Goal: Obtain resource: Obtain resource

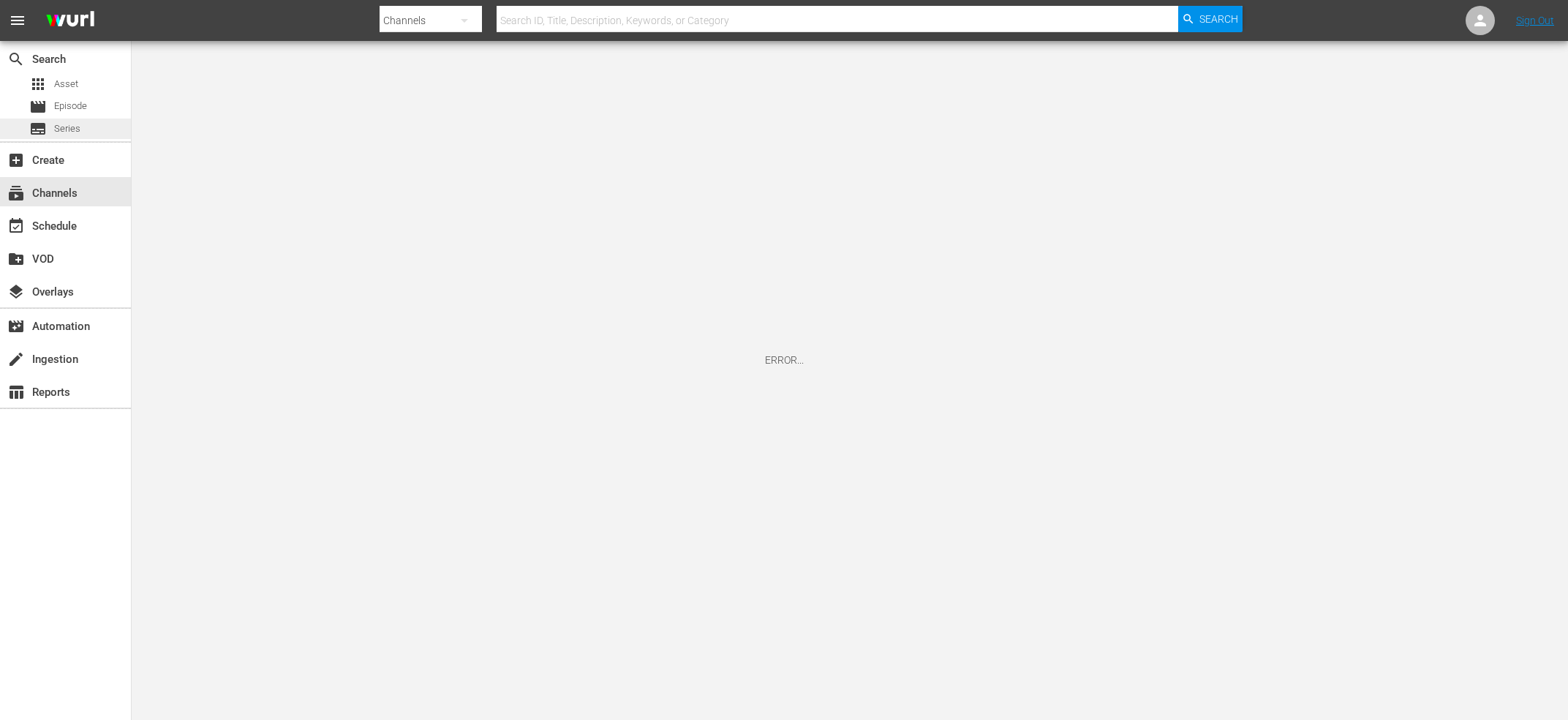
click at [69, 127] on span "Series" at bounding box center [68, 128] width 26 height 15
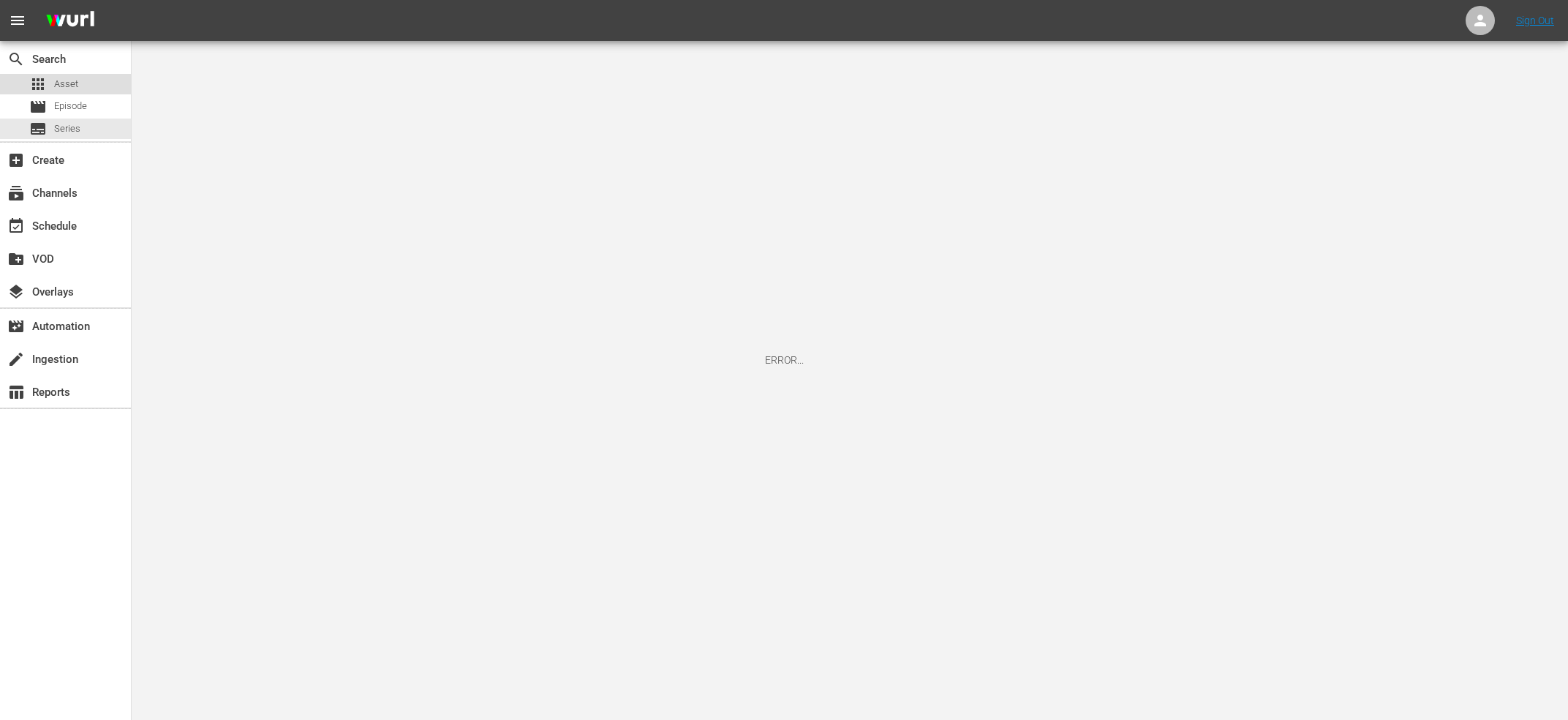
click at [55, 79] on span "Asset" at bounding box center [66, 84] width 24 height 15
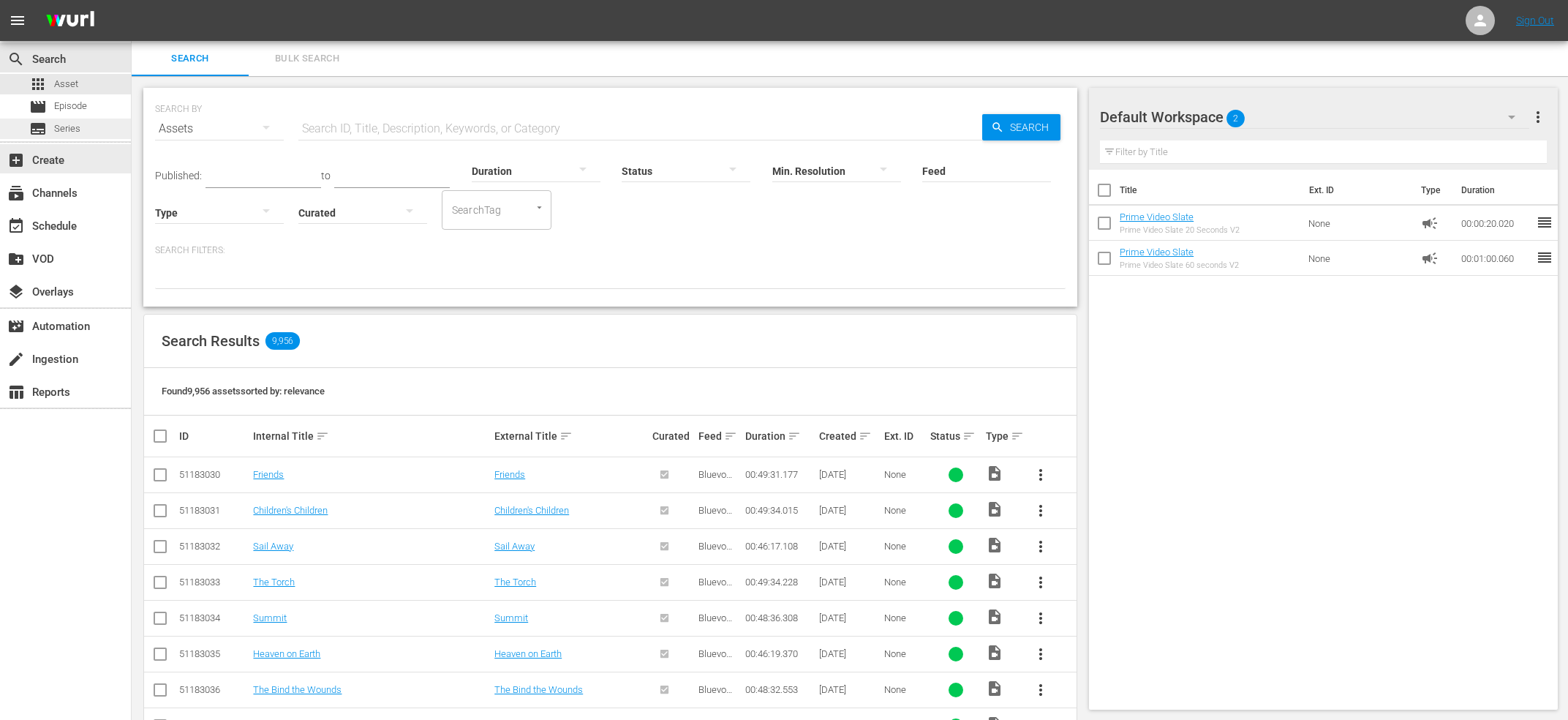
click at [72, 127] on span "Series" at bounding box center [68, 128] width 26 height 15
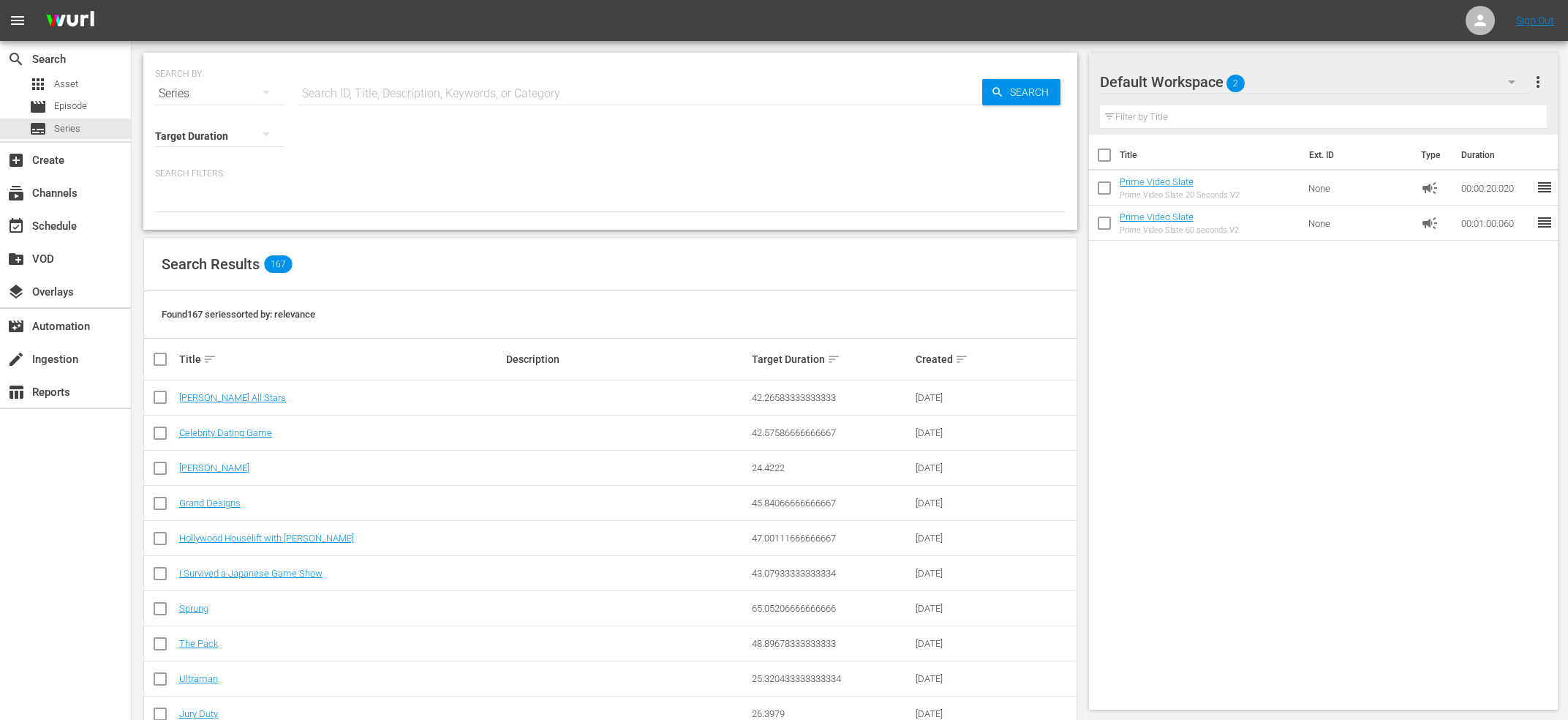
click at [334, 96] on input "text" at bounding box center [640, 94] width 684 height 35
type input "zach"
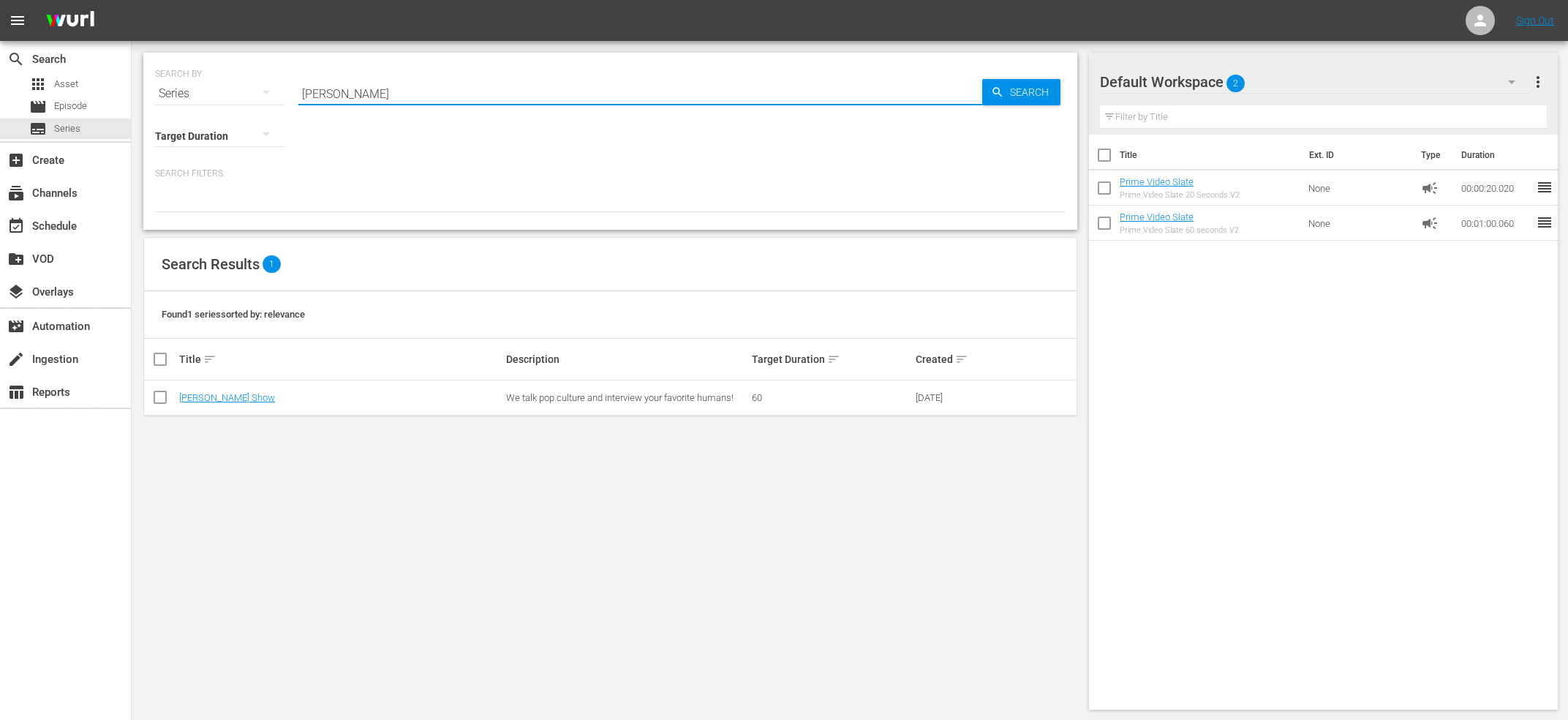
click at [212, 411] on td "[PERSON_NAME] Show" at bounding box center [340, 398] width 327 height 35
click at [213, 405] on td "[PERSON_NAME] Show" at bounding box center [340, 398] width 327 height 35
click at [224, 390] on td "[PERSON_NAME] Show" at bounding box center [340, 398] width 327 height 35
click at [226, 396] on link "[PERSON_NAME] Show" at bounding box center [227, 397] width 96 height 11
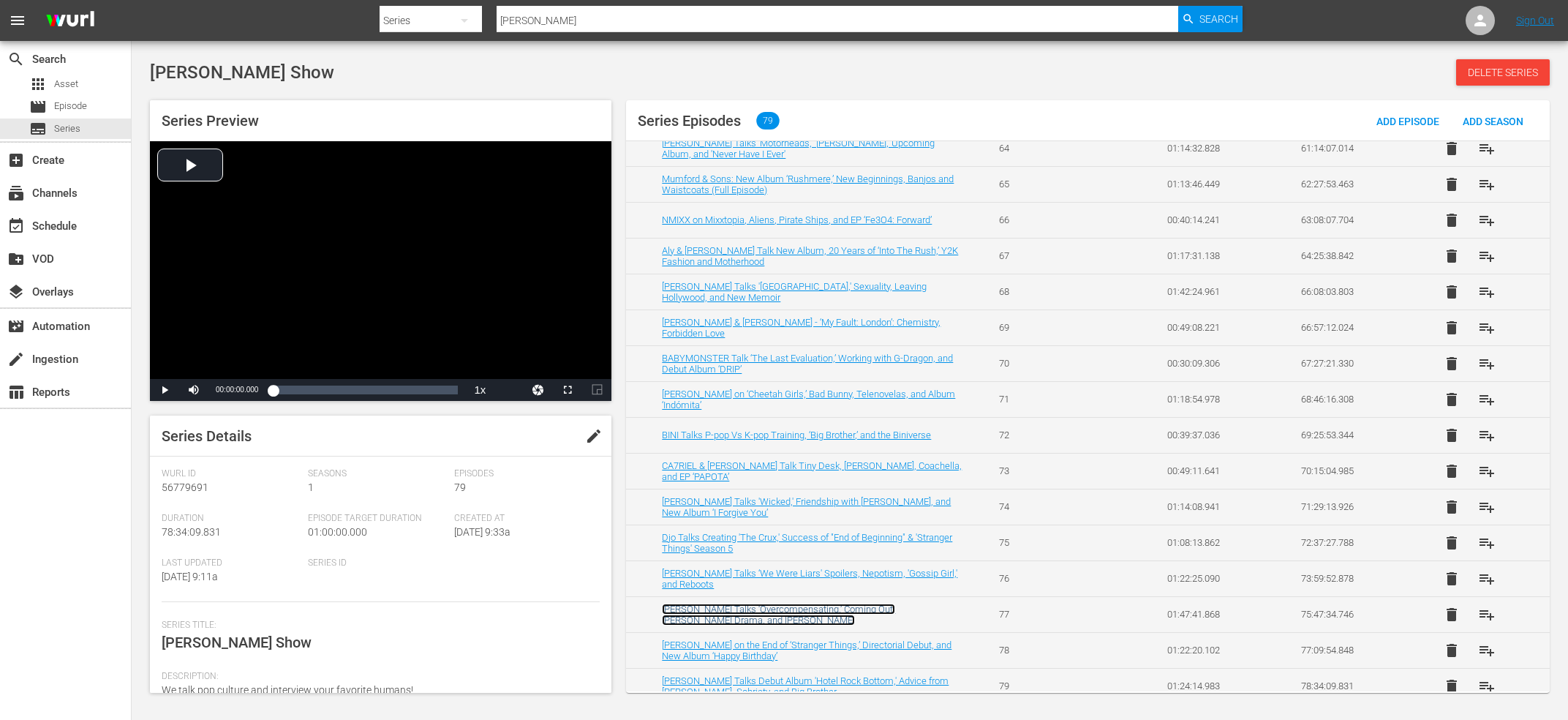
scroll to position [2365, 0]
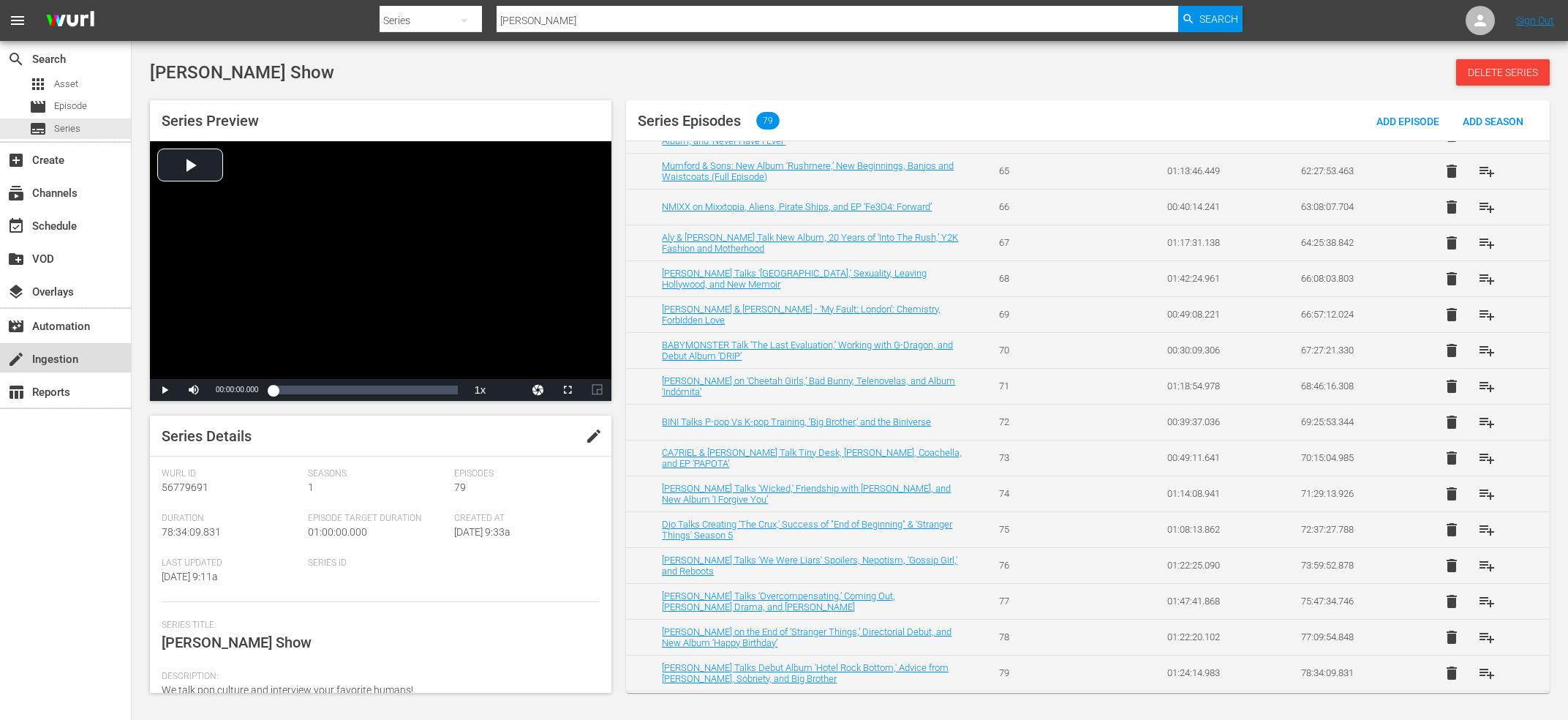
click at [68, 350] on div "create Ingestion" at bounding box center [65, 357] width 131 height 29
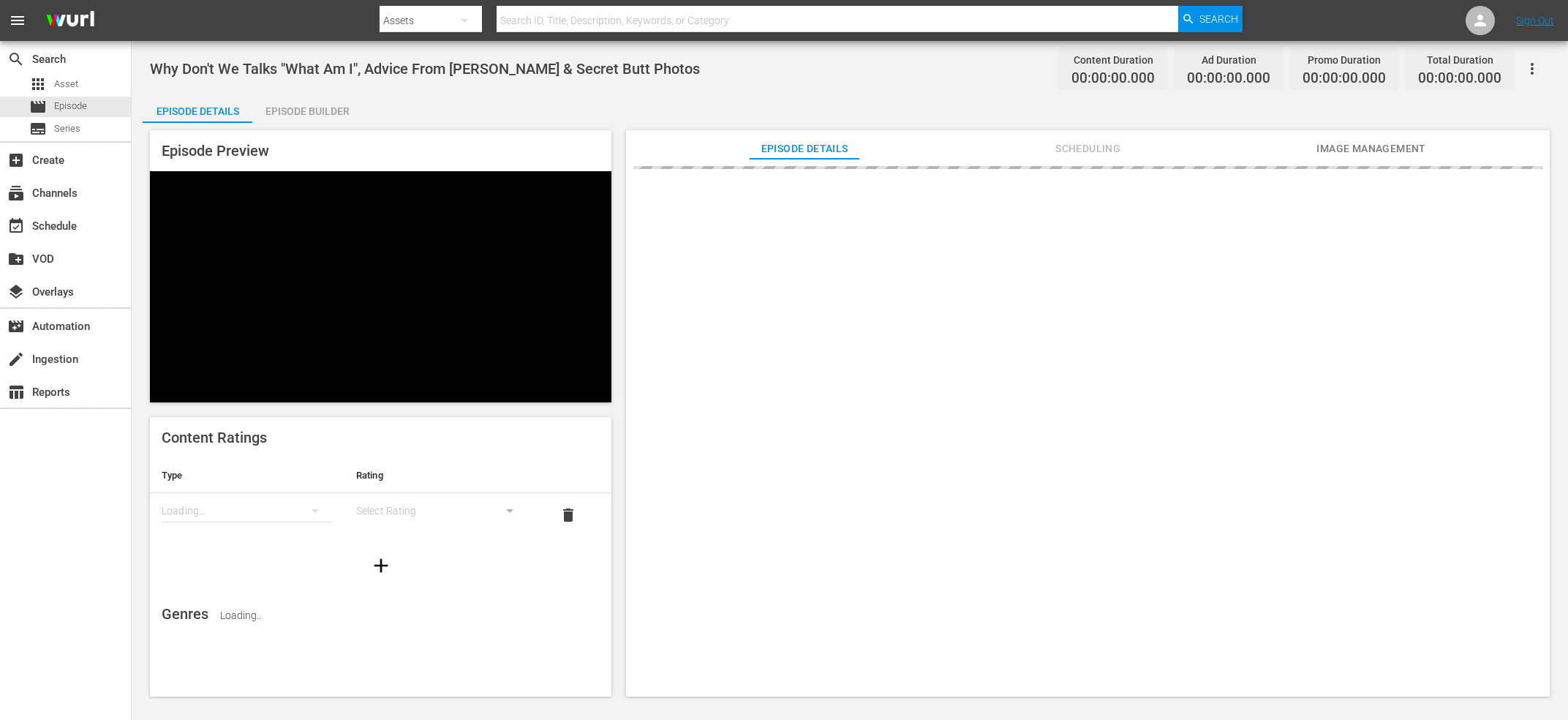
click at [506, 63] on span "Why Don't We Talks "What Am I", Advice From Shawn Mendes & Secret Butt Photos" at bounding box center [425, 69] width 550 height 18
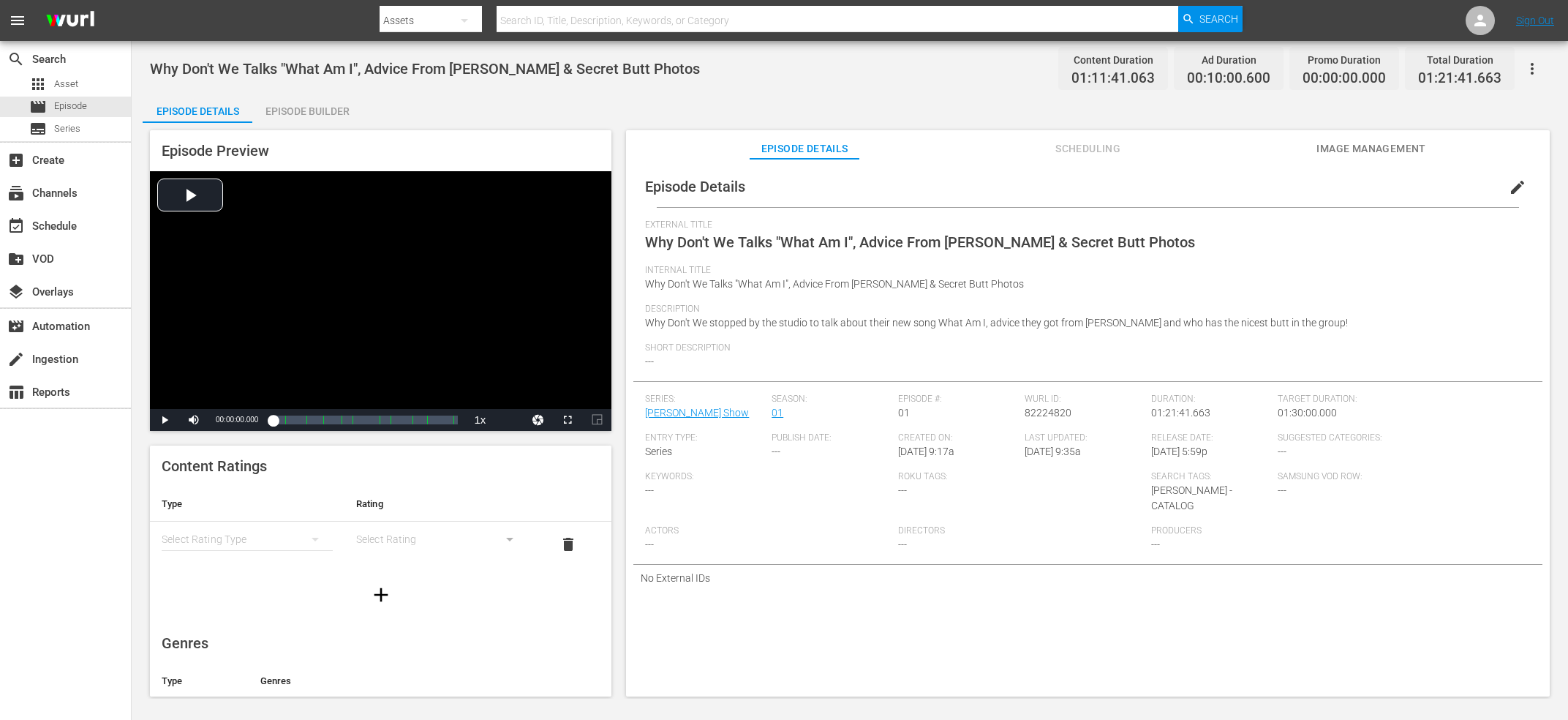
click at [1043, 395] on span "Wurl ID:" at bounding box center [1085, 399] width 120 height 11
click at [1043, 414] on span "82224820" at bounding box center [1048, 412] width 47 height 11
click at [1042, 414] on span "82224820" at bounding box center [1048, 412] width 47 height 11
copy span "82224820"
click at [454, 72] on span "[PERSON_NAME] Talks My My My! [PERSON_NAME] and the [DEMOGRAPHIC_DATA] Community" at bounding box center [462, 69] width 624 height 18
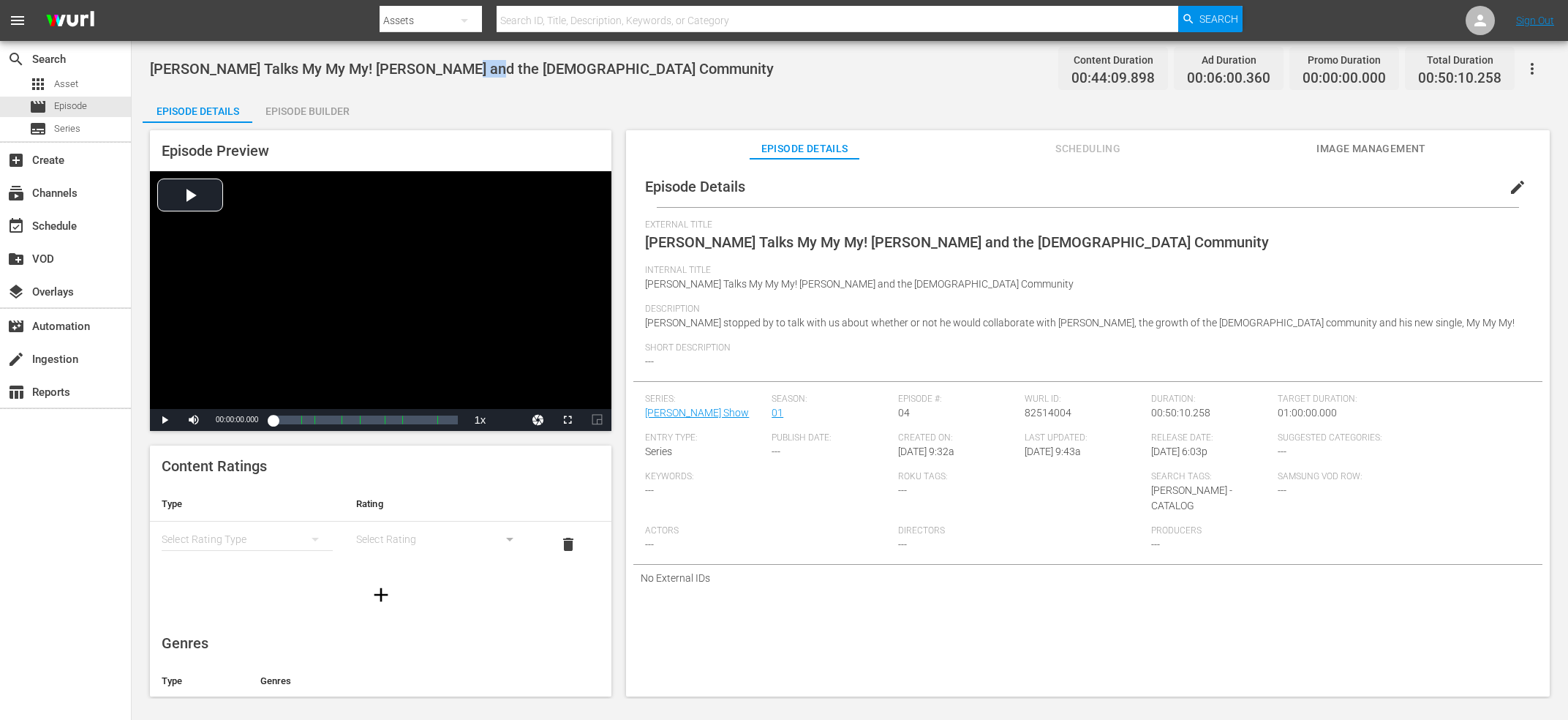
click at [454, 72] on span "Troye Sivan Talks My My My! Azealia Banks and the LGBT Community" at bounding box center [462, 69] width 624 height 18
click at [1055, 411] on span "82514004" at bounding box center [1048, 412] width 47 height 11
copy span "82514004"
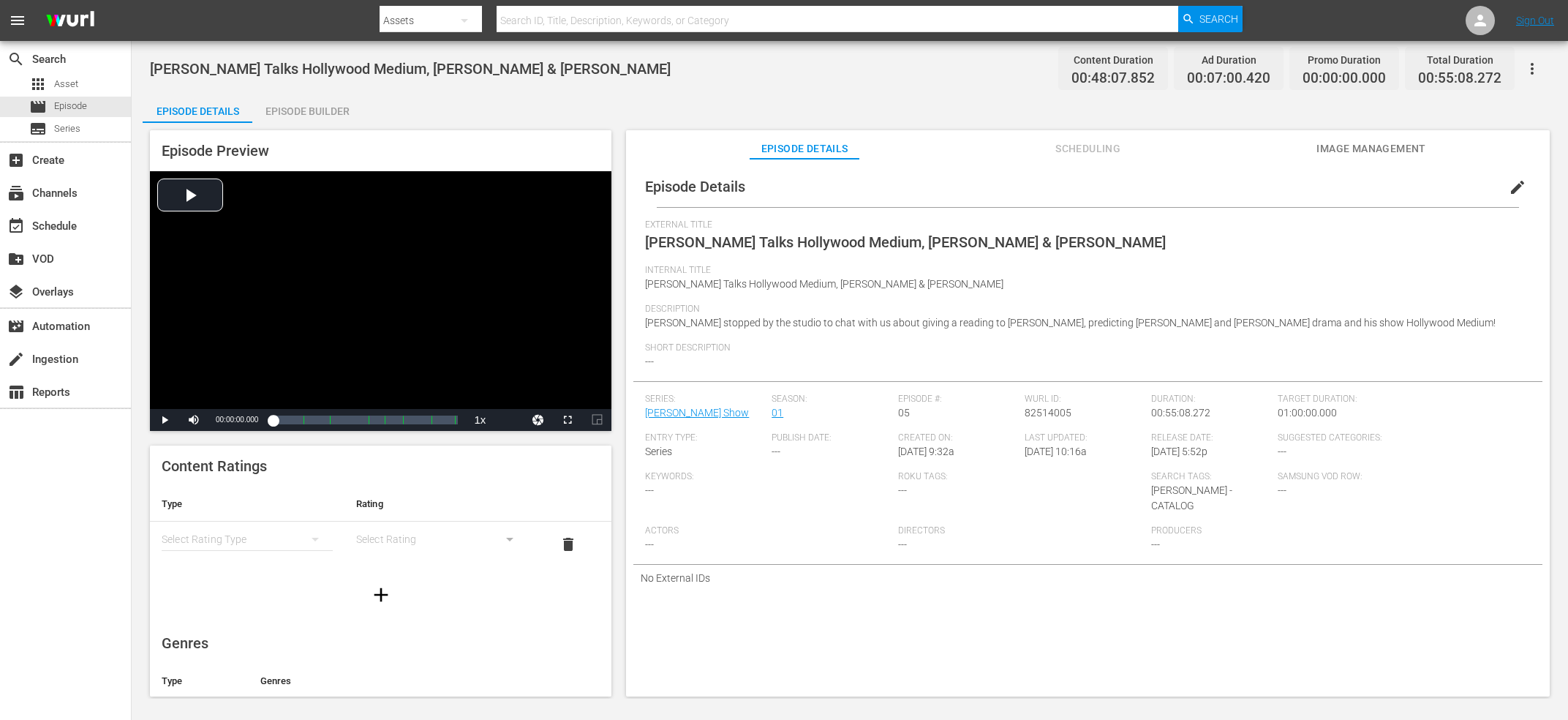
click at [793, 251] on div "External Title Tyler Henry Talks Hollywood Medium, Khloé Kardashian & RuPaul" at bounding box center [1087, 243] width 885 height 46
copy span "External Title"
click at [1054, 415] on span "82514005" at bounding box center [1048, 412] width 47 height 11
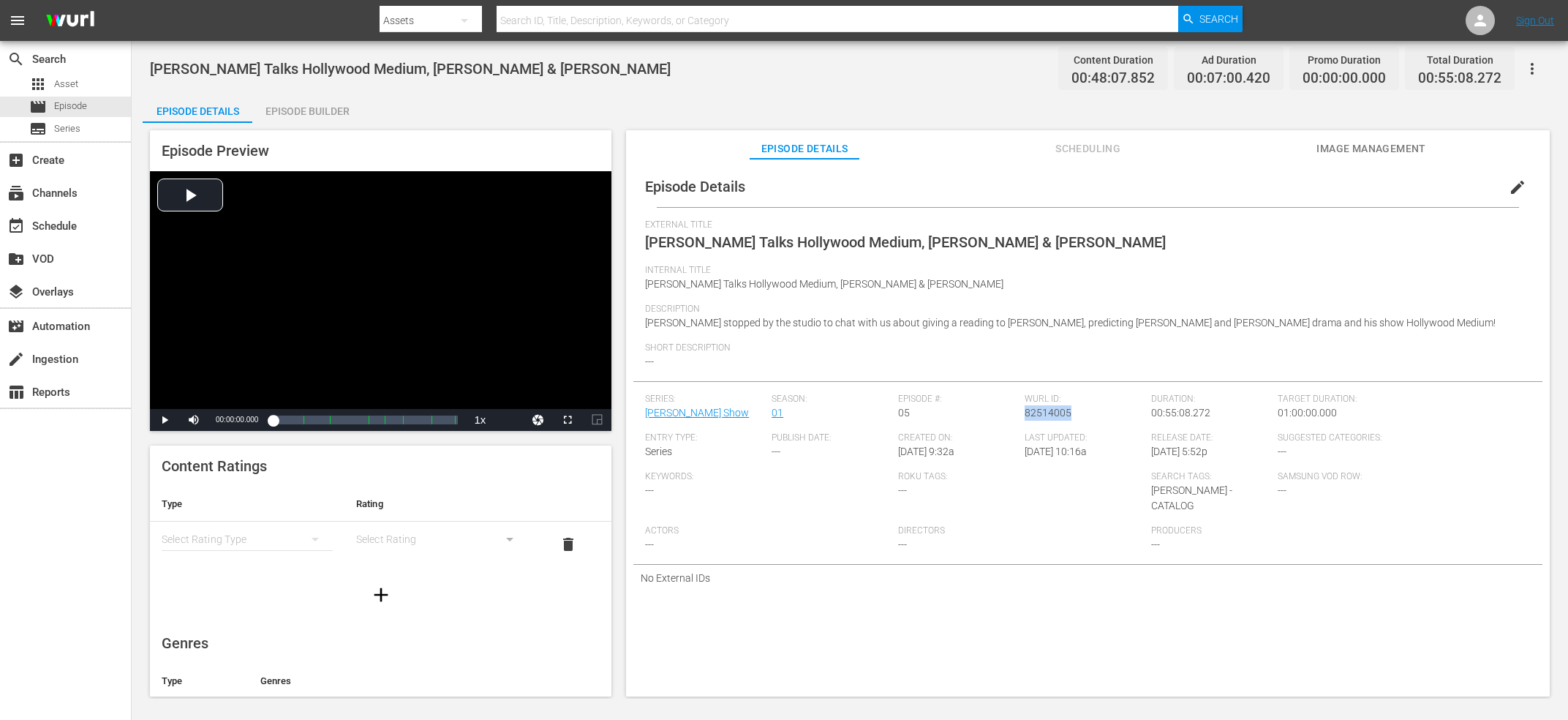
click at [1054, 415] on span "82514005" at bounding box center [1048, 412] width 47 height 11
copy span "82514005"
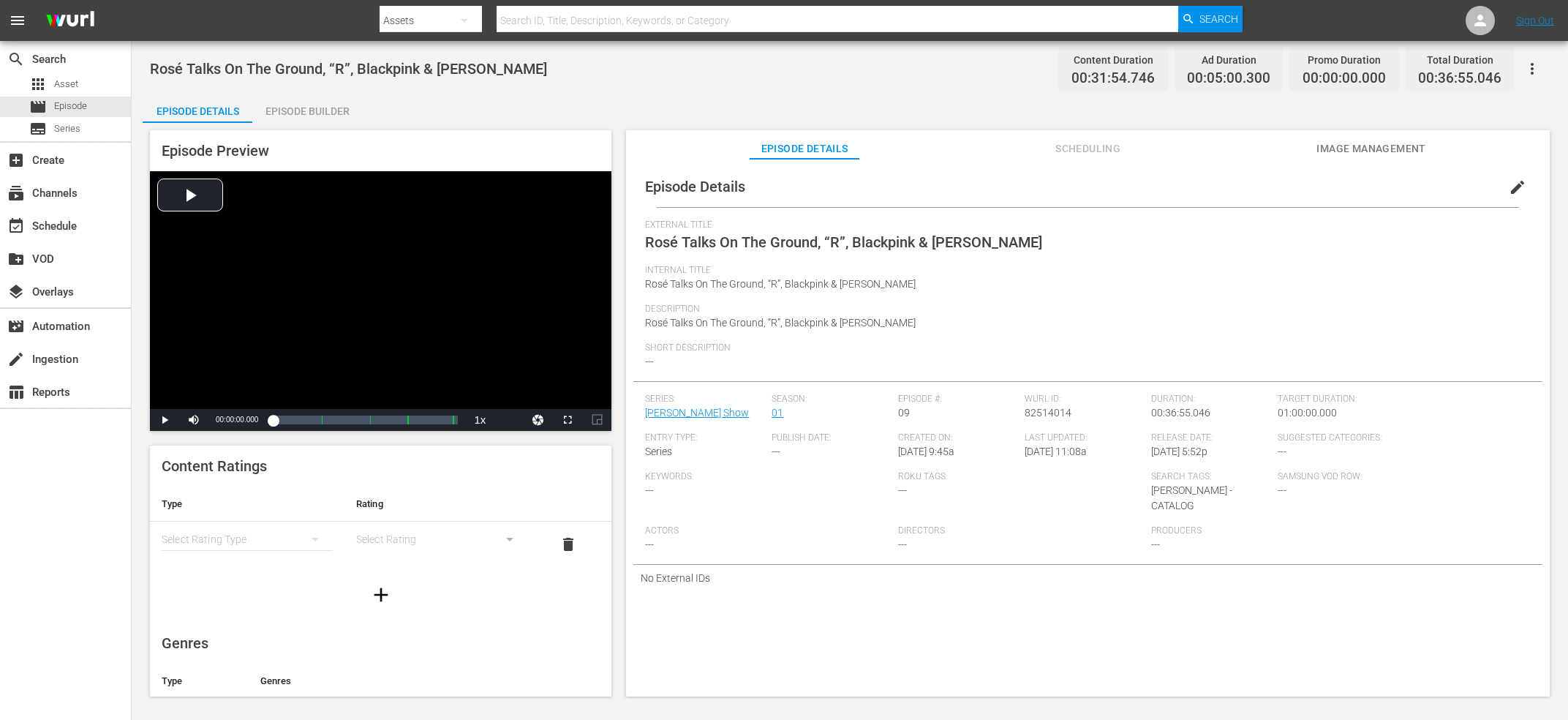
click at [747, 251] on div "External Title Rosé Talks On The Ground, “R”, Blackpink & [PERSON_NAME]" at bounding box center [1087, 243] width 885 height 46
click at [747, 251] on div "External Title Rosé Talks On The Ground, “R”, Blackpink & Hank" at bounding box center [1087, 243] width 885 height 46
copy span "External Title"
click at [1037, 416] on span "82514014" at bounding box center [1048, 412] width 47 height 11
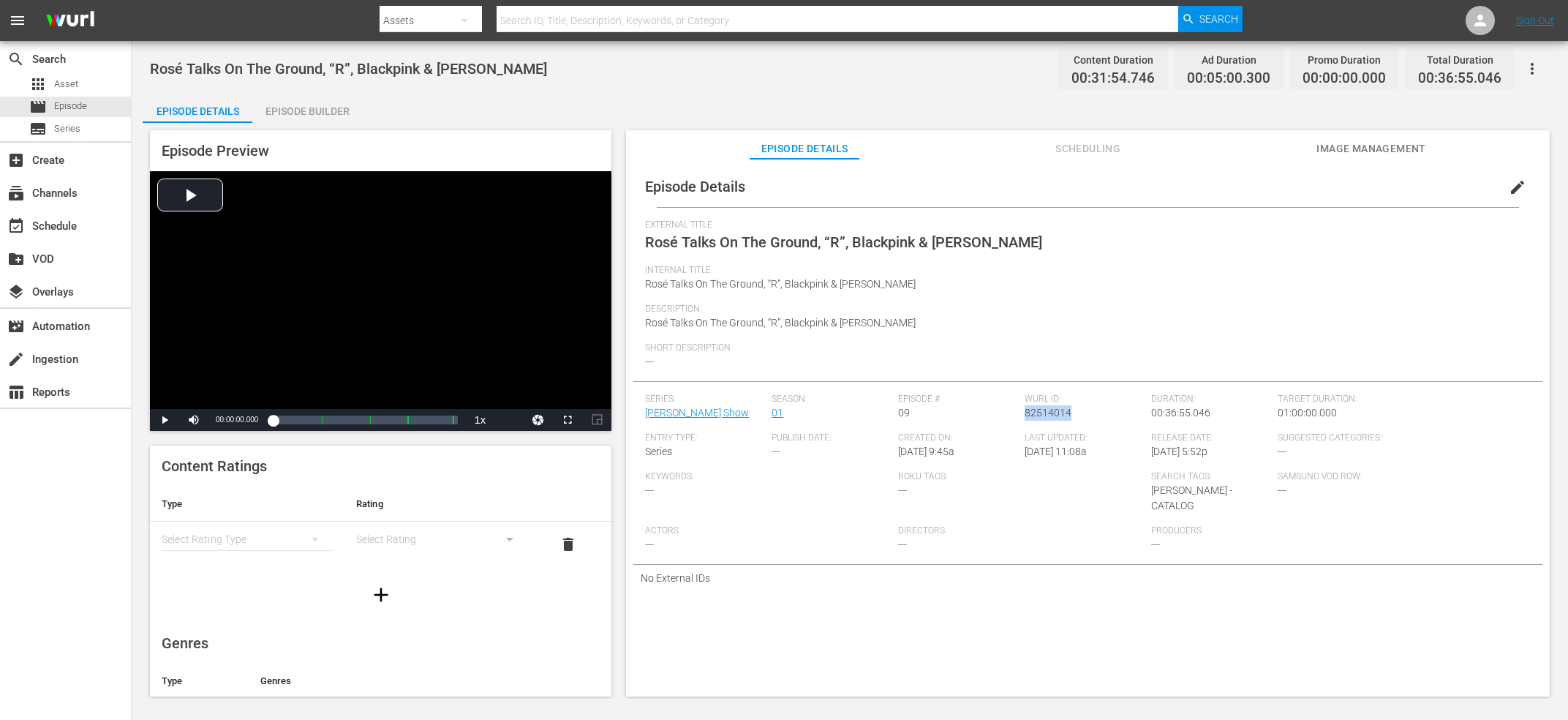
click at [1037, 416] on span "82514014" at bounding box center [1048, 412] width 47 height 11
copy span "82514014"
click at [740, 243] on span "RM Breaks Down His Debut Album 'Indigo'" at bounding box center [780, 242] width 272 height 18
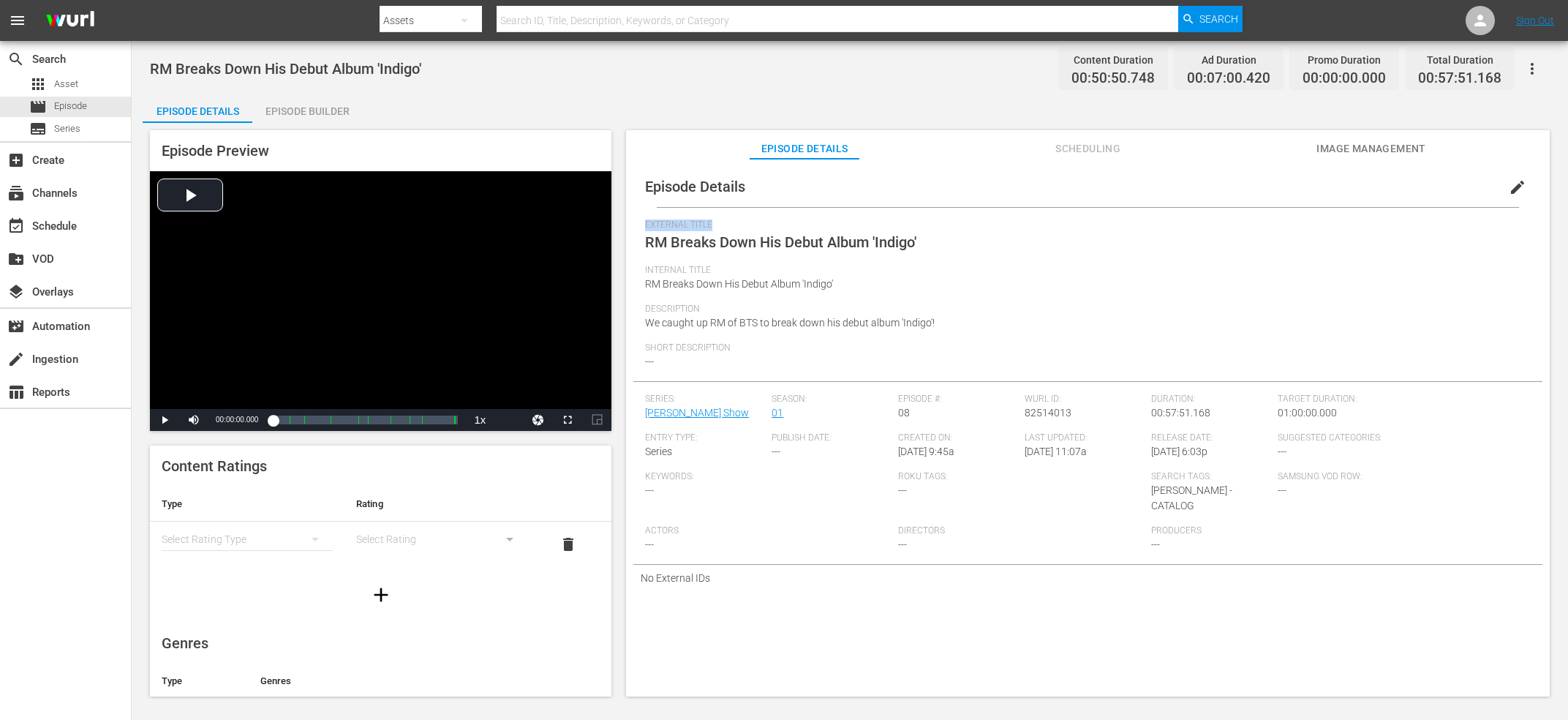
copy span "External Title"
click at [1042, 425] on div "Wurl ID: 82514013" at bounding box center [1088, 413] width 127 height 39
copy span "82514013"
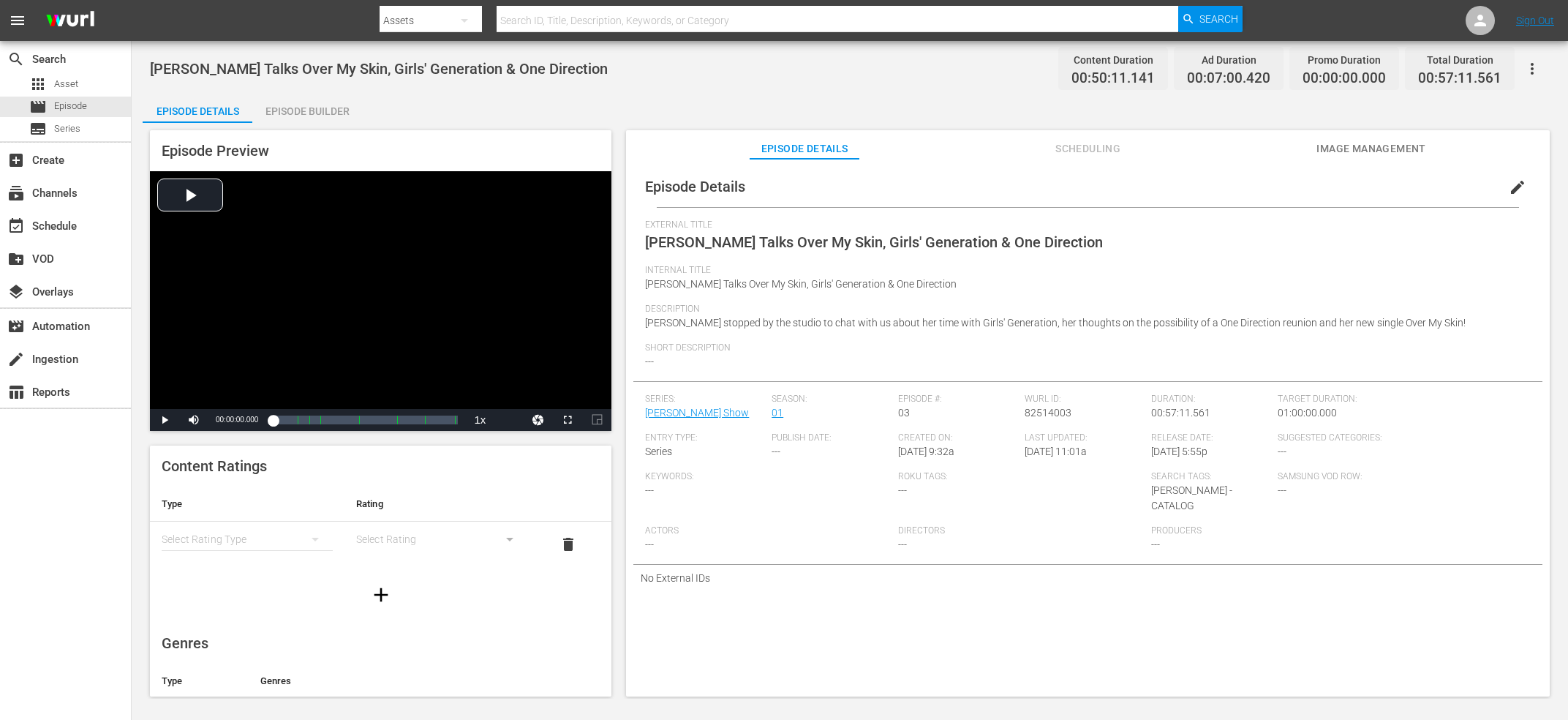
click at [389, 72] on span "[PERSON_NAME] Talks Over My Skin, Girls' Generation & One Direction" at bounding box center [379, 69] width 458 height 18
click at [1050, 421] on div "[PERSON_NAME] ID: 82514003" at bounding box center [1088, 413] width 127 height 39
click at [1050, 421] on div "Wurl ID: 82514003" at bounding box center [1088, 413] width 127 height 39
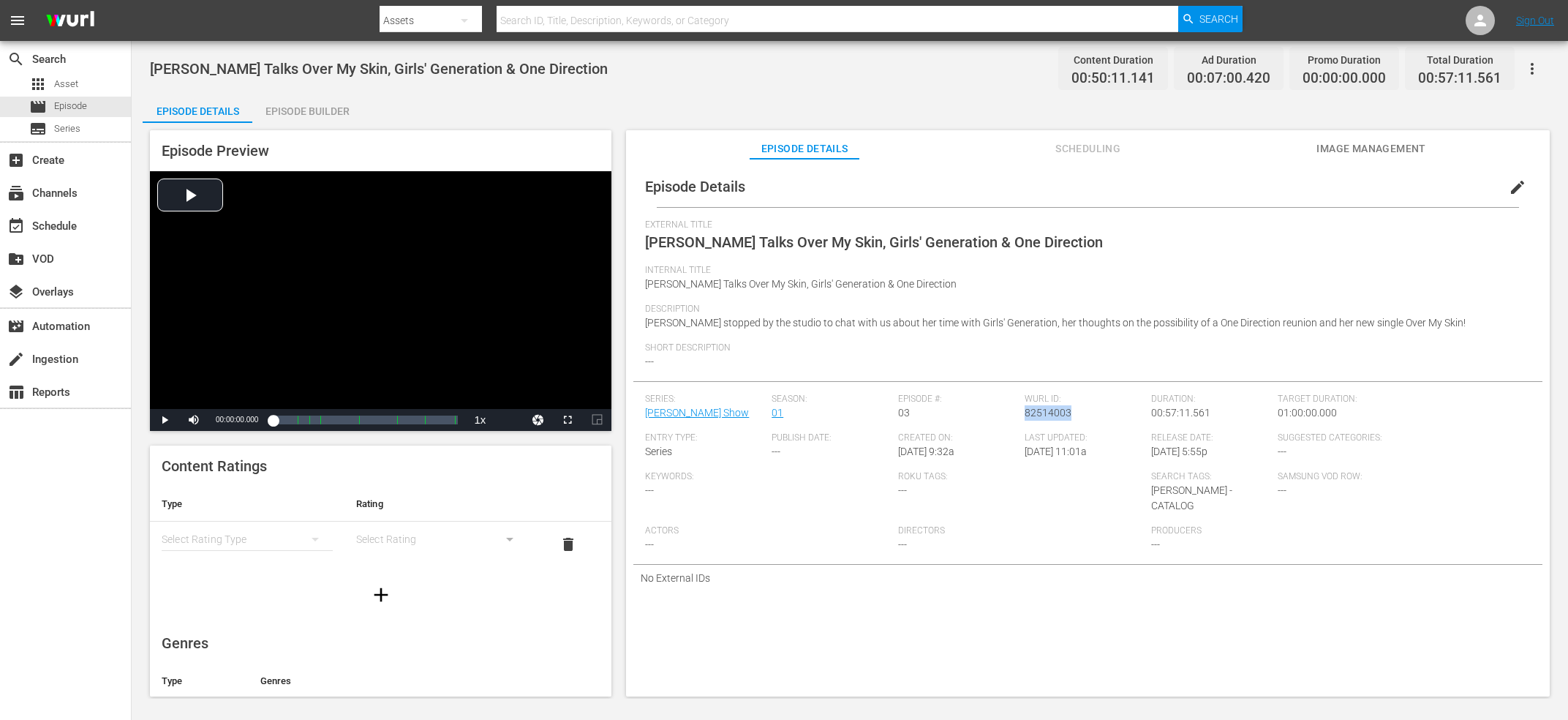
copy span "82514003"
click at [776, 276] on span "Internal Title" at bounding box center [1084, 270] width 878 height 11
click at [785, 248] on span "Poppy Talks [DOMAIN_NAME], Diplo and [PERSON_NAME]" at bounding box center [832, 242] width 374 height 18
click at [785, 248] on span "Poppy Talks Poppy.Computer, Diplo and Ariana Grande" at bounding box center [832, 242] width 374 height 18
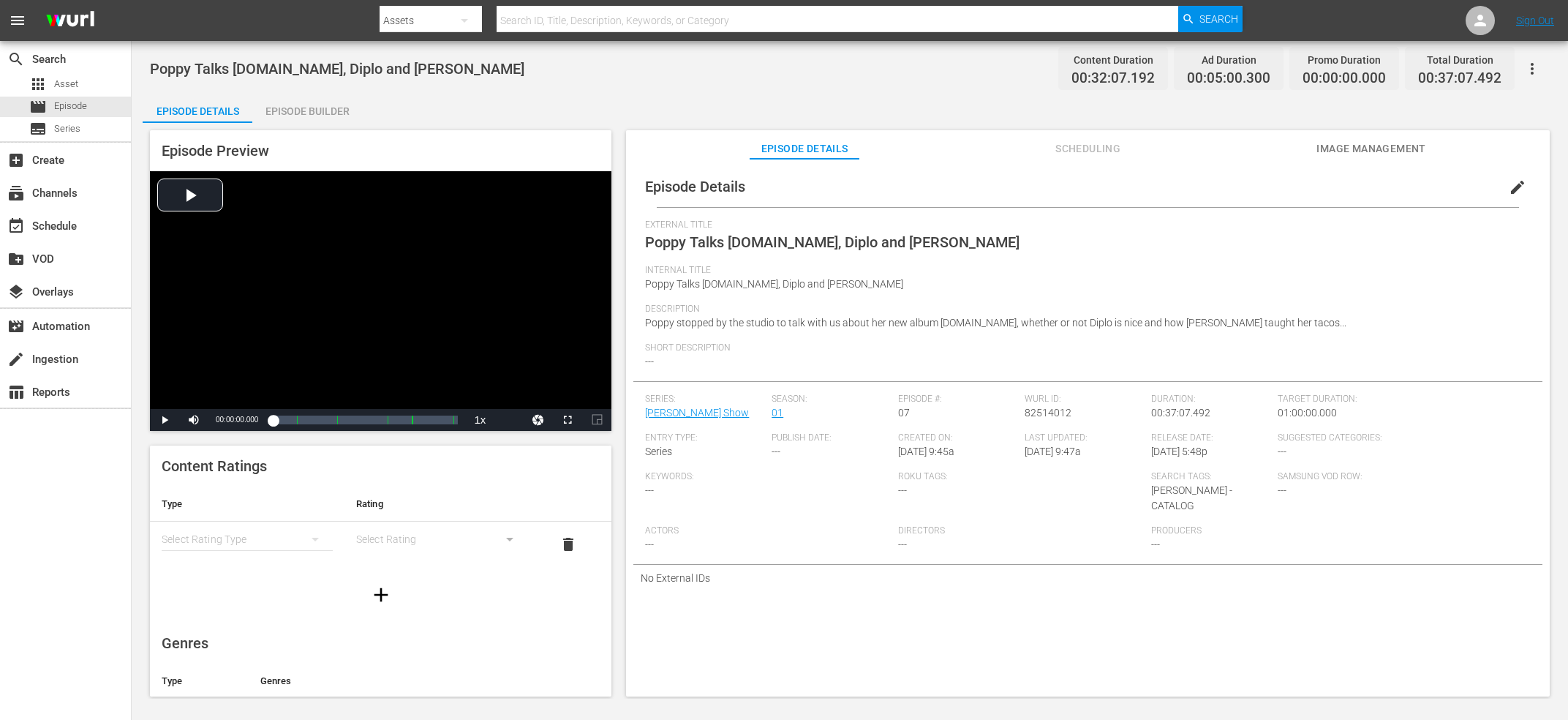
click at [1013, 417] on div "Episode #: 07" at bounding box center [962, 413] width 127 height 39
click at [1043, 416] on span "82514012" at bounding box center [1048, 412] width 47 height 11
copy span "82514012"
click at [417, 71] on span "Why Don't We Talks Talk, [PERSON_NAME] & [PERSON_NAME]" at bounding box center [352, 69] width 403 height 18
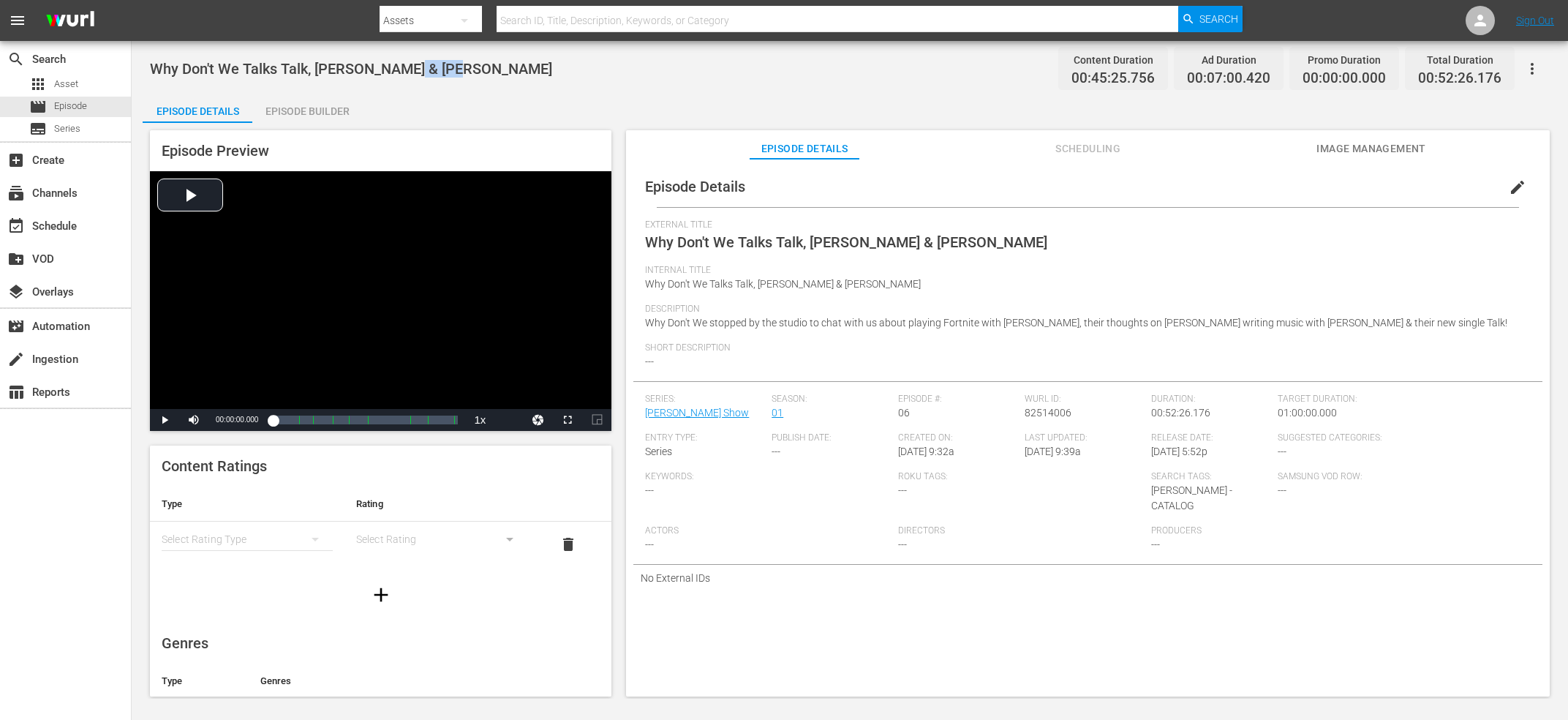
click at [417, 71] on span "Why Don't We Talks Talk, [PERSON_NAME] & [PERSON_NAME]" at bounding box center [352, 69] width 403 height 18
click at [1032, 416] on span "82514006" at bounding box center [1048, 412] width 47 height 11
copy span "82514006"
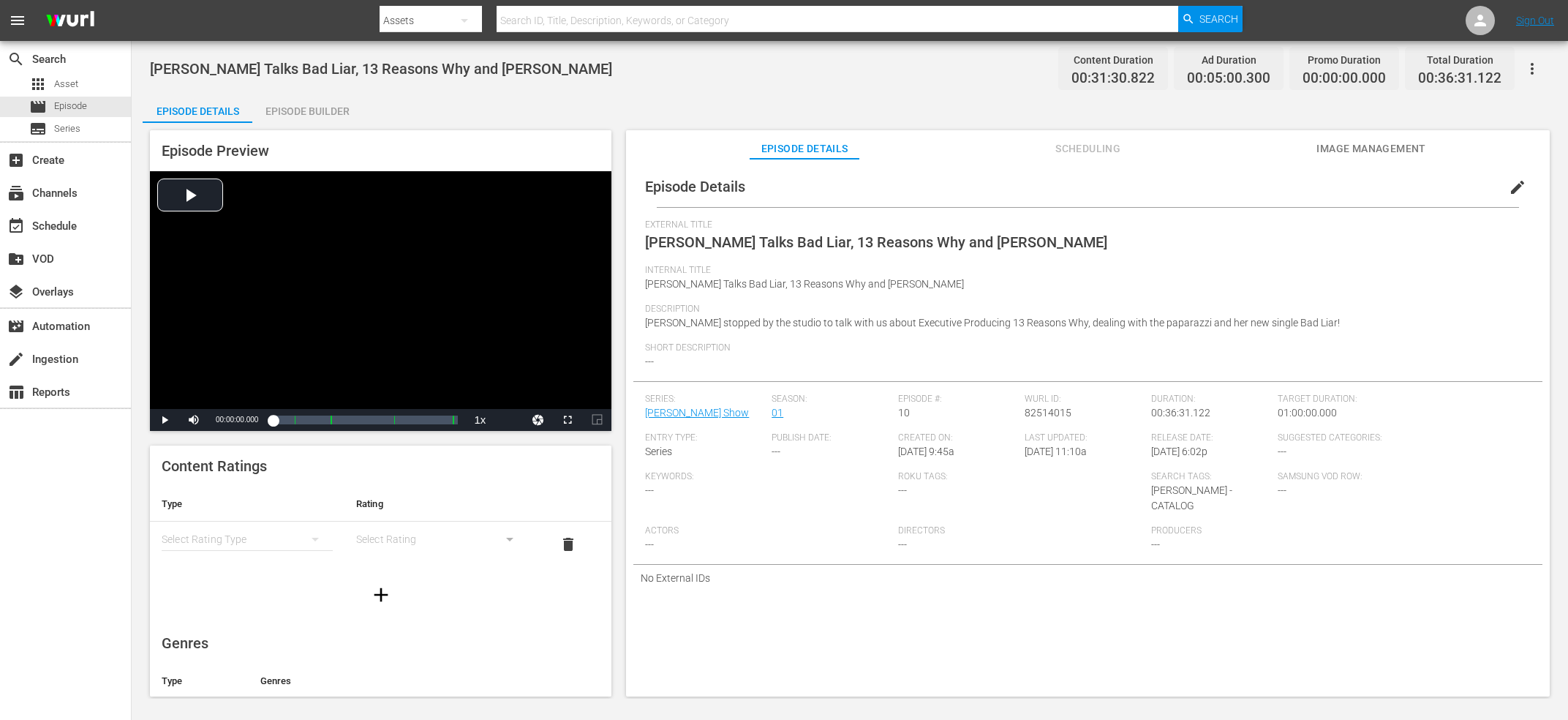
click at [805, 251] on div "External Title Selena Gomez Talks Bad Liar, 13 Reasons Why and Paparazzi" at bounding box center [1087, 243] width 885 height 46
copy span "External Title"
click at [1062, 418] on span "82514015" at bounding box center [1048, 412] width 47 height 11
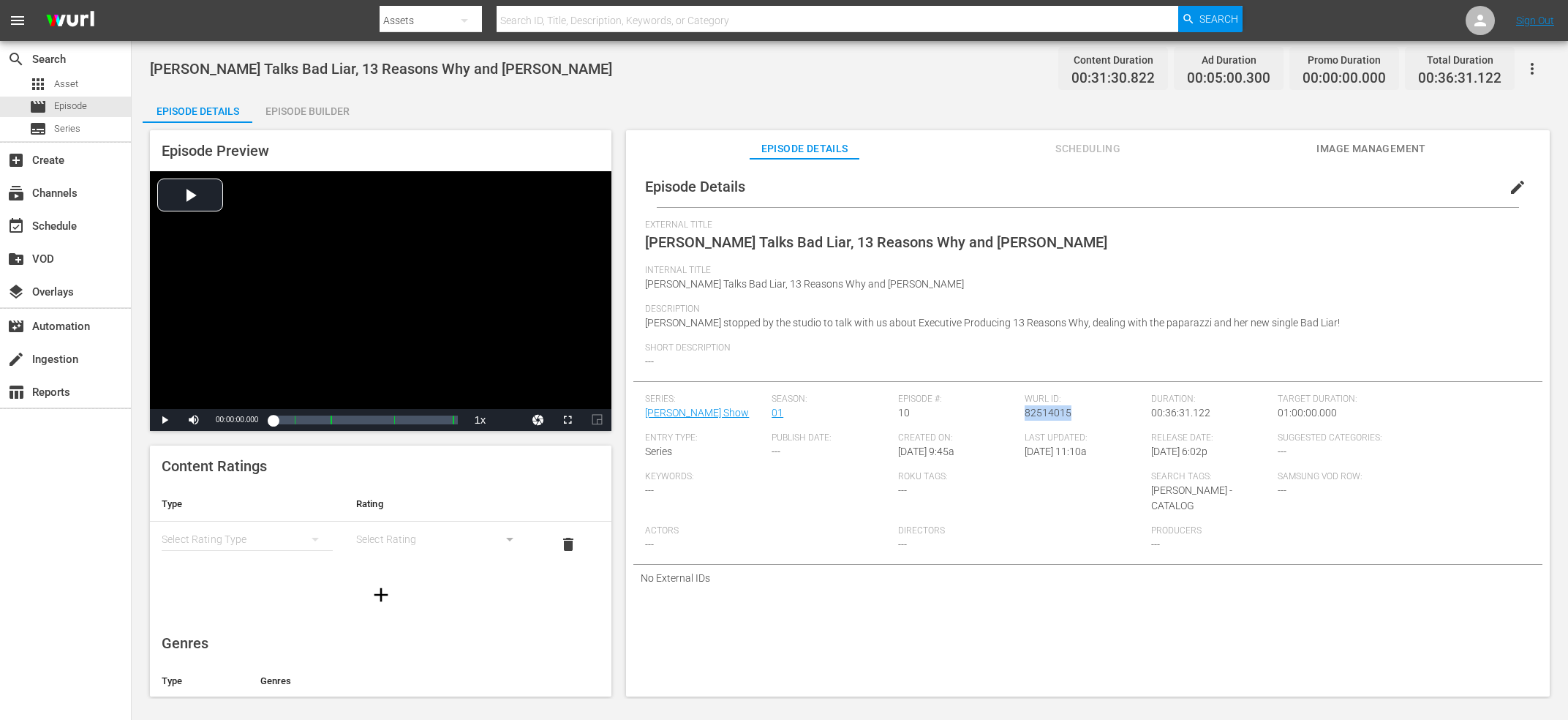
click at [1062, 418] on span "82514015" at bounding box center [1048, 412] width 47 height 11
copy span "82514015"
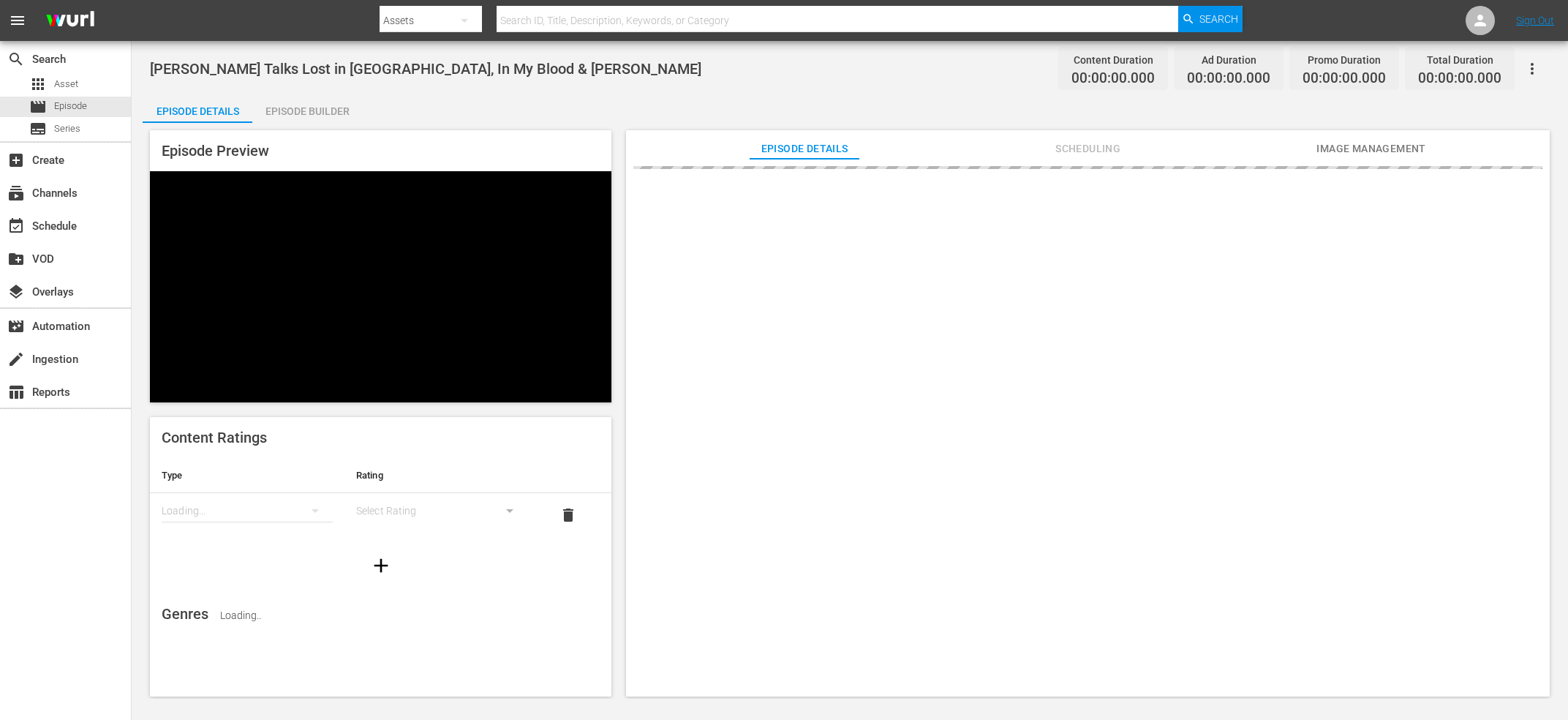
click at [428, 72] on span "[PERSON_NAME] Talks Lost in [GEOGRAPHIC_DATA], In My Blood & [PERSON_NAME]" at bounding box center [425, 69] width 551 height 18
click at [428, 72] on span "Shawn Mendes Talks Lost in Japan, In My Blood & Camila Cabello" at bounding box center [425, 69] width 551 height 18
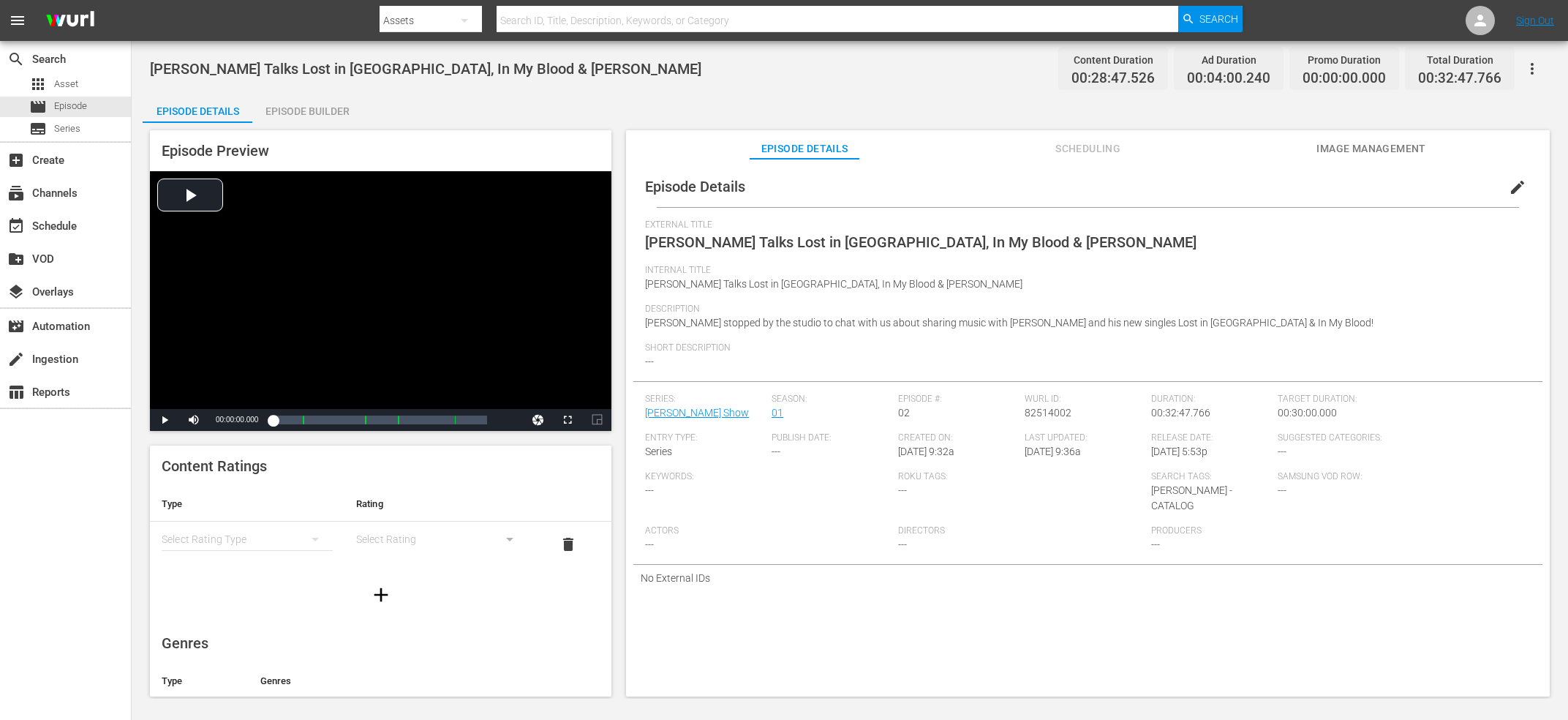
click at [1032, 411] on span "82514002" at bounding box center [1048, 412] width 47 height 11
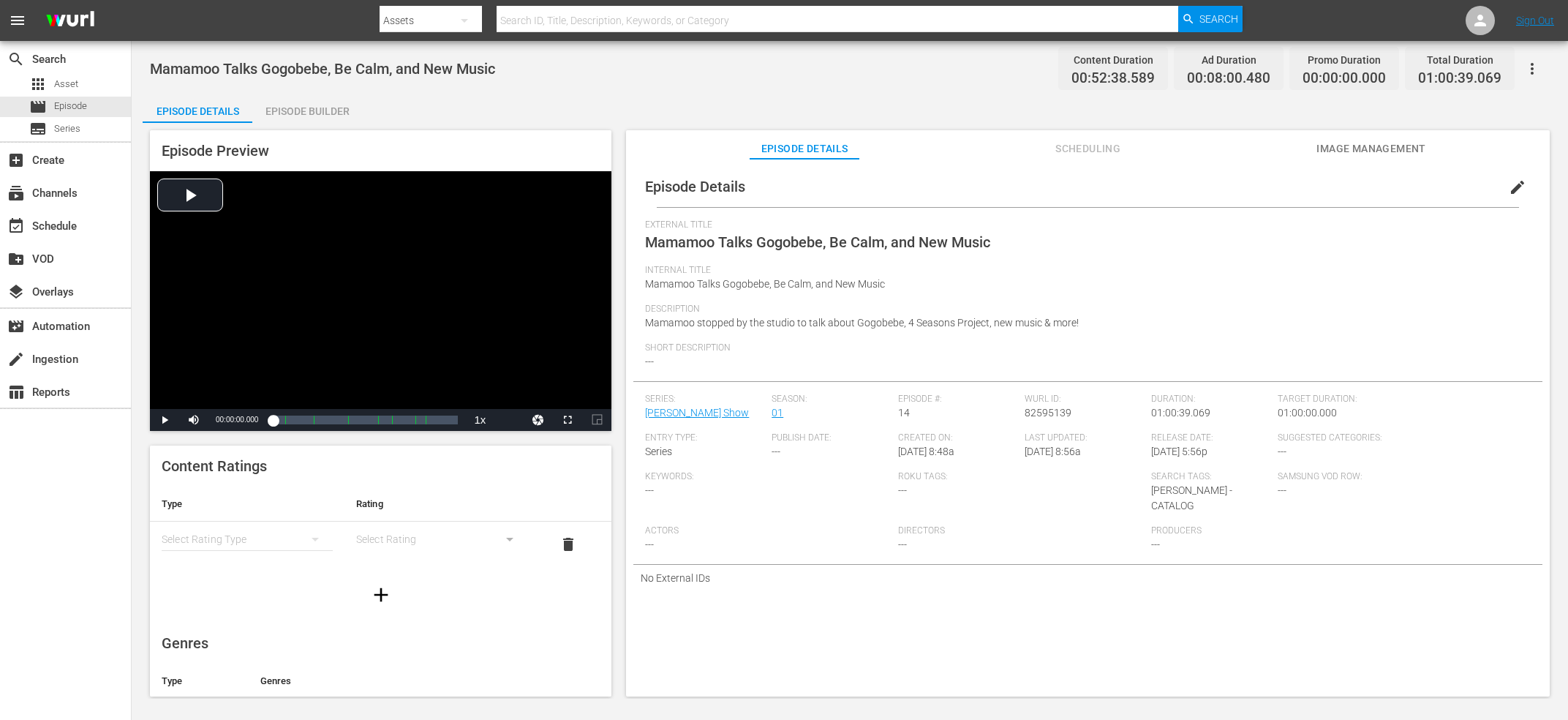
click at [350, 69] on span "Mamamoo Talks Gogobebe, Be Calm, and New Music" at bounding box center [323, 69] width 345 height 18
click at [1063, 428] on div "Wurl ID: 82595139" at bounding box center [1088, 413] width 127 height 39
click at [1057, 407] on span "82595139" at bounding box center [1048, 412] width 47 height 11
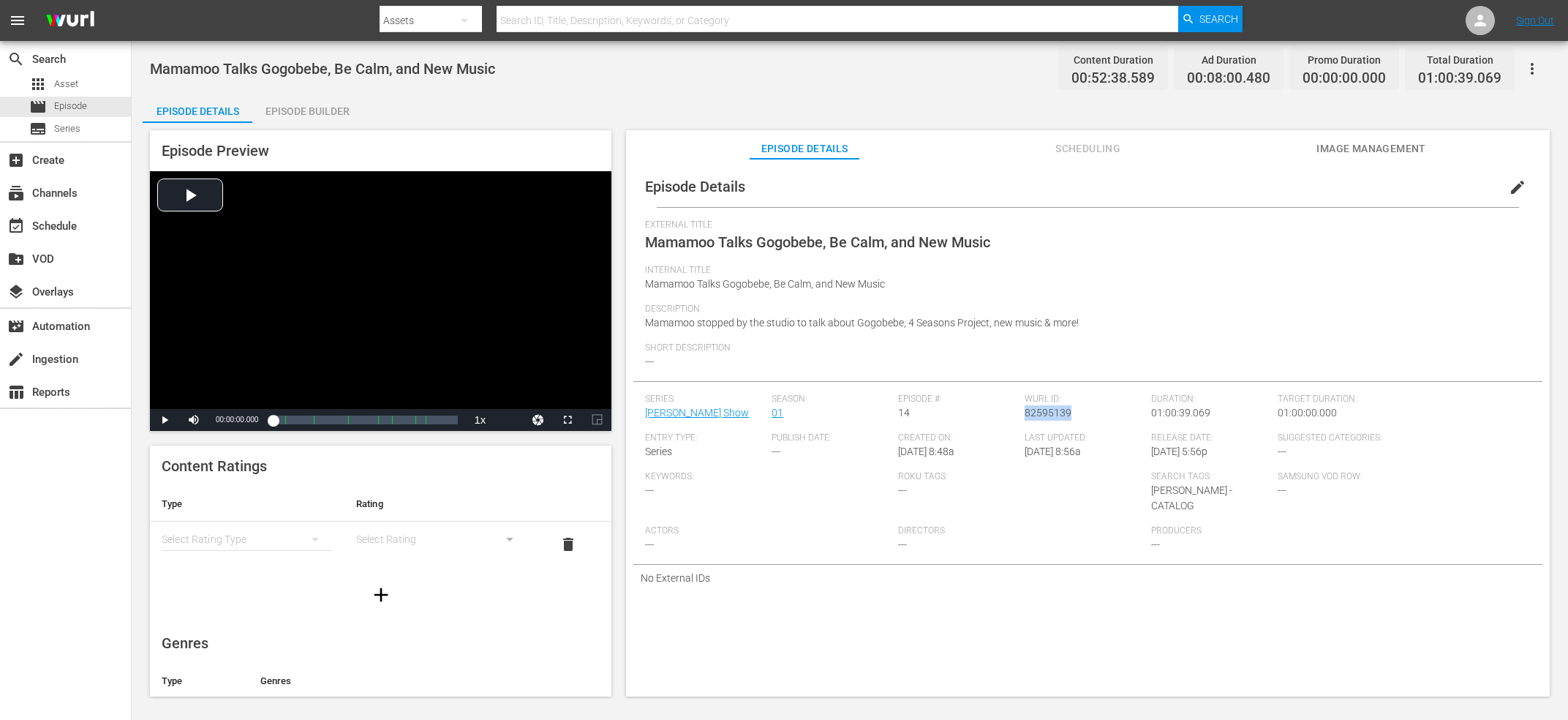
click at [1057, 407] on span "82595139" at bounding box center [1048, 412] width 47 height 11
copy span "82595139"
click at [916, 250] on span "[PERSON_NAME] Talks New Music, Mental Health, and Finding Happiness" at bounding box center [883, 242] width 476 height 18
click at [926, 240] on span "[PERSON_NAME] Talks New Music, Mental Health, and Finding Happiness" at bounding box center [883, 242] width 476 height 18
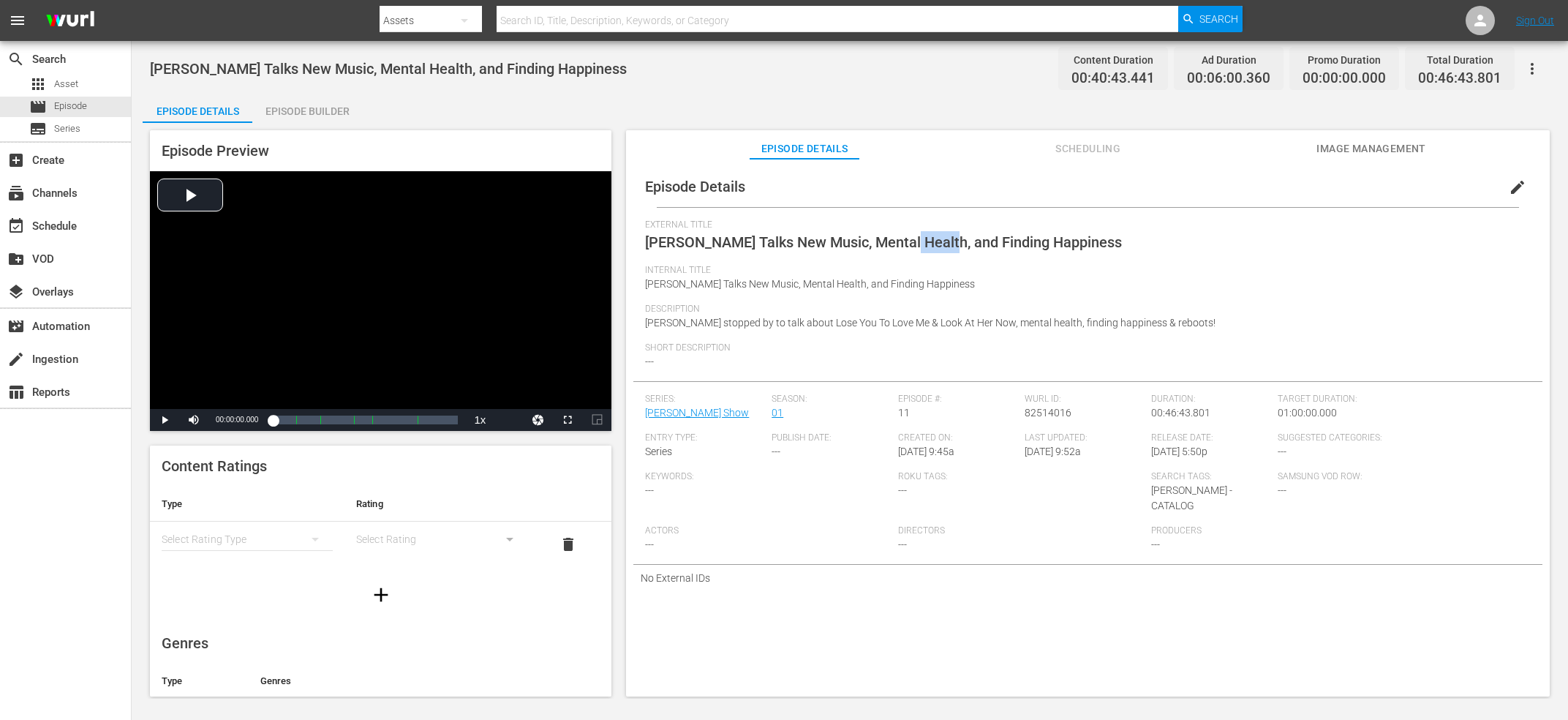
click at [926, 240] on span "[PERSON_NAME] Talks New Music, Mental Health, and Finding Happiness" at bounding box center [883, 242] width 476 height 18
copy span "External Title"
click at [1063, 418] on span "82514016" at bounding box center [1048, 412] width 47 height 11
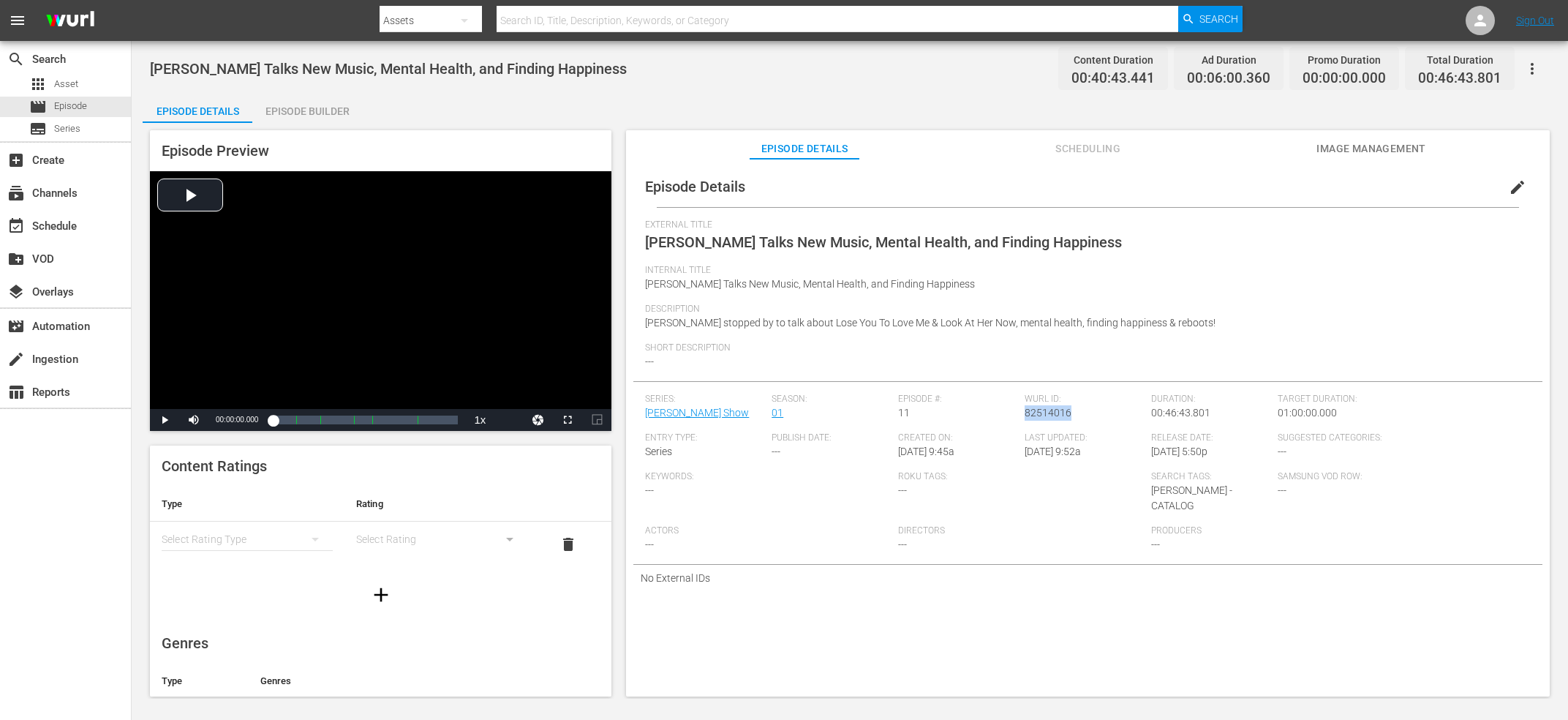
copy span "82514016"
click at [272, 65] on span "Lady Gaga | Full Interview" at bounding box center [331, 69] width 362 height 18
click at [1043, 406] on div "Wurl ID: 82595151" at bounding box center [1088, 413] width 127 height 39
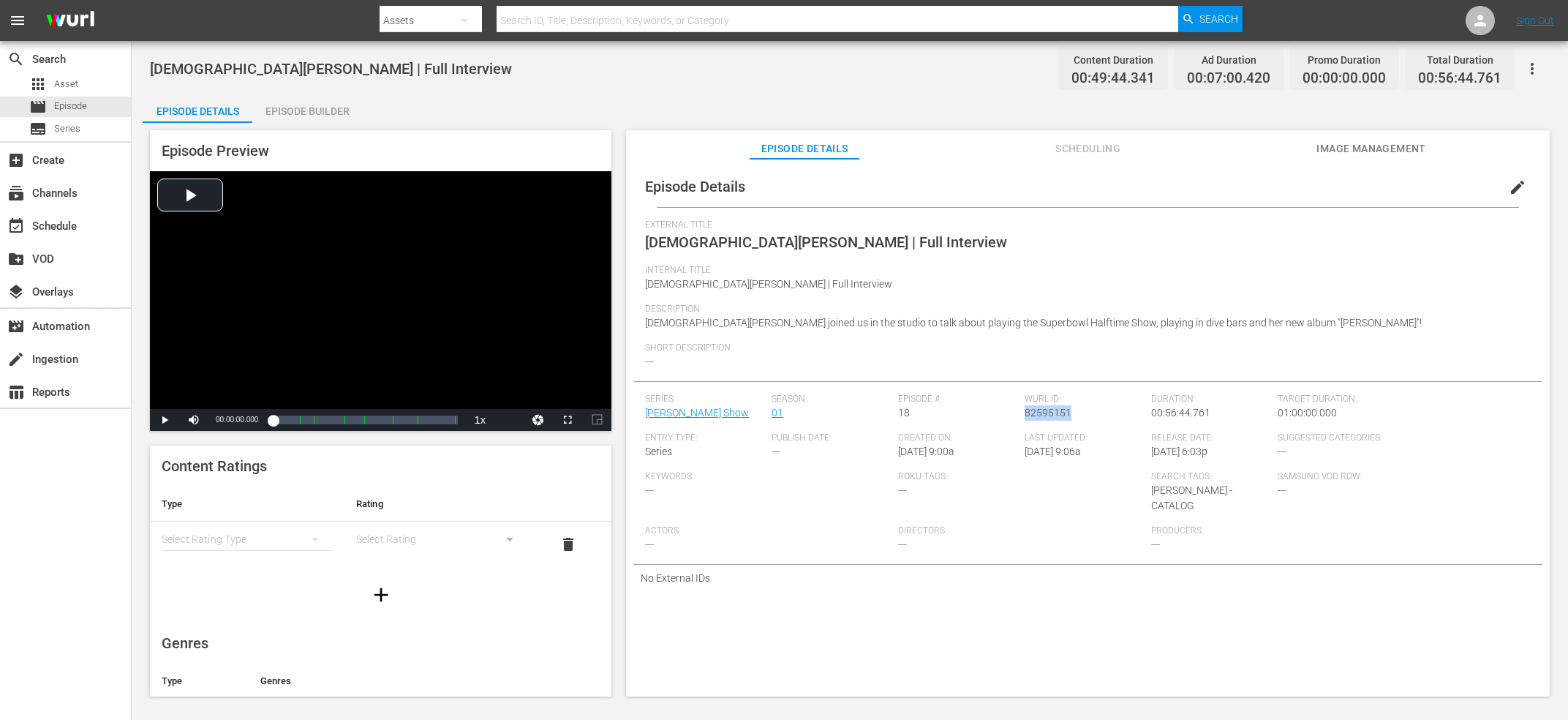
click at [1043, 406] on div "Wurl ID: 82595151" at bounding box center [1088, 413] width 127 height 39
copy span "82595151"
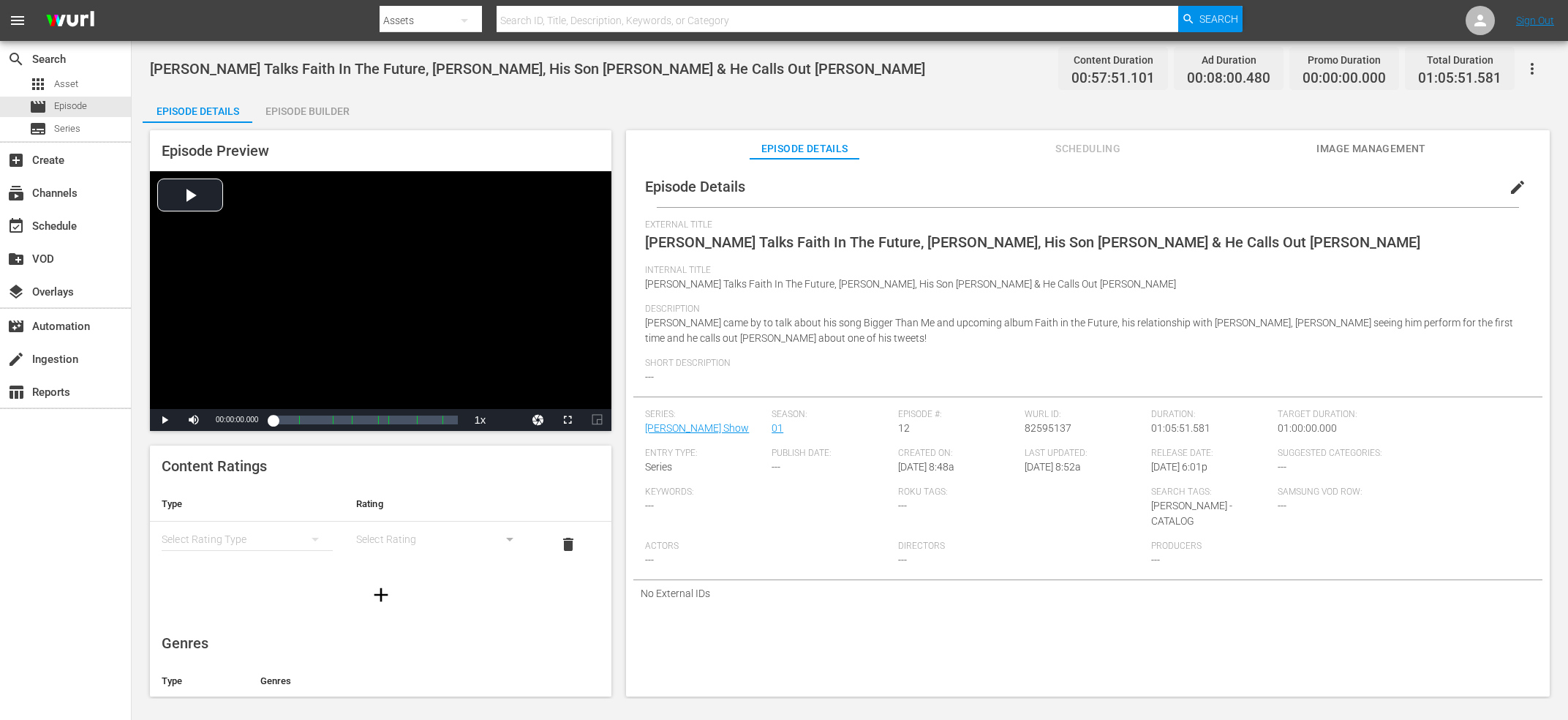
click at [393, 69] on span "Louis Tomlinson Talks Faith In The Future, Zayn Malik, His Son Freddie & He Cal…" at bounding box center [538, 69] width 775 height 18
click at [1024, 429] on div "Episode #: 12" at bounding box center [962, 428] width 127 height 39
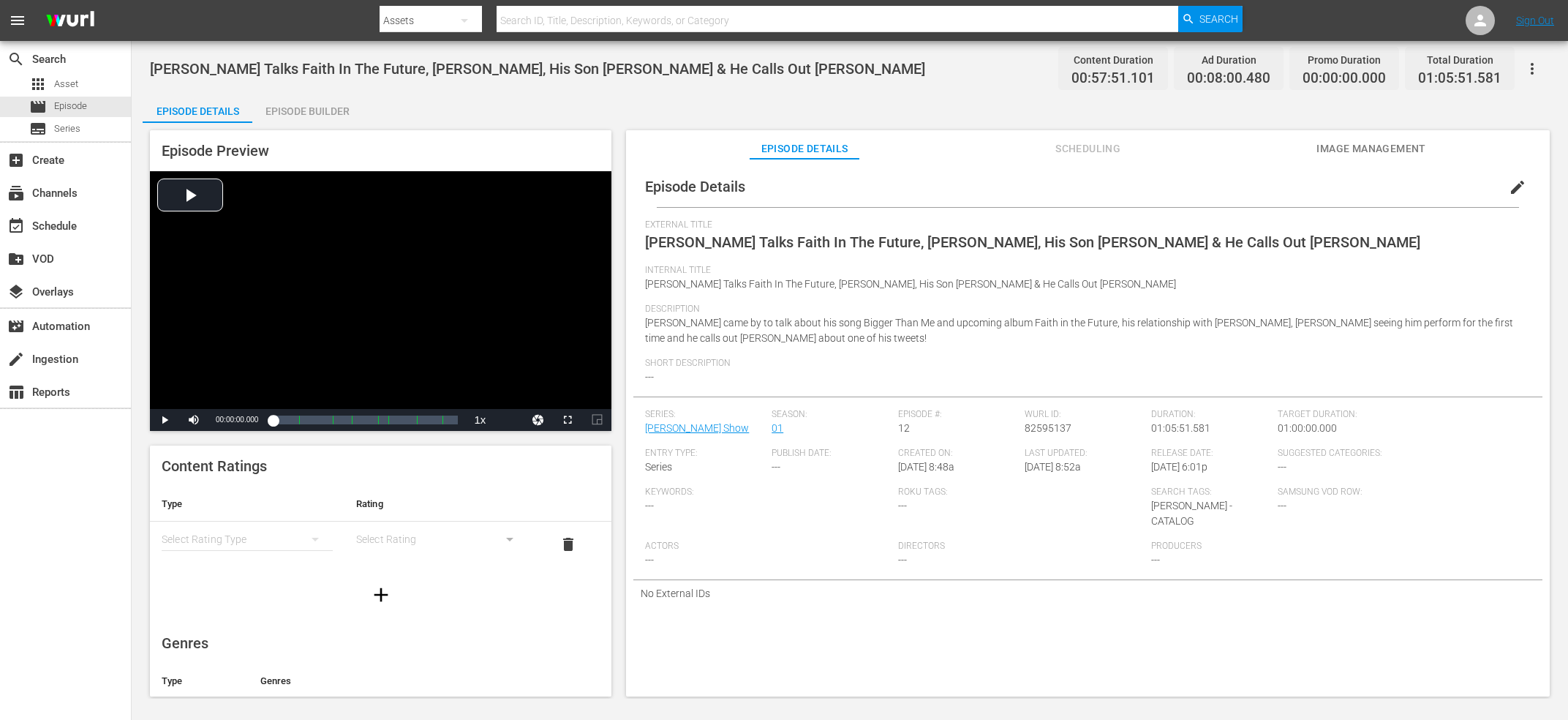
click at [1051, 428] on span "82595137" at bounding box center [1048, 427] width 47 height 11
copy span "82595137"
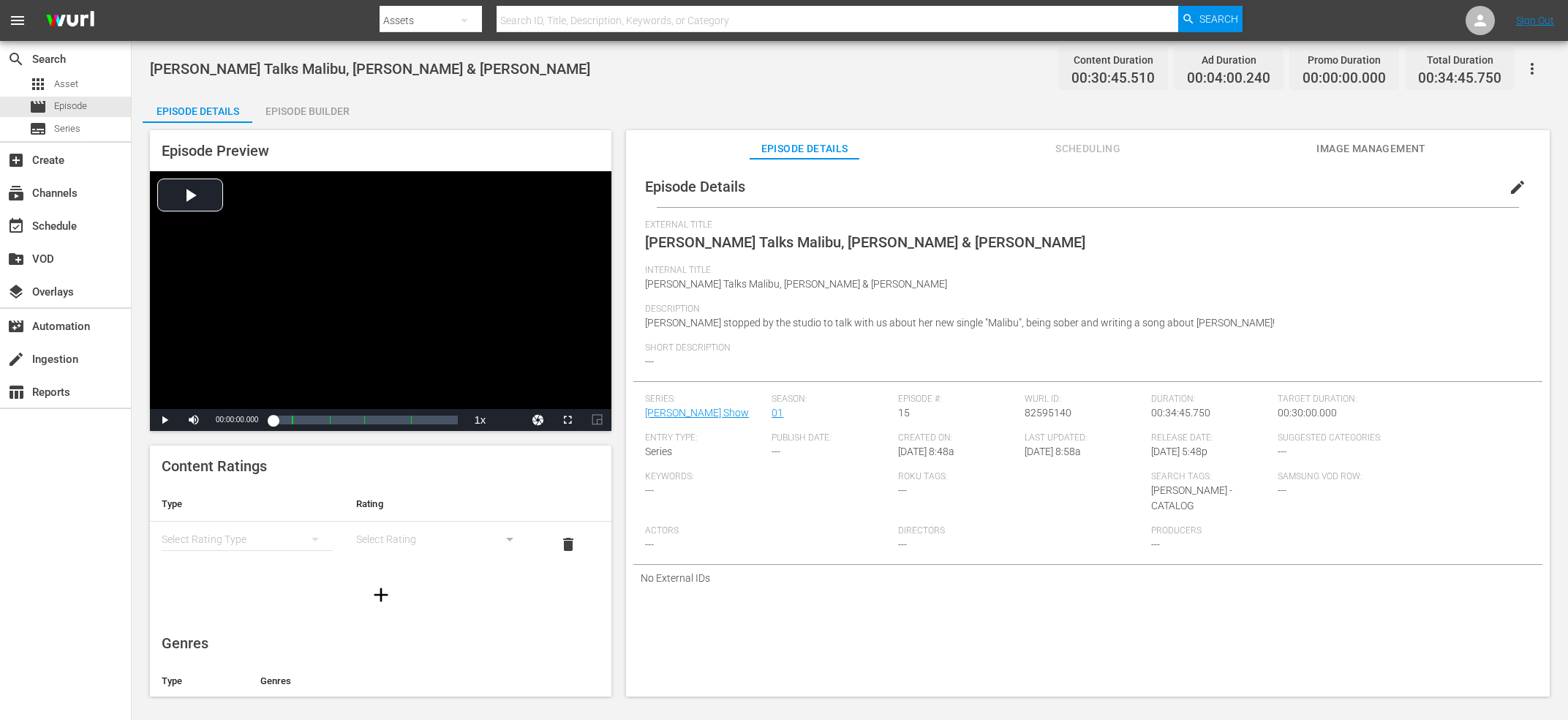
click at [356, 75] on span "Miley Cyrus Talks Malibu, Sobriety & Liam Hemsworth" at bounding box center [370, 69] width 440 height 18
click at [1032, 415] on span "82595140" at bounding box center [1048, 412] width 47 height 11
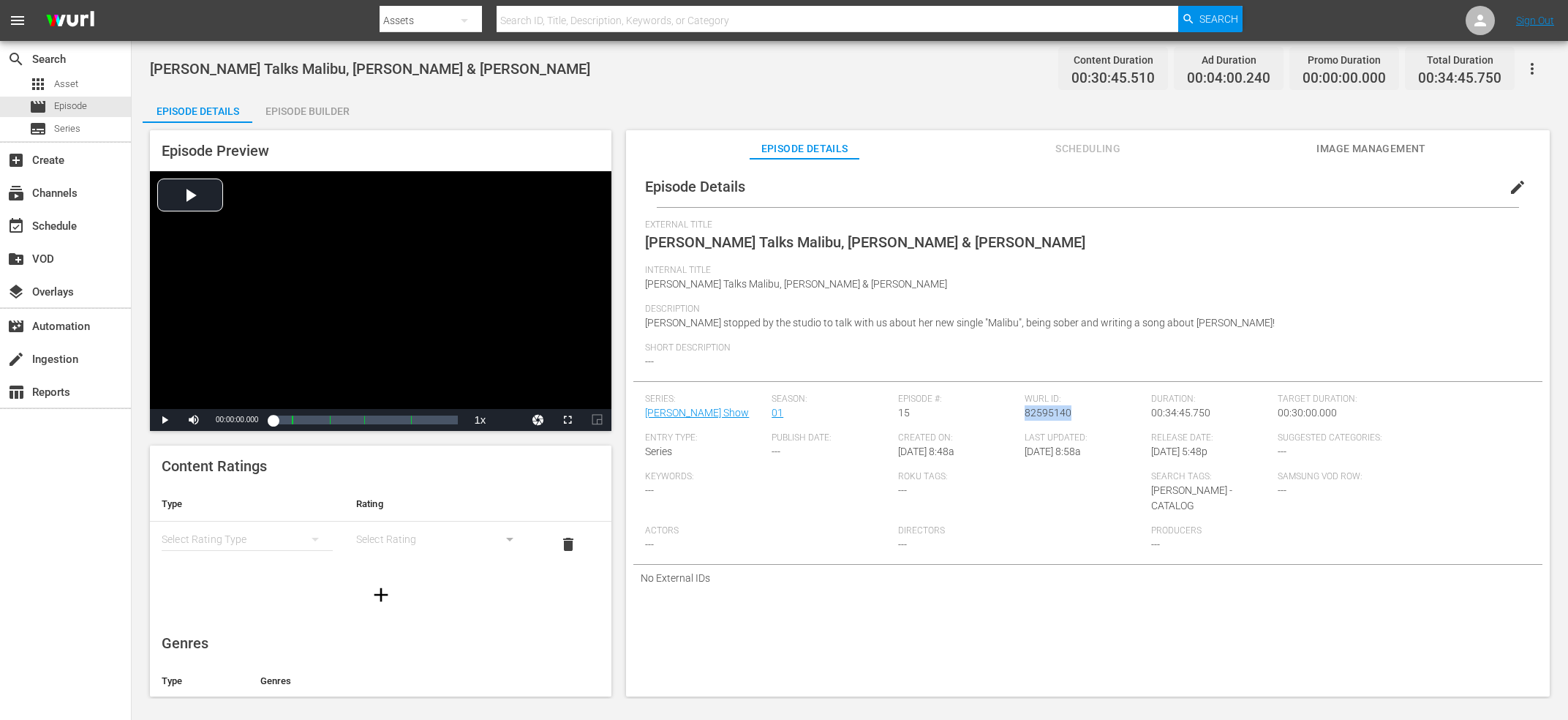
copy span "82595140"
click at [383, 65] on span "[PERSON_NAME] Talks We Made It, Walls, One Direction & More" at bounding box center [358, 69] width 415 height 18
click at [1049, 416] on span "82595138" at bounding box center [1048, 412] width 47 height 11
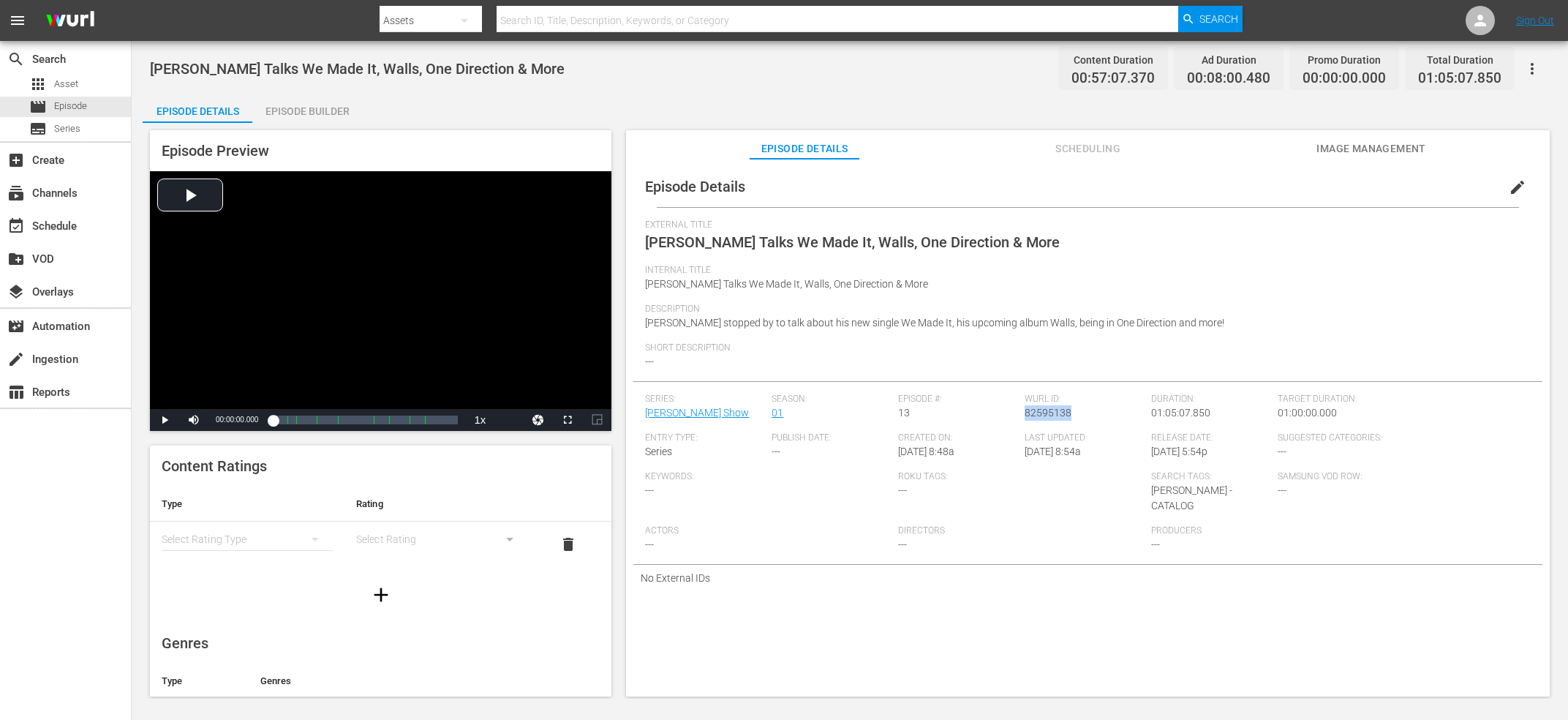
click at [1049, 416] on span "82595138" at bounding box center [1048, 412] width 47 height 11
copy span "82595138"
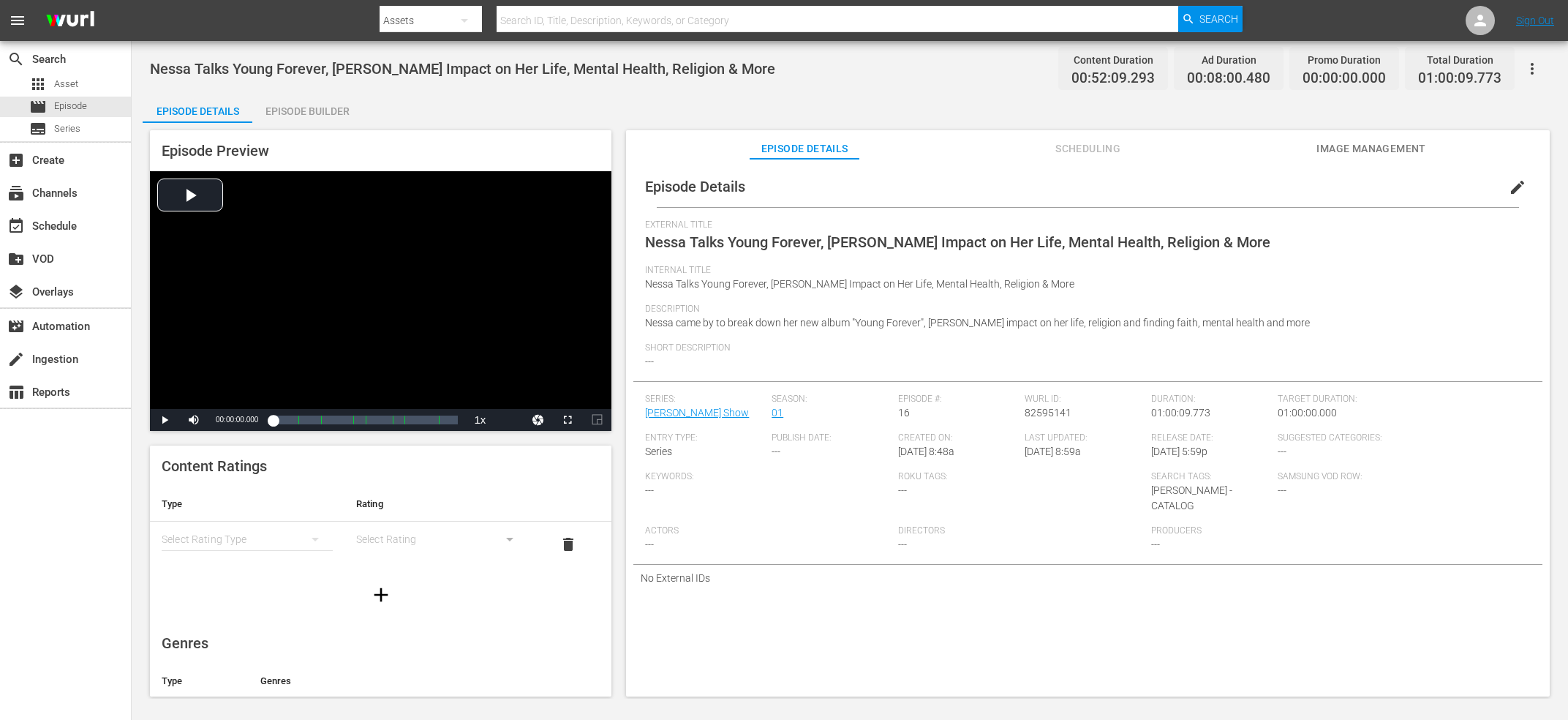
click at [289, 69] on span "Nessa Talks Young Forever, [PERSON_NAME] Impact on Her Life, Mental Health, Rel…" at bounding box center [462, 69] width 625 height 18
click at [1072, 413] on div "[PERSON_NAME] ID: 82595141" at bounding box center [1088, 413] width 127 height 39
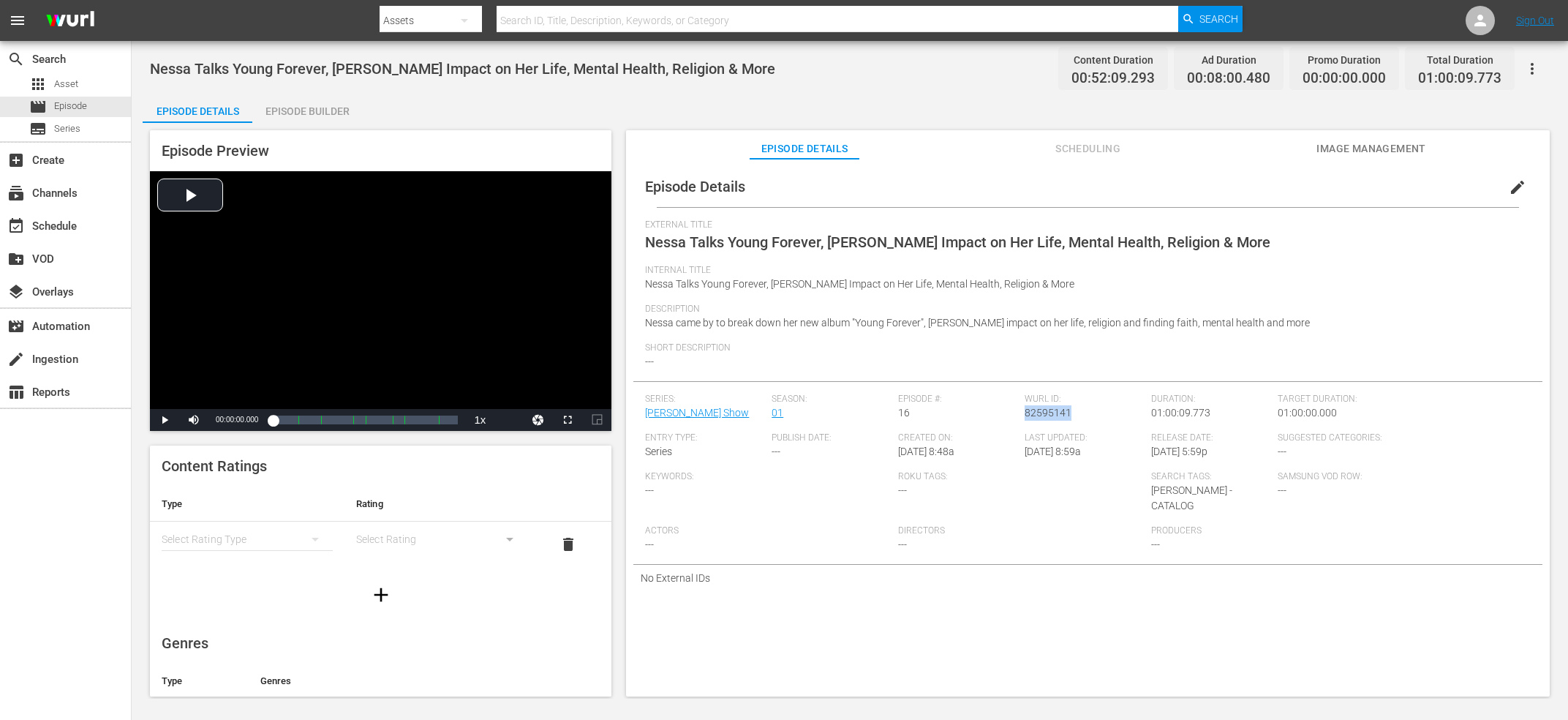
copy span "82595141"
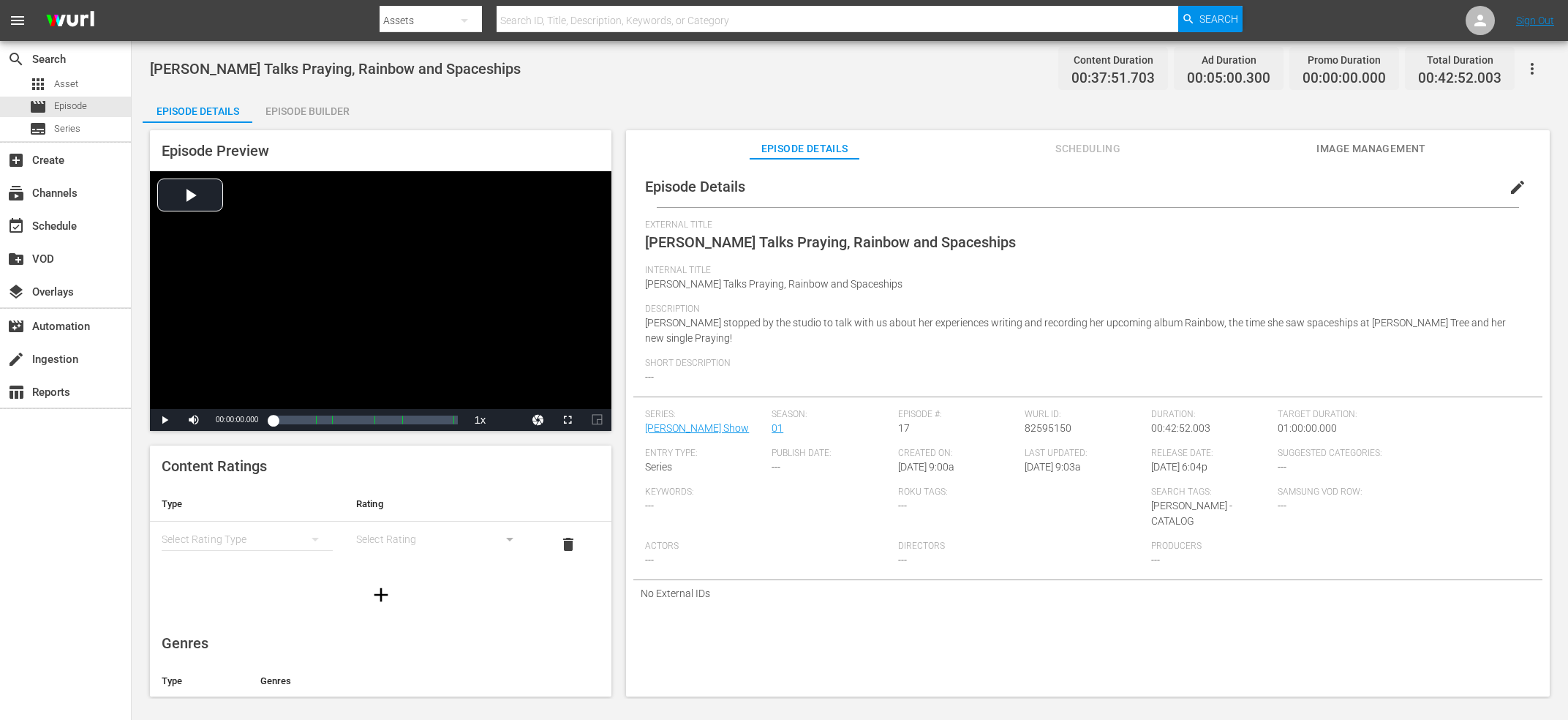
click at [379, 72] on span "Kesha Talks Praying, Rainbow and Spaceships" at bounding box center [336, 69] width 371 height 18
click at [1035, 422] on span "82595150" at bounding box center [1048, 427] width 47 height 11
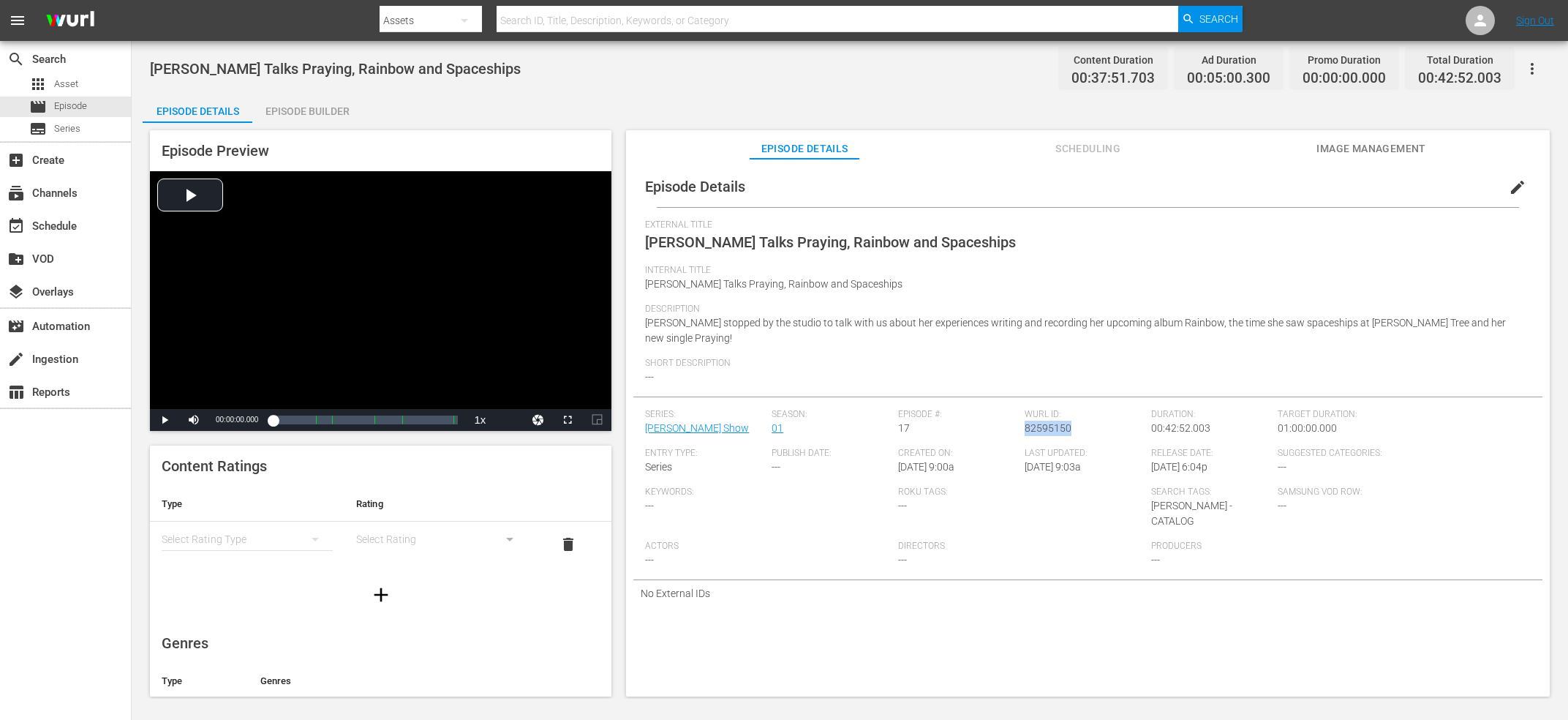
copy span "82595150"
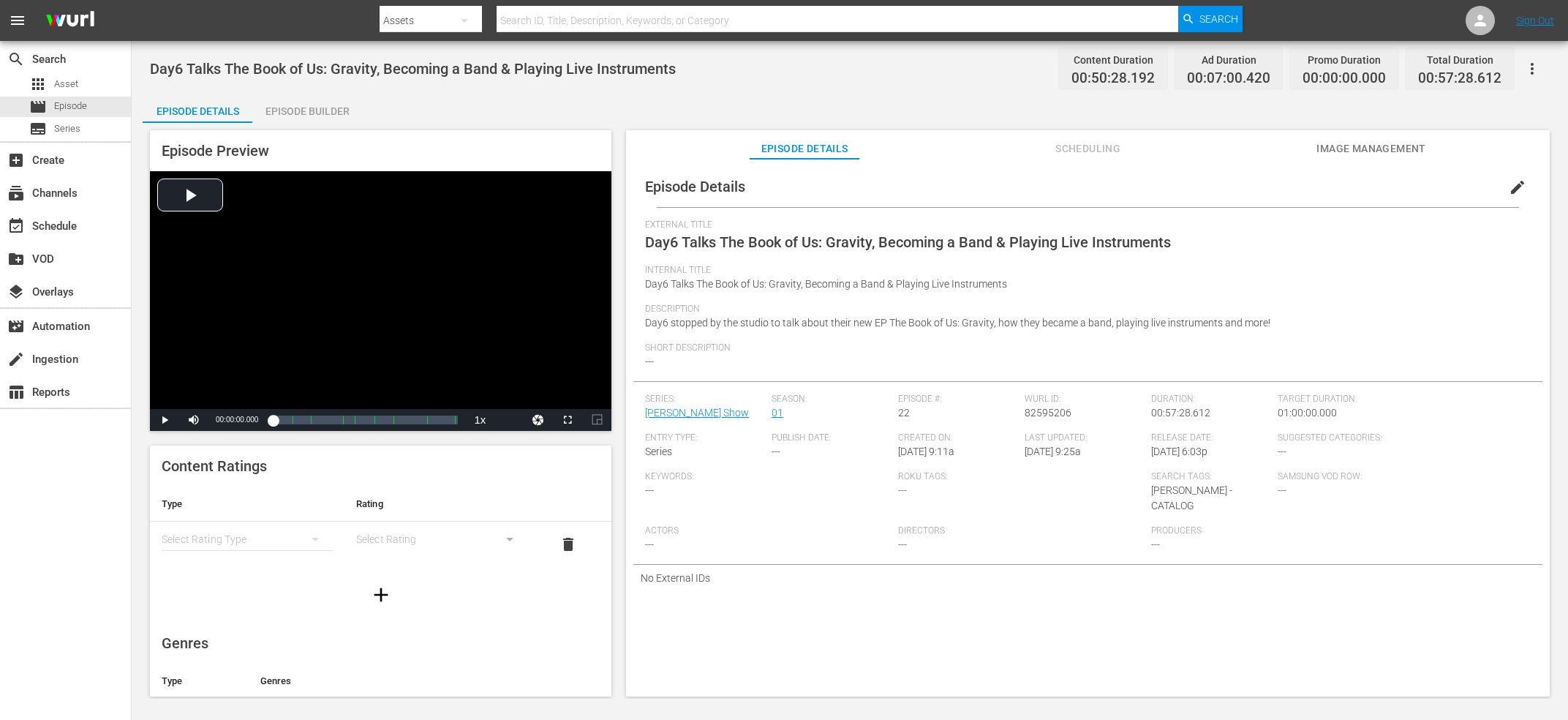
click at [755, 258] on div "External Title Day6 Talks The Book of Us: Gravity, Becoming a Band & Playing Li…" at bounding box center [1087, 243] width 885 height 46
copy span "External Title"
click at [1047, 420] on div "Wurl ID: 82595206" at bounding box center [1088, 413] width 127 height 39
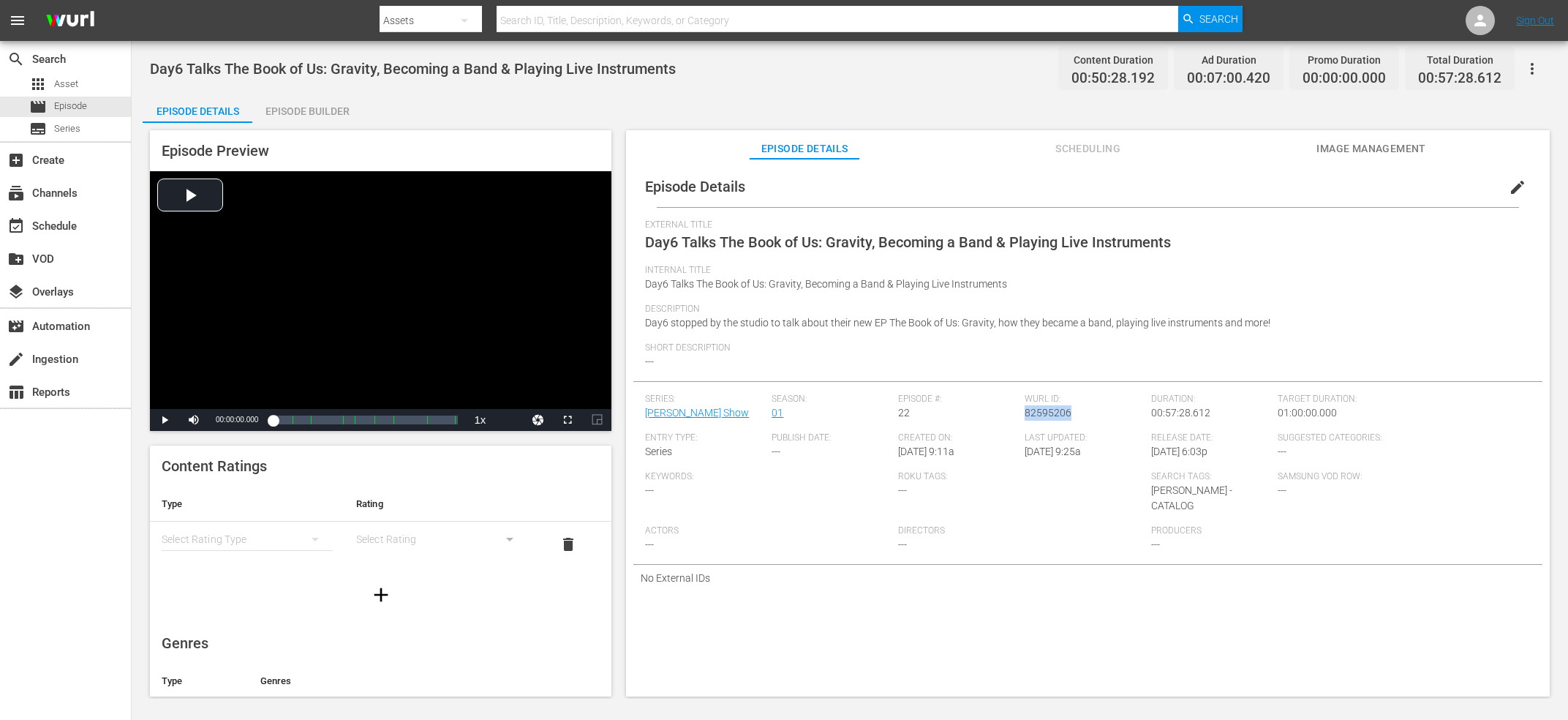
click at [1047, 420] on div "Wurl ID: 82595206" at bounding box center [1088, 413] width 127 height 39
copy span "82595206"
click at [407, 63] on span "[PERSON_NAME] and [PERSON_NAME] Roast Each Other While Chatting About Dynasty" at bounding box center [434, 69] width 568 height 18
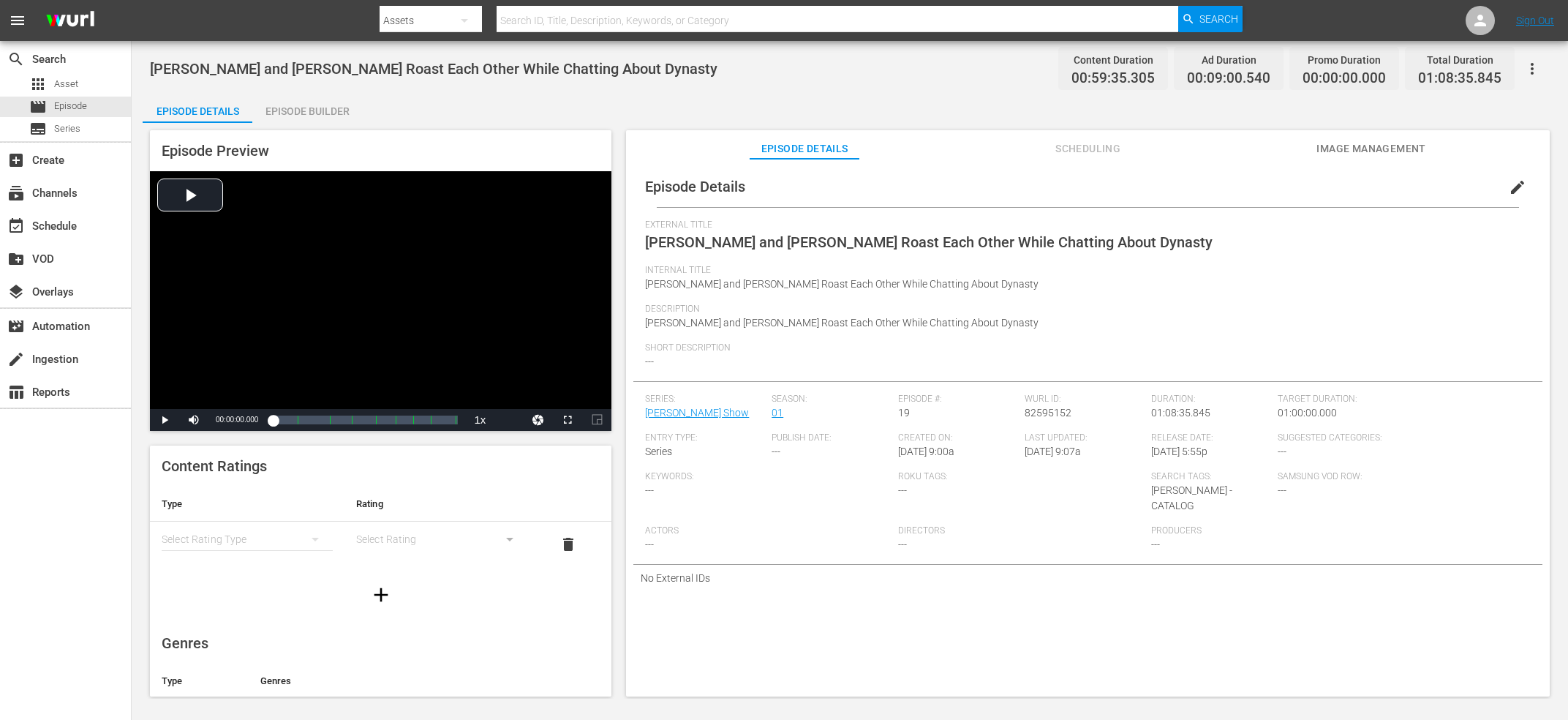
click at [1049, 420] on div "Wurl ID: 82595152" at bounding box center [1088, 413] width 127 height 39
copy span "82595152"
click at [446, 69] on span "Liz Gillies Talks Dynasty, Thank U Next and Victorious" at bounding box center [348, 69] width 396 height 18
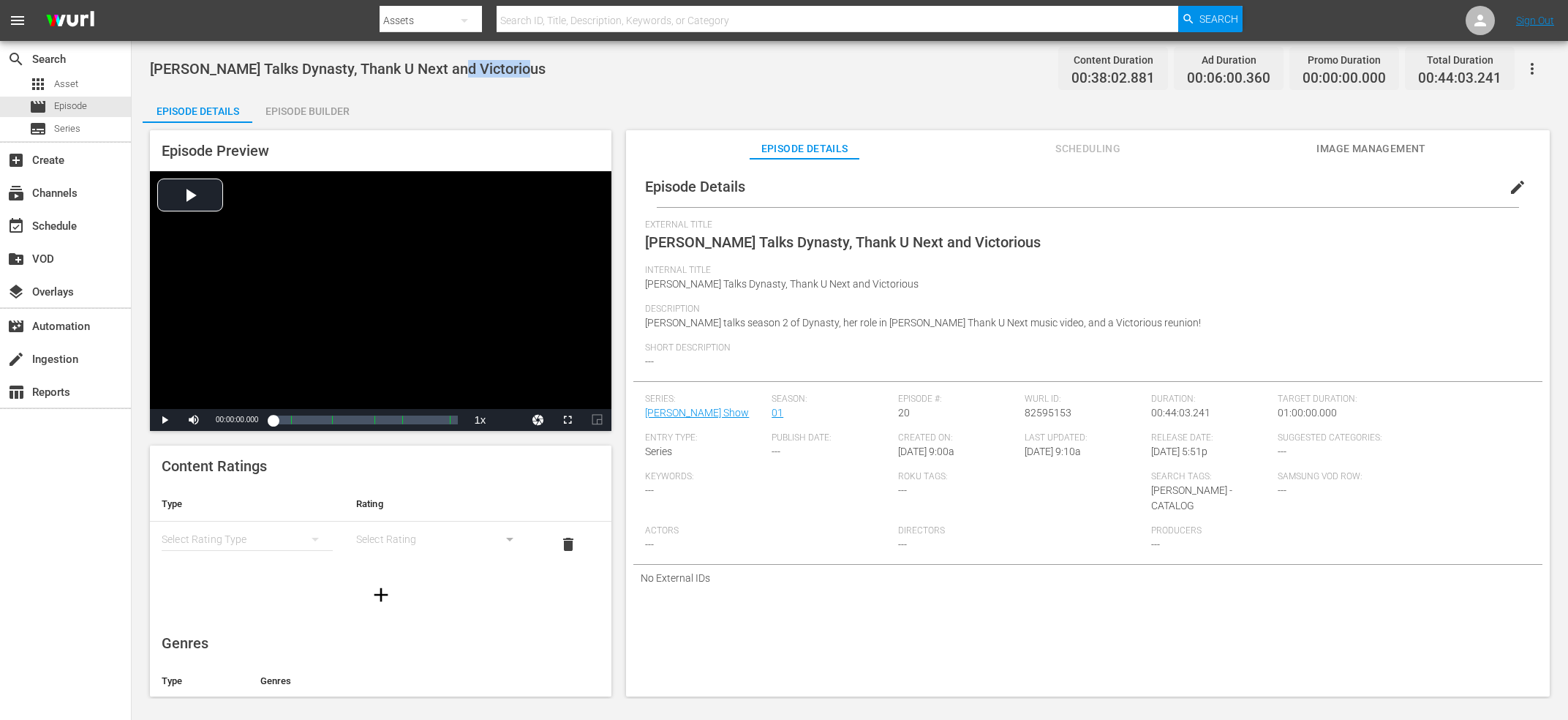
click at [446, 69] on span "Liz Gillies Talks Dynasty, Thank U Next and Victorious" at bounding box center [348, 69] width 396 height 18
click at [1054, 411] on span "82595153" at bounding box center [1048, 412] width 47 height 11
copy span "82595153"
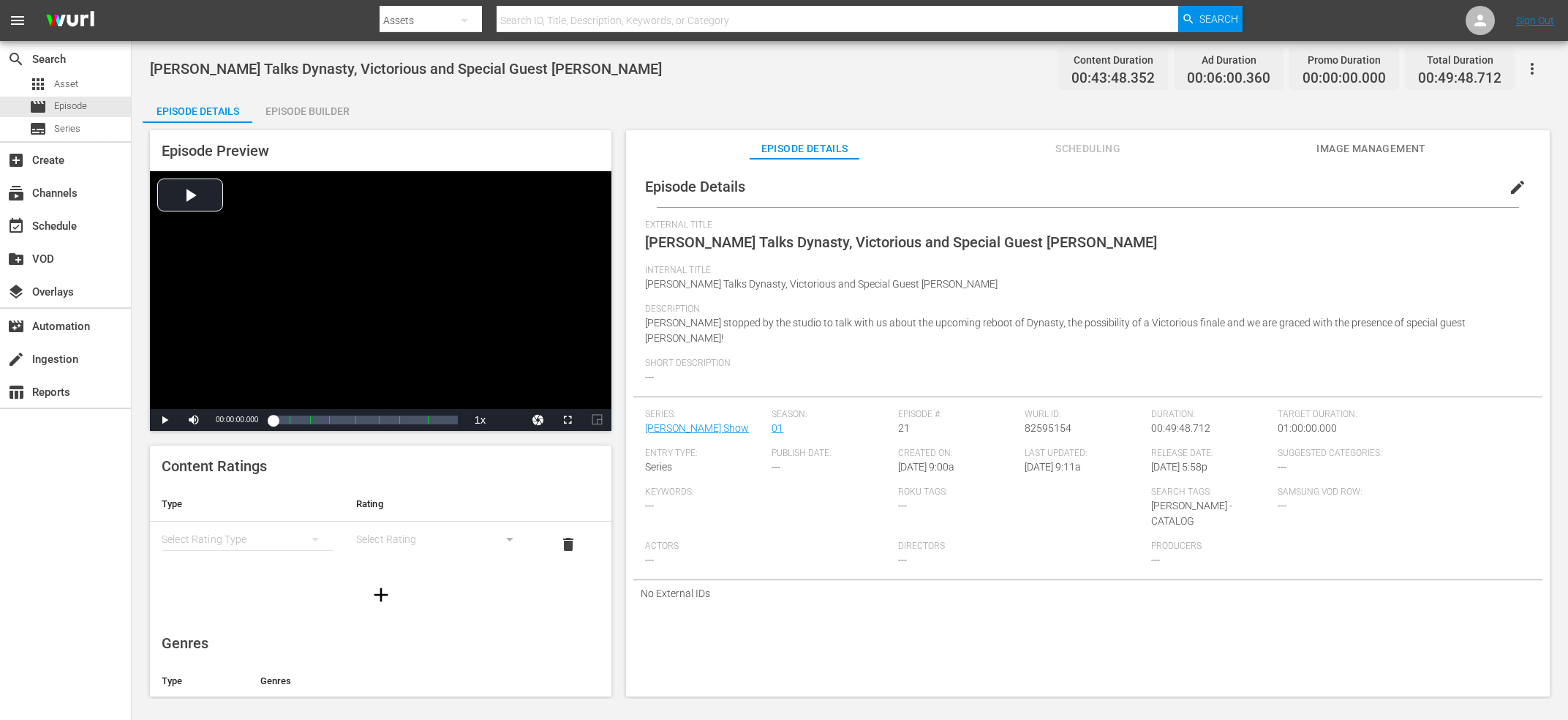
click at [348, 60] on div "[PERSON_NAME] Talks Dynasty, Victorious and Special Guest [PERSON_NAME] Content…" at bounding box center [850, 68] width 1399 height 33
click at [1026, 422] on span "82595154" at bounding box center [1048, 427] width 47 height 11
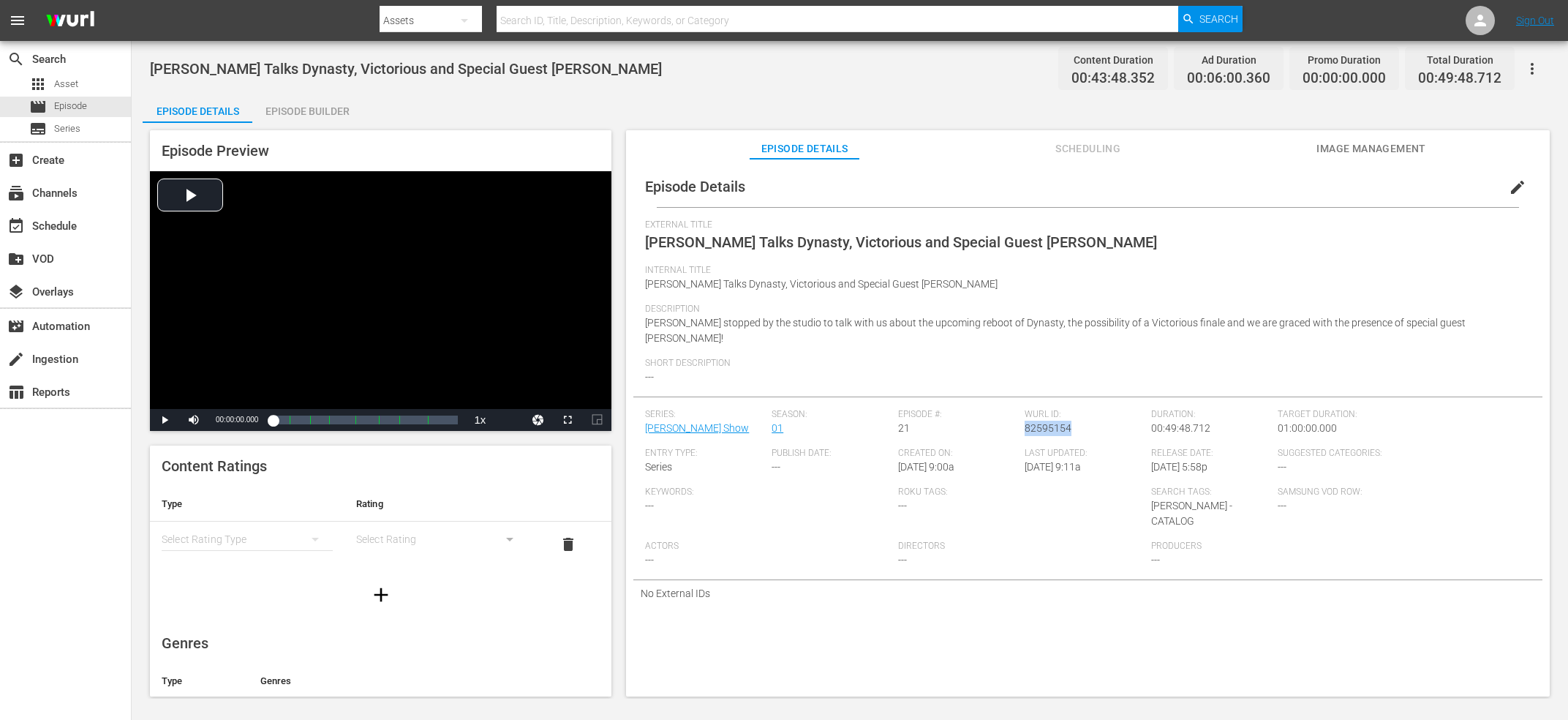
copy span "82595154"
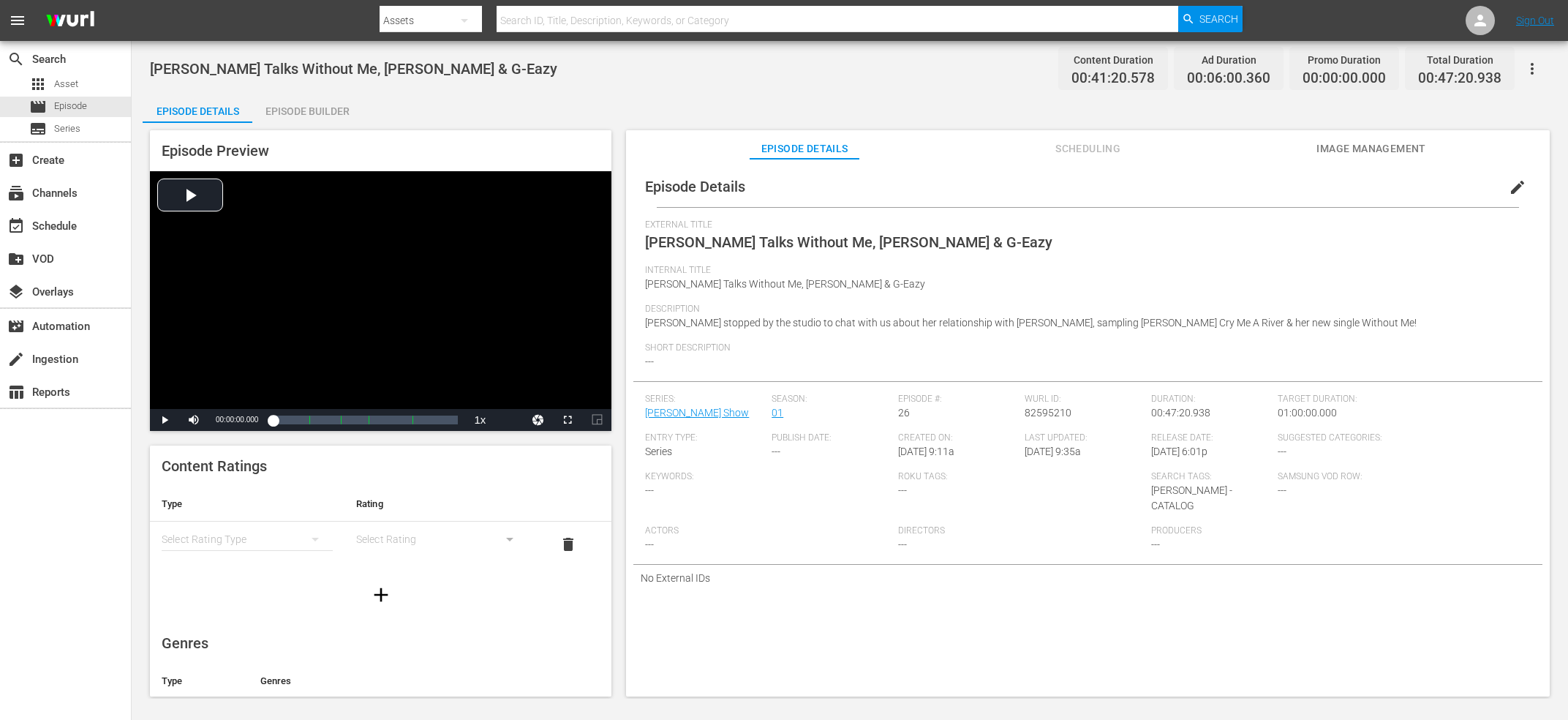
click at [383, 75] on span "Halsey Talks Without Me, Justin Timberlake & G-Eazy" at bounding box center [353, 69] width 407 height 18
click at [1059, 426] on div "Wurl ID: 82595210" at bounding box center [1088, 413] width 127 height 39
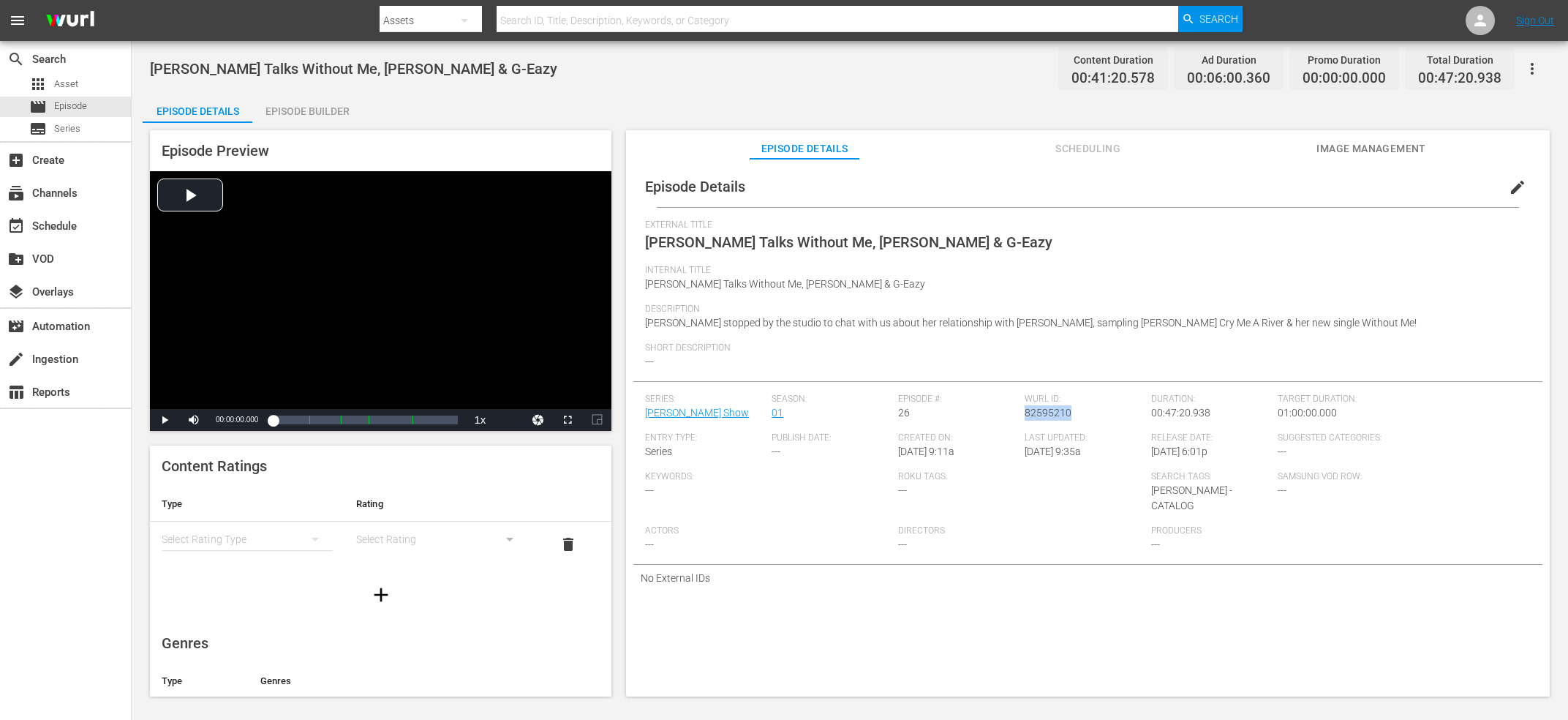
copy span "82595210"
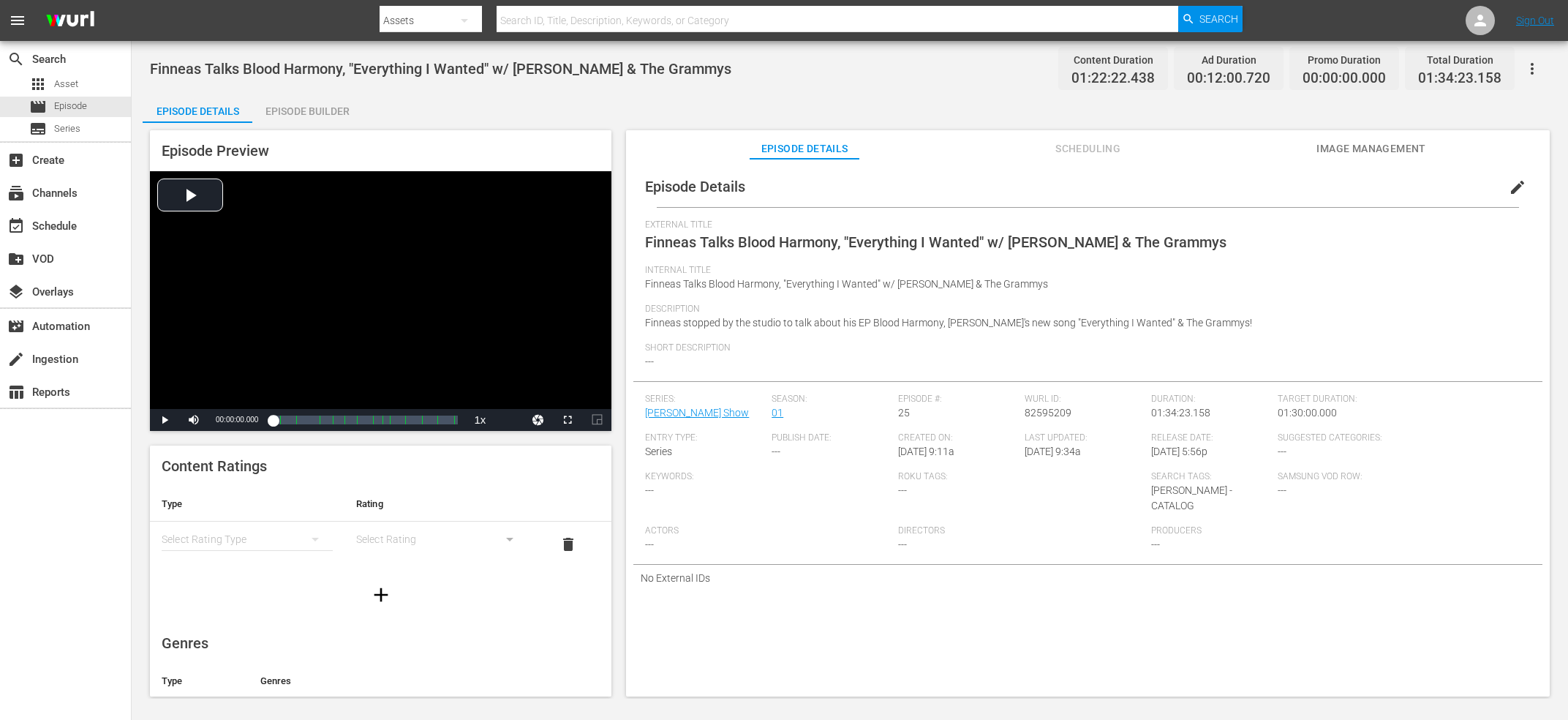
click at [305, 76] on span "Finneas Talks Blood Harmony, "Everything I Wanted" w/ [PERSON_NAME] & The Gramm…" at bounding box center [440, 69] width 581 height 18
click at [305, 76] on span "Finneas Talks Blood Harmony, "Everything I Wanted" w/ Billie Eilish & The Gramm…" at bounding box center [440, 69] width 581 height 18
click at [1048, 411] on span "82595209" at bounding box center [1048, 412] width 47 height 11
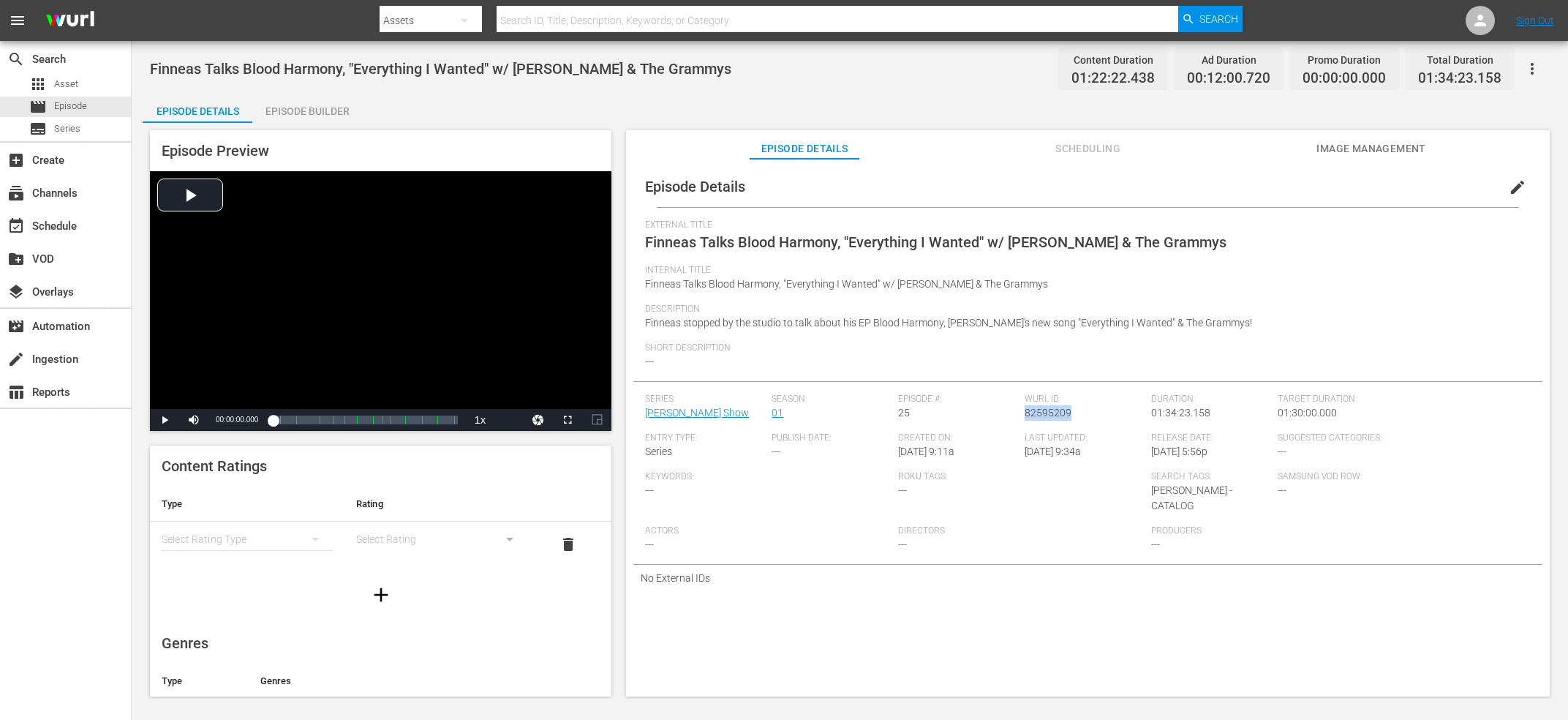
copy span "82595209"
click at [415, 76] on span "[PERSON_NAME] Talks Justice, [PERSON_NAME] Thoughts on the Album & Working w/ […" at bounding box center [489, 69] width 677 height 18
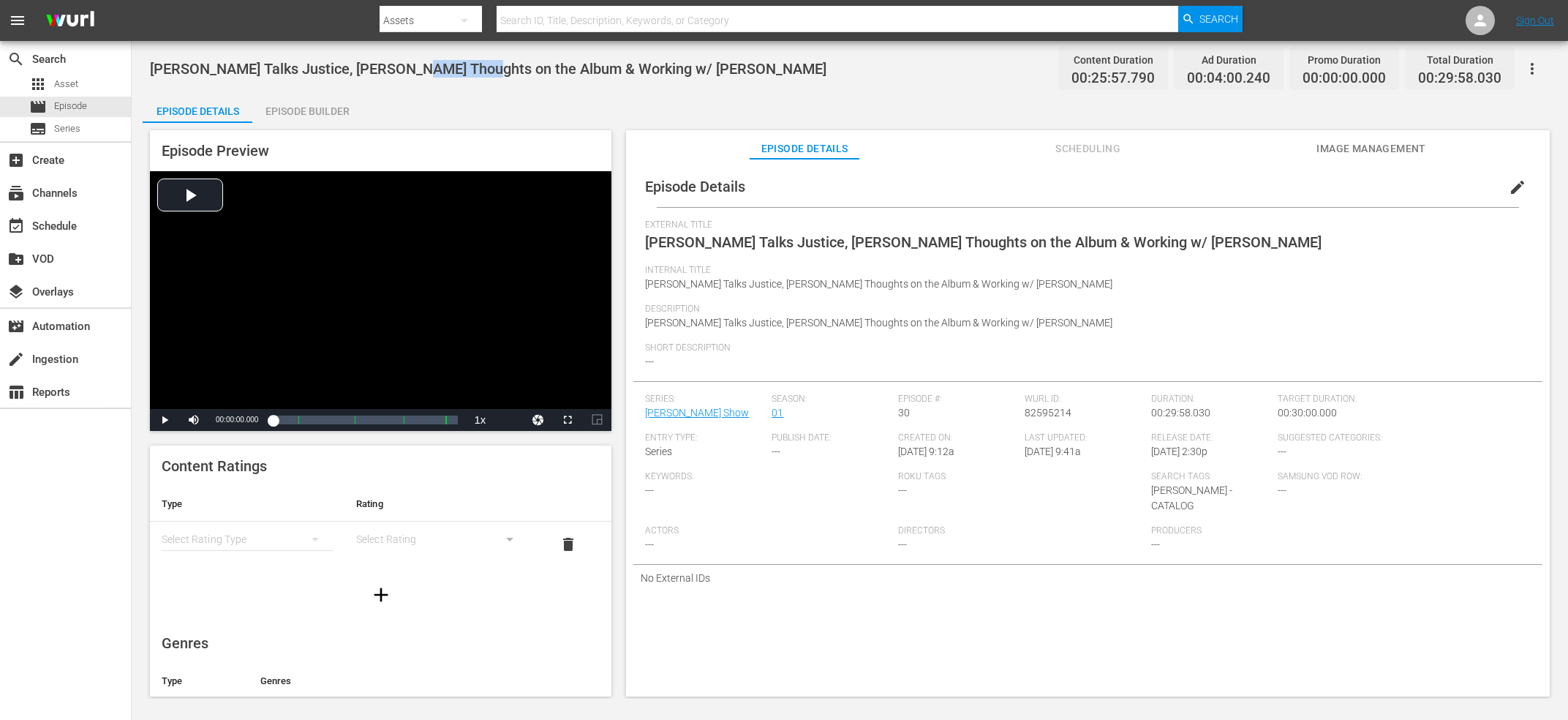
click at [415, 76] on span "[PERSON_NAME] Talks Justice, [PERSON_NAME] Thoughts on the Album & Working w/ […" at bounding box center [489, 69] width 677 height 18
click at [1064, 418] on span "82595214" at bounding box center [1048, 412] width 47 height 11
copy span "82595214"
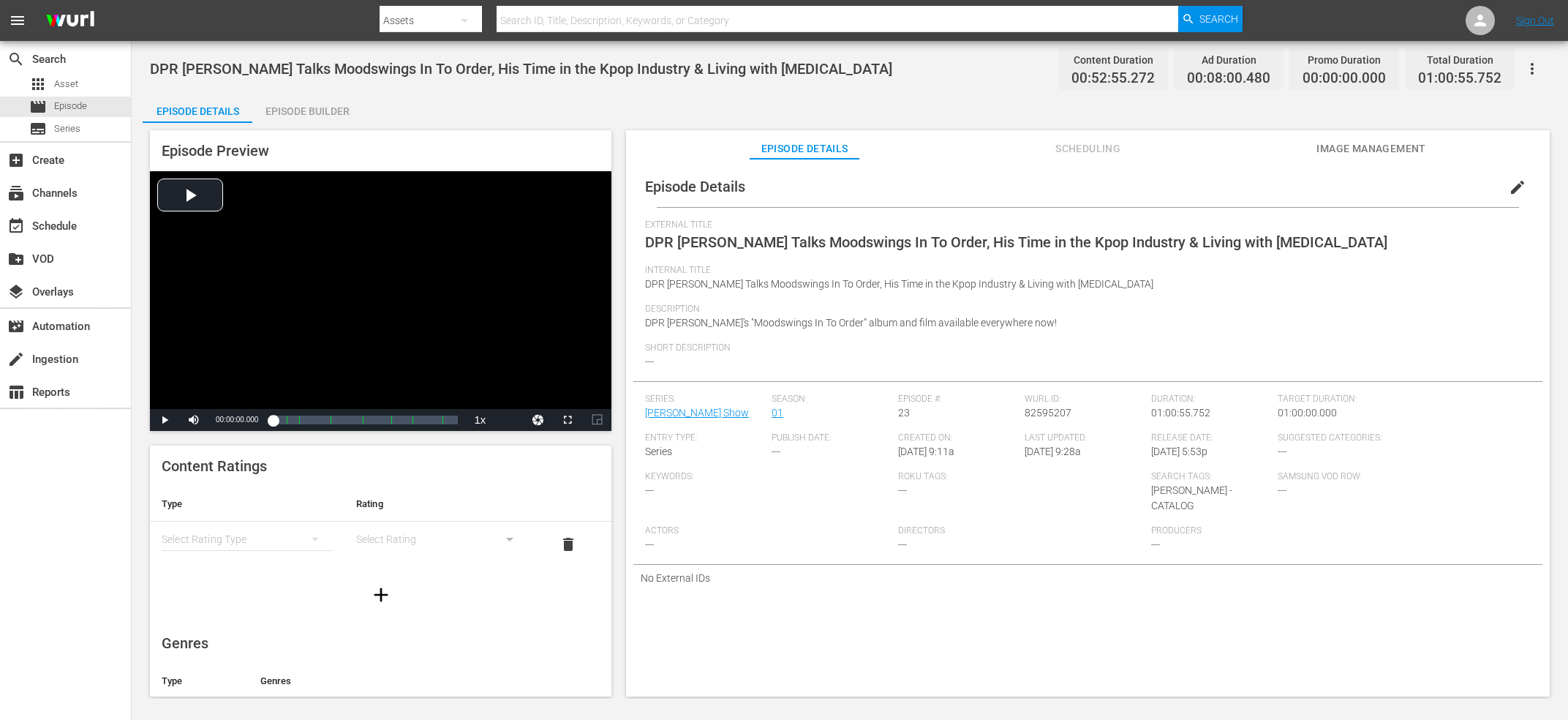
click at [962, 243] on span "DPR IAN Talks Moodswings In To Order, His Time in the Kpop Industry & Living wi…" at bounding box center [1016, 242] width 742 height 18
copy span "External Title"
click at [1056, 418] on span "82595207" at bounding box center [1048, 412] width 47 height 11
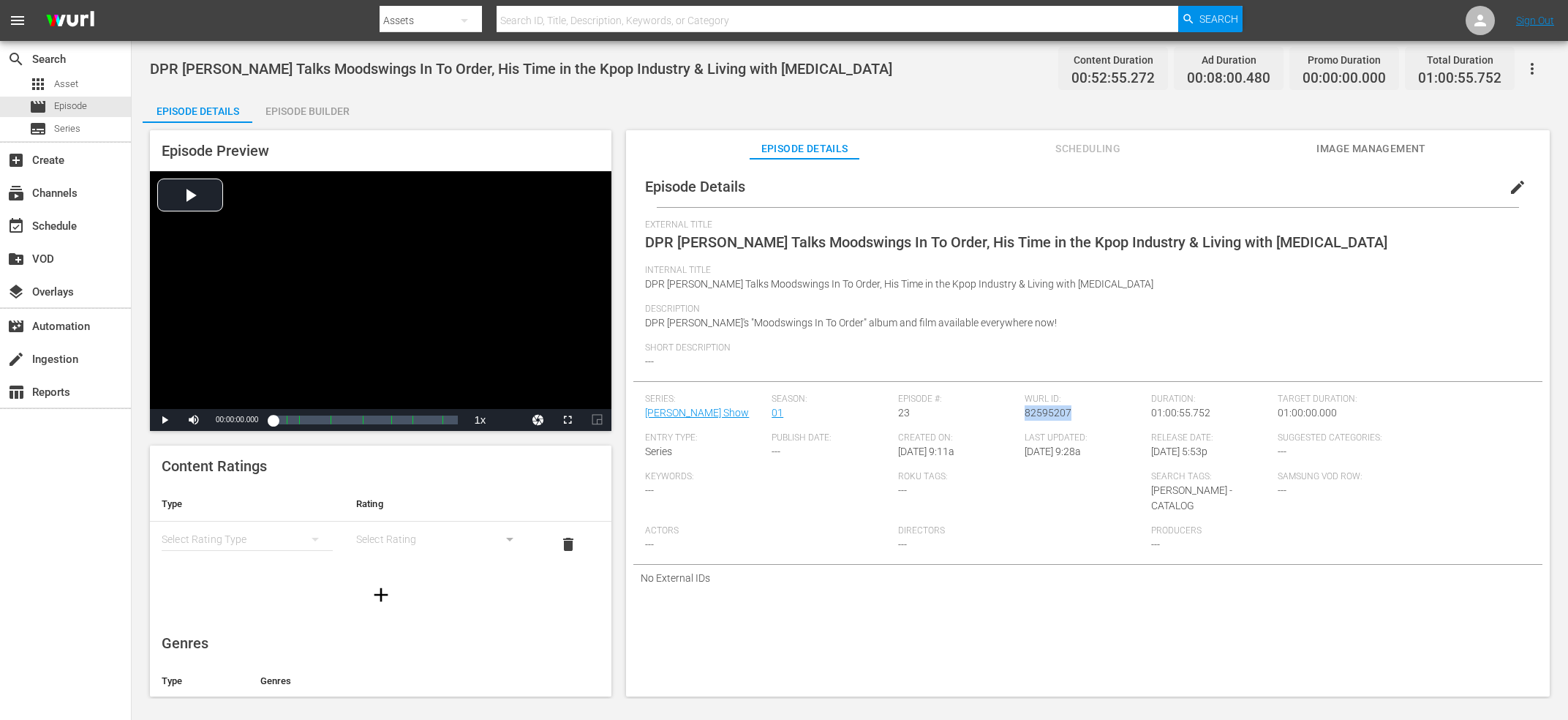
click at [1056, 418] on span "82595207" at bounding box center [1048, 412] width 47 height 11
copy span "82595207"
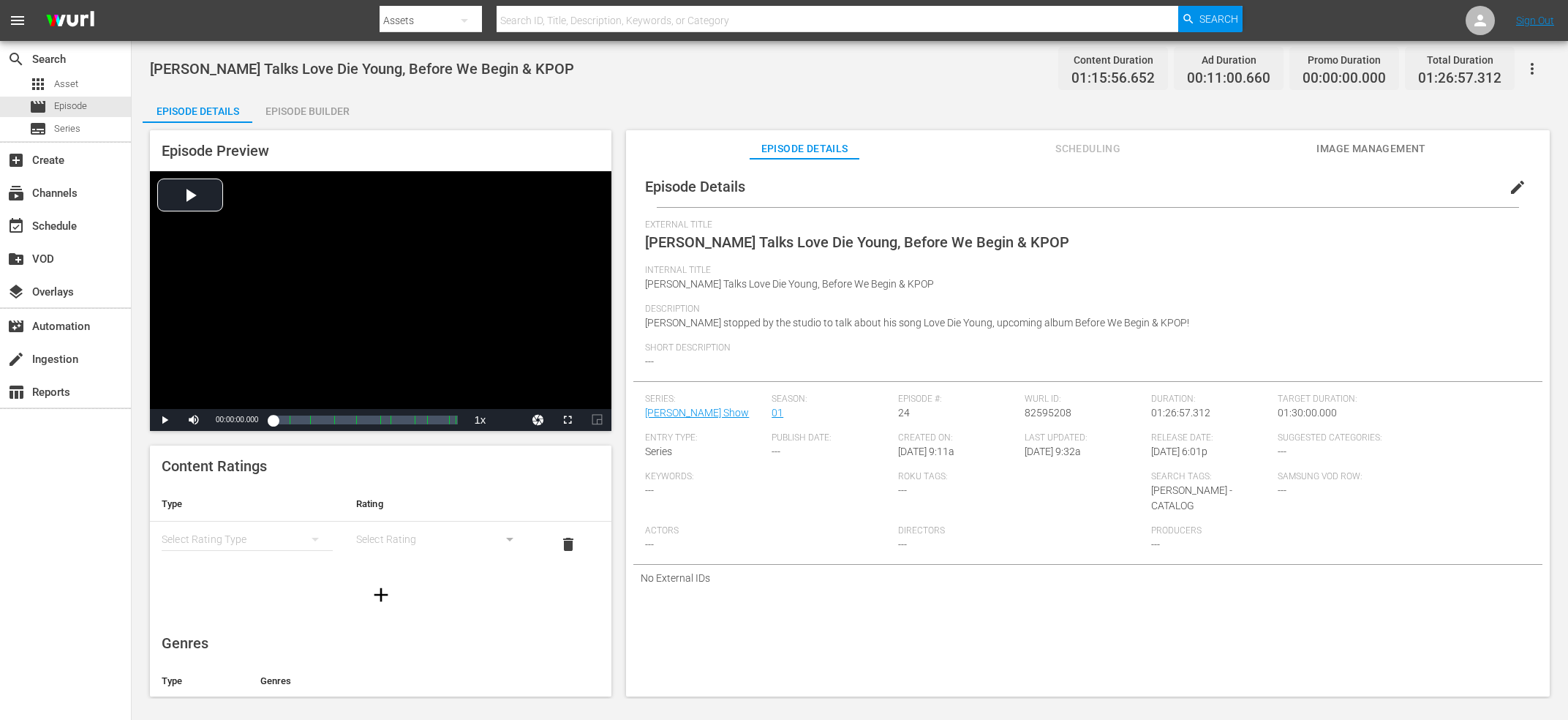
click at [344, 62] on span "Eric Nam Talks Love Die Young, Before We Begin & KPOP" at bounding box center [362, 69] width 425 height 18
click at [1035, 404] on span "Wurl ID:" at bounding box center [1085, 399] width 120 height 11
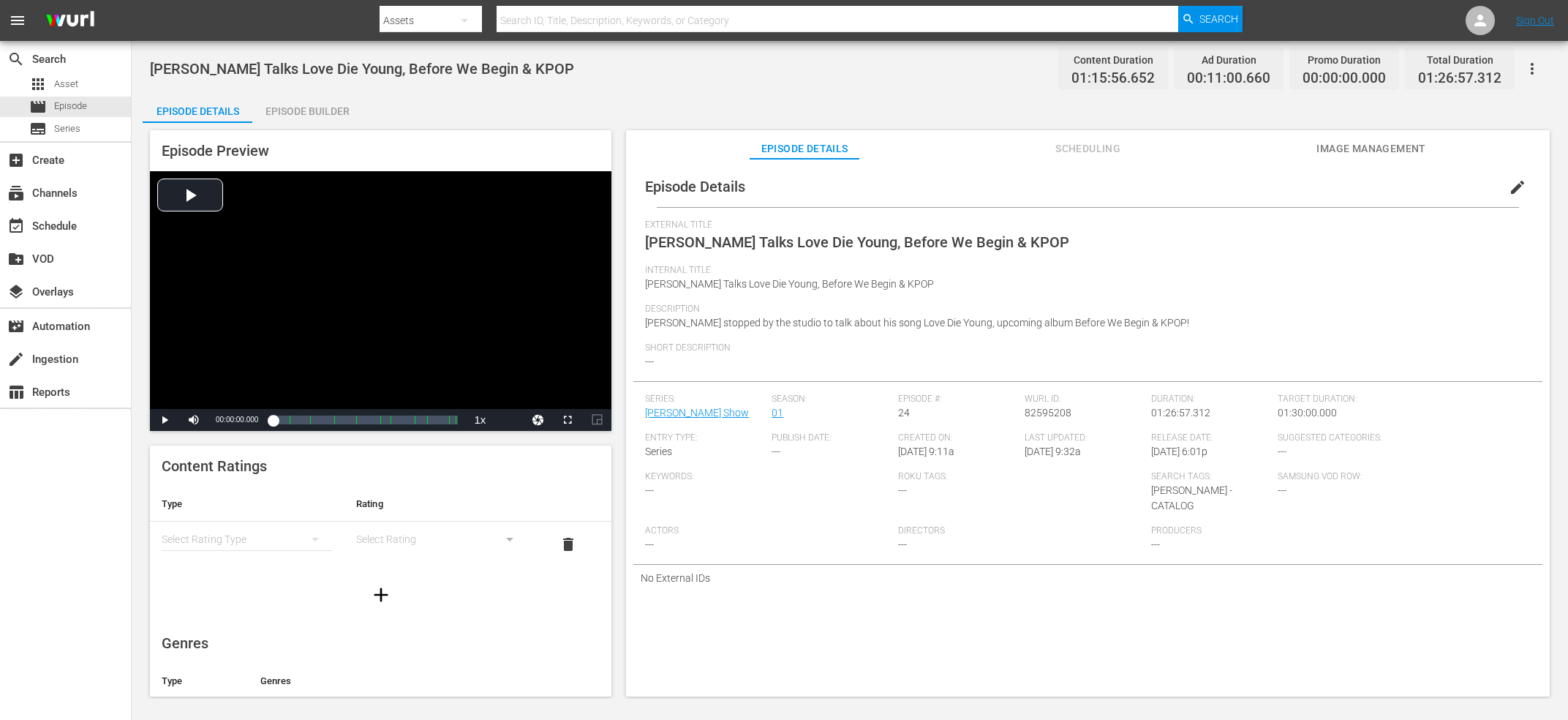
click at [1034, 425] on div "Wurl ID: 82595208" at bounding box center [1088, 413] width 127 height 39
click at [1034, 421] on div "Wurl ID: 82595208" at bounding box center [1088, 413] width 127 height 39
copy span "82595208"
click at [545, 63] on span "[PERSON_NAME] | "eternal sunshine" Track By Track Breakdown [Part 2]" at bounding box center [382, 69] width 464 height 18
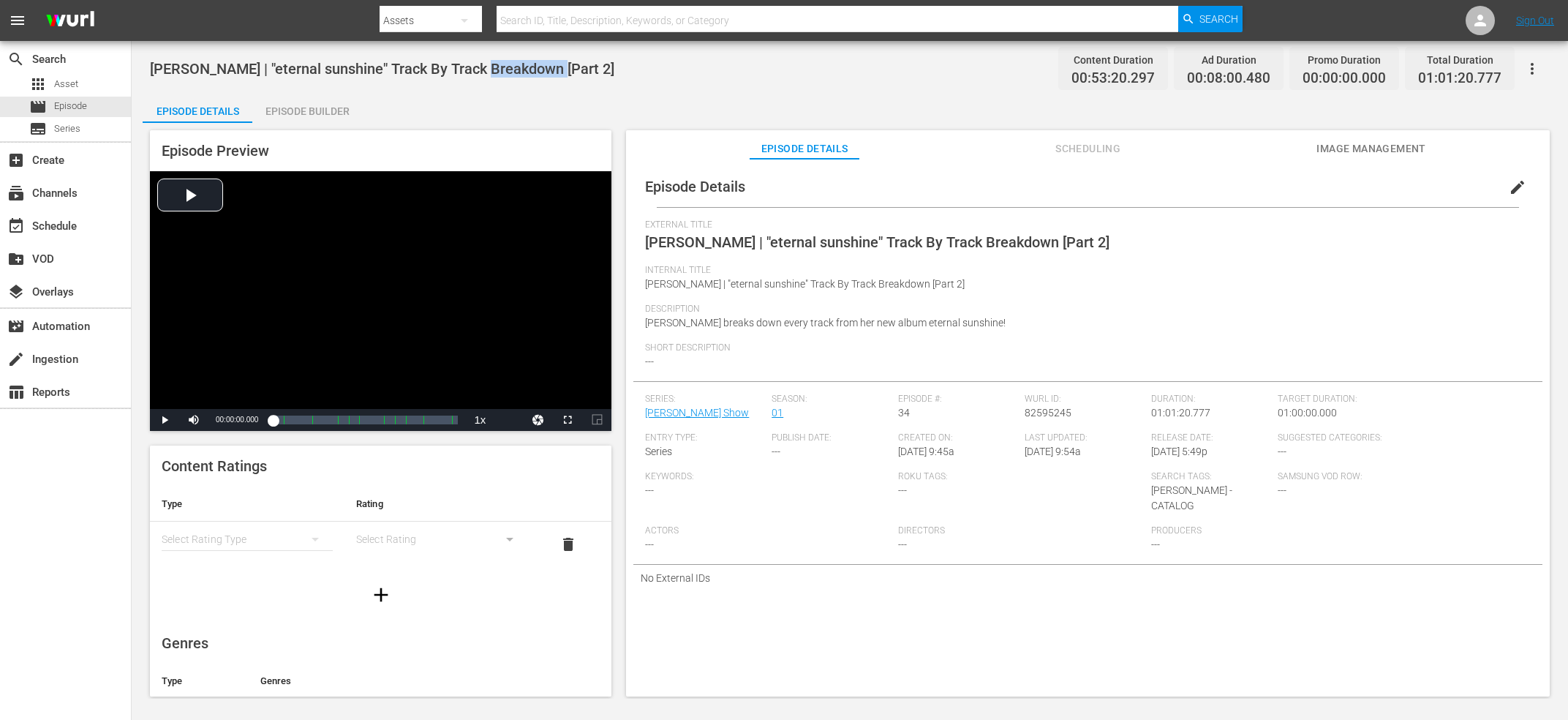
click at [545, 63] on span "[PERSON_NAME] | "eternal sunshine" Track By Track Breakdown [Part 2]" at bounding box center [382, 69] width 464 height 18
click at [1028, 406] on div "[PERSON_NAME] ID: 82595245" at bounding box center [1088, 413] width 127 height 39
copy span "82595245"
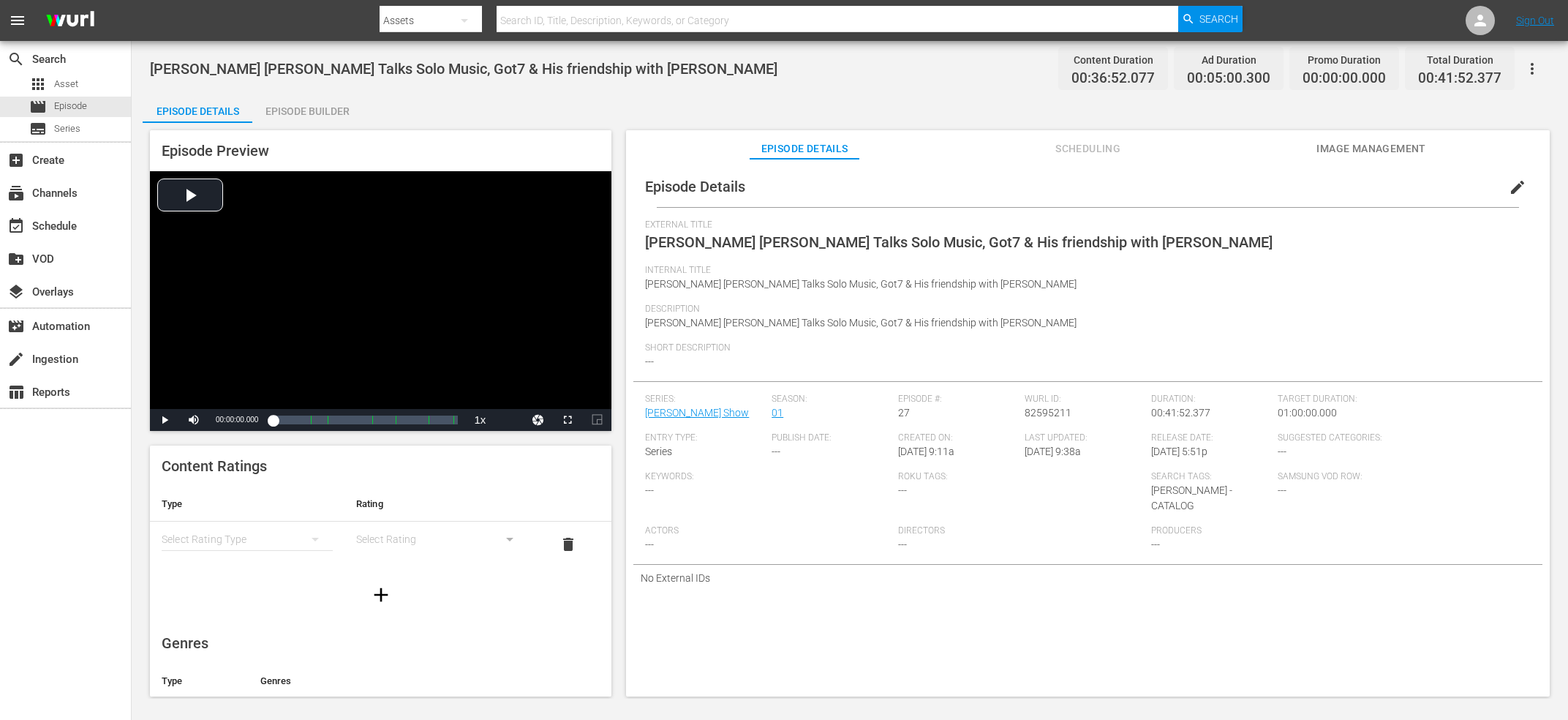
click at [296, 71] on span "[PERSON_NAME] [PERSON_NAME] Talks Solo Music, Got7 & His friendship with [PERSO…" at bounding box center [464, 69] width 628 height 18
click at [296, 71] on span "Jackson Wang Talks Solo Music, Got7 & His friendship with RM" at bounding box center [464, 69] width 628 height 18
click at [1055, 418] on span "82595211" at bounding box center [1048, 412] width 47 height 11
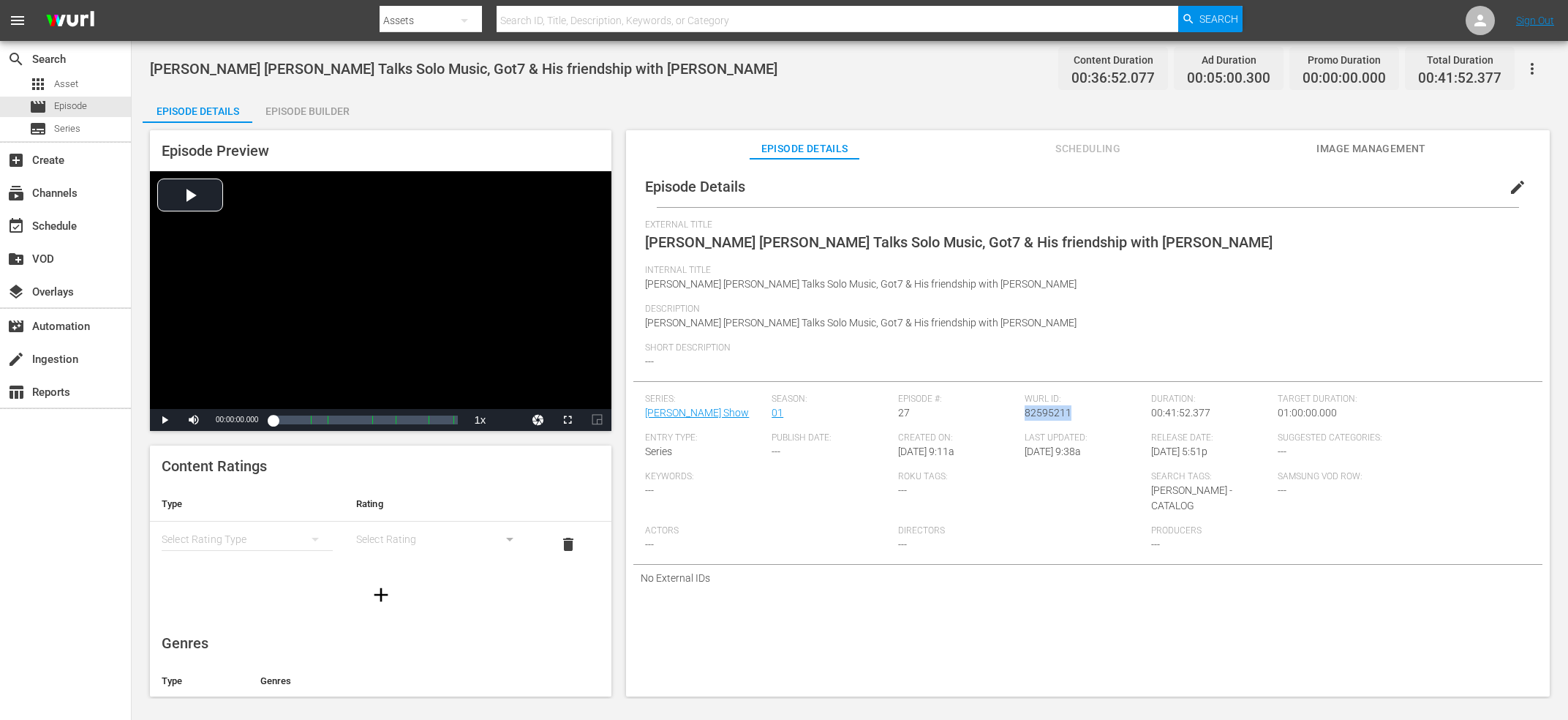
copy span "82595211"
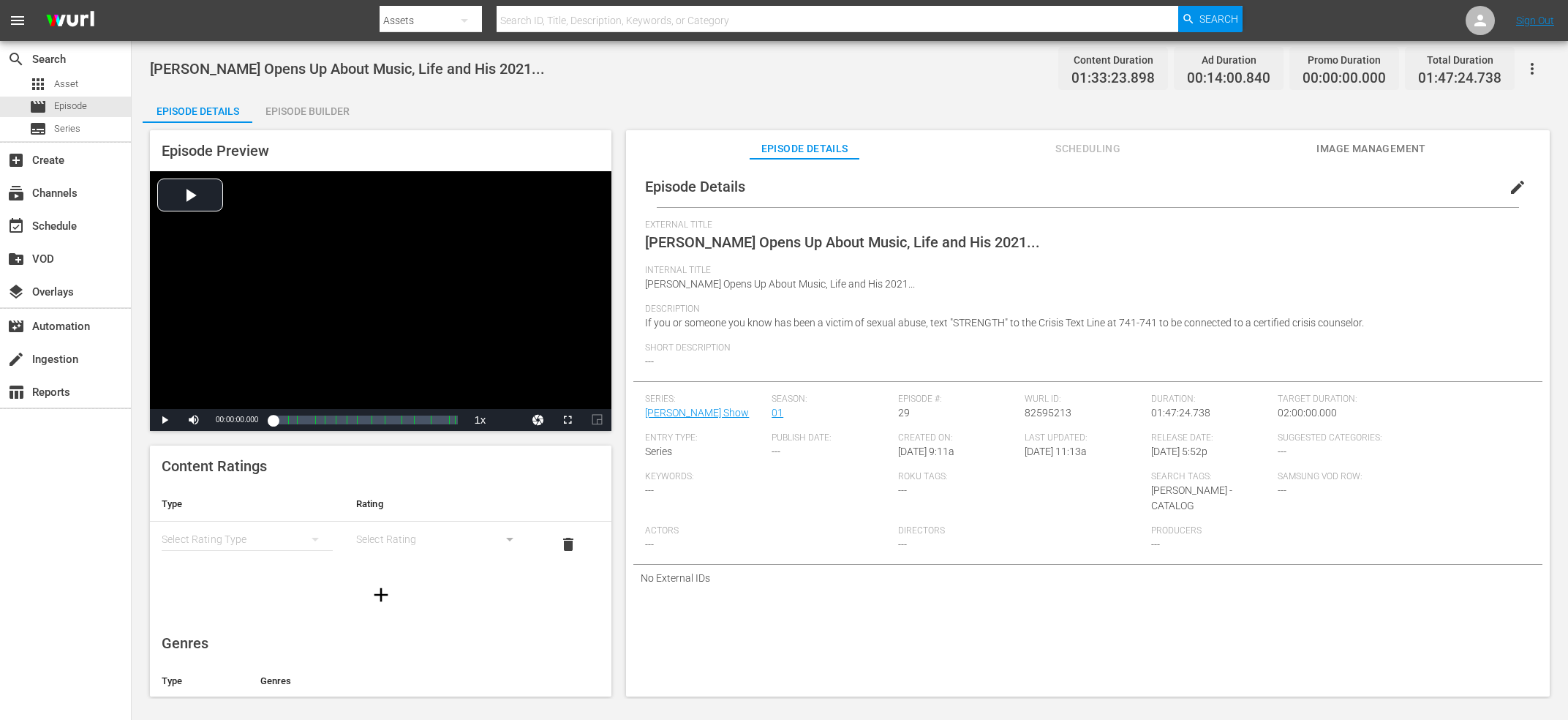
click at [379, 59] on div "Joshua Bassett Opens Up About Music, Life and His 2021... Content Duration 01:3…" at bounding box center [850, 68] width 1399 height 33
click at [1037, 412] on span "82595213" at bounding box center [1048, 412] width 47 height 11
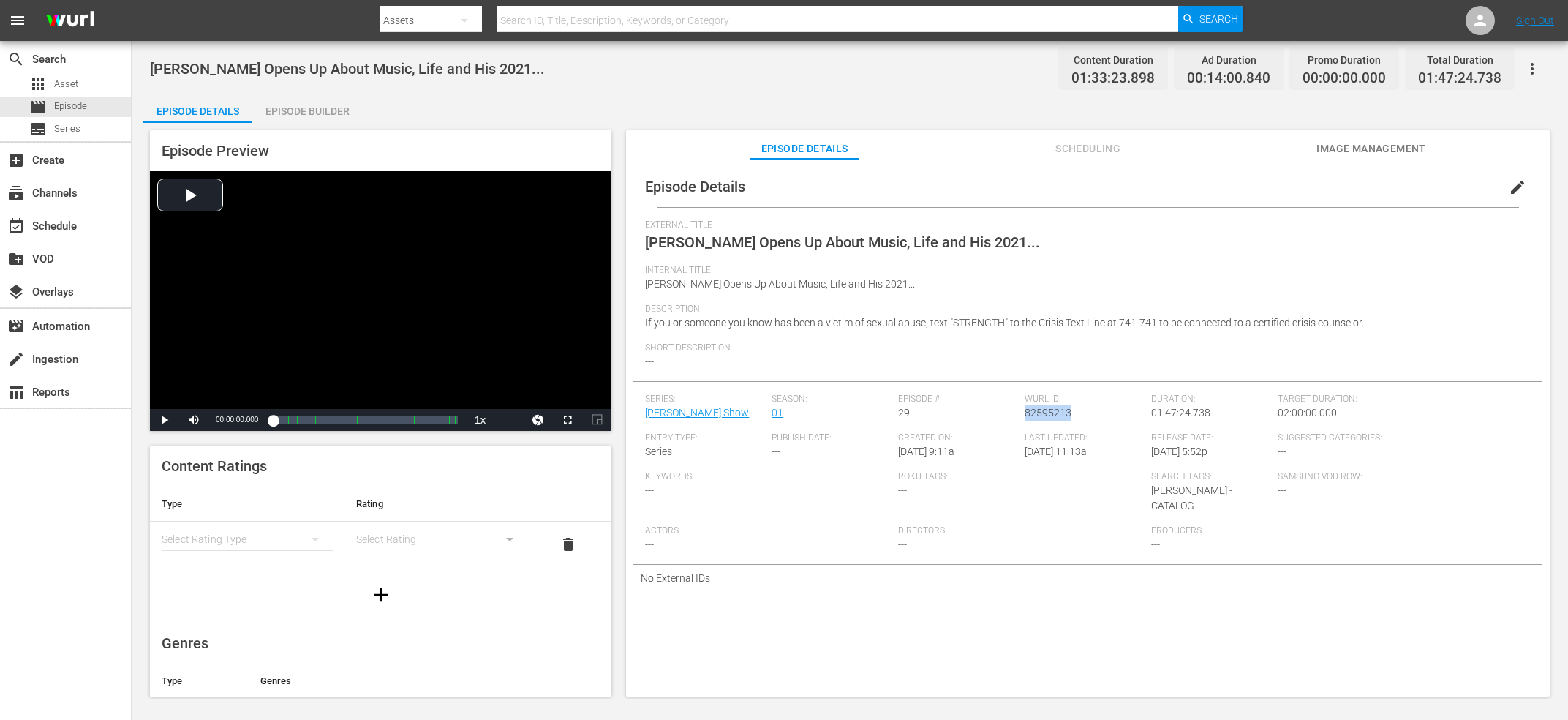
copy span "82595213"
click at [403, 77] on div "[PERSON_NAME] | New Album "Eternal Sunshine", Wicked, [PERSON_NAME] [Part 1] Co…" at bounding box center [850, 68] width 1399 height 33
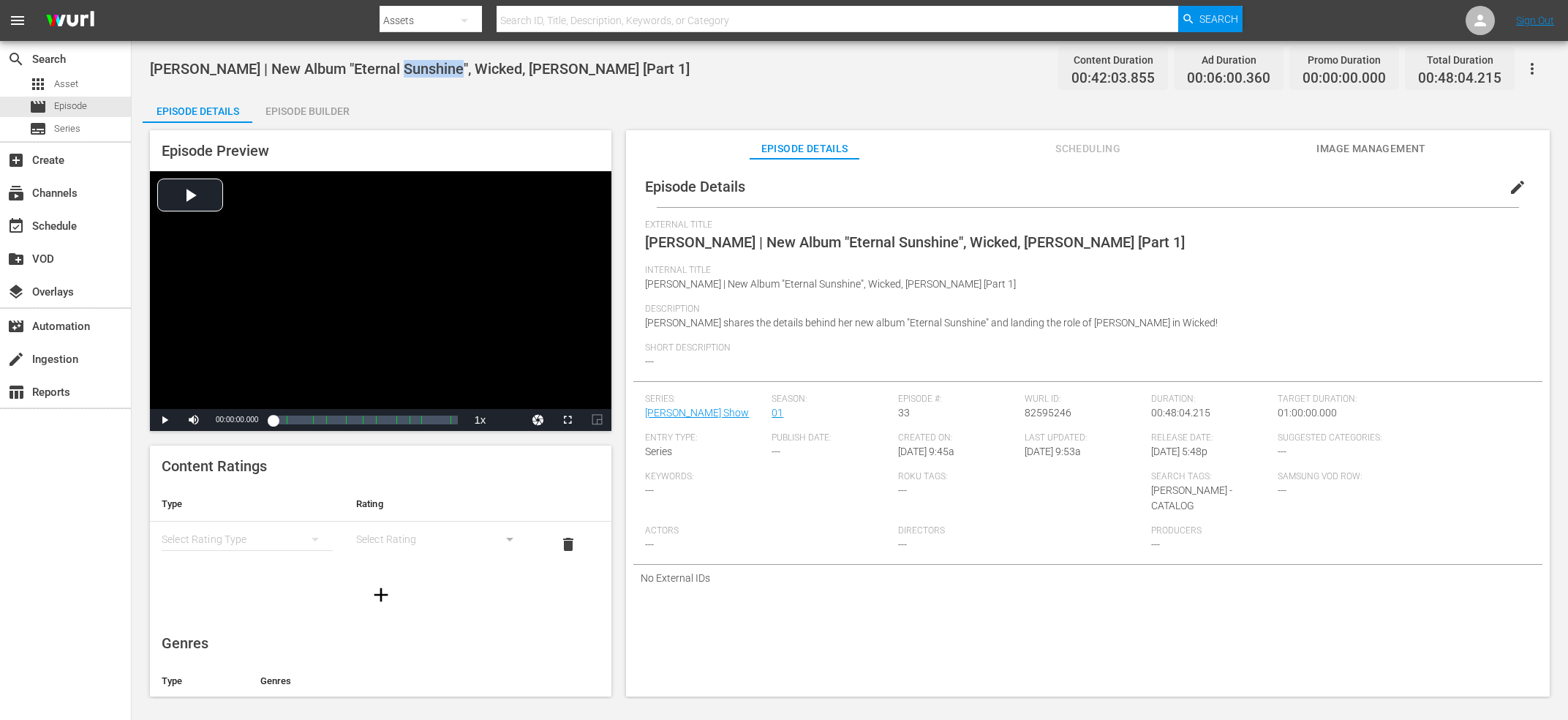
click at [403, 77] on div "[PERSON_NAME] | New Album "Eternal Sunshine", Wicked, [PERSON_NAME] [Part 1] Co…" at bounding box center [850, 68] width 1399 height 33
click at [1041, 425] on div "[PERSON_NAME] ID: 82595246" at bounding box center [1088, 413] width 127 height 39
copy span "82595246"
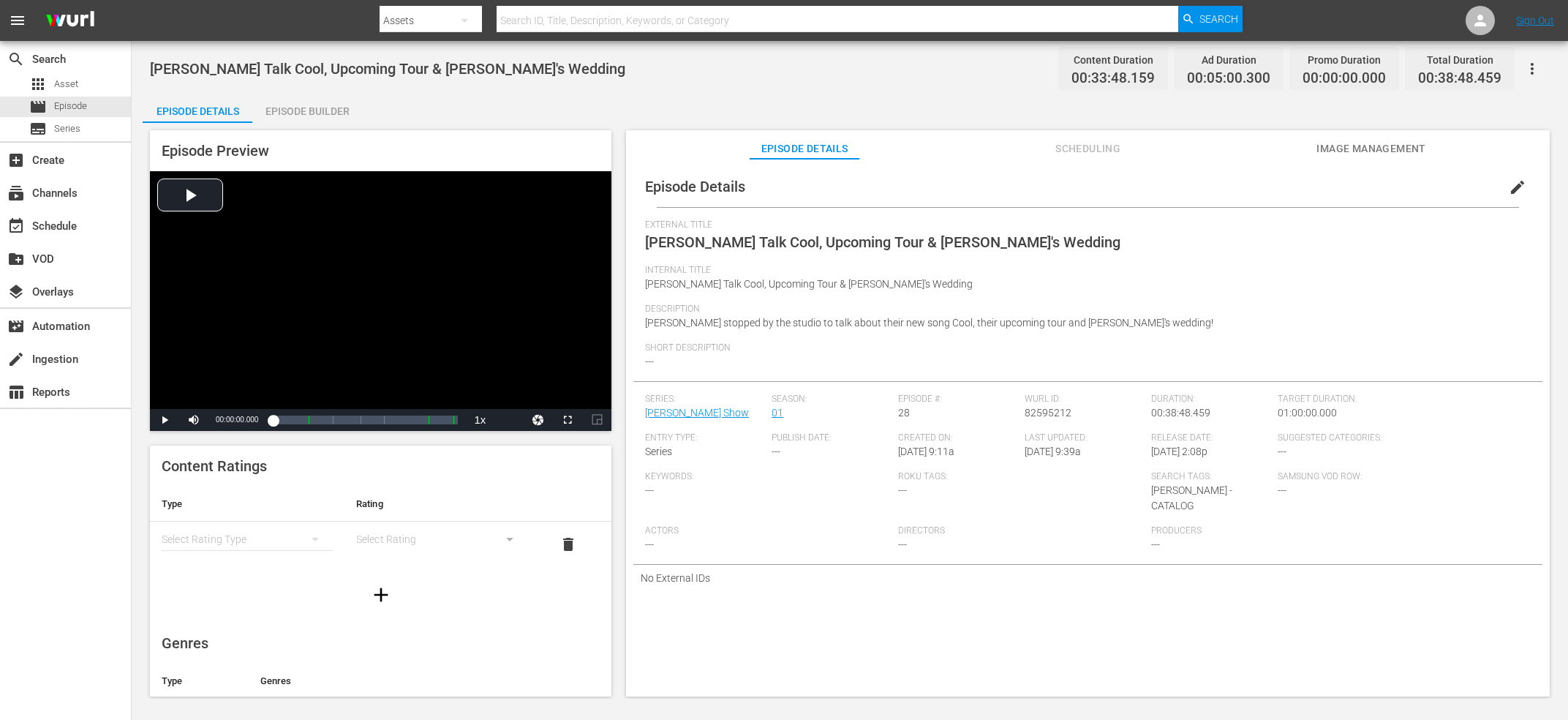
click at [355, 56] on div "Jonas Brothers Talk Cool, Upcoming Tour & Nick's Wedding Content Duration 00:33…" at bounding box center [850, 68] width 1399 height 33
click at [1032, 411] on span "82595212" at bounding box center [1048, 412] width 47 height 11
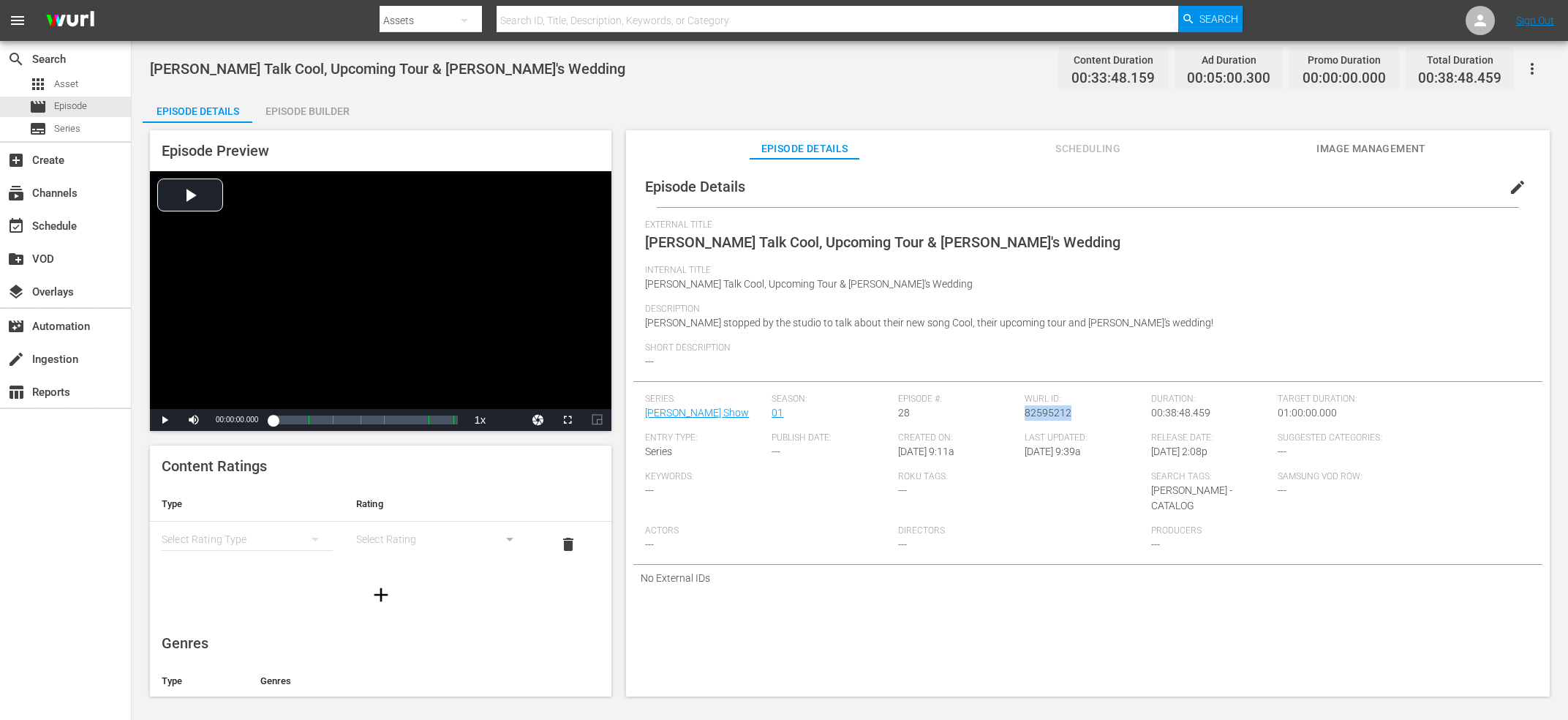
copy span "82595212"
click at [404, 65] on span "5 Seconds of Summer Talks Want You Back, New Sound & One Direction" at bounding box center [384, 69] width 468 height 18
click at [1059, 411] on span "82595244" at bounding box center [1048, 412] width 47 height 11
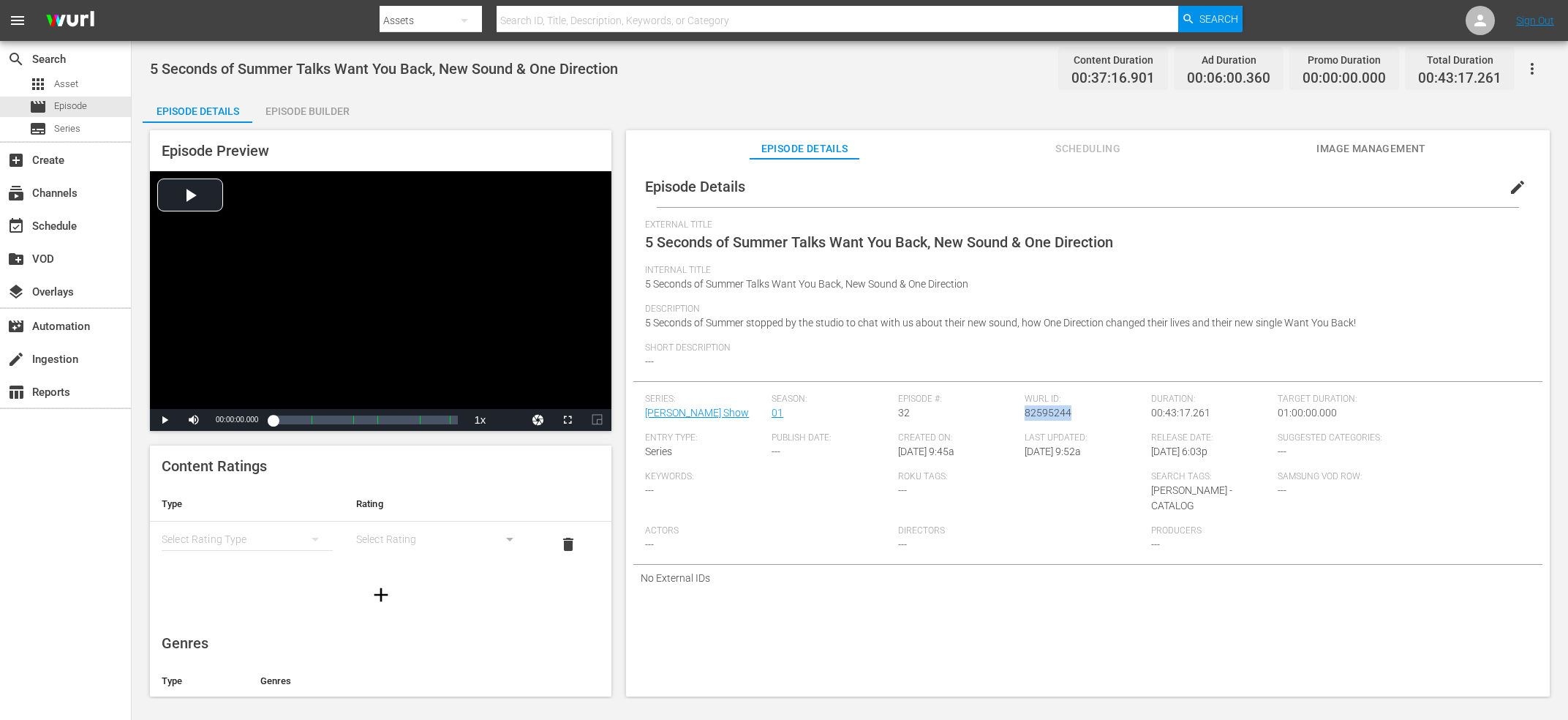
click at [1059, 411] on span "82595244" at bounding box center [1048, 412] width 47 height 11
copy span "82595244"
click at [753, 233] on span "[PERSON_NAME] Talks Sweetener, [PERSON_NAME] & [PERSON_NAME]" at bounding box center [878, 242] width 466 height 18
click at [753, 233] on span "Ariana Grande Talks Sweetener, Pete Davidson & Nicki Minaj" at bounding box center [878, 242] width 466 height 18
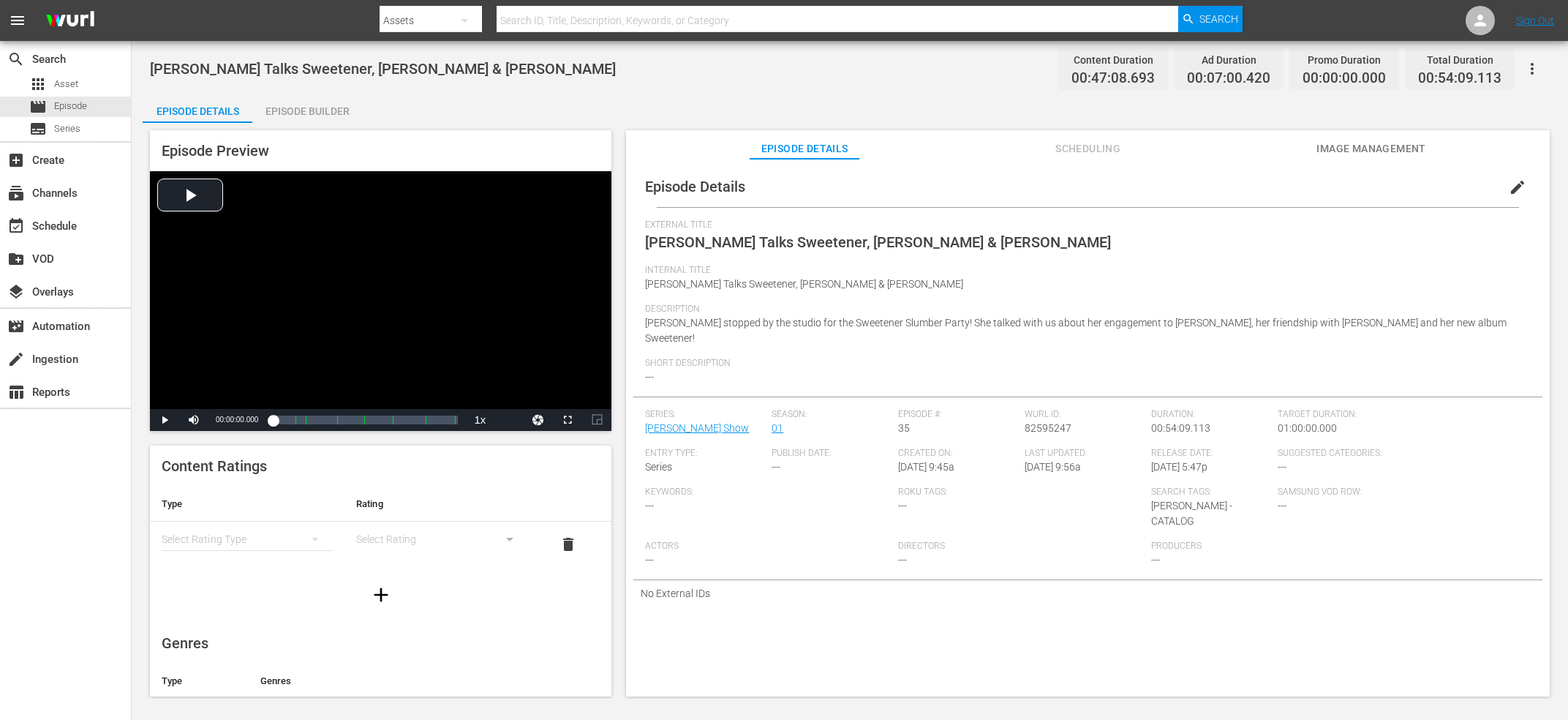
click at [1029, 422] on span "82595247" at bounding box center [1048, 427] width 47 height 11
copy span "82595247"
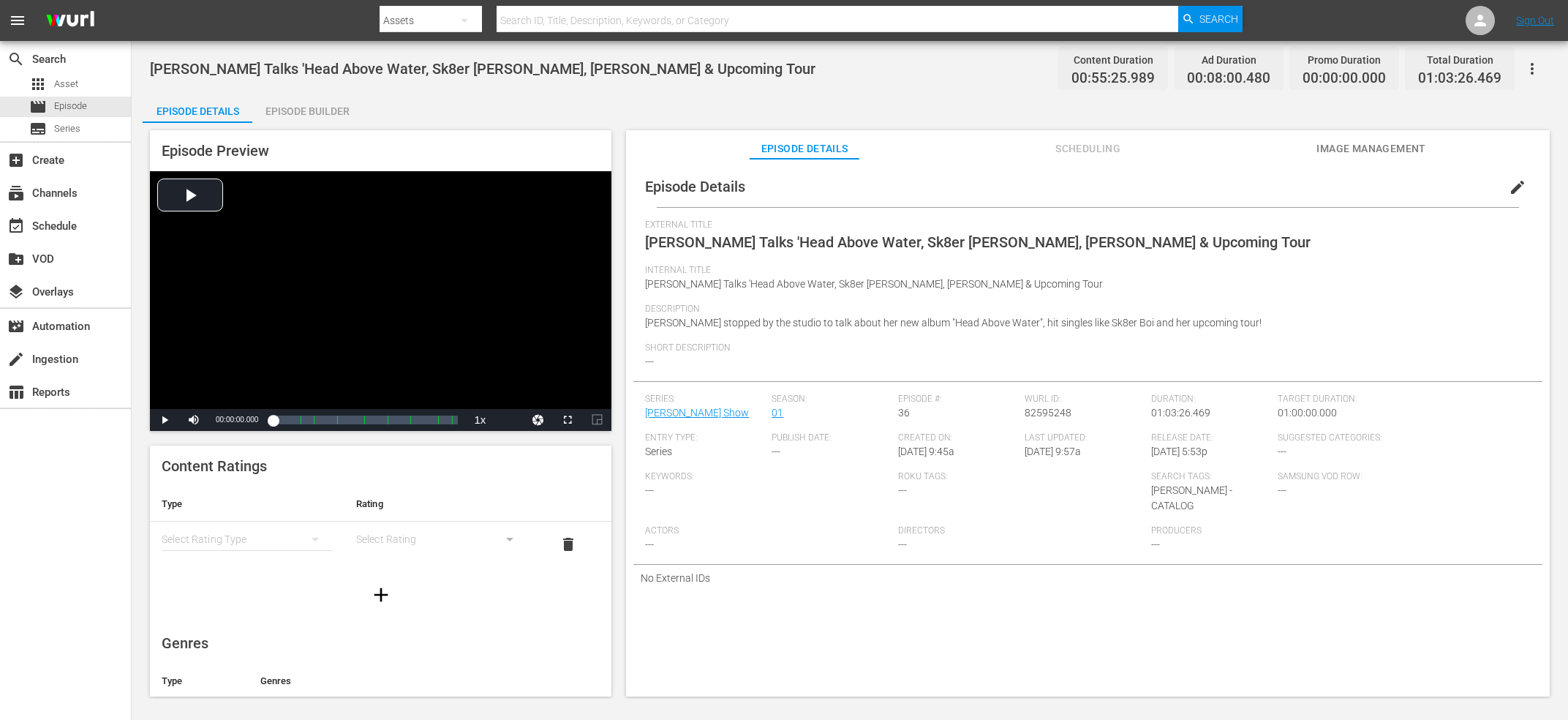
click at [799, 239] on span "Avril Lavigne Talks 'Head Above Water, Sk8er Boi, Billie Eilish & Upcoming Tour" at bounding box center [977, 242] width 665 height 18
copy span "External Title"
click at [1042, 406] on div "Wurl ID: 82595248" at bounding box center [1088, 413] width 127 height 39
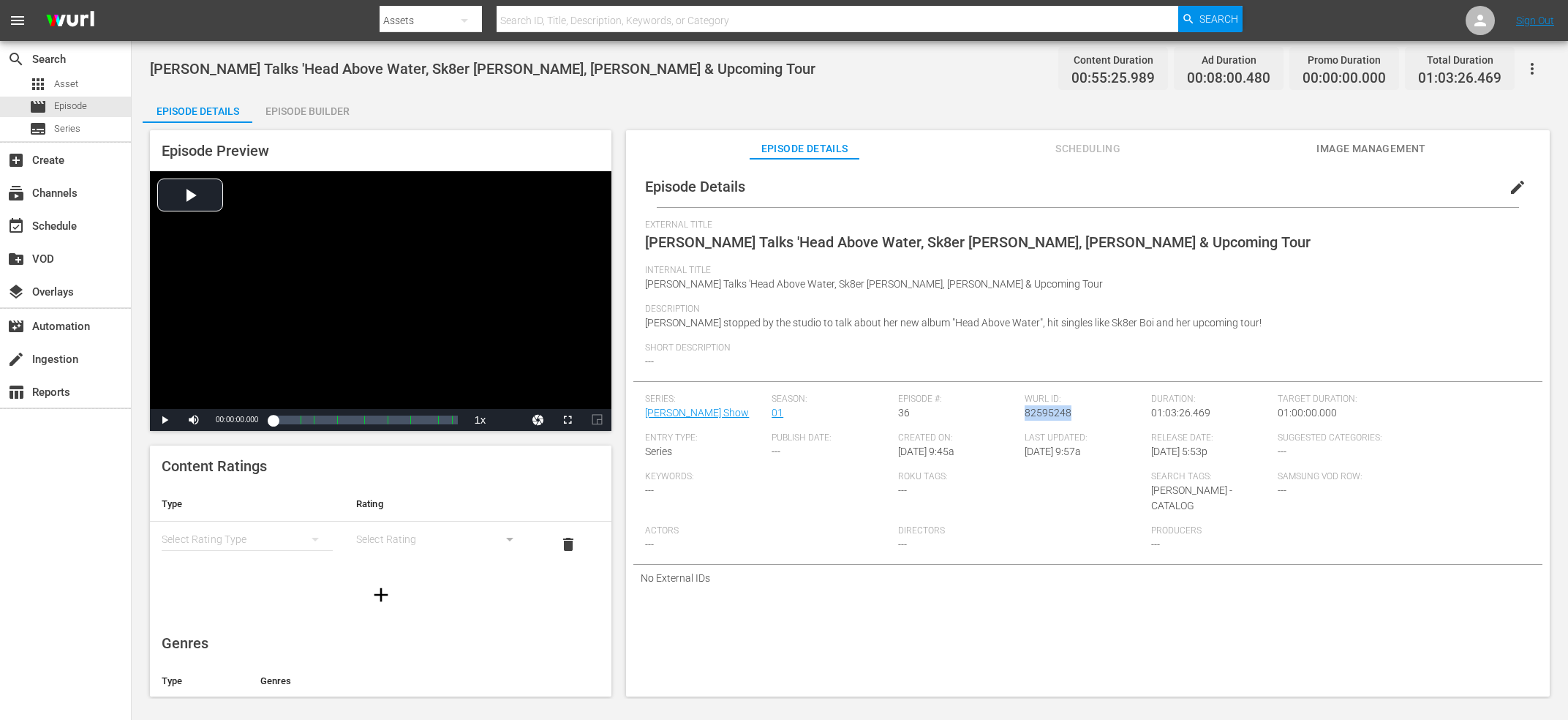
click at [1042, 406] on div "Wurl ID: 82595248" at bounding box center [1088, 413] width 127 height 39
copy span "82595248"
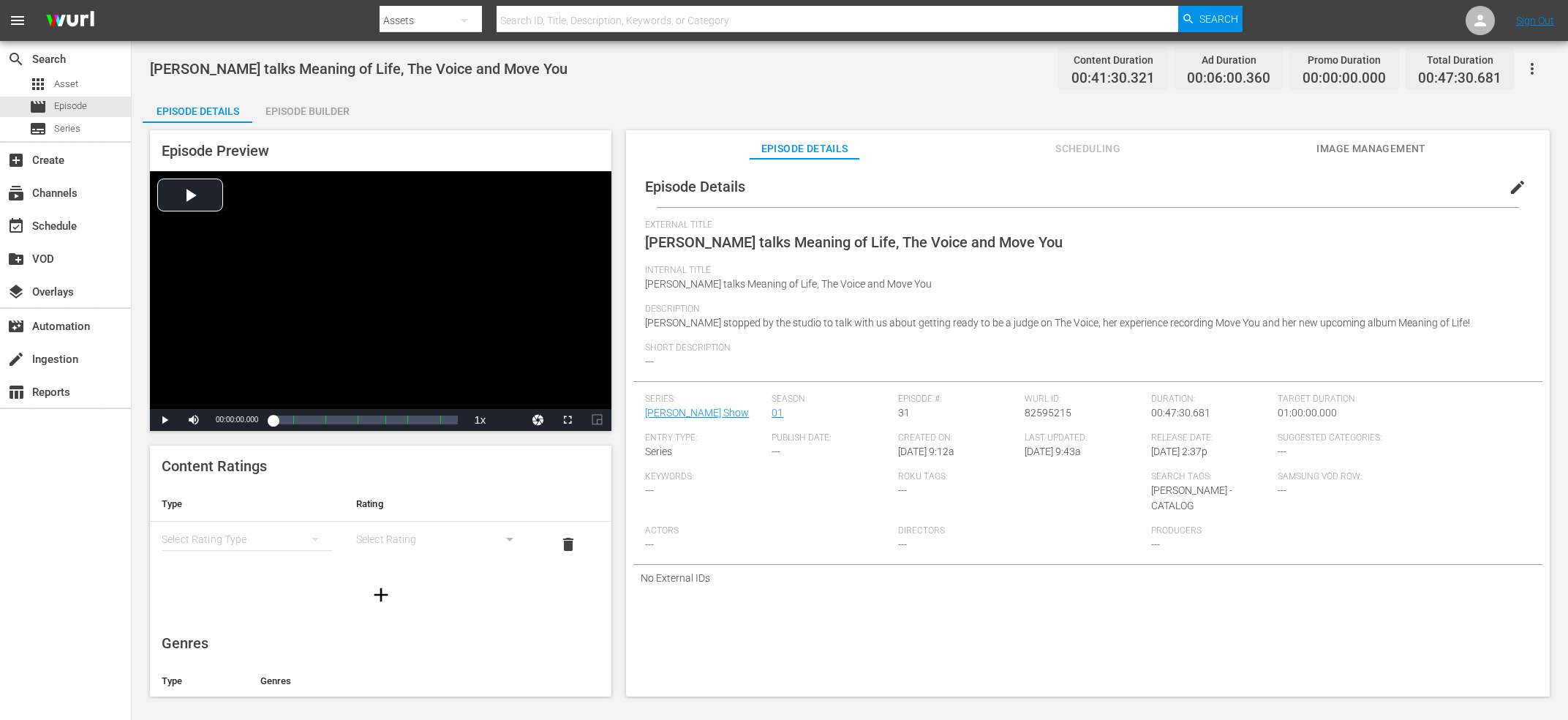
click at [487, 65] on span "[PERSON_NAME] talks Meaning of Life, The Voice and Move You" at bounding box center [359, 69] width 417 height 18
click at [487, 65] on span "Kelly Clarkson talks Meaning of Life, The Voice and Move You" at bounding box center [359, 69] width 417 height 18
click at [1052, 418] on span "82595215" at bounding box center [1048, 412] width 47 height 11
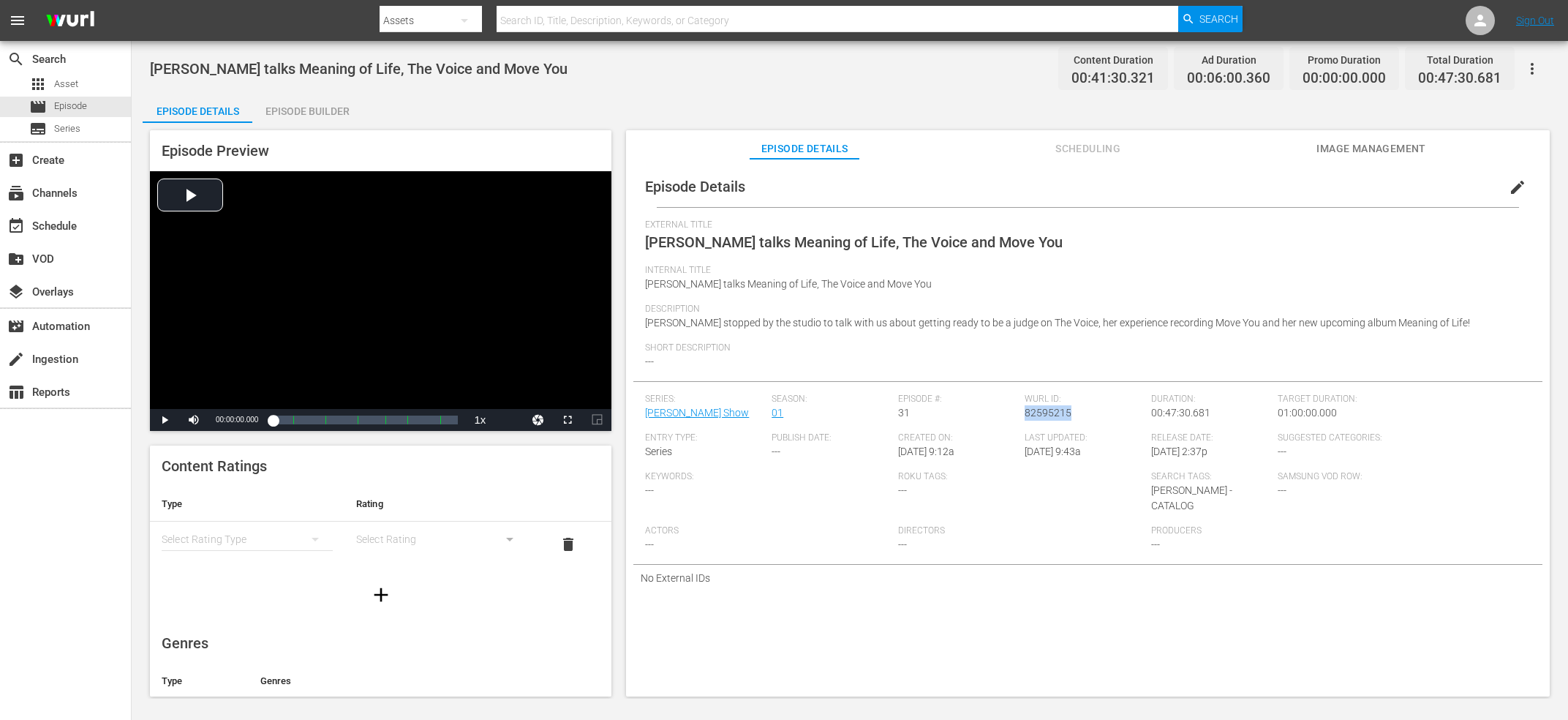
copy span "82595215"
click at [276, 75] on span "BLACKPINK Talks "Kill This Love", Coachella & How They Formed" at bounding box center [362, 69] width 424 height 18
click at [1045, 418] on span "82595250" at bounding box center [1048, 412] width 47 height 11
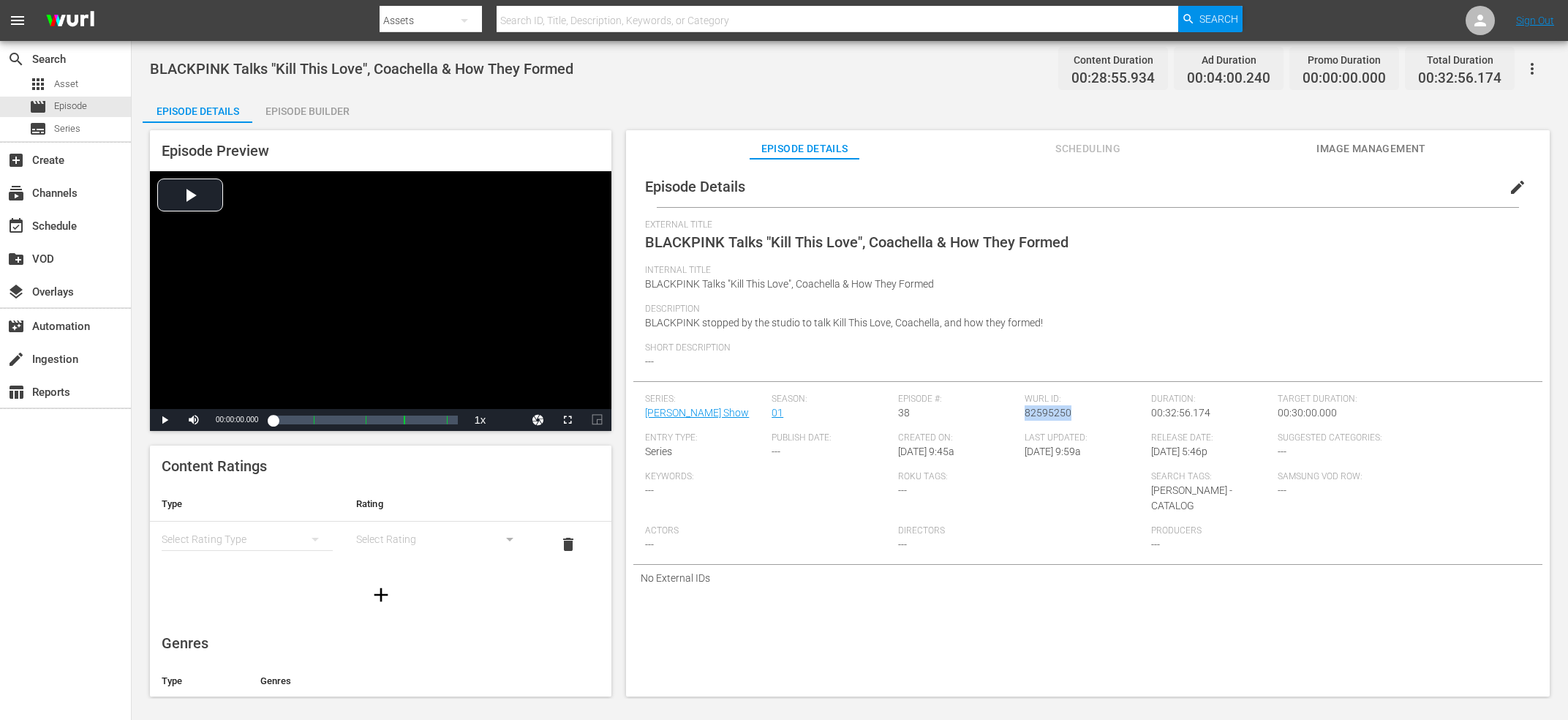
click at [1045, 418] on span "82595250" at bounding box center [1048, 412] width 47 height 11
copy span "82595250"
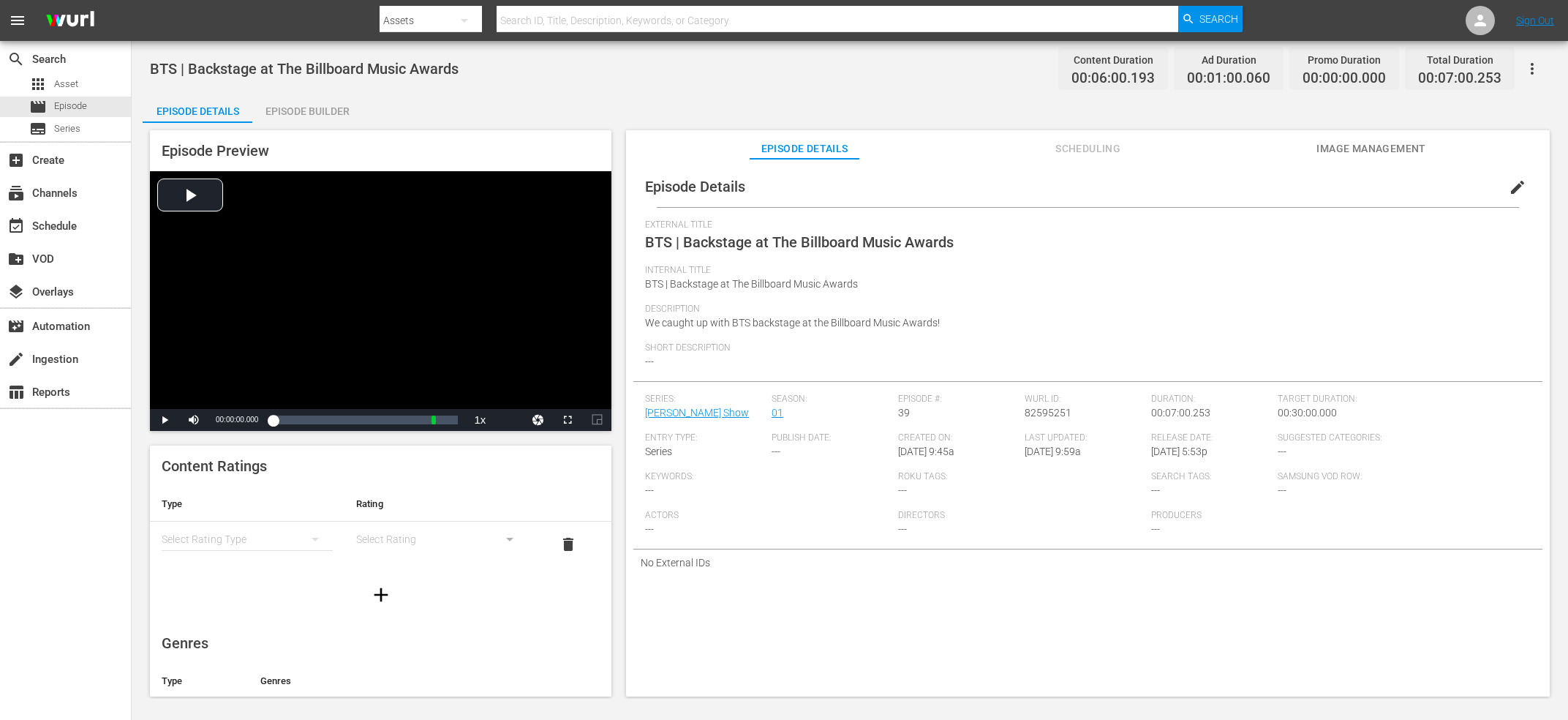
click at [315, 69] on span "BTS | Backstage at The Billboard Music Awards" at bounding box center [304, 69] width 309 height 18
click at [1036, 418] on span "82595251" at bounding box center [1048, 412] width 47 height 11
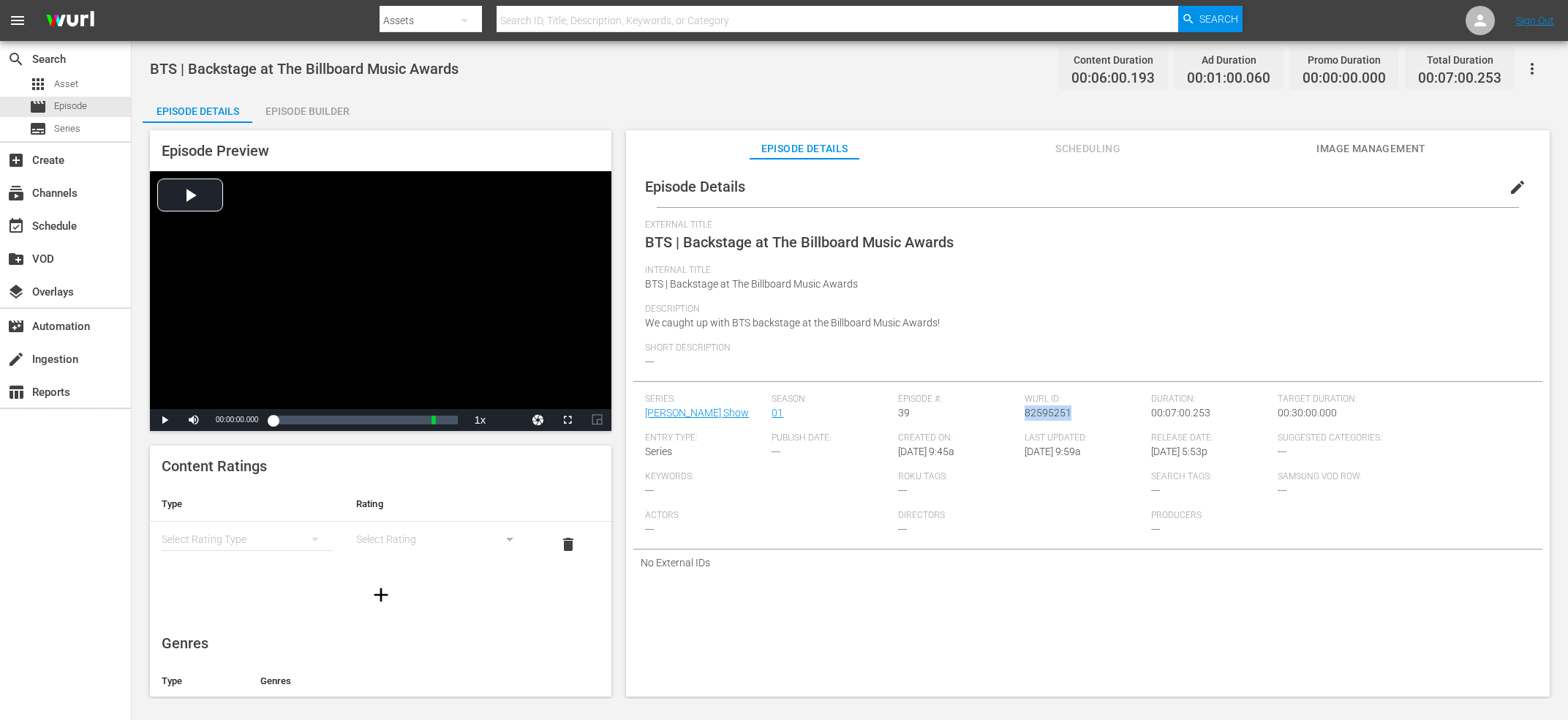
copy span "82595251"
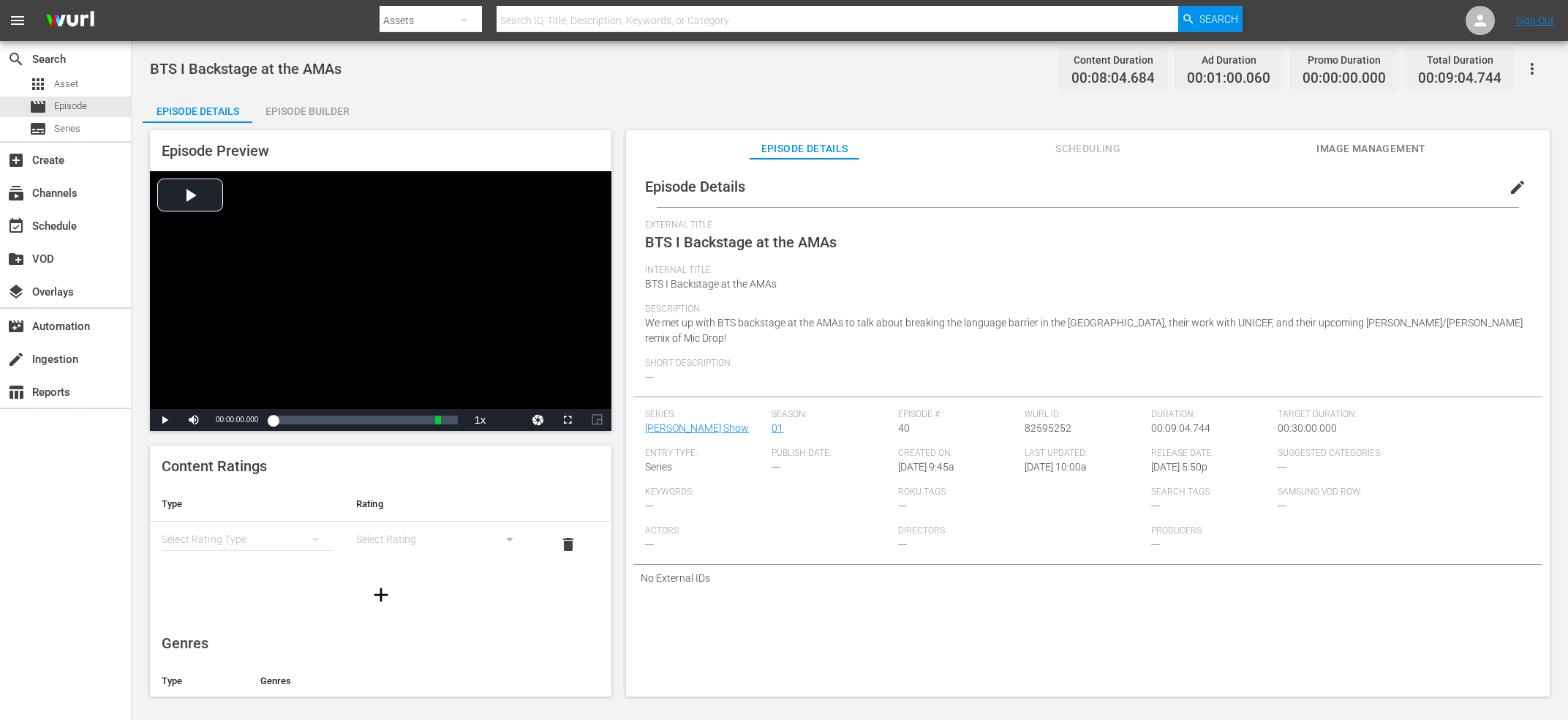
click at [295, 57] on div "BTS I Backstage at the AMAs Content Duration 00:08:04.684 Ad Duration 00:01:00.…" at bounding box center [850, 68] width 1399 height 33
click at [1020, 409] on div "Episode #: 40" at bounding box center [962, 428] width 127 height 39
click at [1038, 422] on span "82595252" at bounding box center [1048, 427] width 47 height 11
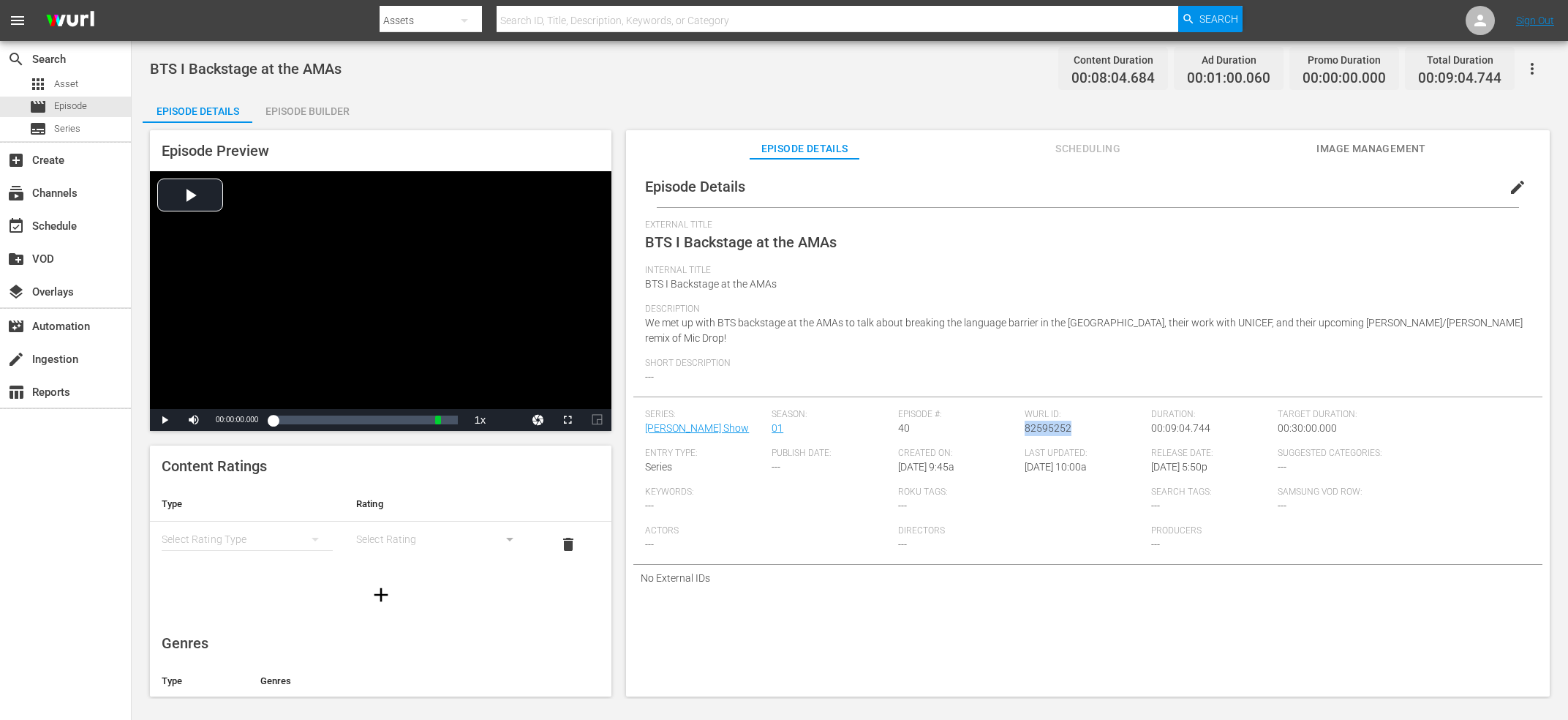
click at [1038, 422] on span "82595252" at bounding box center [1048, 427] width 47 height 11
copy span "82595252"
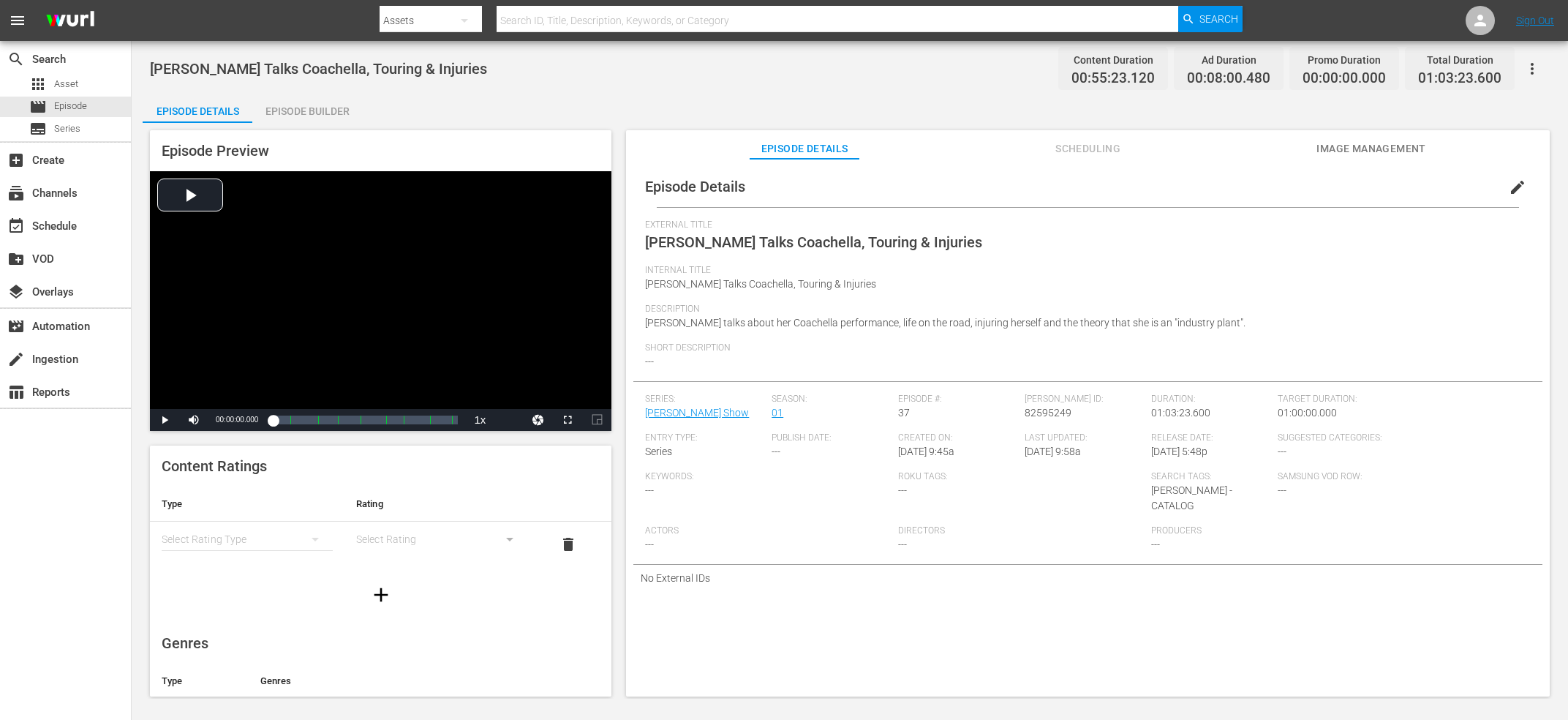
click at [809, 251] on div "External Title [PERSON_NAME] Talks Coachella, Touring & Injuries" at bounding box center [1087, 243] width 885 height 46
click at [809, 251] on div "External Title Billie Eilish Talks Coachella, Touring & Injuries" at bounding box center [1087, 243] width 885 height 46
copy span "External Title"
click at [1063, 419] on div "Wurl ID: 82595249" at bounding box center [1088, 413] width 127 height 39
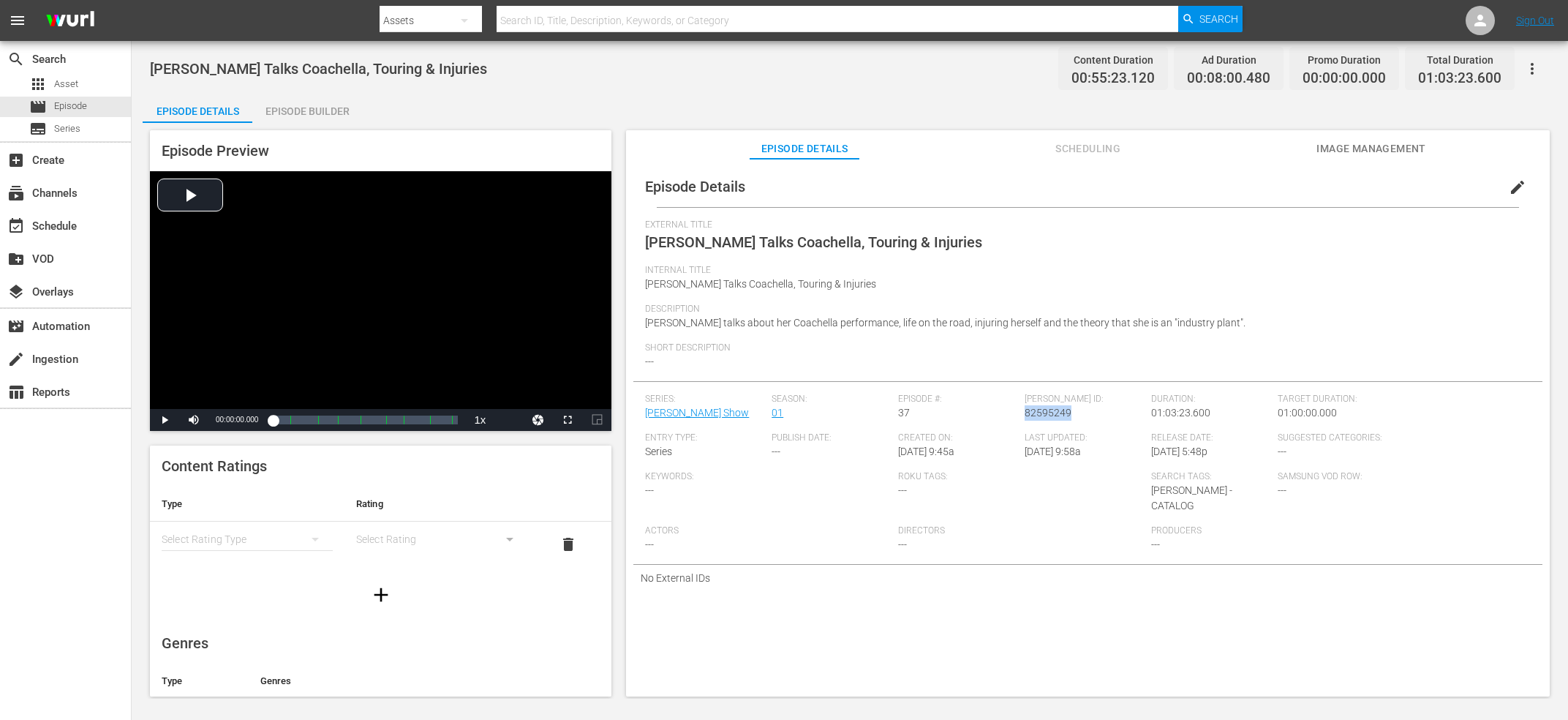
click at [1063, 419] on div "Wurl ID: 82595249" at bounding box center [1088, 413] width 127 height 39
copy span "82595249"
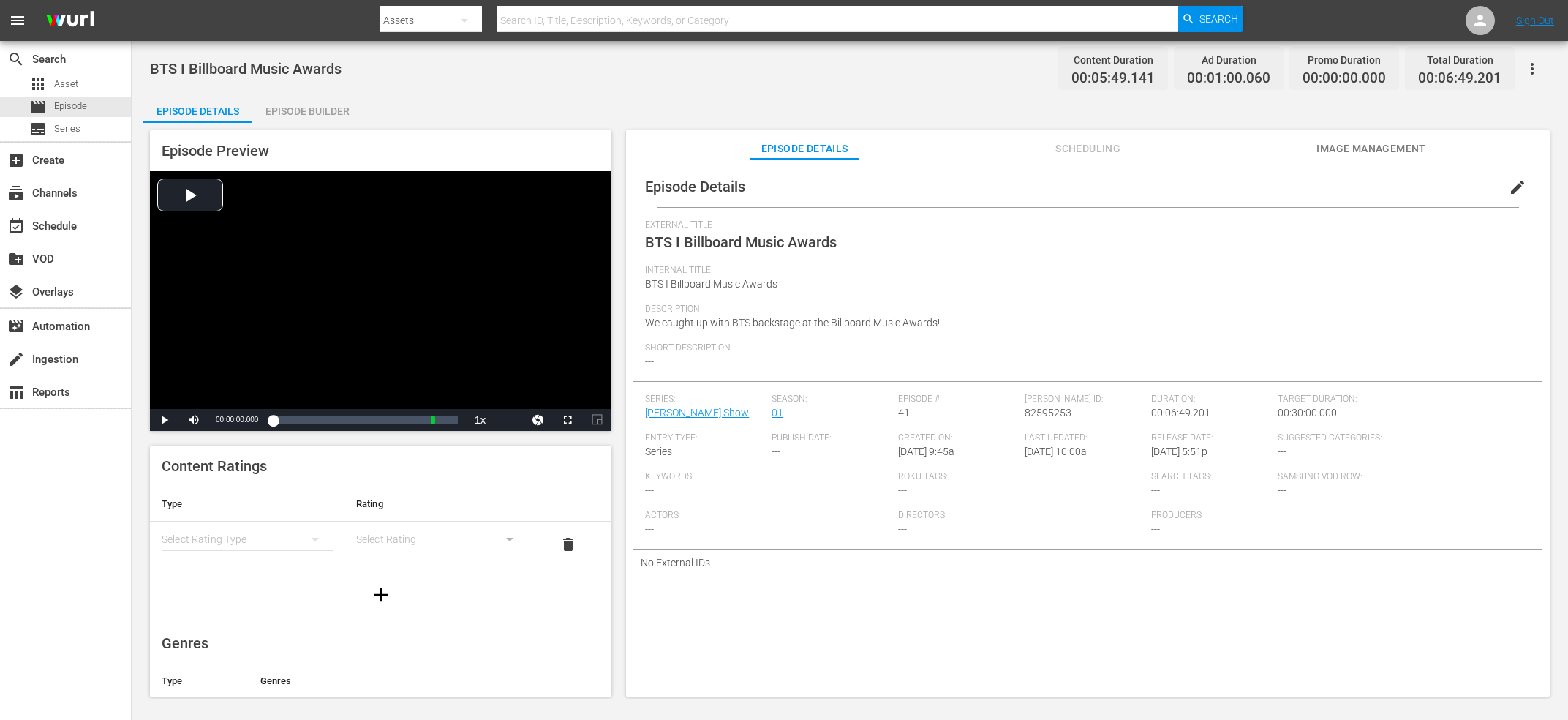
click at [240, 70] on span "BTS I Billboard Music Awards" at bounding box center [246, 69] width 192 height 18
click at [1051, 411] on span "82595253" at bounding box center [1048, 412] width 47 height 11
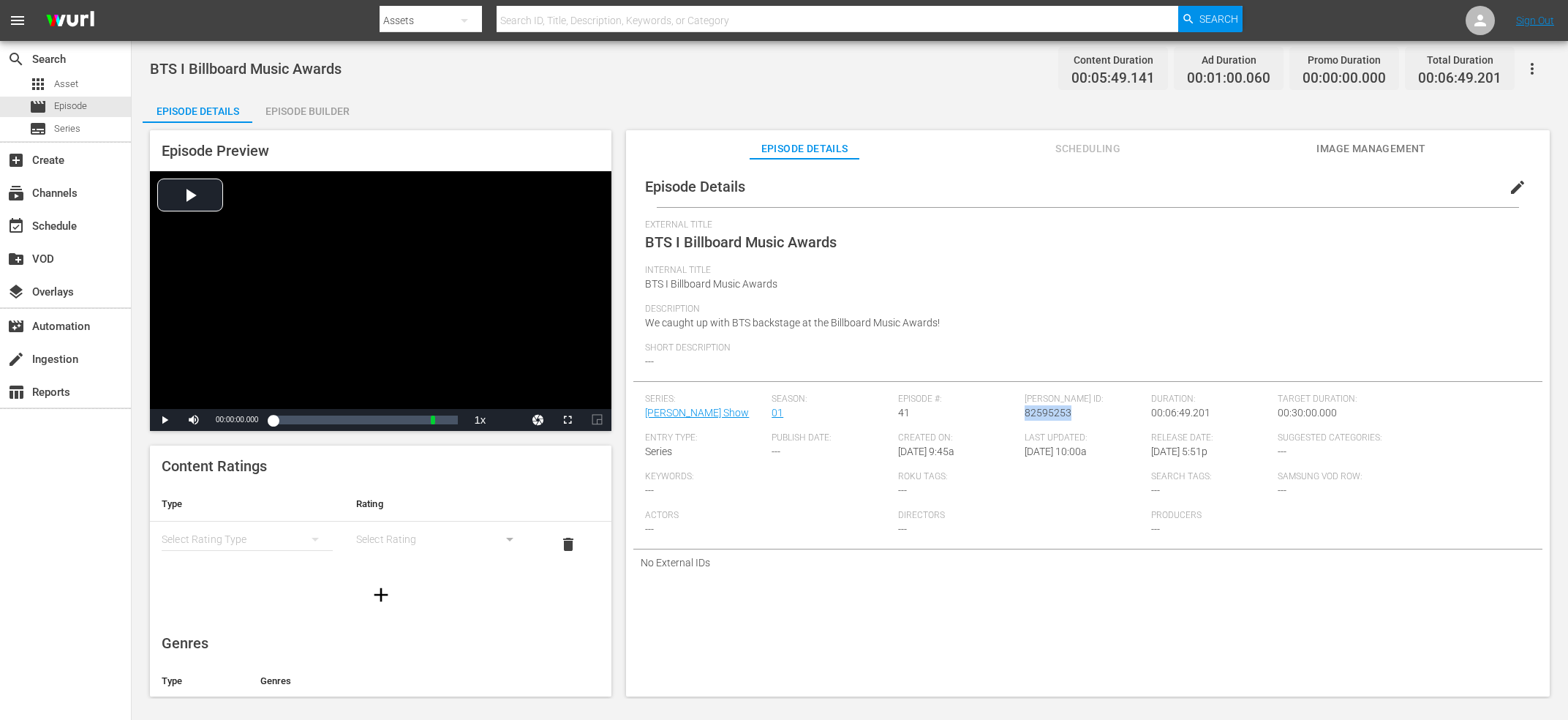
copy span "82595253"
click at [246, 72] on span "[PERSON_NAME] | Full Interview" at bounding box center [255, 69] width 209 height 18
click at [246, 72] on span "Chris Martin | Full Interview" at bounding box center [255, 69] width 209 height 18
click at [1052, 412] on span "82595257" at bounding box center [1048, 412] width 47 height 11
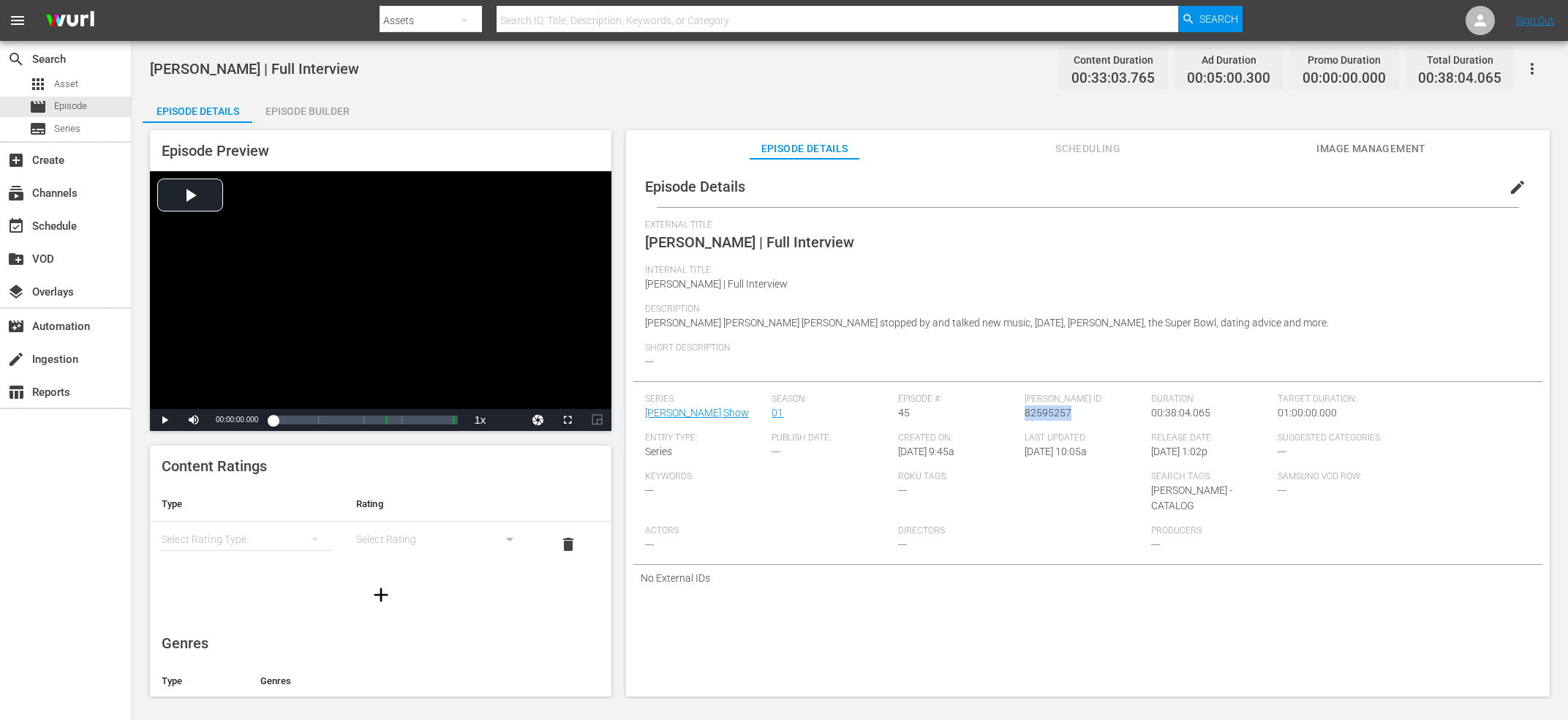
click at [1052, 412] on span "82595257" at bounding box center [1048, 412] width 47 height 11
copy span "82595257"
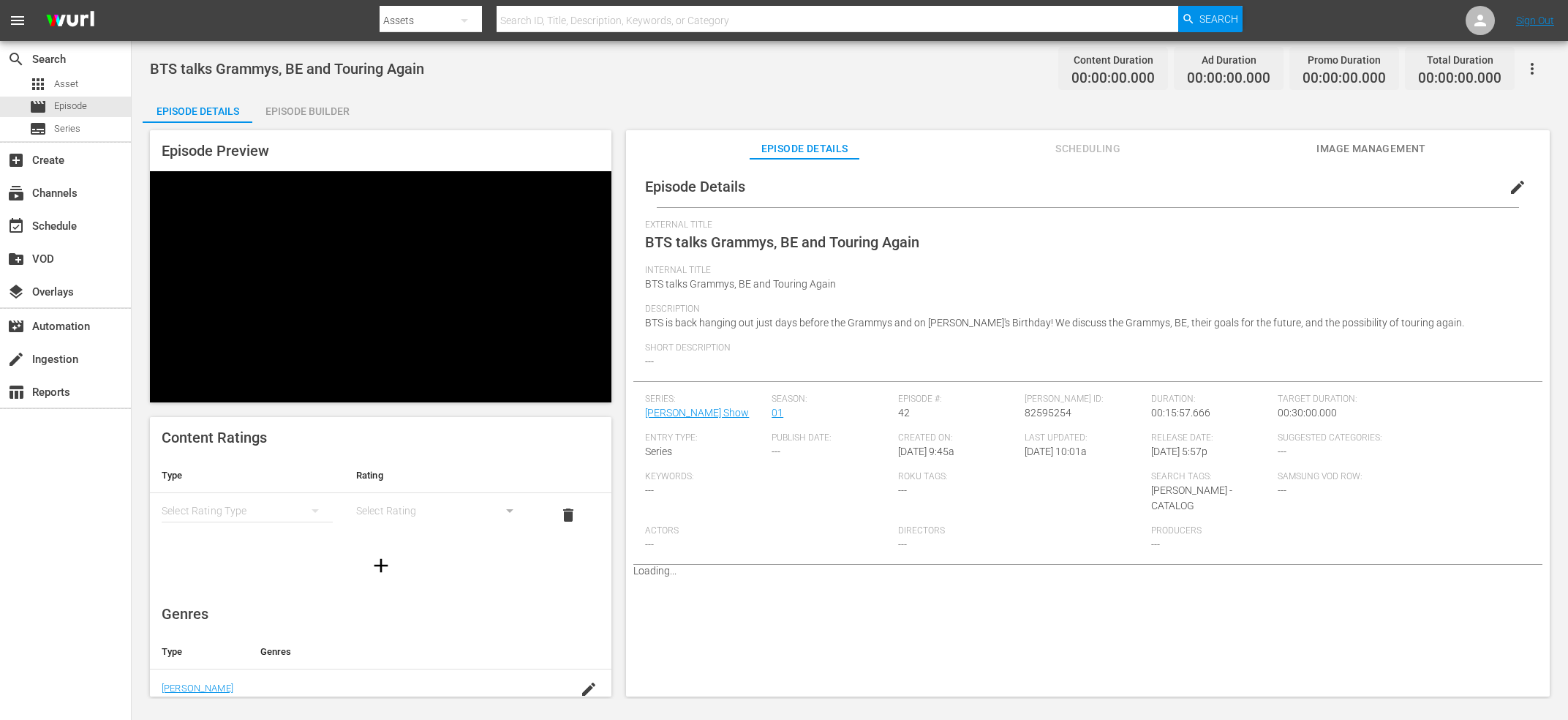
click at [279, 62] on span "BTS talks Grammys, BE and Touring Again" at bounding box center [287, 69] width 274 height 18
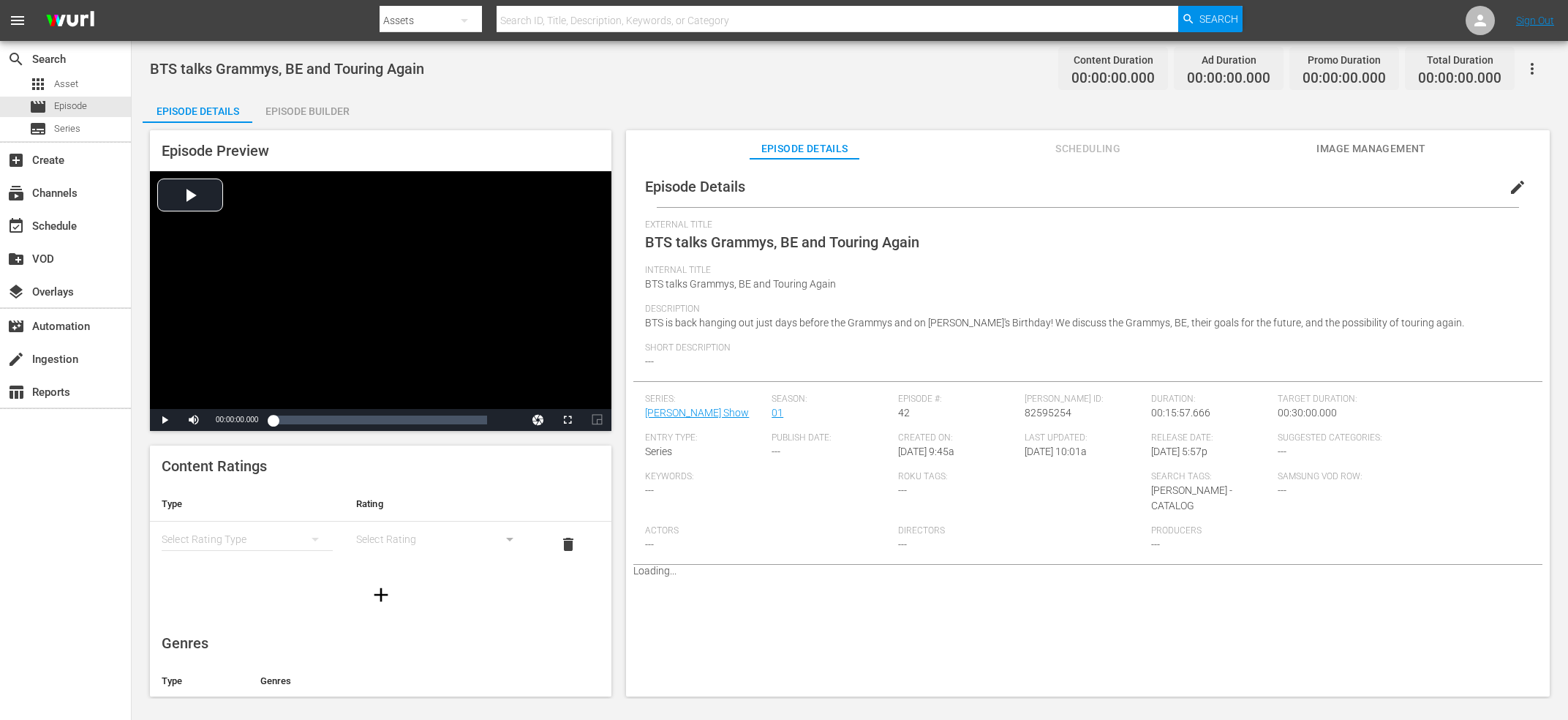
click at [279, 62] on span "BTS talks Grammys, BE and Touring Again" at bounding box center [287, 69] width 274 height 18
click at [1062, 411] on span "82595254" at bounding box center [1048, 412] width 47 height 11
copy span "82595254"
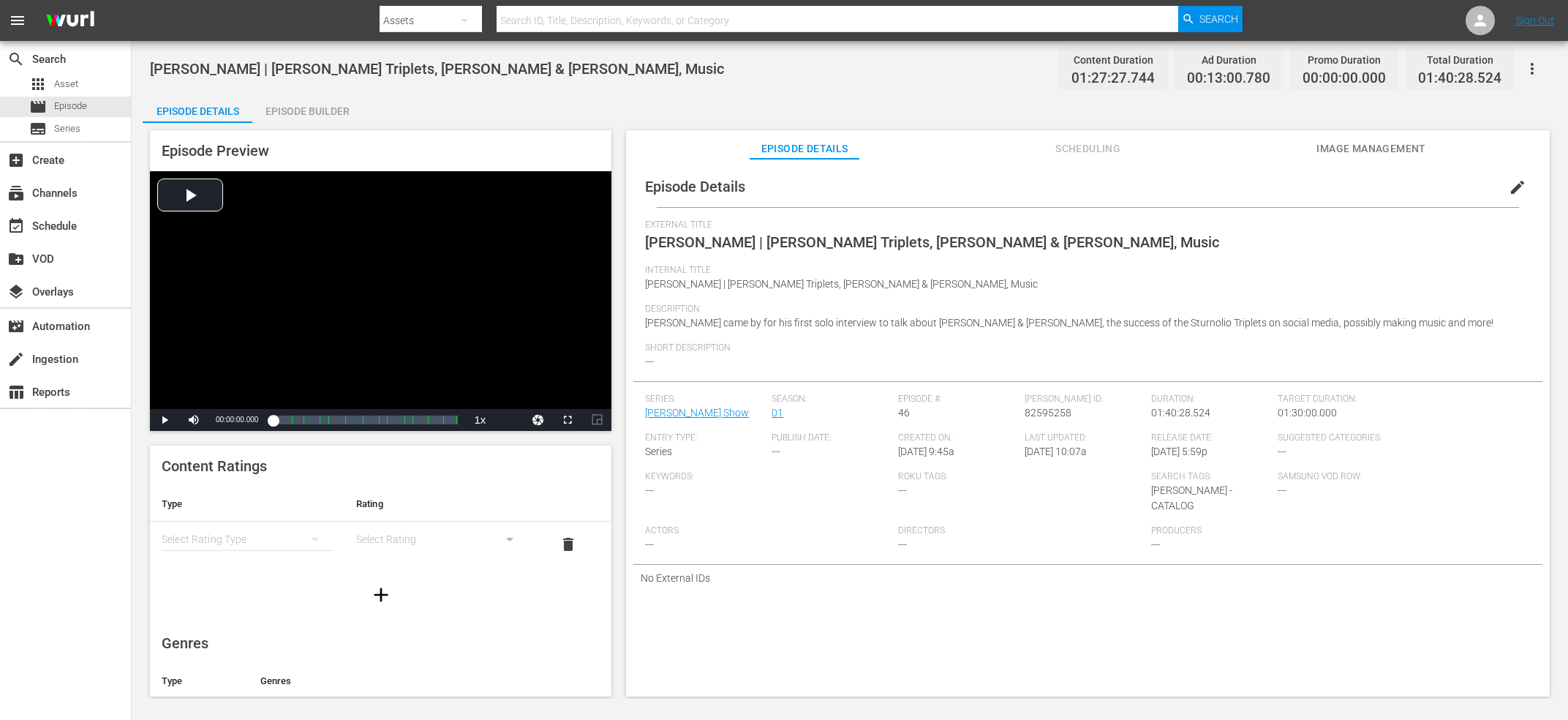
click at [420, 51] on div "Chris Sturniolo | Sturniolo Triplets, Matt & Nick, Music Content Duration 01:27…" at bounding box center [850, 370] width 1436 height 658
click at [418, 72] on span "Chris Sturniolo | Sturniolo Triplets, Matt & Nick, Music" at bounding box center [437, 69] width 574 height 18
click at [1032, 420] on div "Wurl ID: 82595258" at bounding box center [1088, 413] width 127 height 39
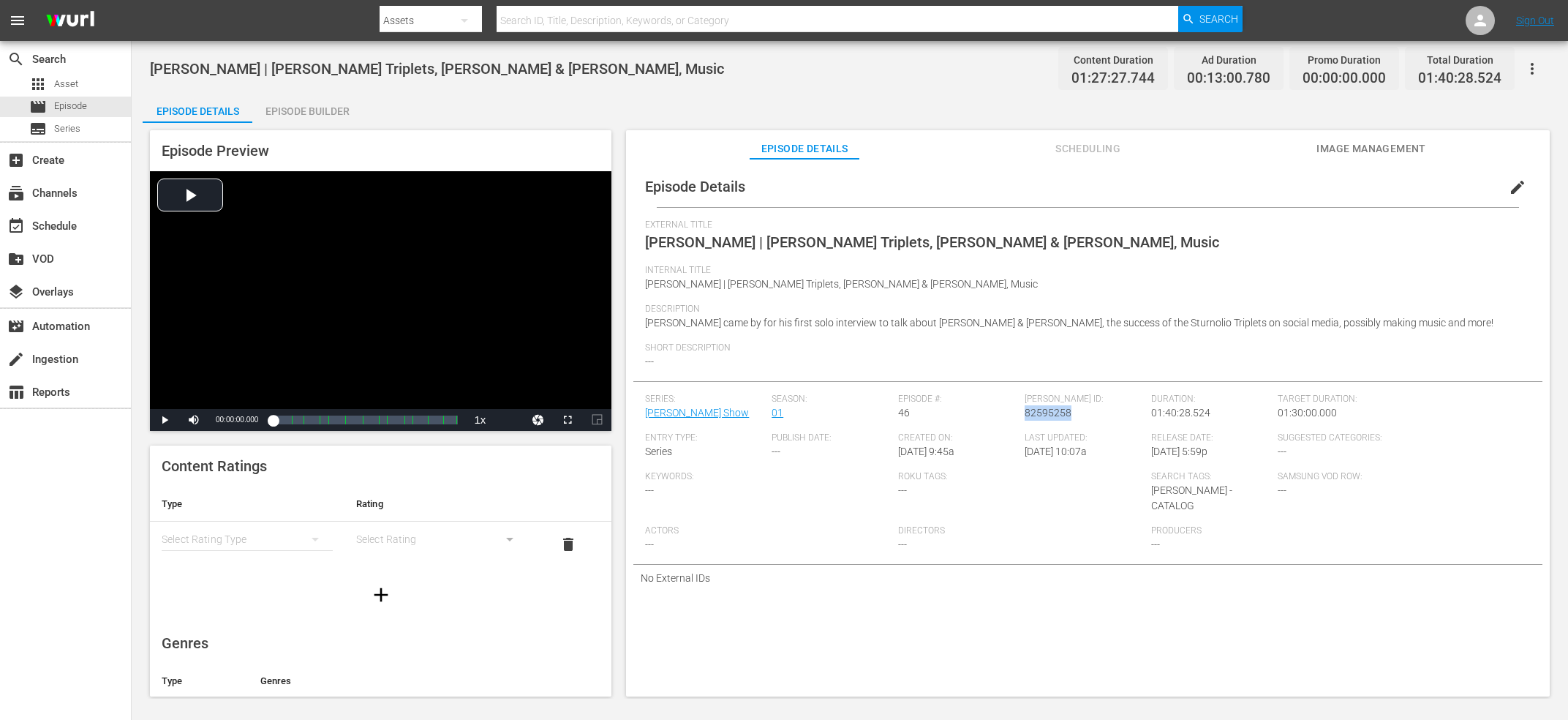
click at [1032, 420] on div "Wurl ID: 82595258" at bounding box center [1088, 413] width 127 height 39
copy span "82595258"
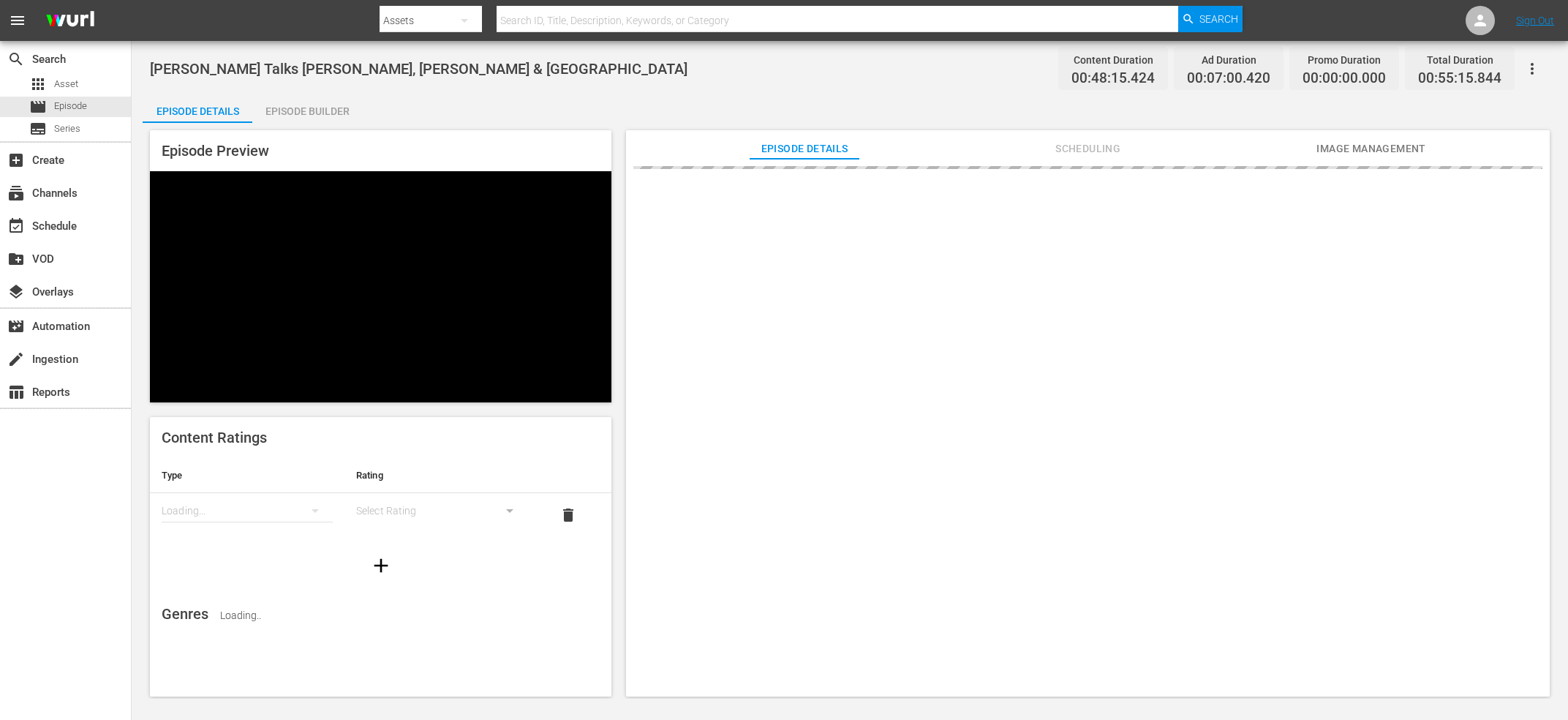
click at [416, 64] on span "[PERSON_NAME] Talks [PERSON_NAME], [PERSON_NAME] & [GEOGRAPHIC_DATA]" at bounding box center [418, 69] width 537 height 18
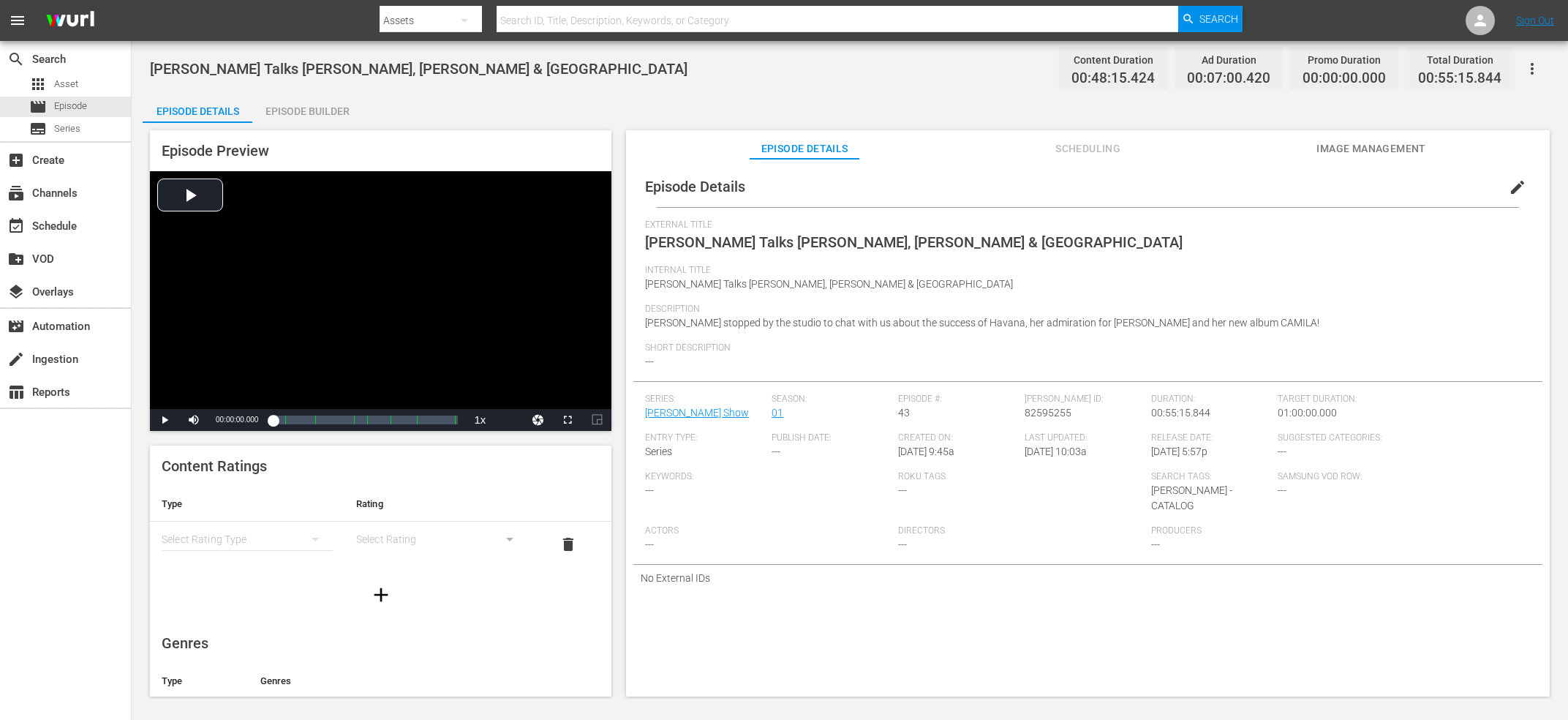
click at [1042, 416] on span "82595255" at bounding box center [1048, 412] width 47 height 11
copy span "82595255"
click at [398, 68] on span "Charlie Puth talks How Long, Voicenotes and Adam Levine" at bounding box center [368, 69] width 436 height 18
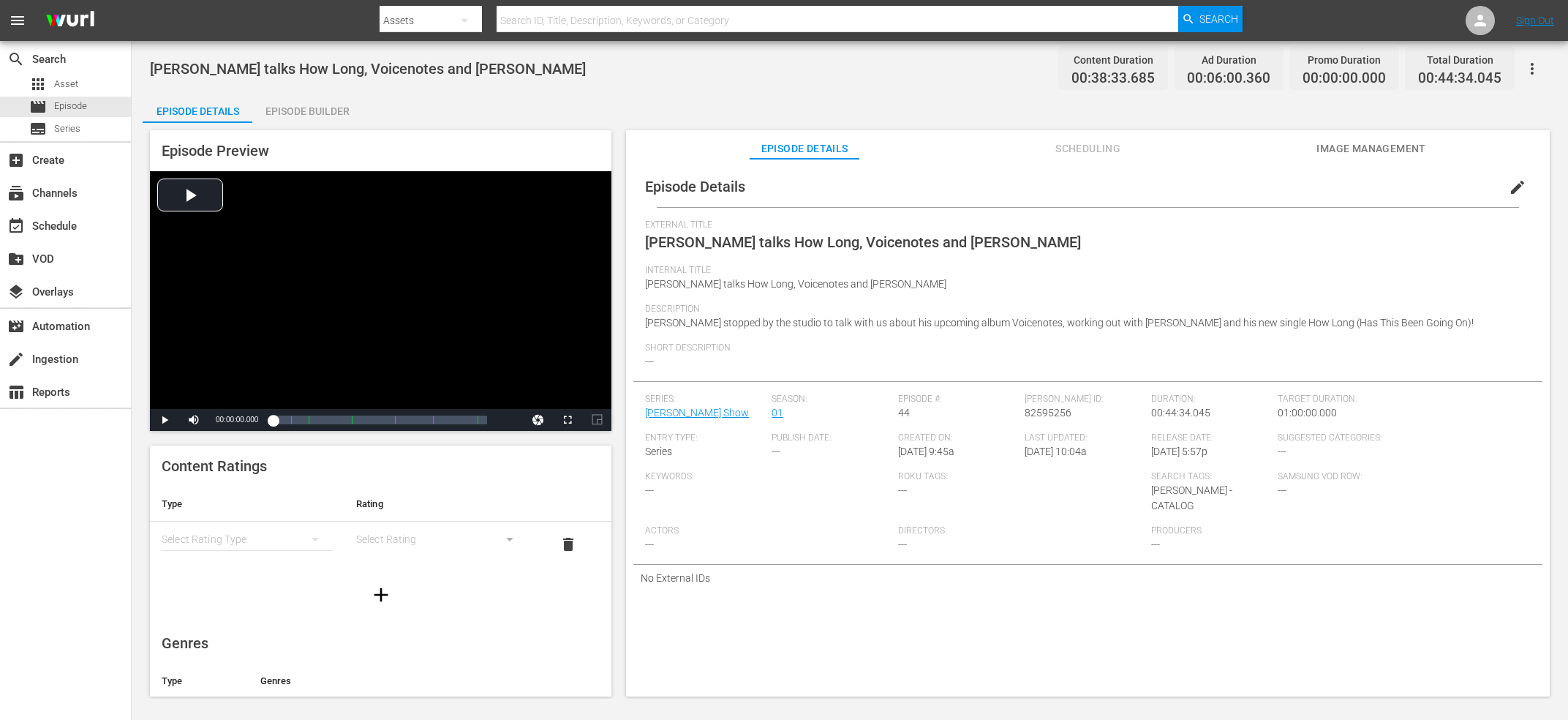
click at [398, 68] on span "Charlie Puth talks How Long, Voicenotes and Adam Levine" at bounding box center [368, 69] width 436 height 18
click at [1034, 417] on span "82595256" at bounding box center [1048, 412] width 47 height 11
copy span "82595256"
click at [719, 243] on span "[PERSON_NAME] | New Album 'Room Under The Stairs', His Daughter Khai, [US_STATE]" at bounding box center [925, 242] width 560 height 18
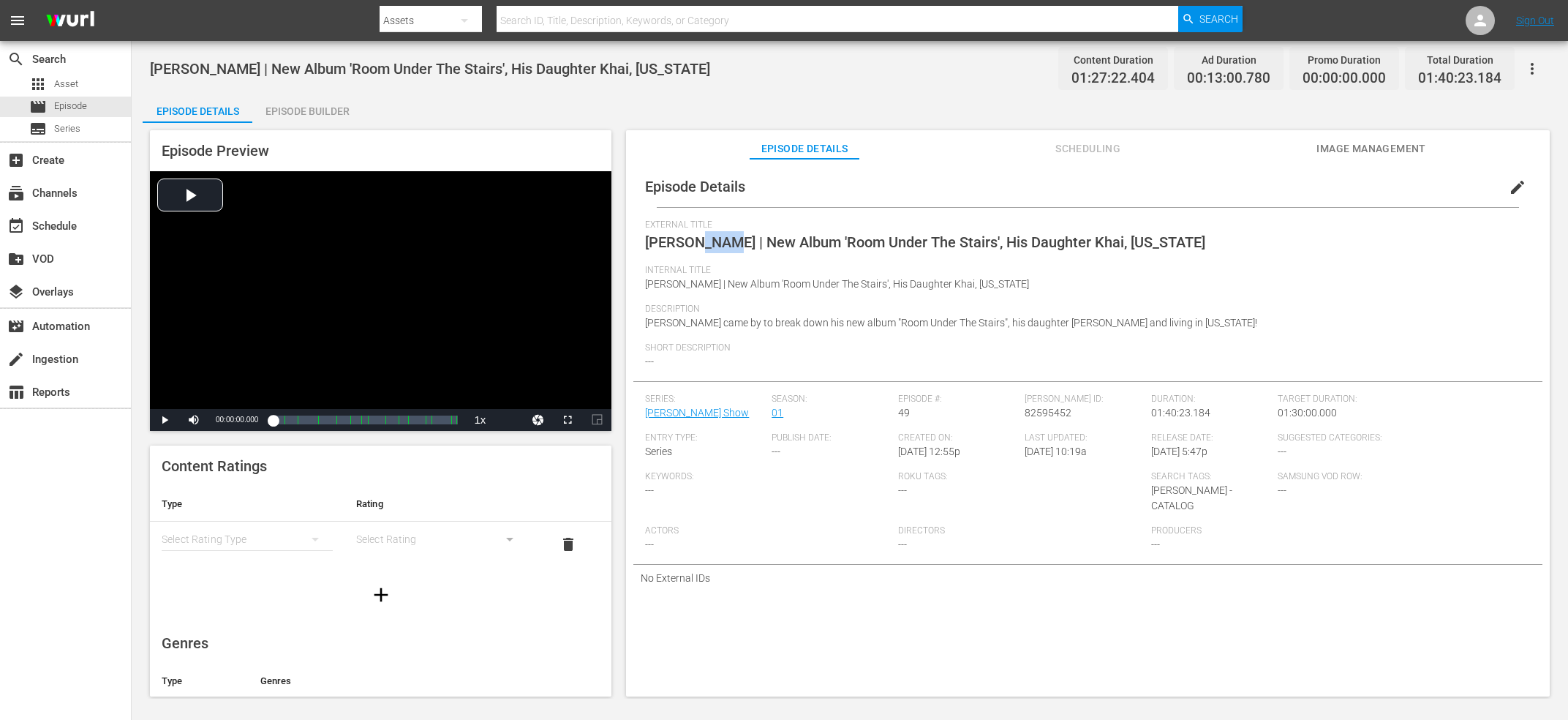
click at [719, 243] on span "[PERSON_NAME] | New Album 'Room Under The Stairs', His Daughter Khai, [US_STATE]" at bounding box center [925, 242] width 560 height 18
click at [719, 243] on span "Zayn | New Album 'Room Under The Stairs', His Daughter Khai, Pennsylvania" at bounding box center [925, 242] width 560 height 18
copy span "External Title"
click at [1042, 407] on span "82595452" at bounding box center [1048, 412] width 47 height 11
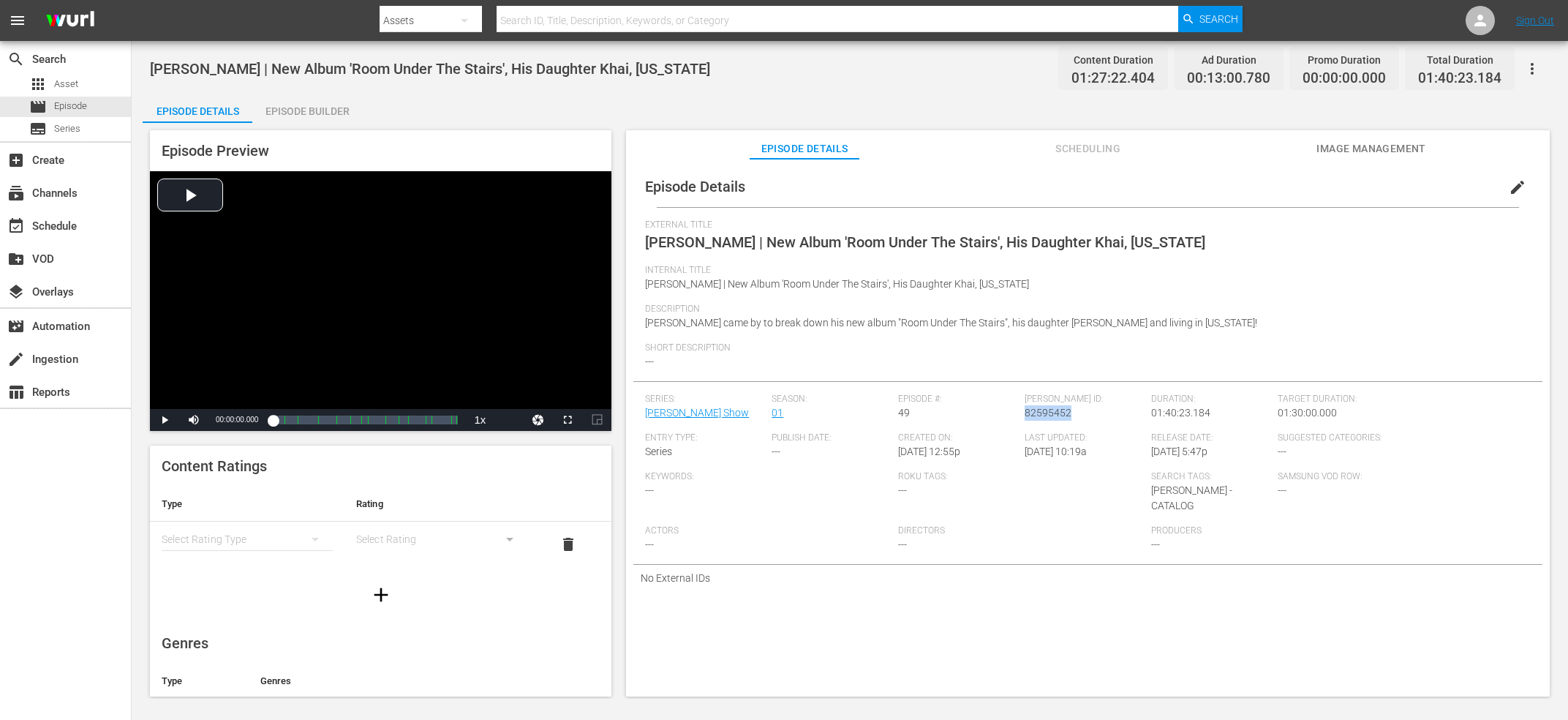
copy span "82595452"
click at [768, 248] on span "[PERSON_NAME] Talks Nice To Meet Ya, New Sound & One Direction" at bounding box center [867, 242] width 444 height 18
click at [768, 248] on span "Niall Horan Talks Nice To Meet Ya, New Sound & One Direction" at bounding box center [867, 242] width 444 height 18
copy span "External Title"
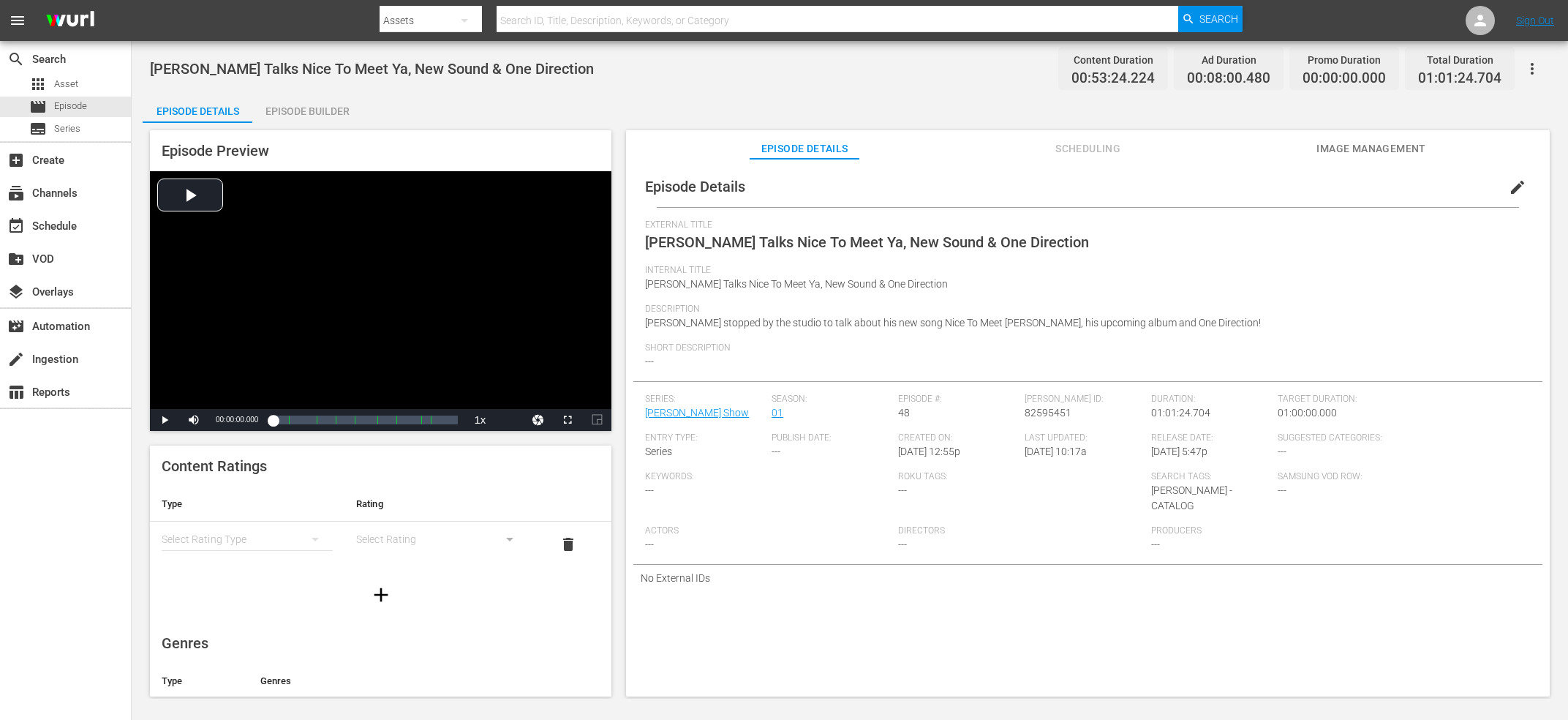
click at [1042, 425] on div "Wurl ID: 82595451" at bounding box center [1088, 413] width 127 height 39
copy span "82595451"
click at [756, 241] on span "Conan Gray Talks Maniac, Creative Process & Dating" at bounding box center [833, 242] width 376 height 18
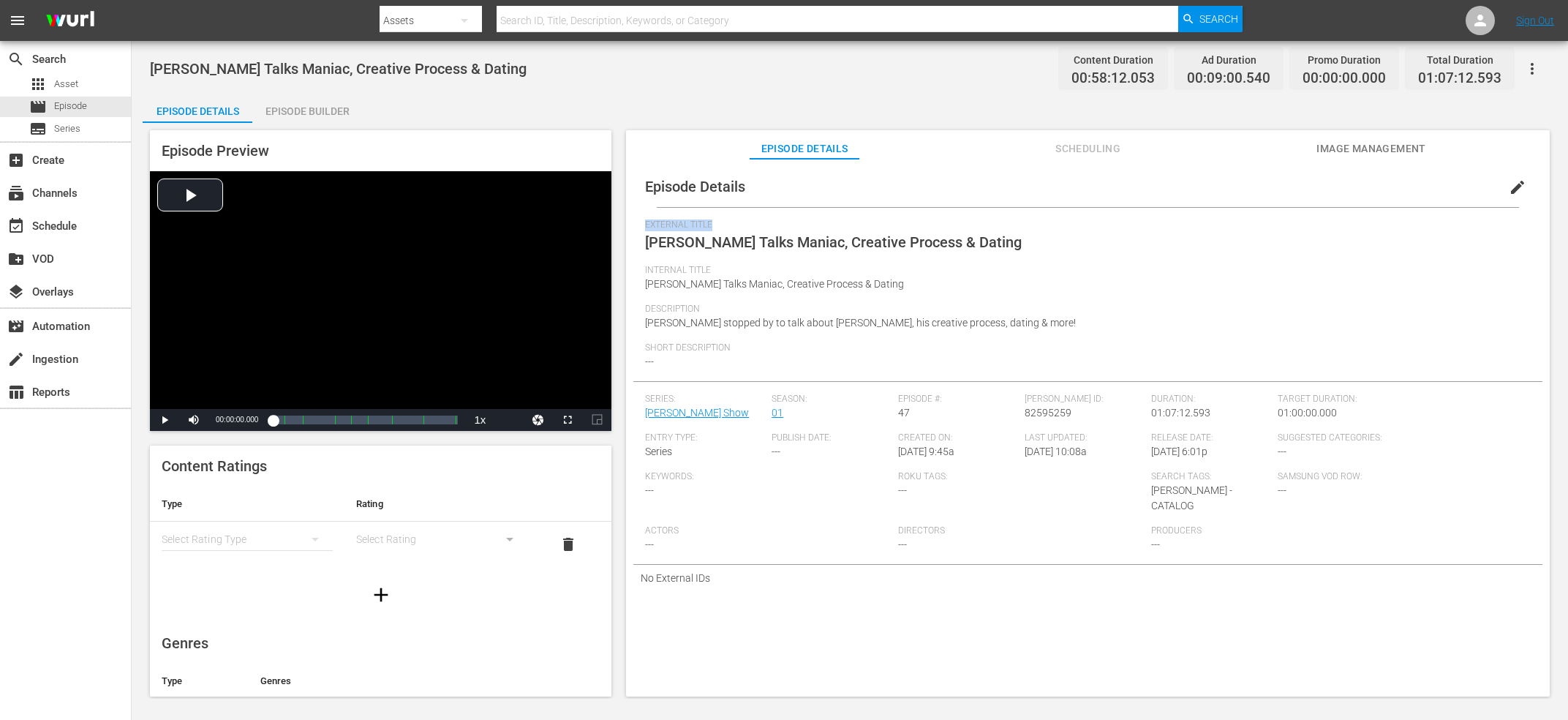
click at [756, 241] on span "Conan Gray Talks Maniac, Creative Process & Dating" at bounding box center [833, 242] width 376 height 18
copy span "External Title"
click at [1056, 408] on span "82595259" at bounding box center [1048, 412] width 47 height 11
copy span "82595259"
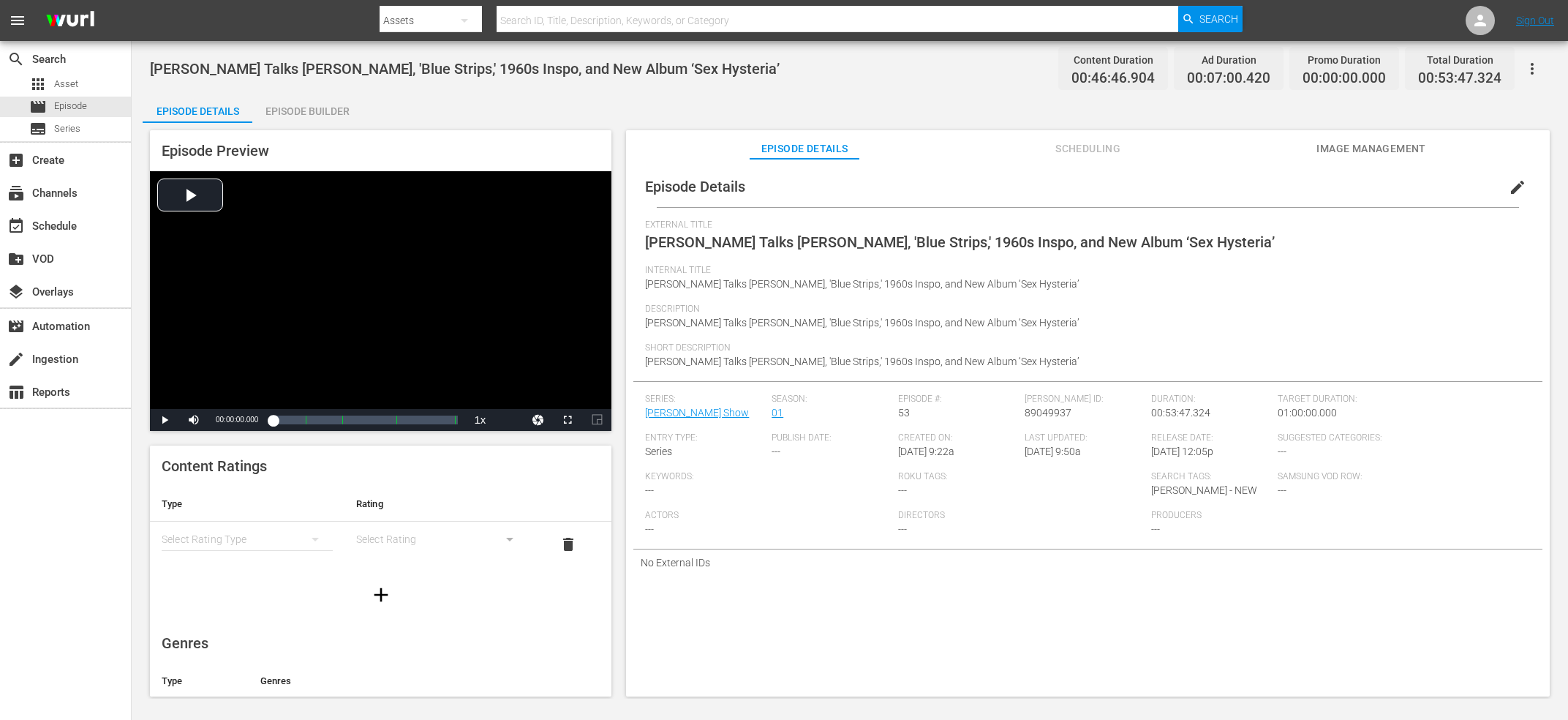
click at [343, 74] on span "[PERSON_NAME] Talks [PERSON_NAME], 'Blue Strips,' 1960s Inspo, and New Album ‘S…" at bounding box center [465, 69] width 629 height 18
click at [1055, 407] on span "89049937" at bounding box center [1048, 412] width 47 height 11
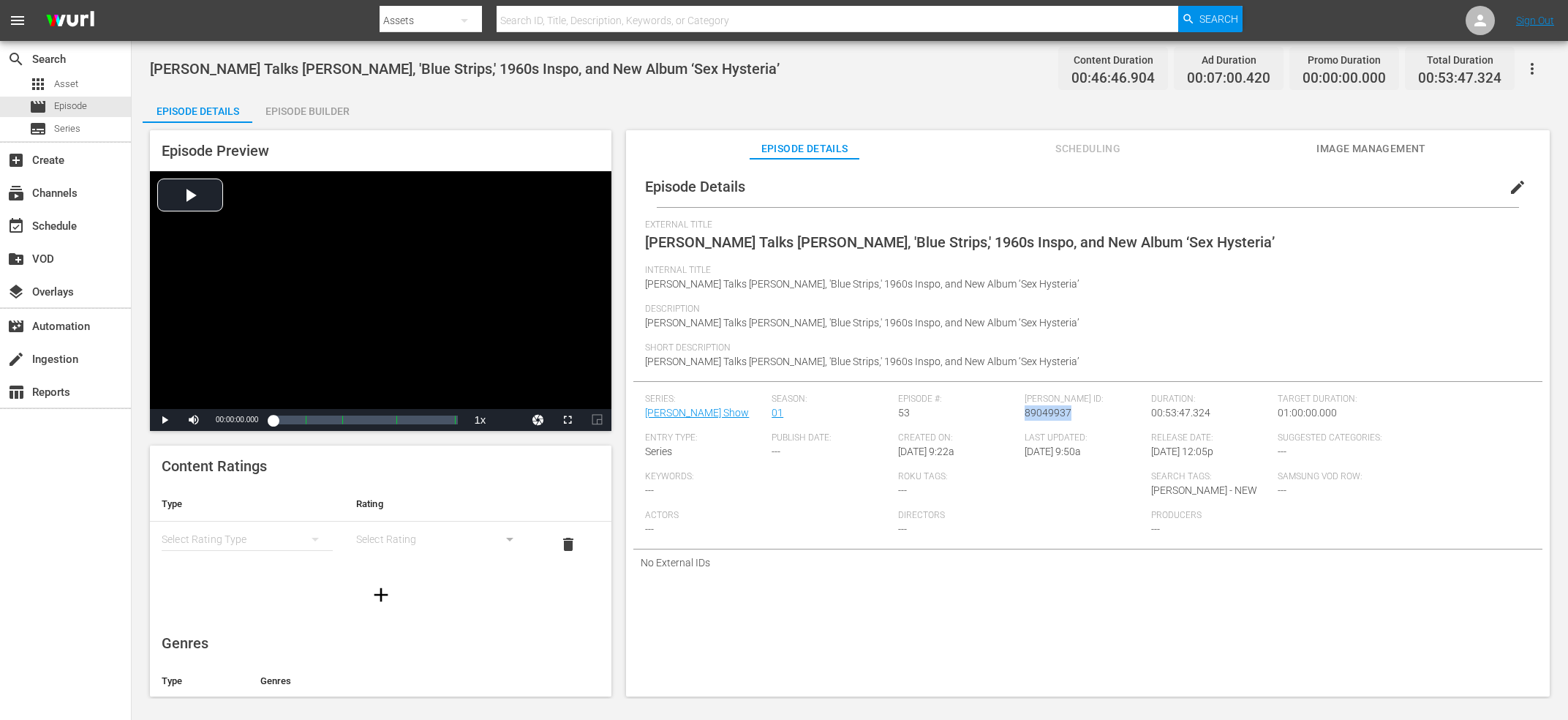
copy span "89049937"
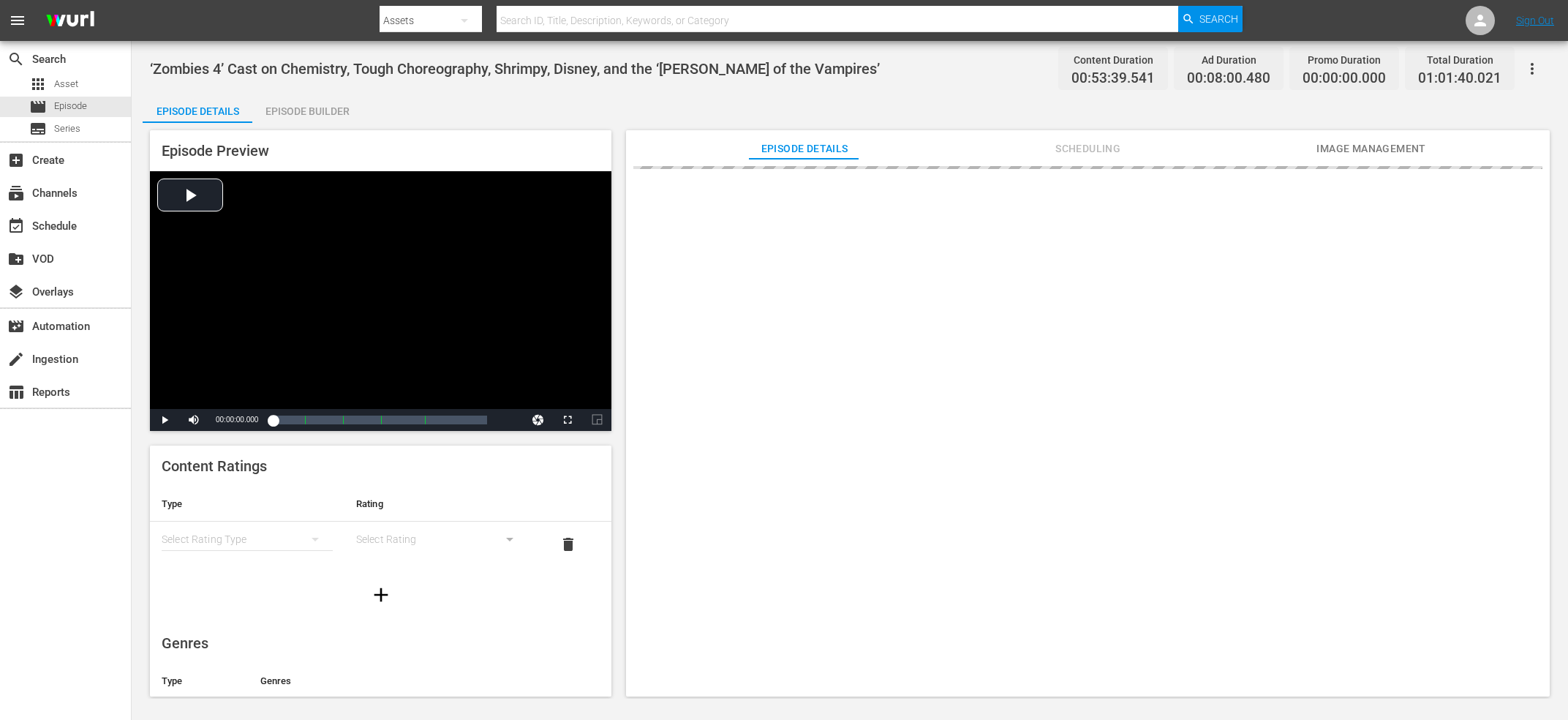
click at [585, 69] on span "‘Zombies 4’ Cast on Chemistry, Tough Choreography, Shrimpy, Disney, and the ‘[P…" at bounding box center [515, 69] width 730 height 18
click at [585, 69] on span "‘Zombies 4’ Cast on Chemistry, Tough Choreography, Shrimpy, Disney, and the ‘Da…" at bounding box center [515, 69] width 730 height 18
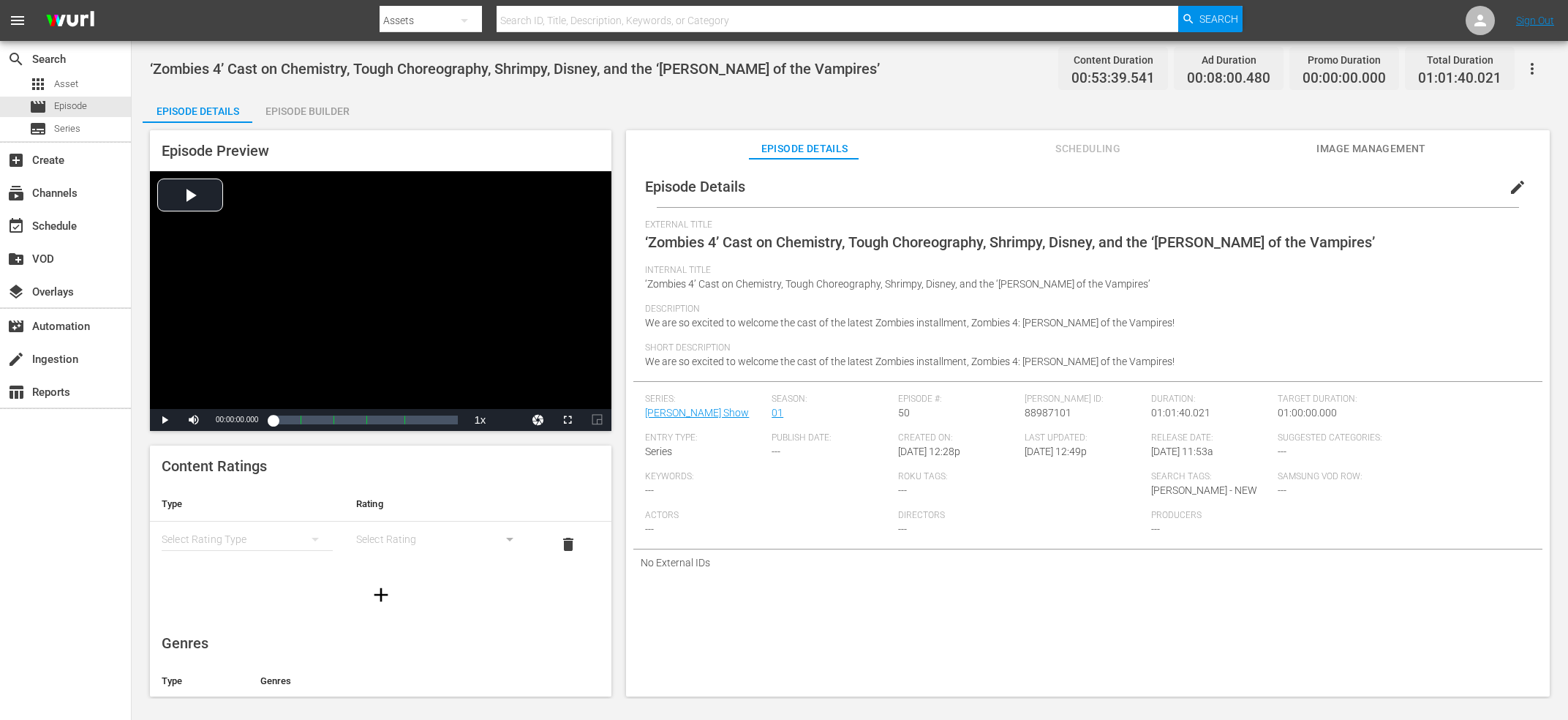
click at [1037, 405] on div "Wurl ID: 88987101" at bounding box center [1088, 413] width 127 height 39
copy span "88987101"
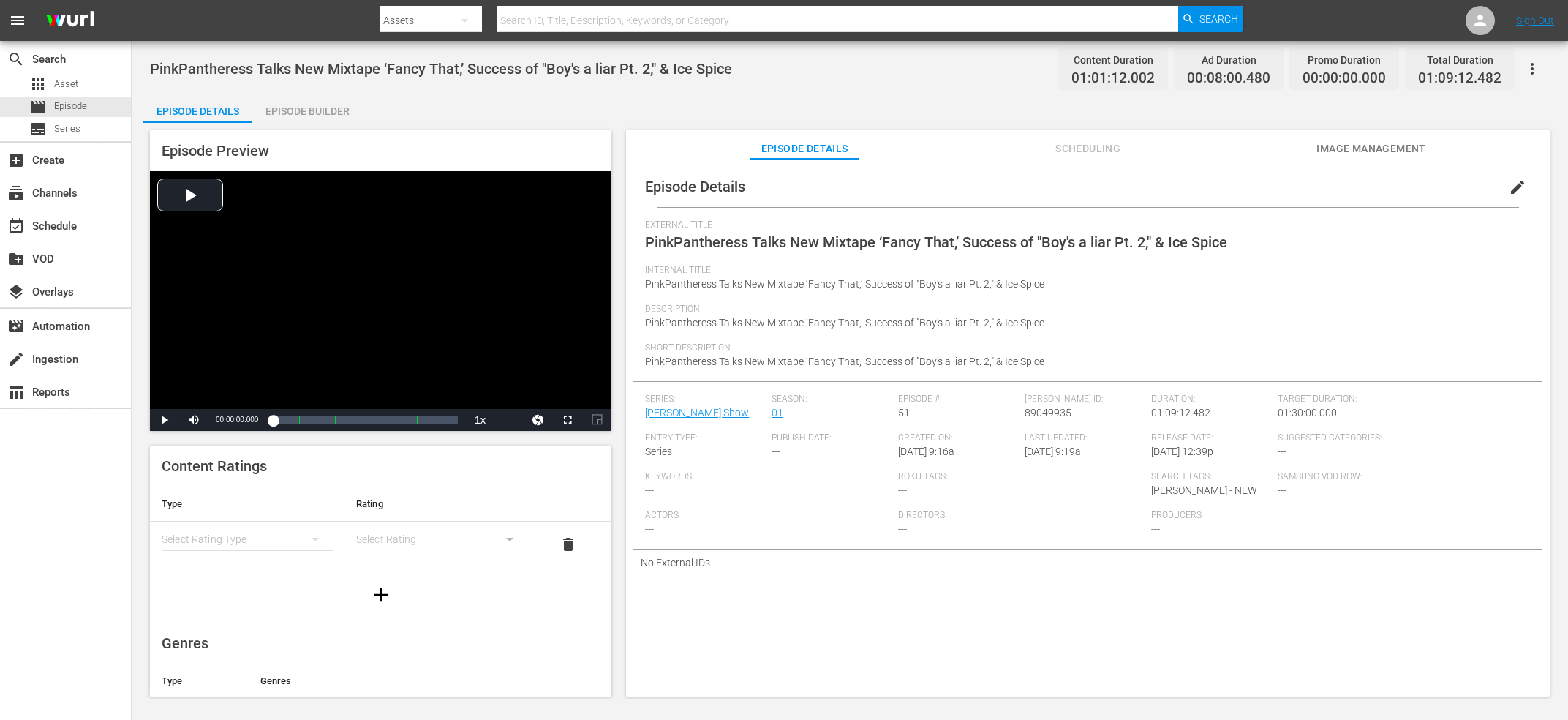
click at [475, 69] on span "PinkPantheress Talks New Mixtape ‘Fancy That,’ Success of "Boy's a liar Pt. 2,"…" at bounding box center [441, 69] width 582 height 18
click at [1061, 418] on span "89049935" at bounding box center [1048, 412] width 47 height 11
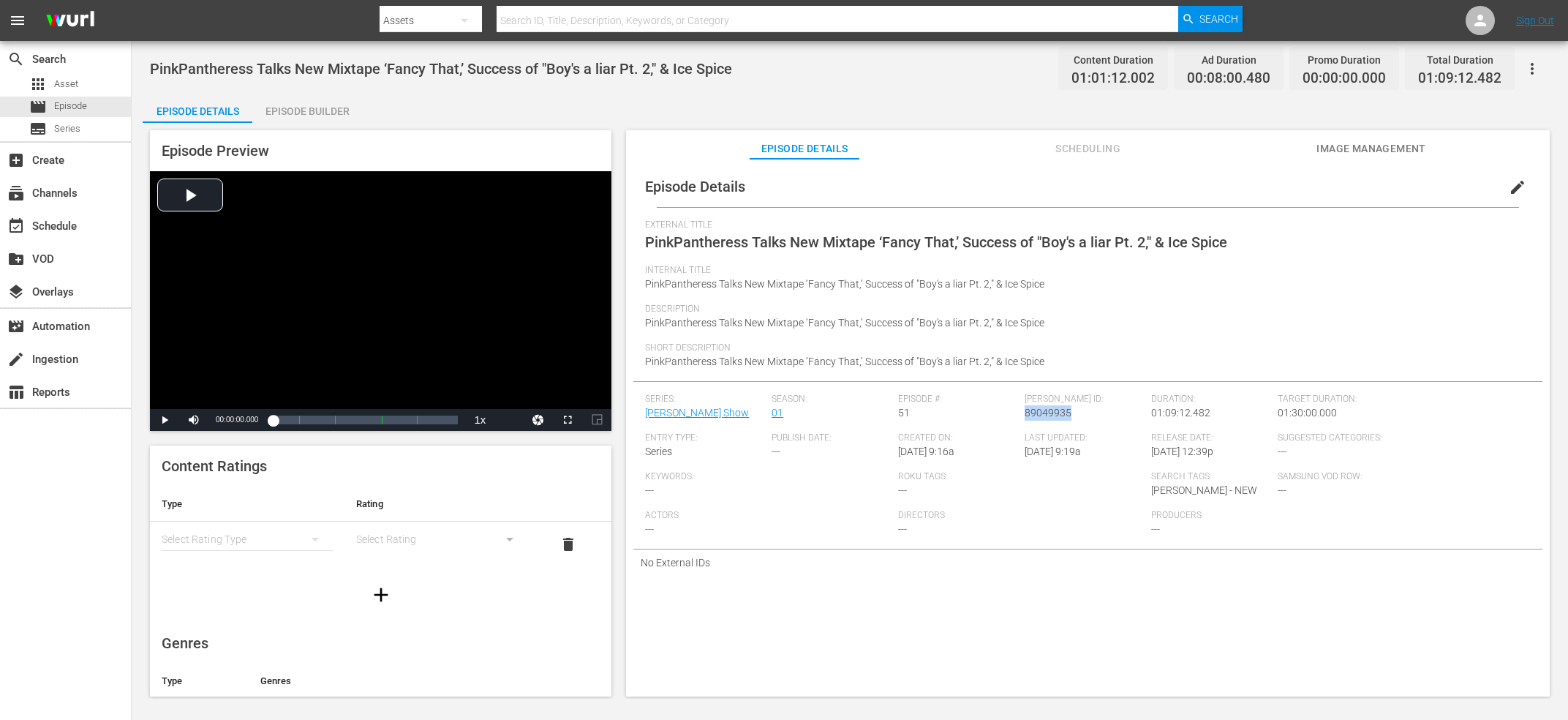
copy span "89049935"
click at [307, 65] on span "Goo Goo Dolls Talk “Iris” and “Name,” 30 Years of ‘A Boy Named Goo,’ & Plane Cr…" at bounding box center [430, 69] width 559 height 18
click at [1050, 411] on span "89049936" at bounding box center [1048, 412] width 47 height 11
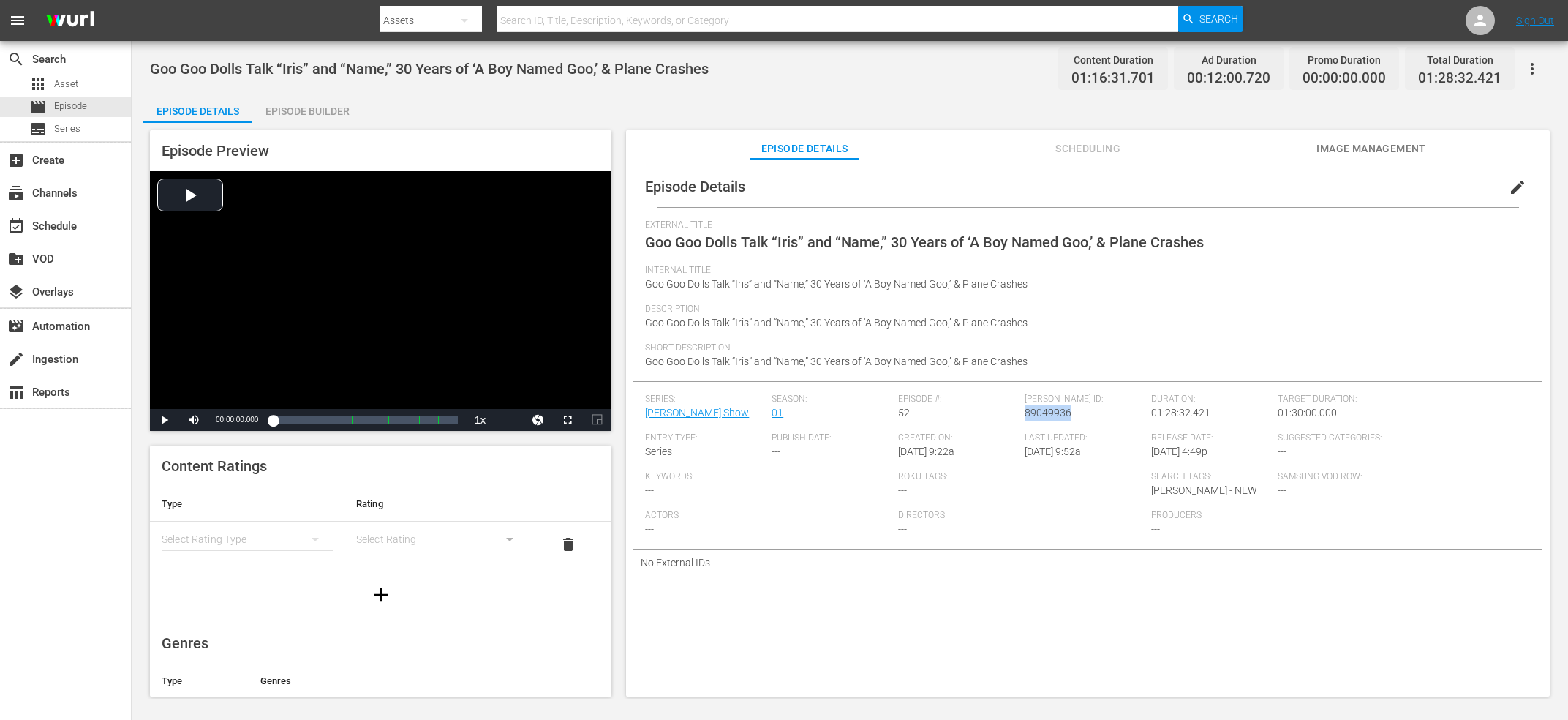
click at [1050, 411] on span "89049936" at bounding box center [1048, 412] width 47 height 11
copy span "89049936"
click at [359, 55] on div "[PERSON_NAME]: New EP ‘NGL,’ Her Memoir, Reevaluating Success (Full Episode) Co…" at bounding box center [850, 68] width 1399 height 33
click at [359, 68] on span "[PERSON_NAME]: New EP ‘NGL,’ Her Memoir, Reevaluating Success (Full Episode)" at bounding box center [415, 69] width 529 height 18
click at [359, 68] on span "JoJo: New EP ‘NGL,’ Her Memoir, Reevaluating Success (Full Episode)" at bounding box center [415, 69] width 529 height 18
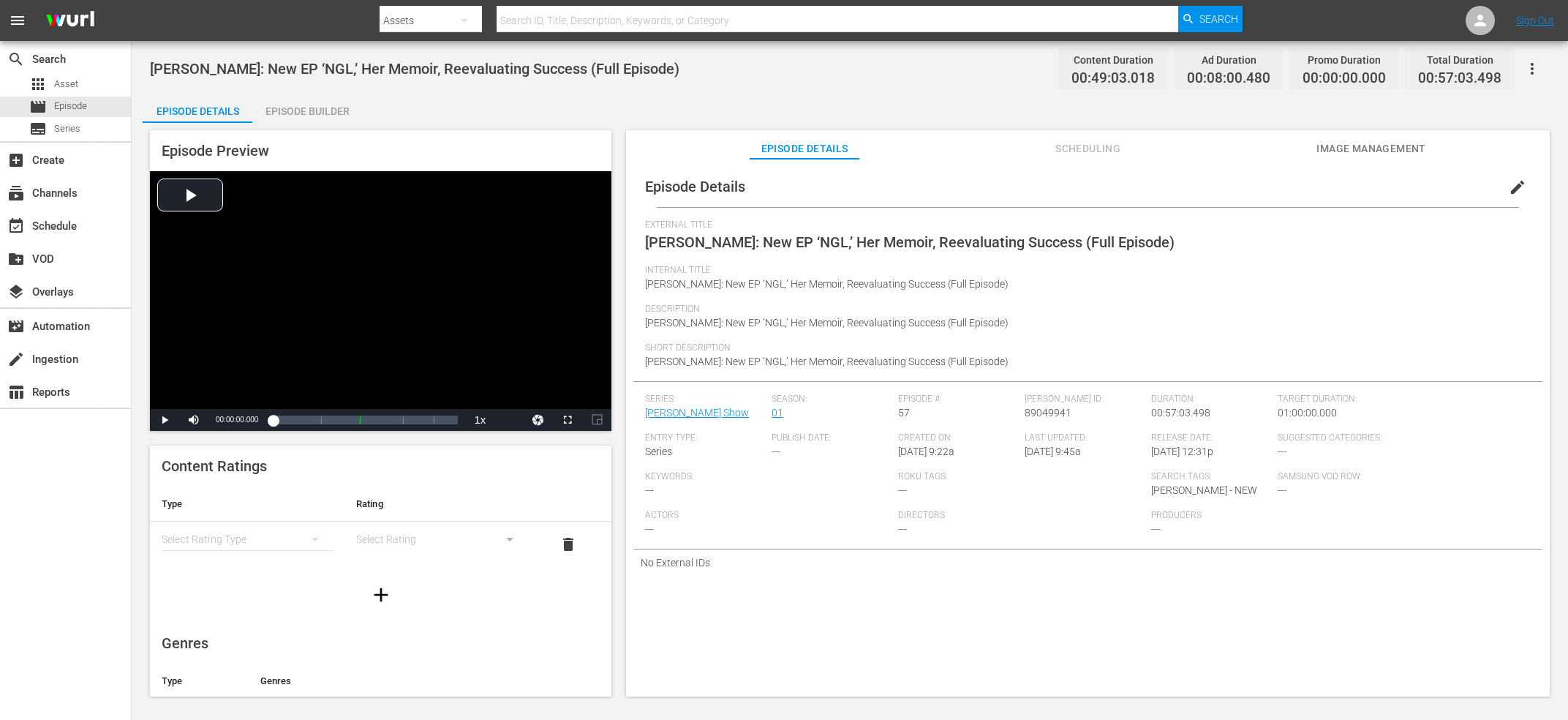
click at [359, 68] on span "JoJo: New EP ‘NGL,’ Her Memoir, Reevaluating Success (Full Episode)" at bounding box center [415, 69] width 529 height 18
click at [1041, 428] on div "Wurl ID: 89049941" at bounding box center [1088, 413] width 127 height 39
copy span "89049941"
click at [532, 90] on div "[PERSON_NAME] Talks Dating After Divorce, “The Middle,” and New Album ‘Dreamsic…" at bounding box center [850, 370] width 1436 height 658
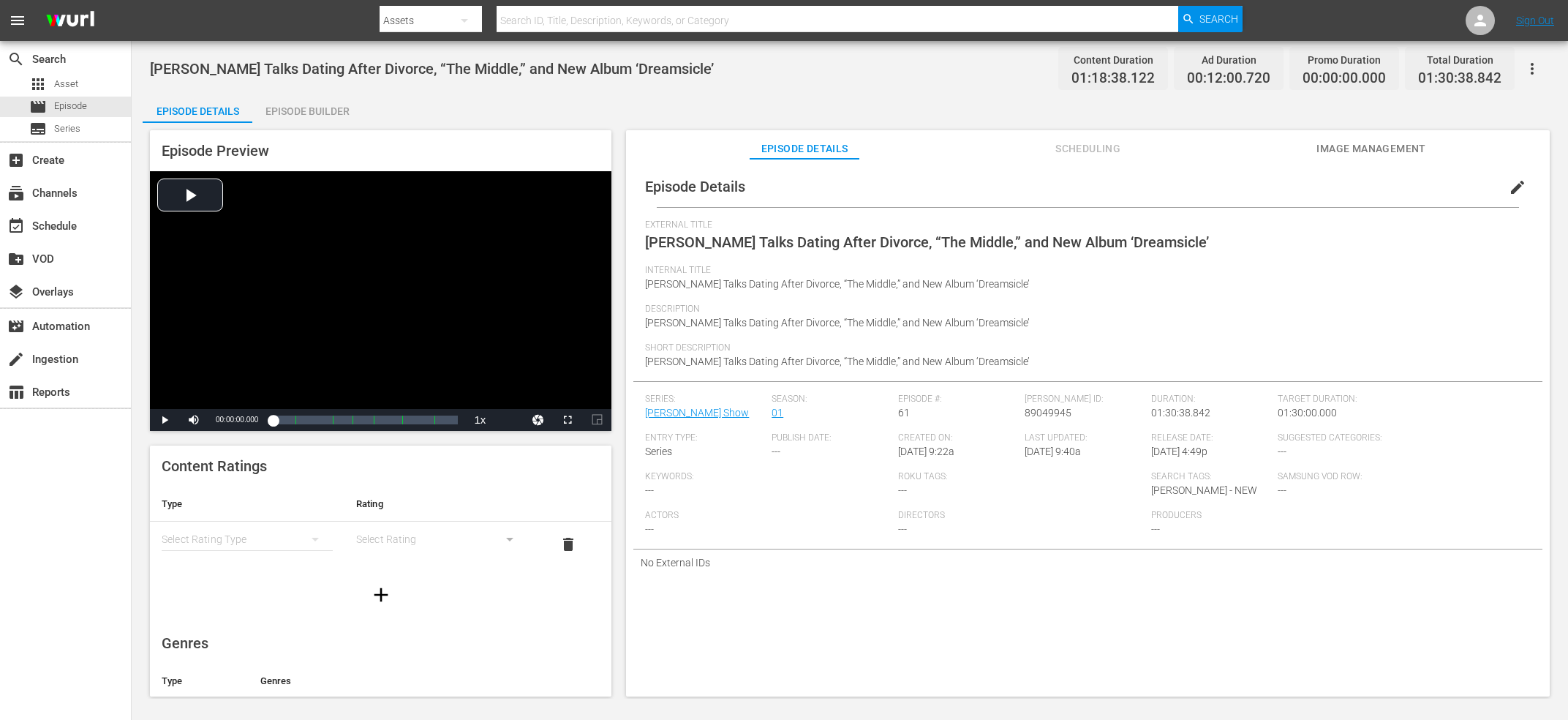
click at [555, 62] on span "[PERSON_NAME] Talks Dating After Divorce, “The Middle,” and New Album ‘Dreamsic…" at bounding box center [432, 69] width 563 height 18
click at [555, 62] on span "Maren Morris Talks Dating After Divorce, “The Middle,” and New Album ‘Dreamsicl…" at bounding box center [432, 69] width 563 height 18
click at [1045, 415] on span "89049945" at bounding box center [1048, 412] width 47 height 11
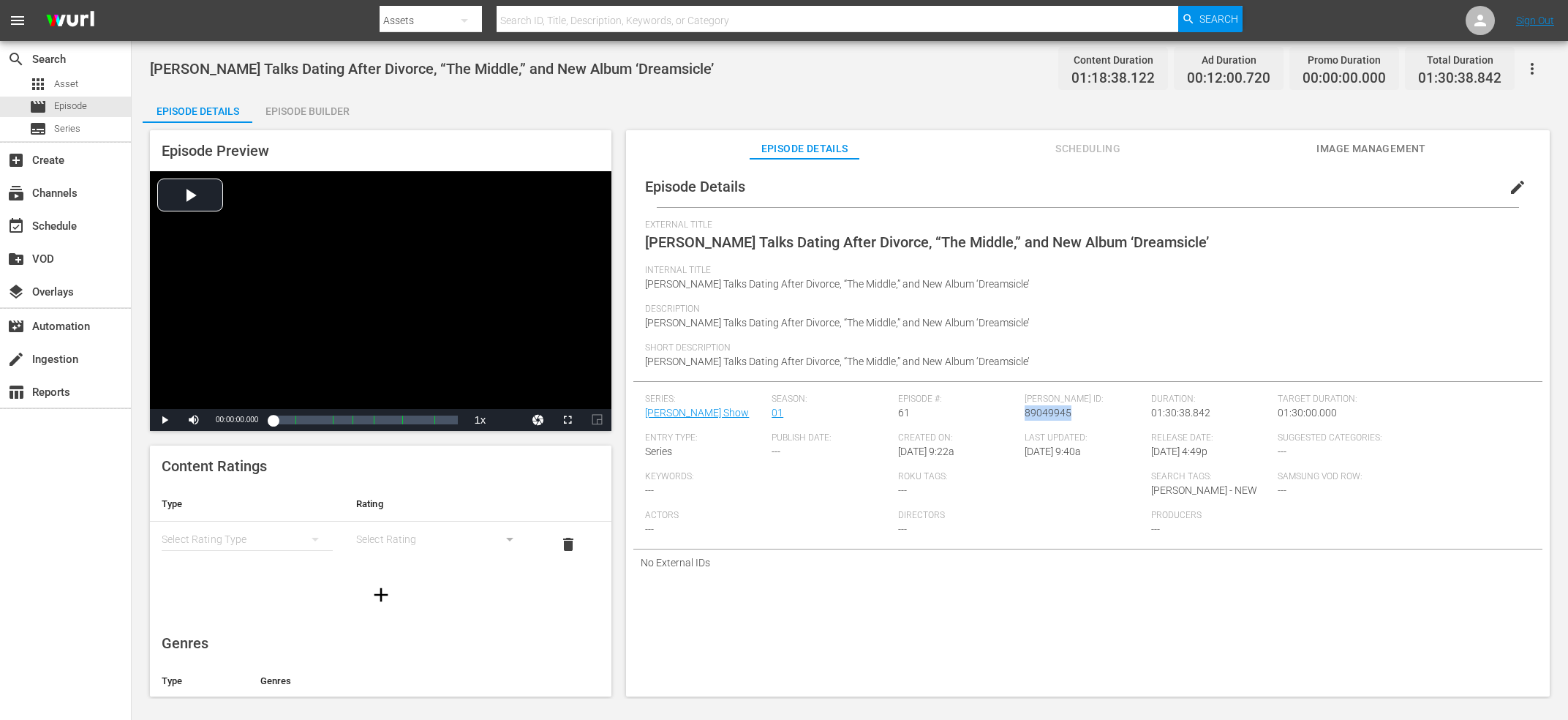
copy span "89049945"
click at [537, 68] on span "[PERSON_NAME] [PERSON_NAME] Talks 'MAGICMAN 2,' GOT7, and the K-Pop Industry" at bounding box center [430, 69] width 559 height 18
click at [1046, 411] on span "89049938" at bounding box center [1048, 412] width 47 height 11
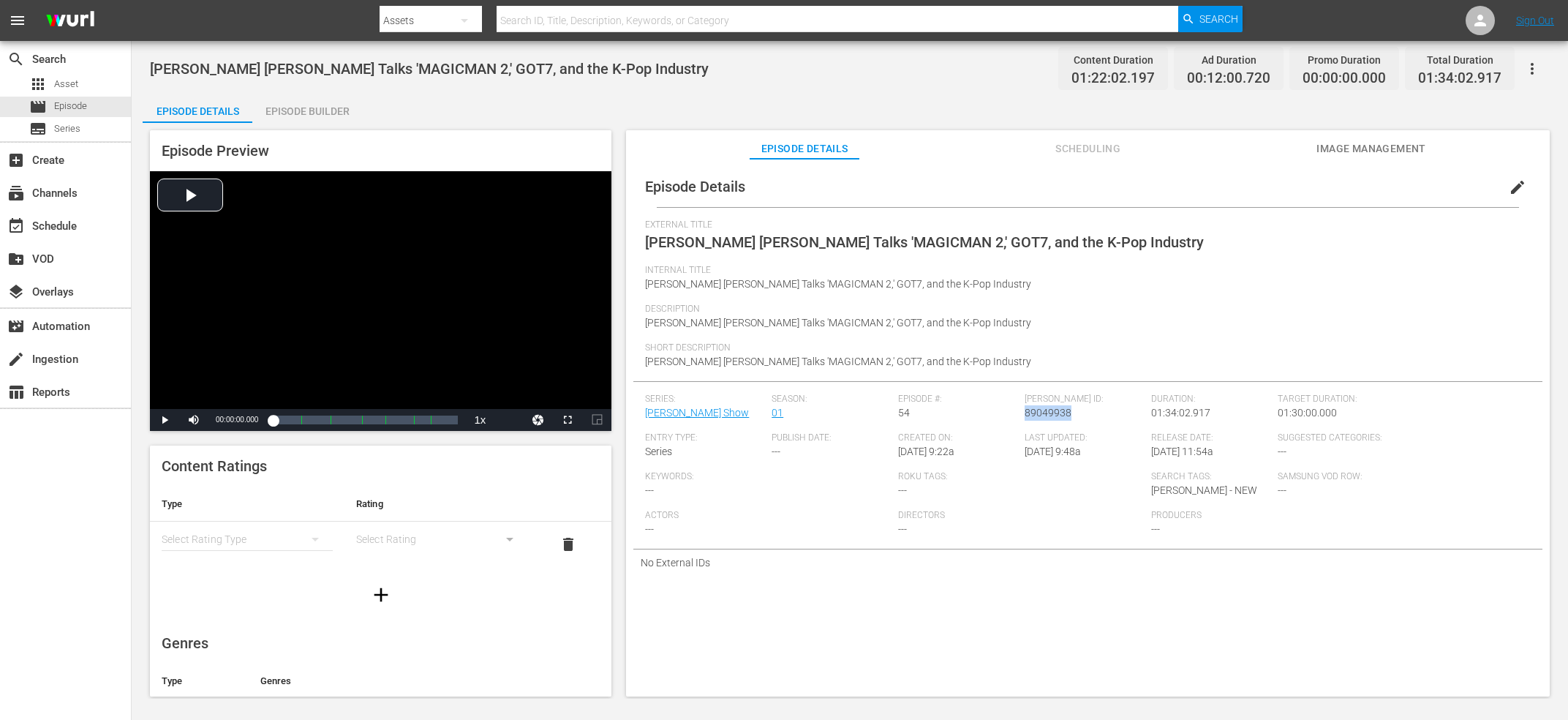
click at [1046, 411] on span "89049938" at bounding box center [1048, 412] width 47 height 11
copy span "89049938"
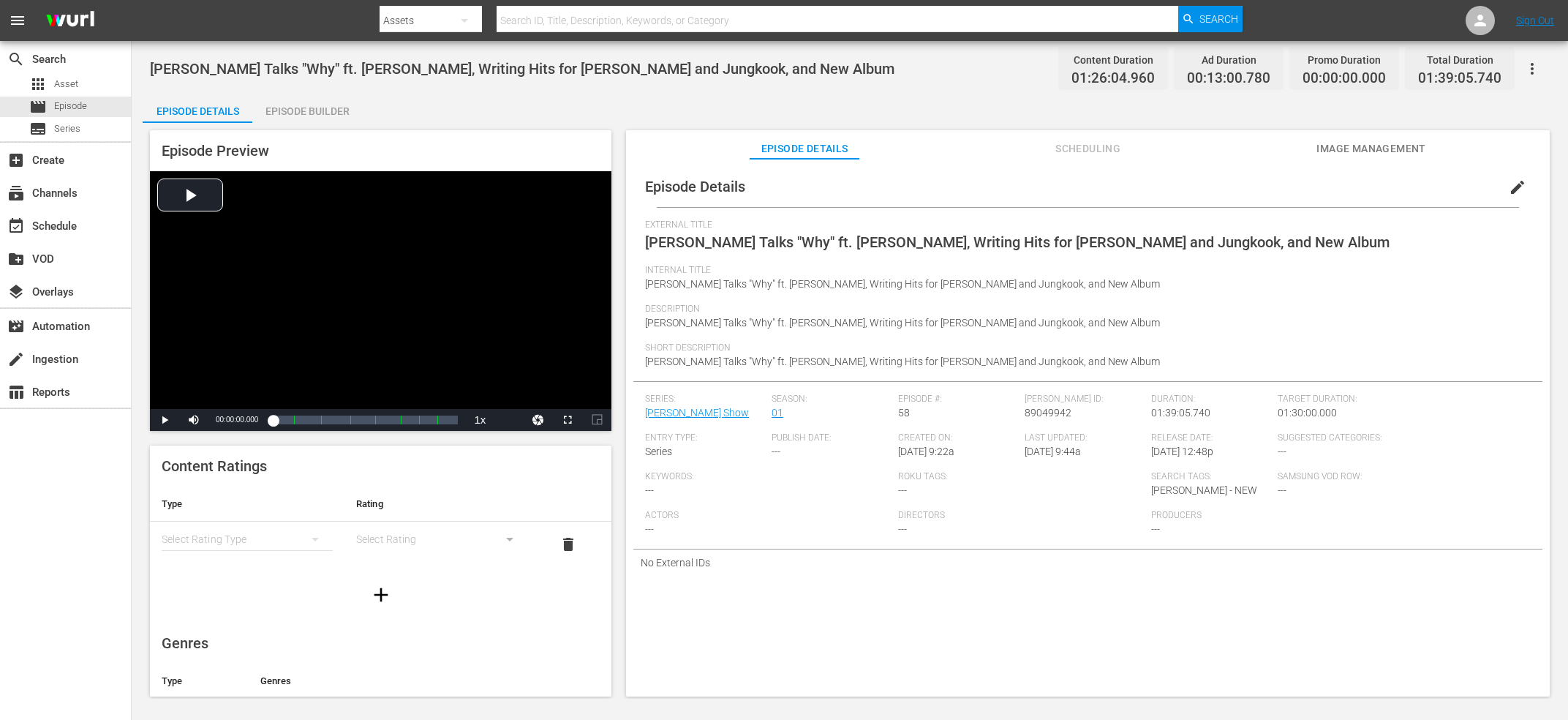
click at [443, 69] on span "[PERSON_NAME] Talks "Why" ft. [PERSON_NAME], Writing Hits for [PERSON_NAME] and…" at bounding box center [522, 69] width 744 height 18
click at [443, 69] on span "Jon Bellion Talks "Why" ft. Luke Combs, Writing Hits for Bieber and Jungkook, a…" at bounding box center [522, 69] width 744 height 18
click at [1049, 404] on span "[PERSON_NAME] ID:" at bounding box center [1085, 399] width 120 height 11
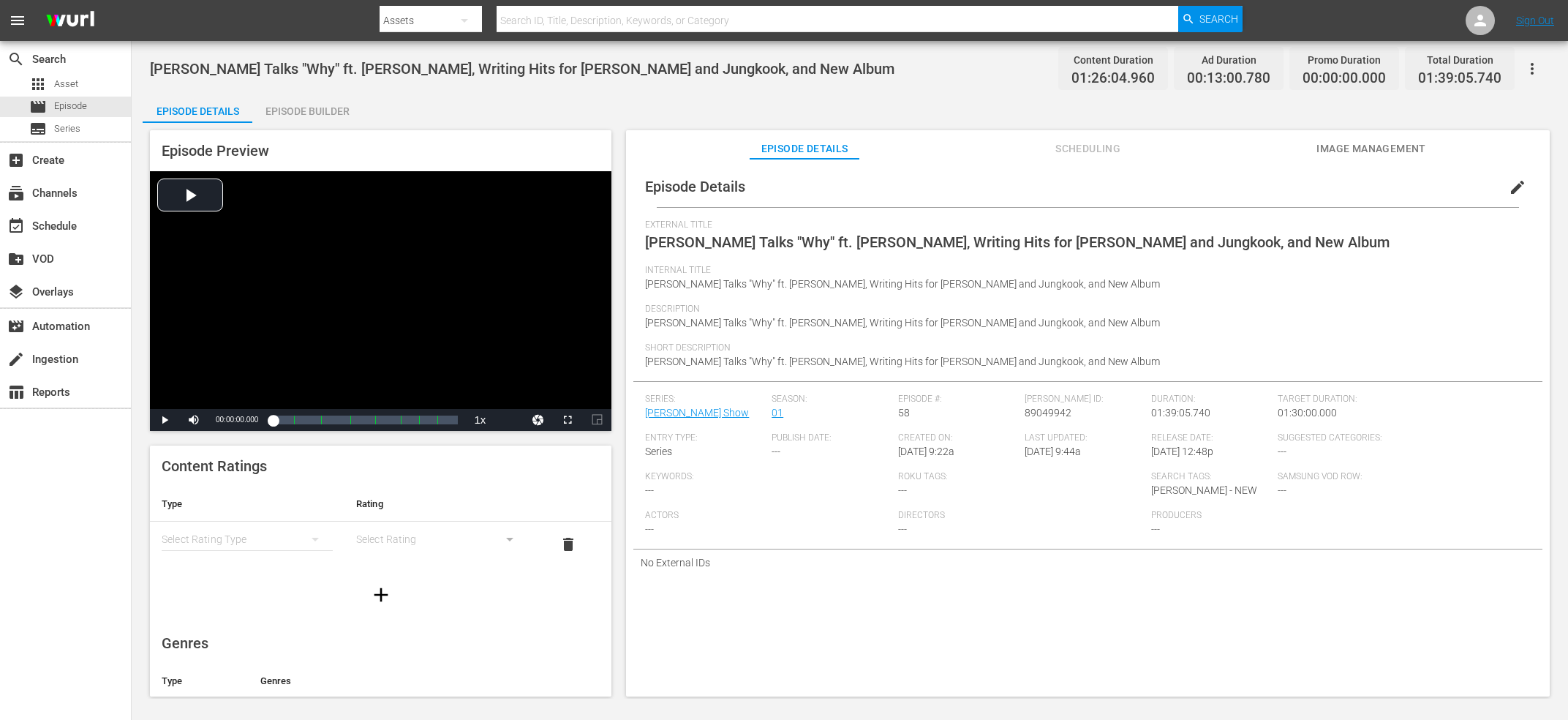
click at [1055, 418] on span "89049942" at bounding box center [1048, 412] width 47 height 11
copy span "89049942"
click at [716, 239] on span "María Zardoya of "The Marías" on Love, Breakups, Bad Bunny, Benny and Selena, a…" at bounding box center [1057, 242] width 825 height 18
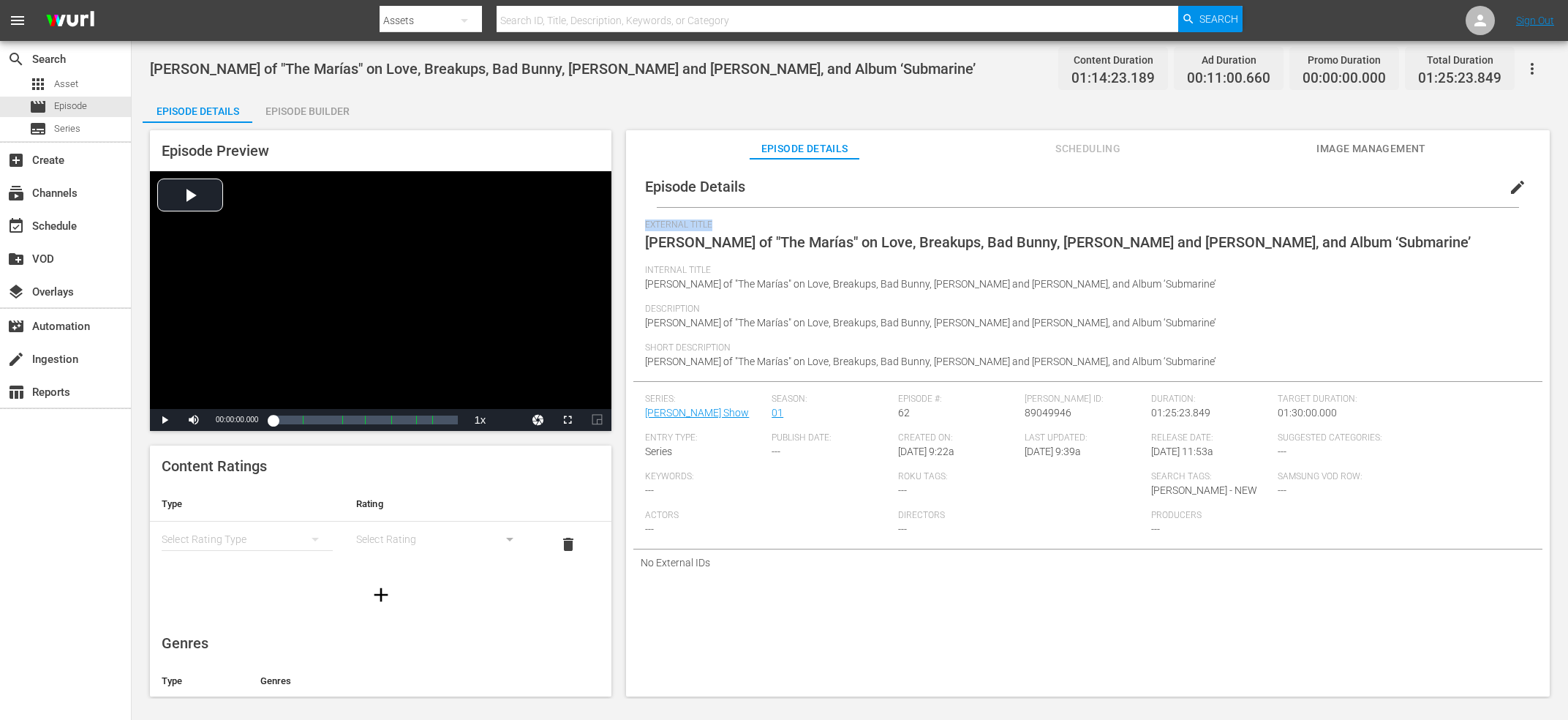
click at [716, 239] on span "María Zardoya of "The Marías" on Love, Breakups, Bad Bunny, Benny and Selena, a…" at bounding box center [1057, 242] width 825 height 18
copy span "External Title"
click at [1031, 412] on span "89049946" at bounding box center [1048, 412] width 47 height 11
copy span "89049946"
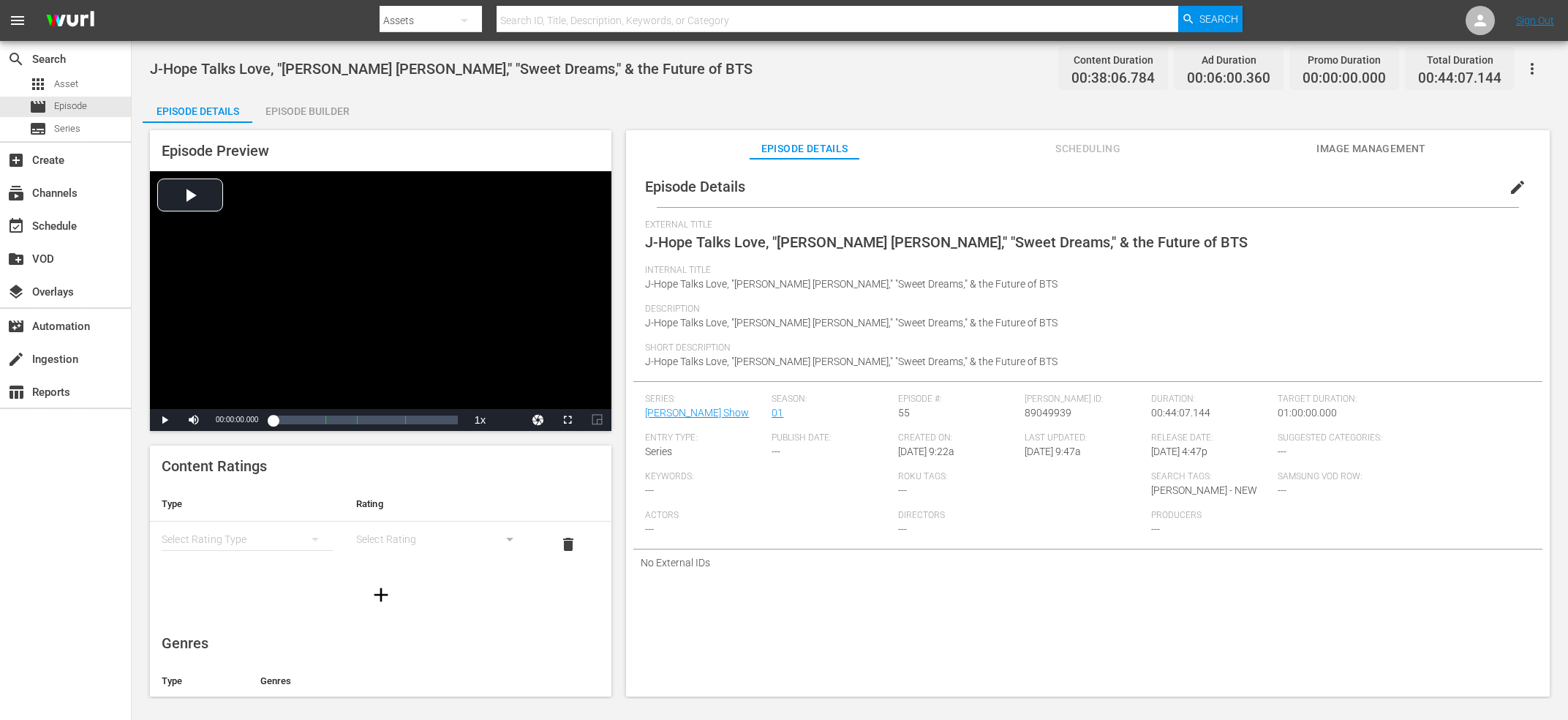
click at [413, 70] on span "J-Hope Talks Love, "[PERSON_NAME] [PERSON_NAME]," "Sweet Dreams," & the Future …" at bounding box center [451, 69] width 602 height 18
click at [1055, 417] on span "89049939" at bounding box center [1048, 412] width 47 height 11
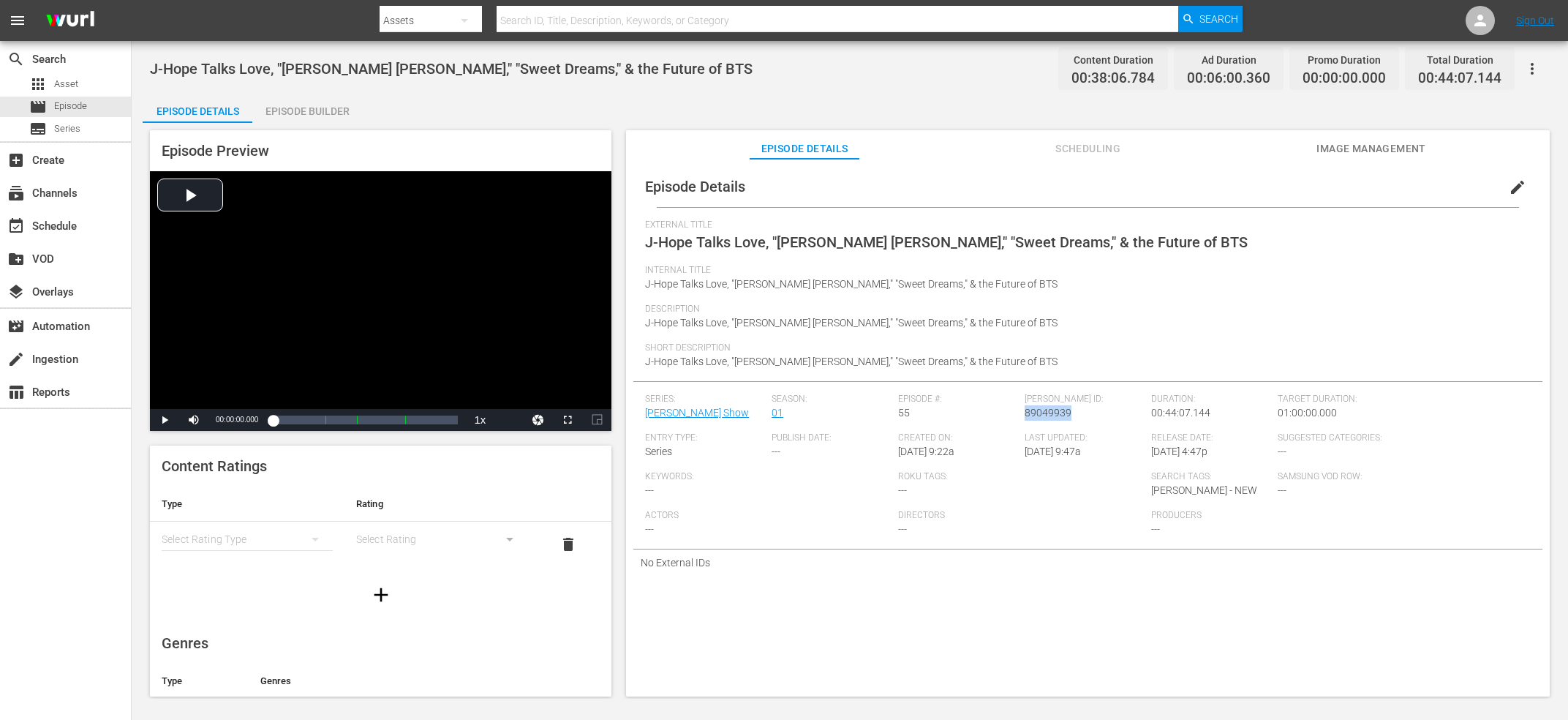
copy span "89049939"
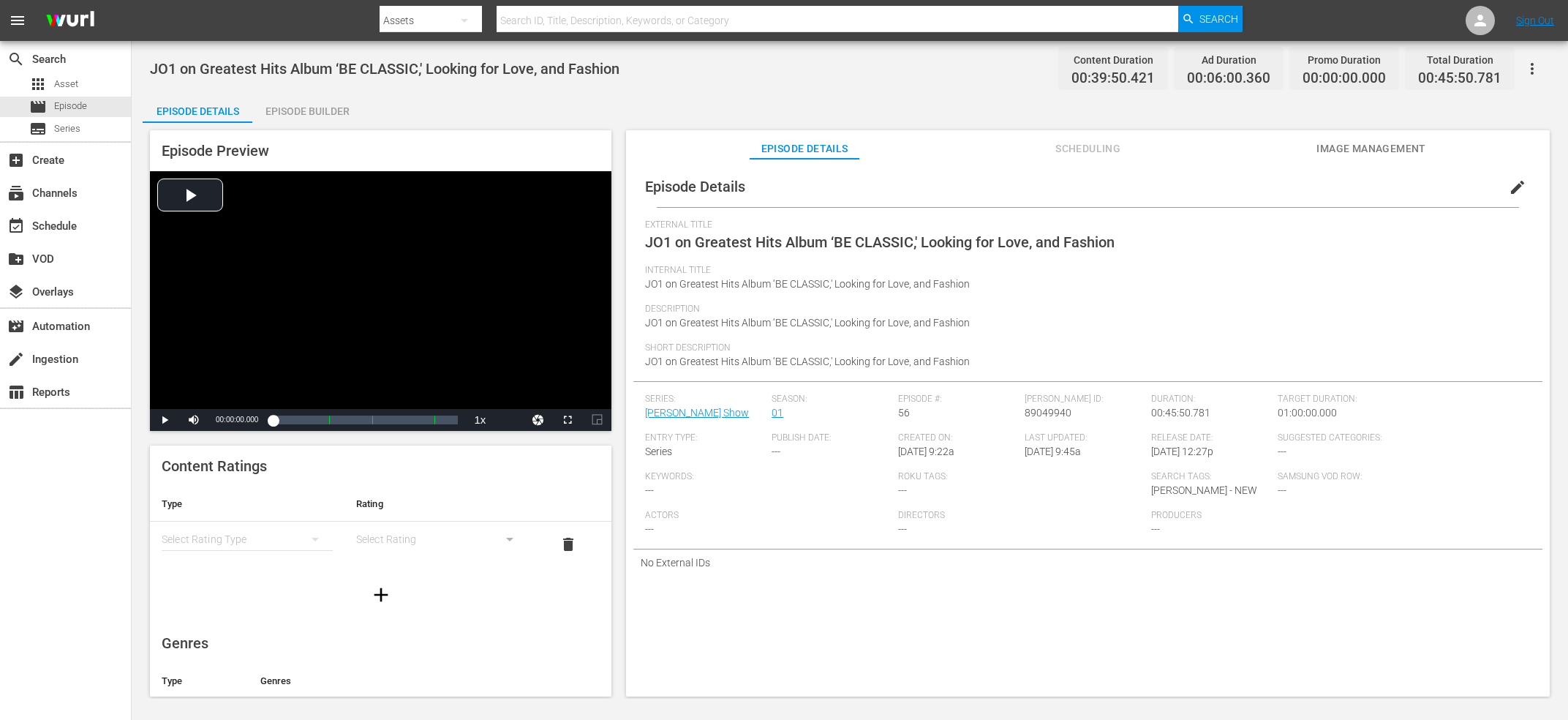
click at [420, 72] on span "JO1 on Greatest Hits Album ‘BE CLASSIC,' Looking for Love, and Fashion" at bounding box center [385, 69] width 469 height 18
click at [1040, 415] on span "89049940" at bounding box center [1048, 412] width 47 height 11
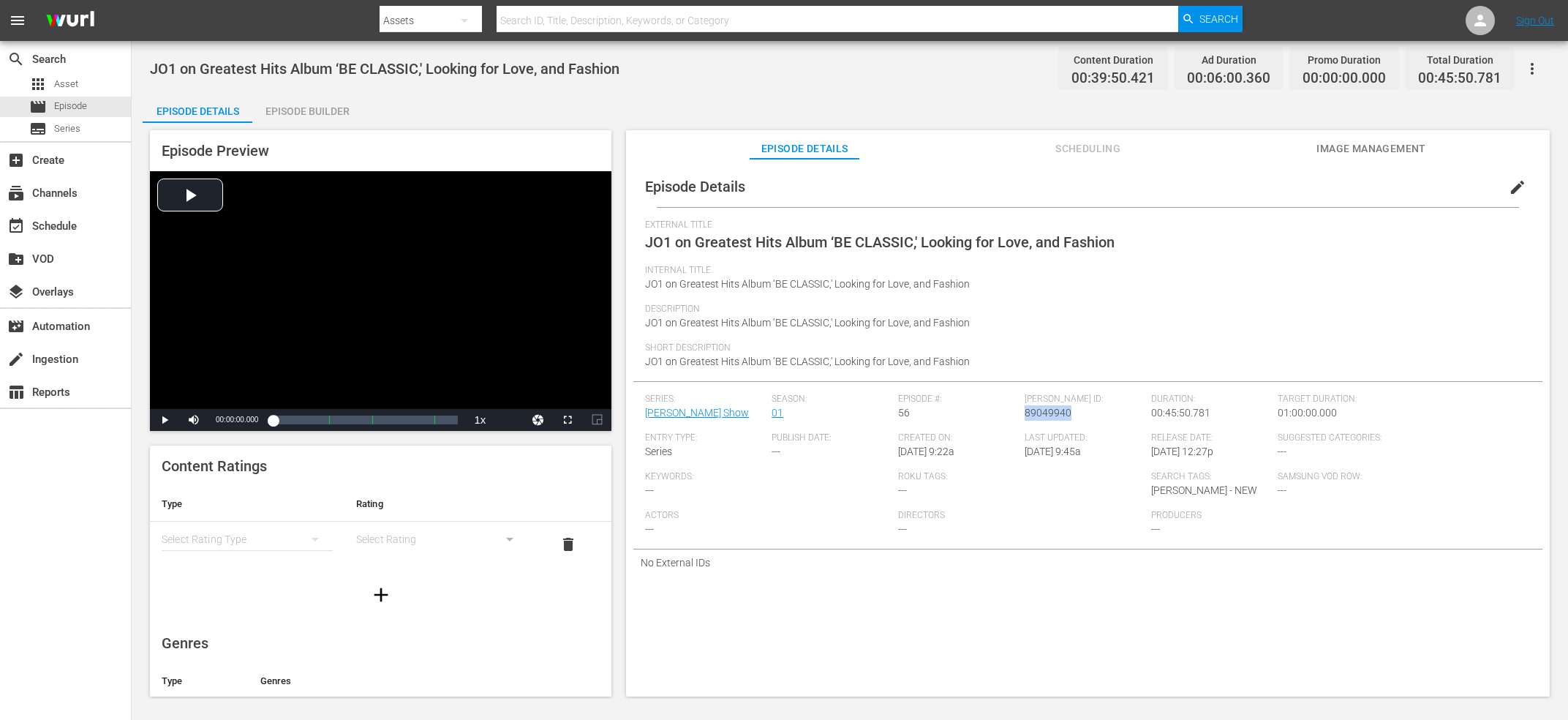
copy span "89049940"
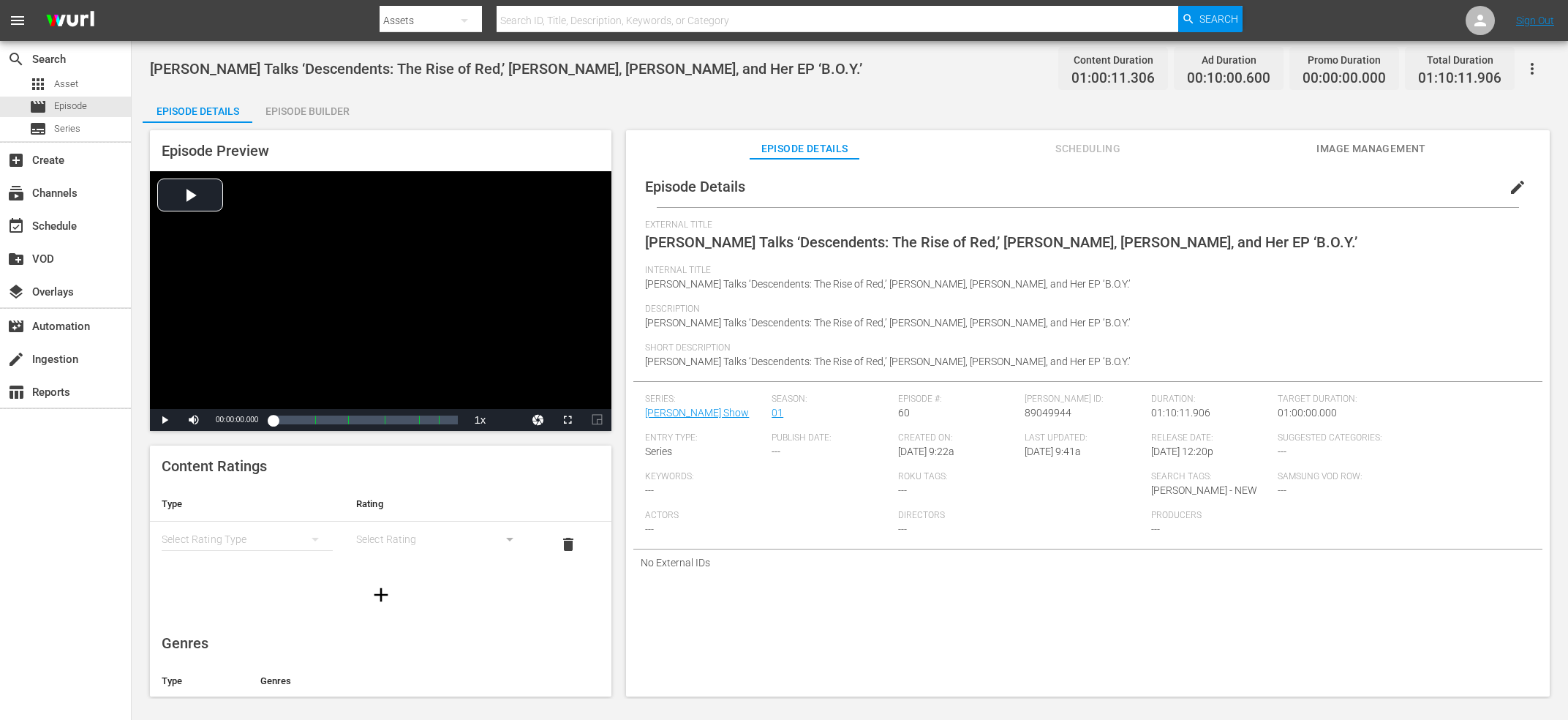
click at [564, 63] on span "[PERSON_NAME] Talks ‘Descendents: The Rise of Red,’ [PERSON_NAME], [PERSON_NAME…" at bounding box center [506, 69] width 712 height 18
click at [564, 63] on span "Kylie Cantrall Talks ‘Descendents: The Rise of Red,’ Denim, Addison Rae, and He…" at bounding box center [506, 69] width 712 height 18
click at [1056, 416] on span "89049944" at bounding box center [1048, 412] width 47 height 11
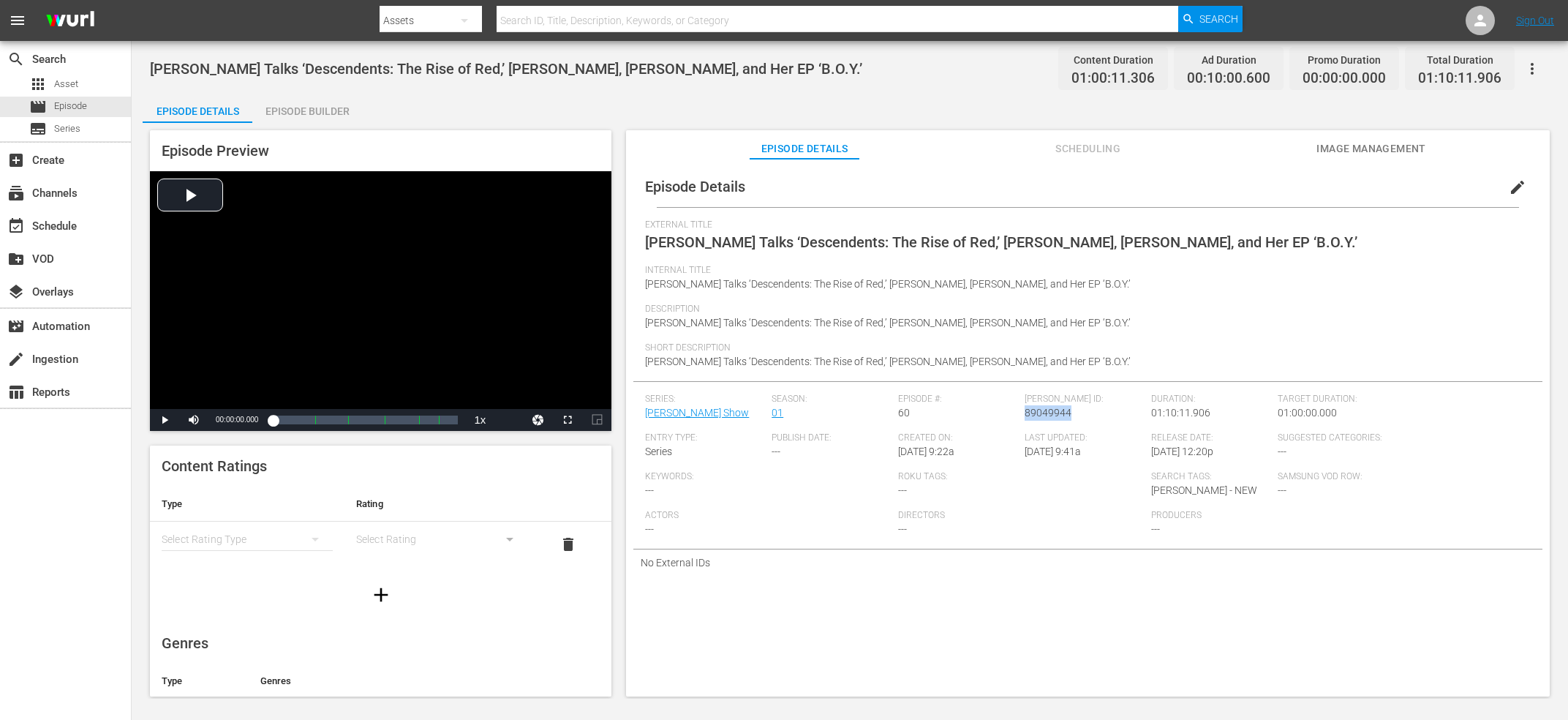
copy span "89049944"
click at [482, 47] on div "Josh Groban Talks "You Raise Me Up," Celine Dion, 'Glee' & Greatest Hit Album ‘…" at bounding box center [850, 370] width 1436 height 658
click at [475, 79] on div "Josh Groban Talks "You Raise Me Up," Celine Dion, 'Glee' & Greatest Hit Album ‘…" at bounding box center [850, 68] width 1399 height 33
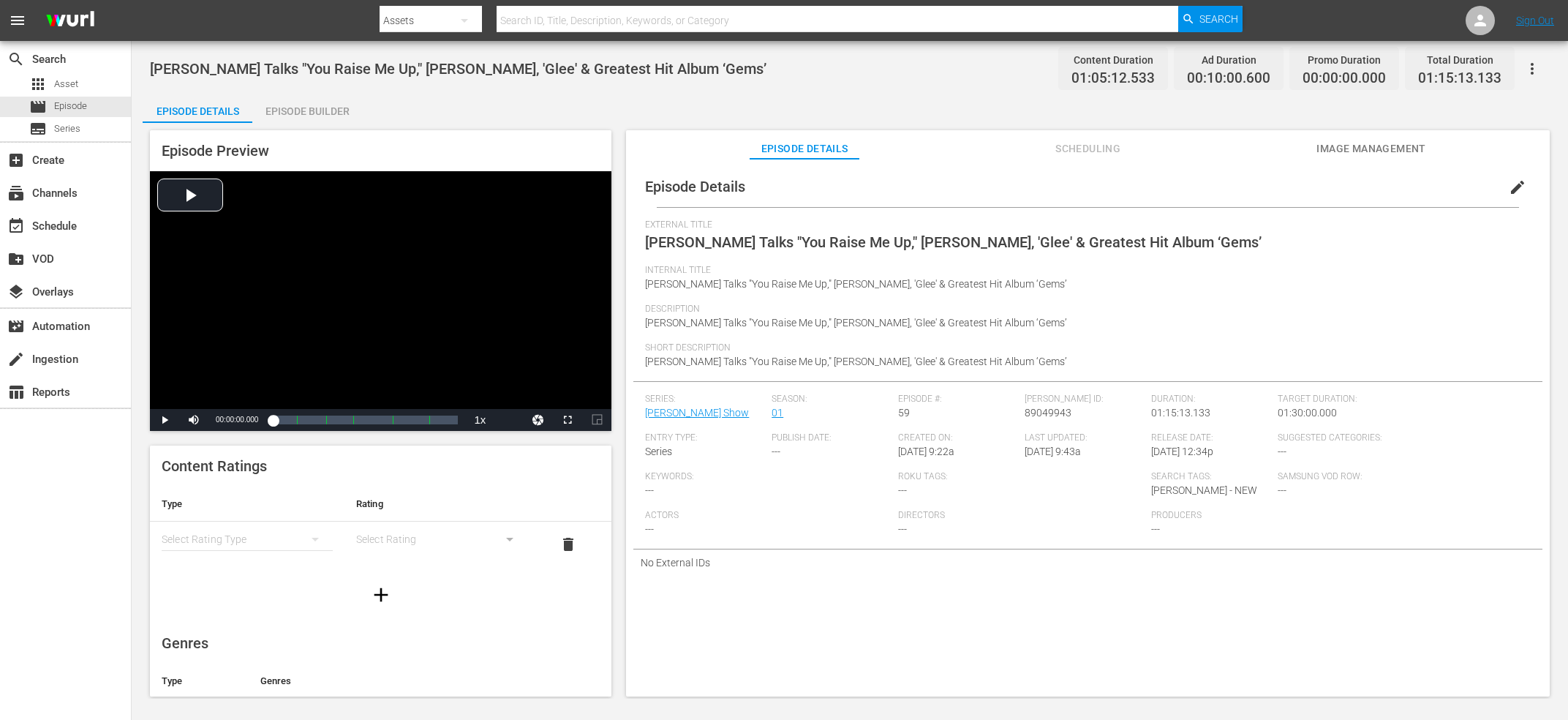
click at [1054, 415] on span "89049943" at bounding box center [1048, 412] width 47 height 11
copy span "89049943"
click at [812, 246] on span "MARINA Talks New Album ‘Princess of Power,’ Dating, and Electra Heart" at bounding box center [878, 242] width 467 height 18
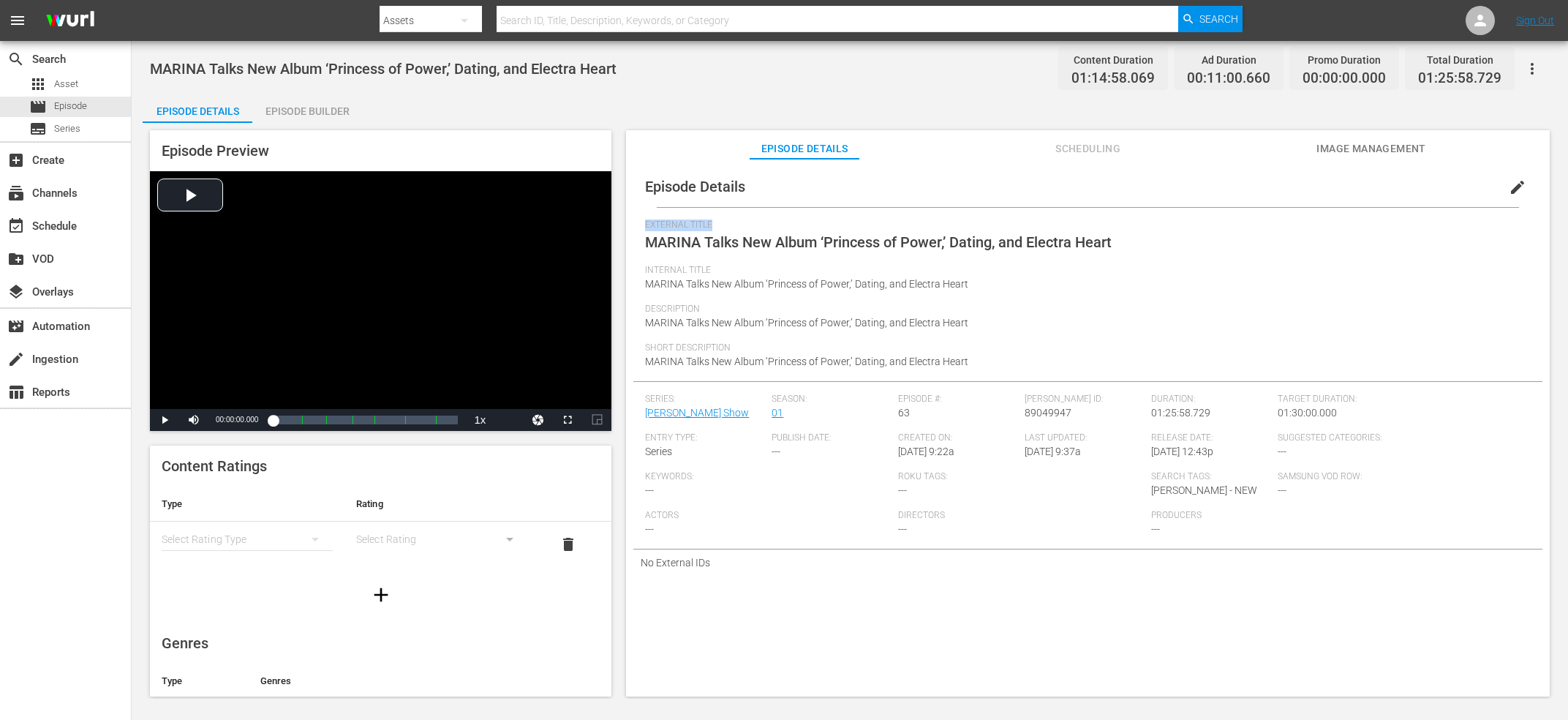
click at [812, 246] on span "MARINA Talks New Album ‘Princess of Power,’ Dating, and Electra Heart" at bounding box center [878, 242] width 467 height 18
copy span "External Title"
click at [1055, 411] on span "89049947" at bounding box center [1048, 412] width 47 height 11
copy span "89049947"
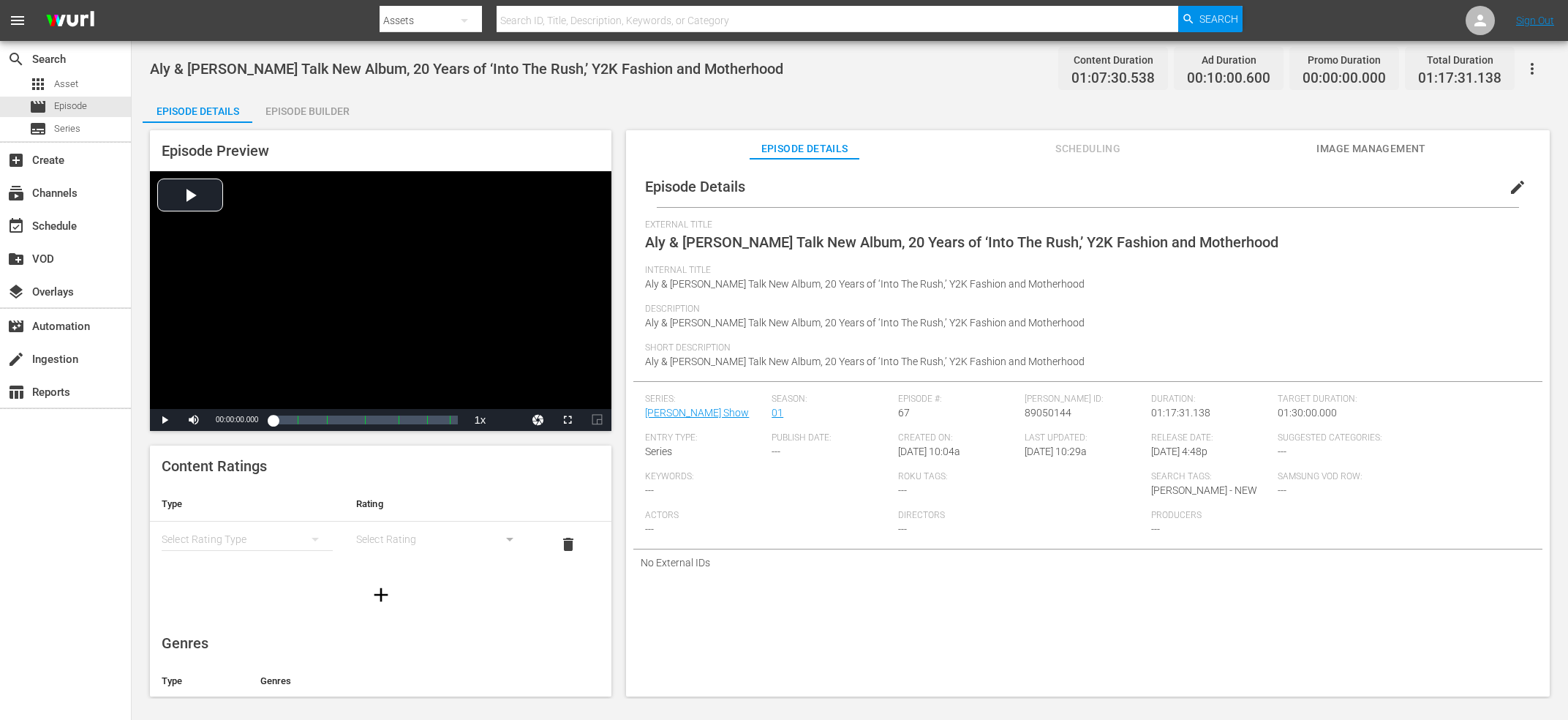
click at [359, 68] on span "Aly & AJ Talk New Album, 20 Years of ‘Into The Rush,’ Y2K Fashion and Motherhood" at bounding box center [467, 69] width 633 height 18
click at [1061, 413] on span "89050144" at bounding box center [1048, 412] width 47 height 11
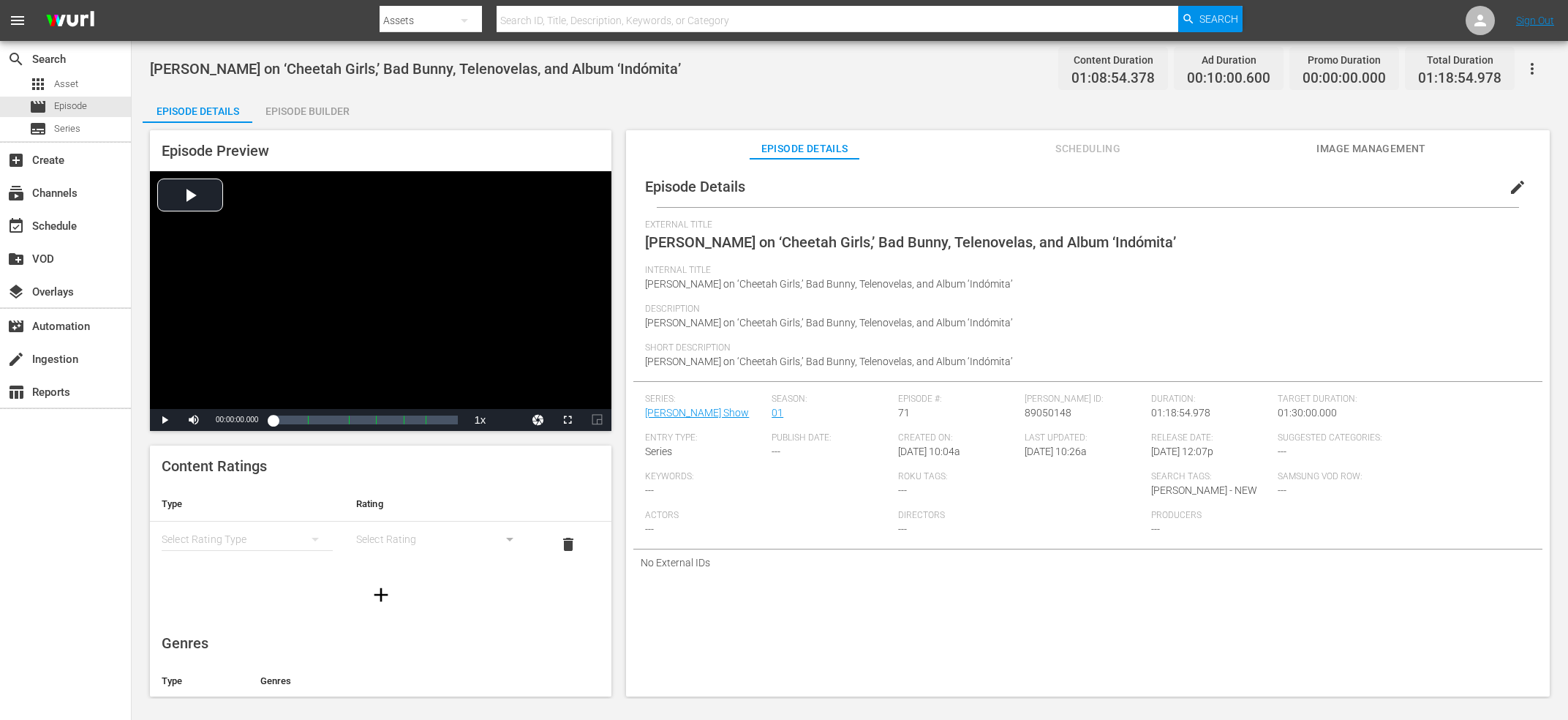
click at [350, 85] on div "Belinda on ‘Cheetah Girls,’ Bad Bunny, Telenovelas, and Album ‘Indómita’ Conten…" at bounding box center [850, 370] width 1436 height 658
click at [350, 78] on div "Belinda on ‘Cheetah Girls,’ Bad Bunny, Telenovelas, and Album ‘Indómita’ Conten…" at bounding box center [850, 68] width 1399 height 33
click at [1037, 413] on span "89050148" at bounding box center [1048, 412] width 47 height 11
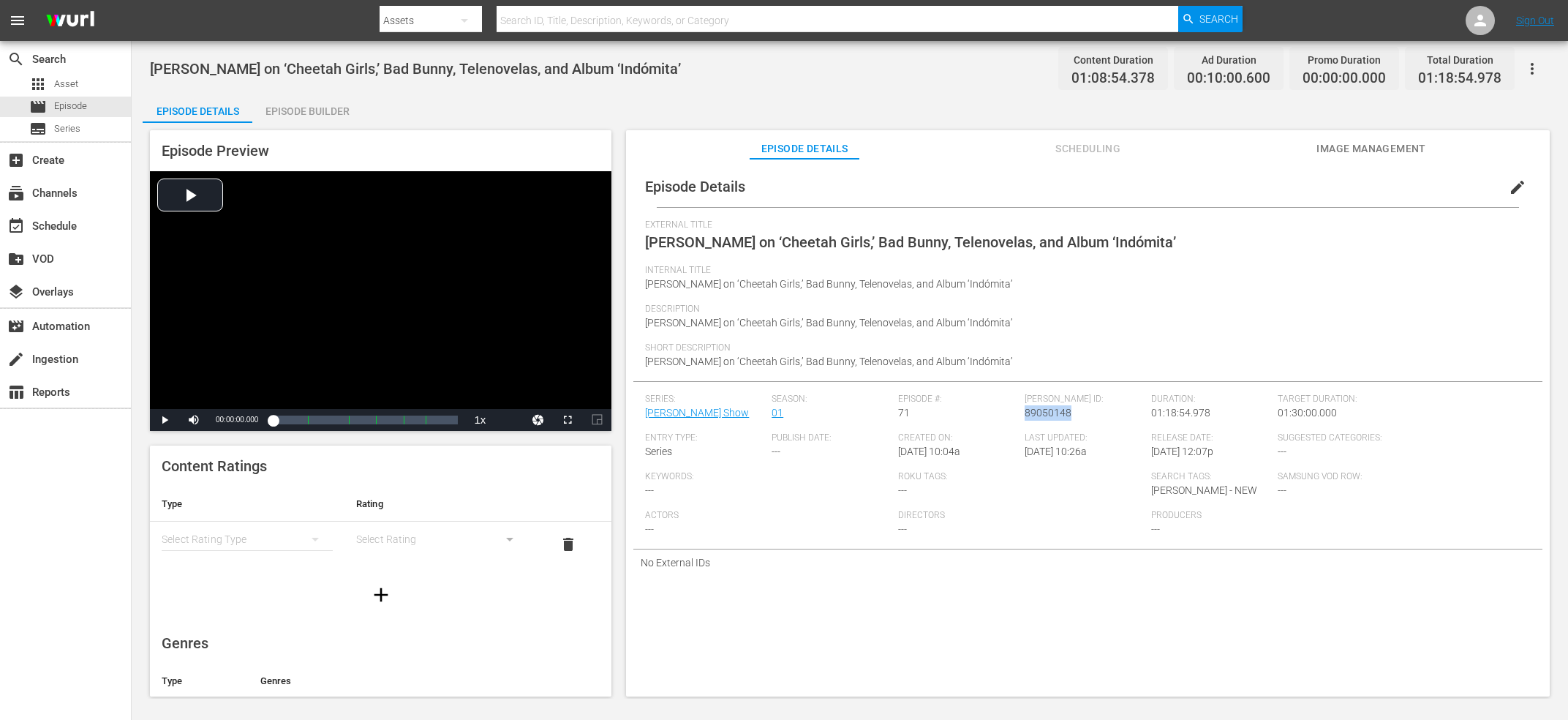
click at [1037, 413] on span "89050148" at bounding box center [1048, 412] width 47 height 11
copy span "89050148"
click at [993, 256] on div "External Title [PERSON_NAME] Talks ‘Motorheads,’ ‘[PERSON_NAME],’ Upcoming Albu…" at bounding box center [1087, 243] width 885 height 46
click at [998, 240] on span "[PERSON_NAME] Talks ‘Motorheads,’ ‘[PERSON_NAME],’ Upcoming Album, and 'Never H…" at bounding box center [959, 242] width 628 height 18
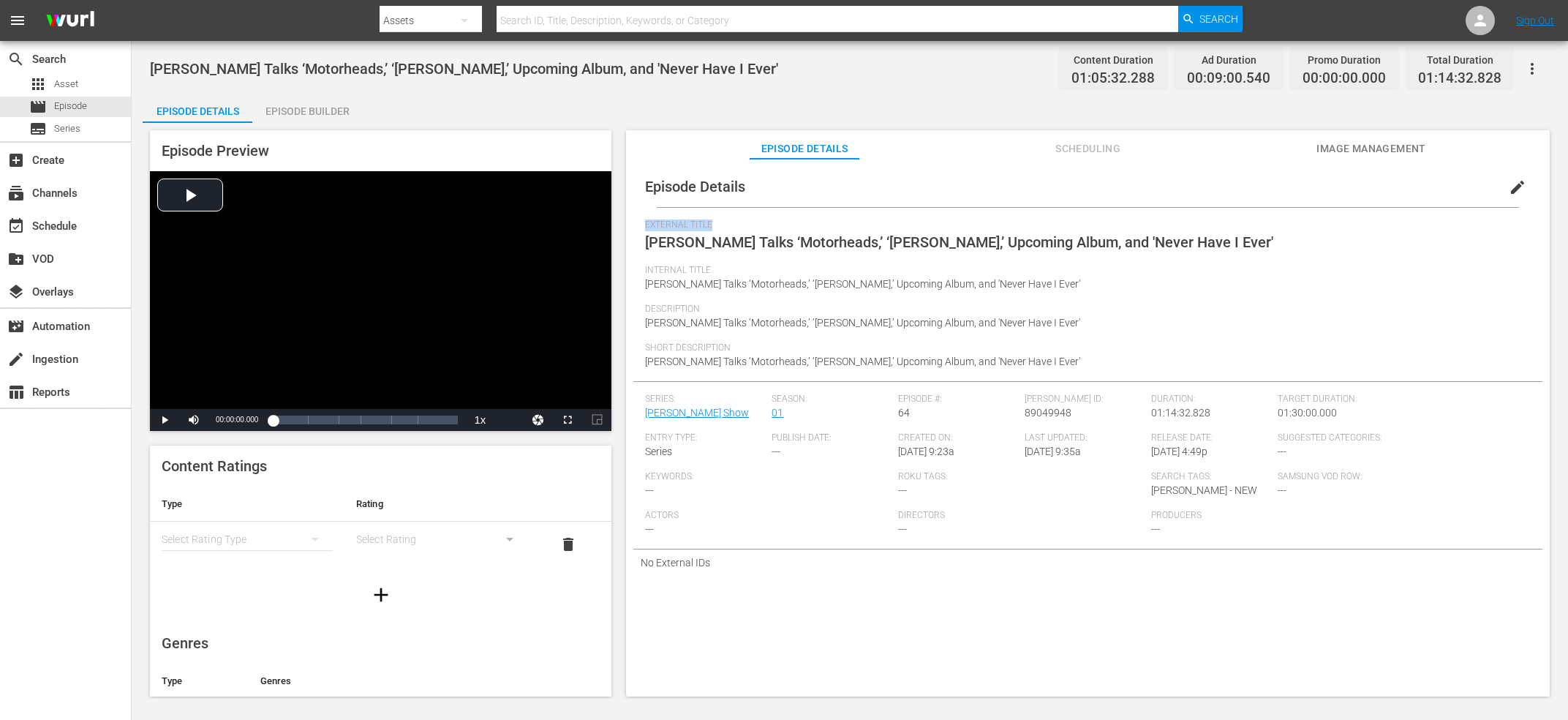
click at [998, 240] on span "[PERSON_NAME] Talks ‘Motorheads,’ ‘[PERSON_NAME],’ Upcoming Album, and 'Never H…" at bounding box center [959, 242] width 628 height 18
copy span "External Title"
click at [1038, 411] on span "89049948" at bounding box center [1048, 412] width 47 height 11
click at [1040, 413] on span "89049948" at bounding box center [1048, 412] width 47 height 11
copy span "89049948"
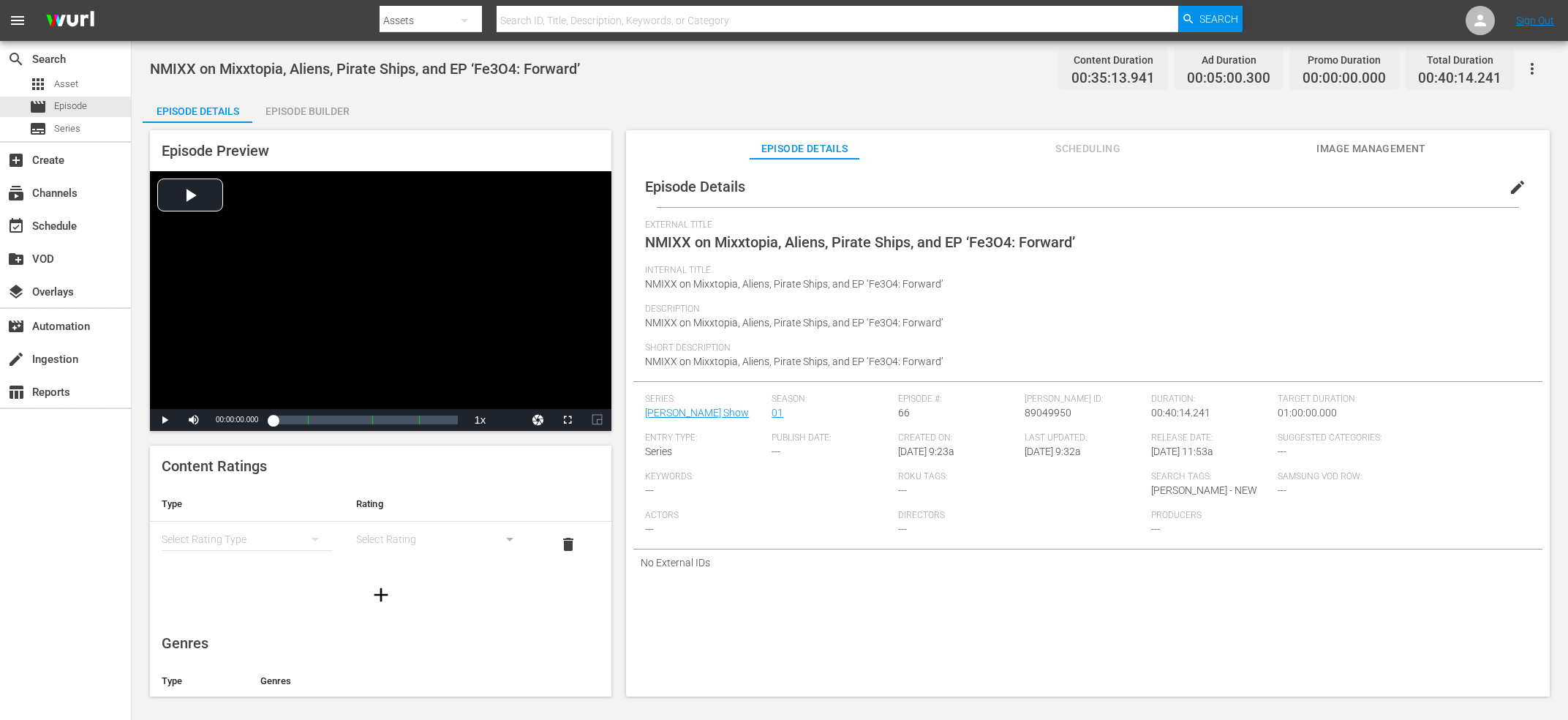
click at [409, 76] on span "NMIXX on Mixxtopia, Aliens, Pirate Ships, and EP ‘Fe3O4: Forward’" at bounding box center [365, 69] width 430 height 18
click at [1043, 409] on span "89049950" at bounding box center [1048, 412] width 47 height 11
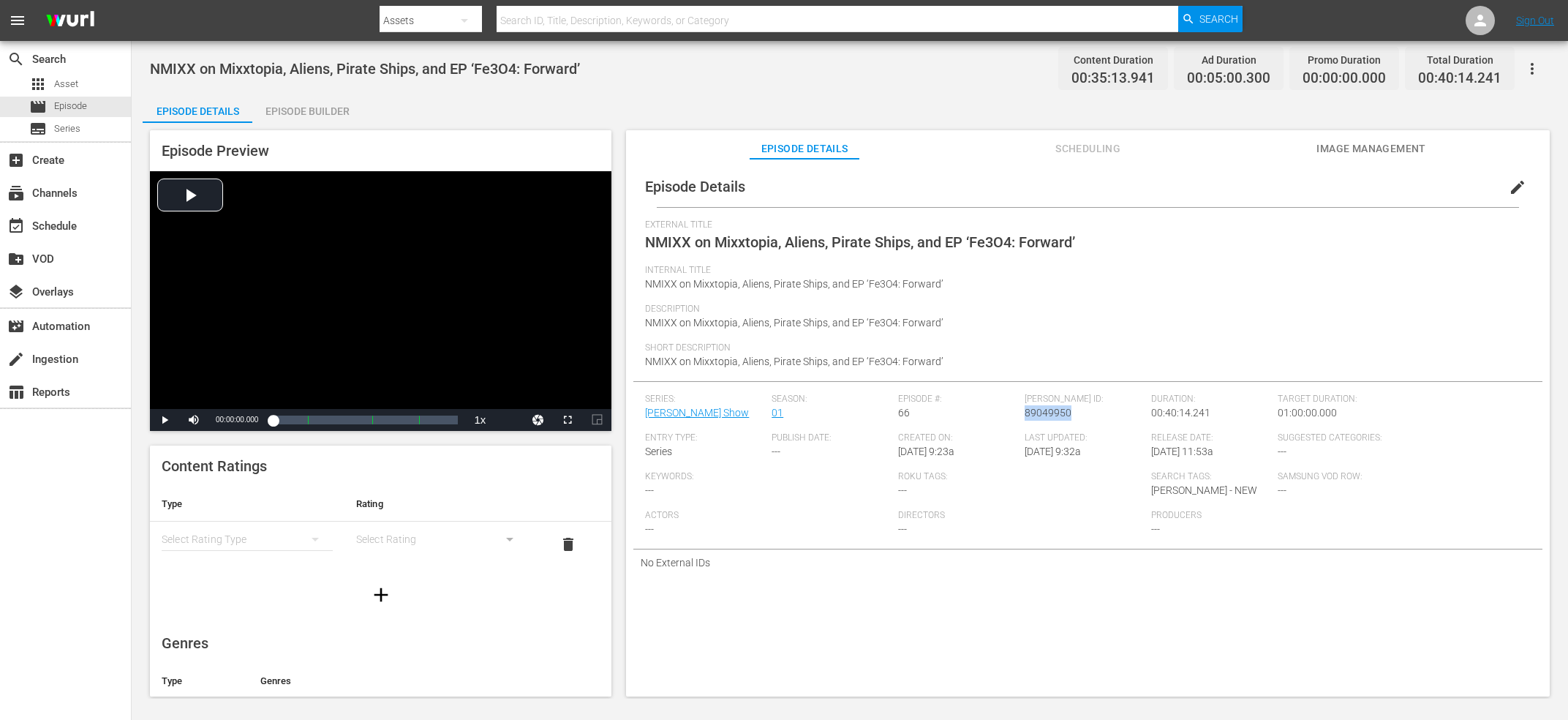
copy span "89049950"
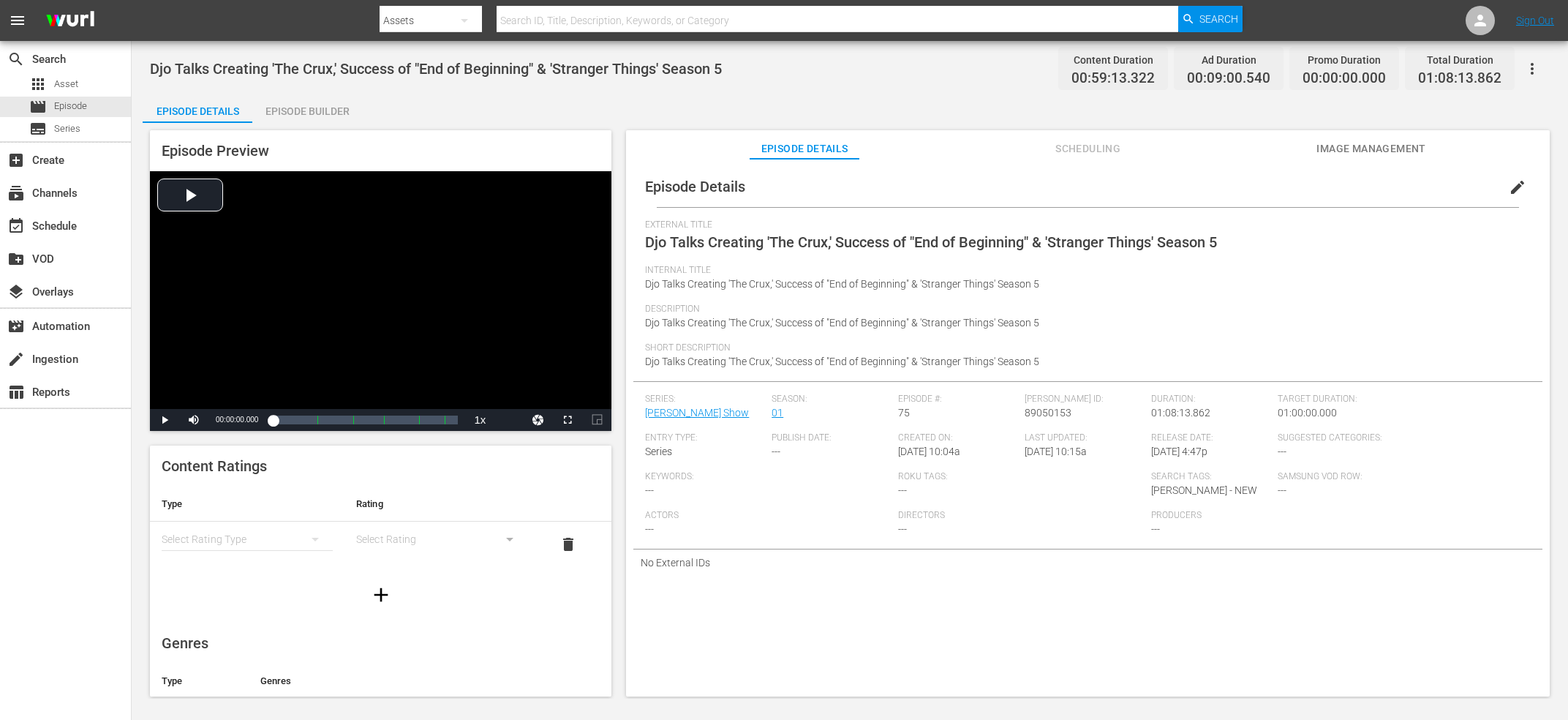
click at [345, 72] on span "Djo Talks Creating 'The Crux,' Success of "End of Beginning" & 'Stranger Things…" at bounding box center [436, 69] width 572 height 18
click at [1051, 418] on span "89050153" at bounding box center [1048, 412] width 47 height 11
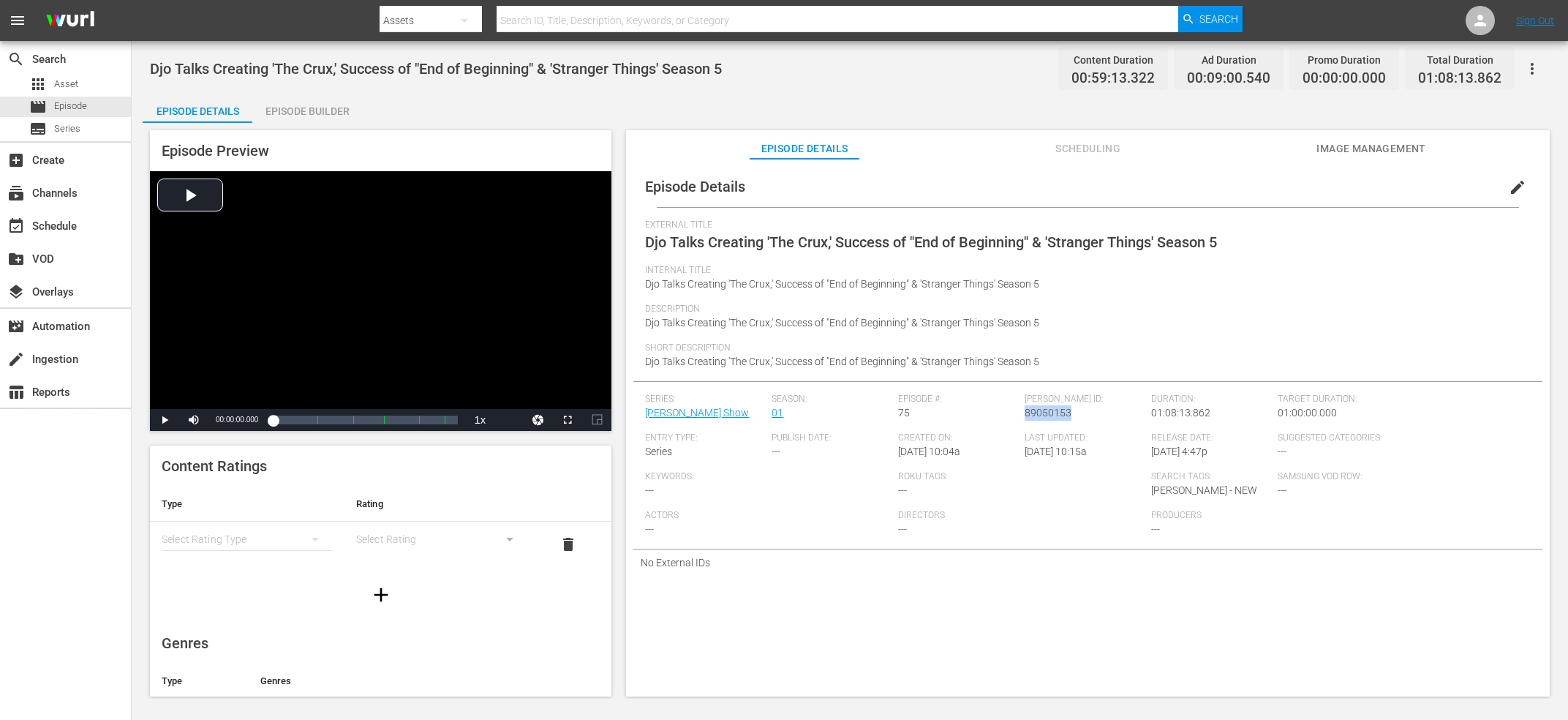
copy span "89050153"
click at [264, 75] on span "Mumford & Sons: New Album ‘Rushmere,’ New Beginnings, Banjos and Waistcoats (Fu…" at bounding box center [462, 69] width 624 height 18
click at [1067, 411] on span "89049949" at bounding box center [1048, 412] width 47 height 11
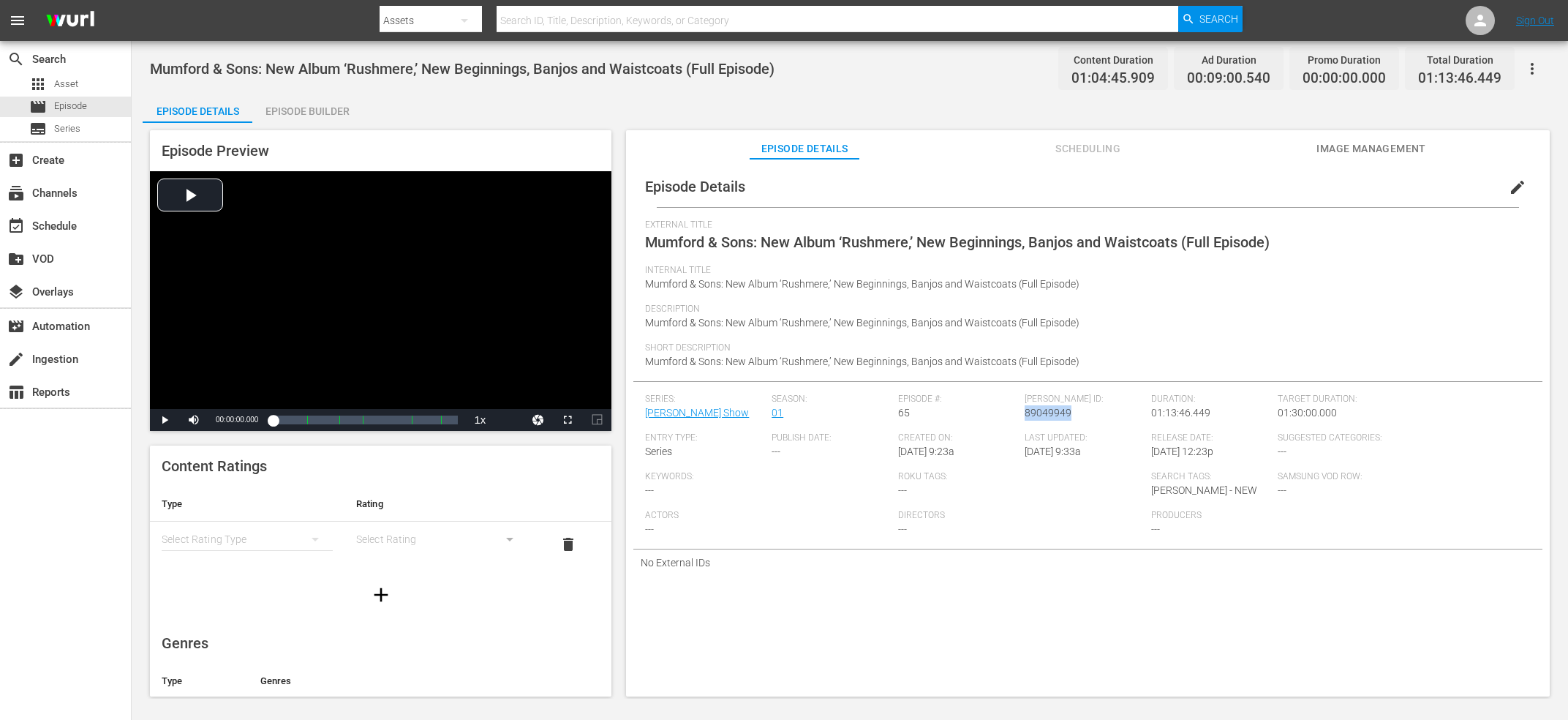
click at [1067, 411] on span "89049949" at bounding box center [1048, 412] width 47 height 11
copy span "89049949"
click at [302, 75] on span "[PERSON_NAME] Talks '[GEOGRAPHIC_DATA],' Sexuality, Leaving Hollywood, and New …" at bounding box center [454, 69] width 608 height 18
click at [302, 75] on span "Alyson Stoner Talks 'Camp Rock,' Sexuality, Leaving Hollywood, and New Memoir" at bounding box center [454, 69] width 608 height 18
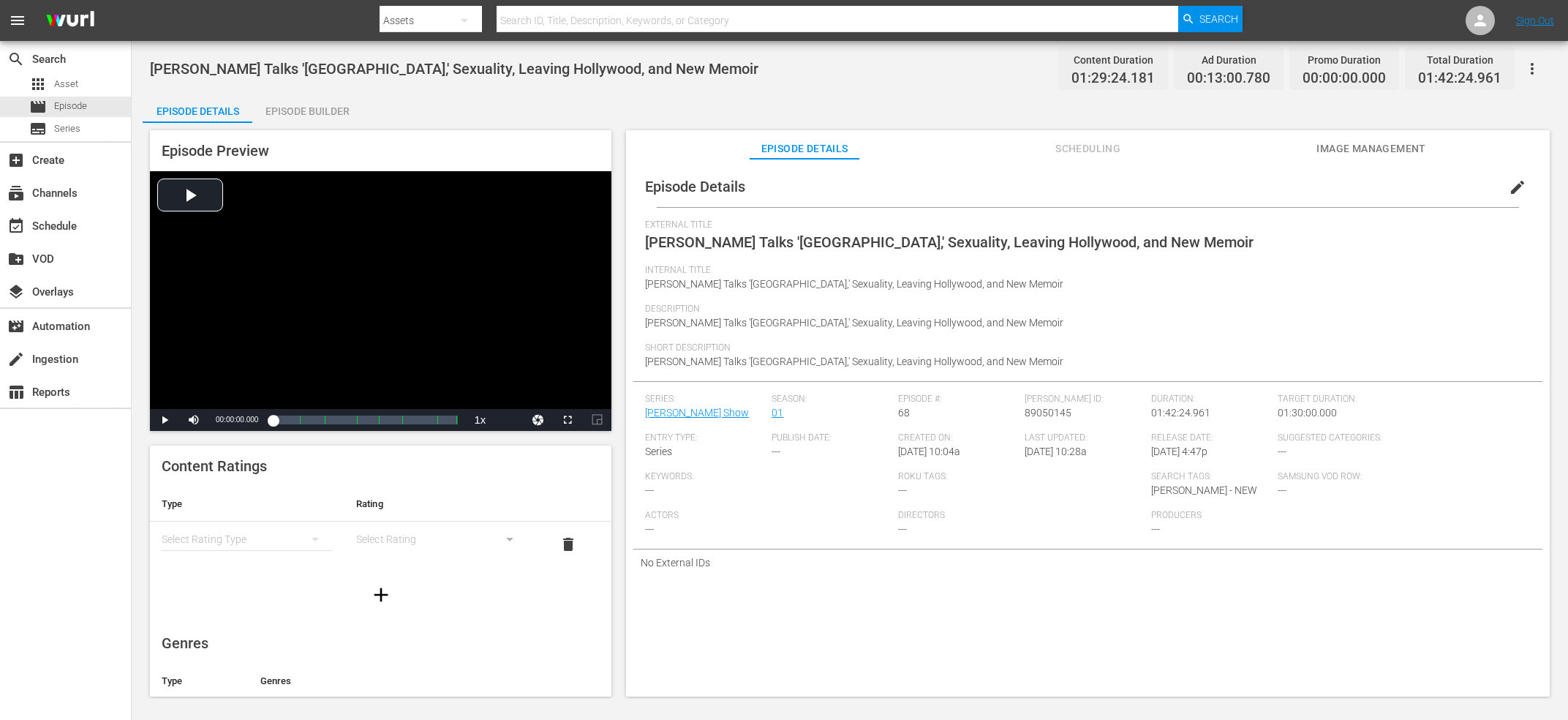
click at [1040, 420] on div "Wurl ID: 89050145" at bounding box center [1088, 413] width 127 height 39
copy span "89050145"
click at [299, 62] on span "[PERSON_NAME] & [PERSON_NAME] - ‘My Fault: London’: Chemistry, Forbidden Love" at bounding box center [424, 69] width 547 height 18
click at [299, 62] on span "Asha Banks & Matthew Broome - ‘My Fault: London’: Chemistry, Forbidden Love" at bounding box center [424, 69] width 547 height 18
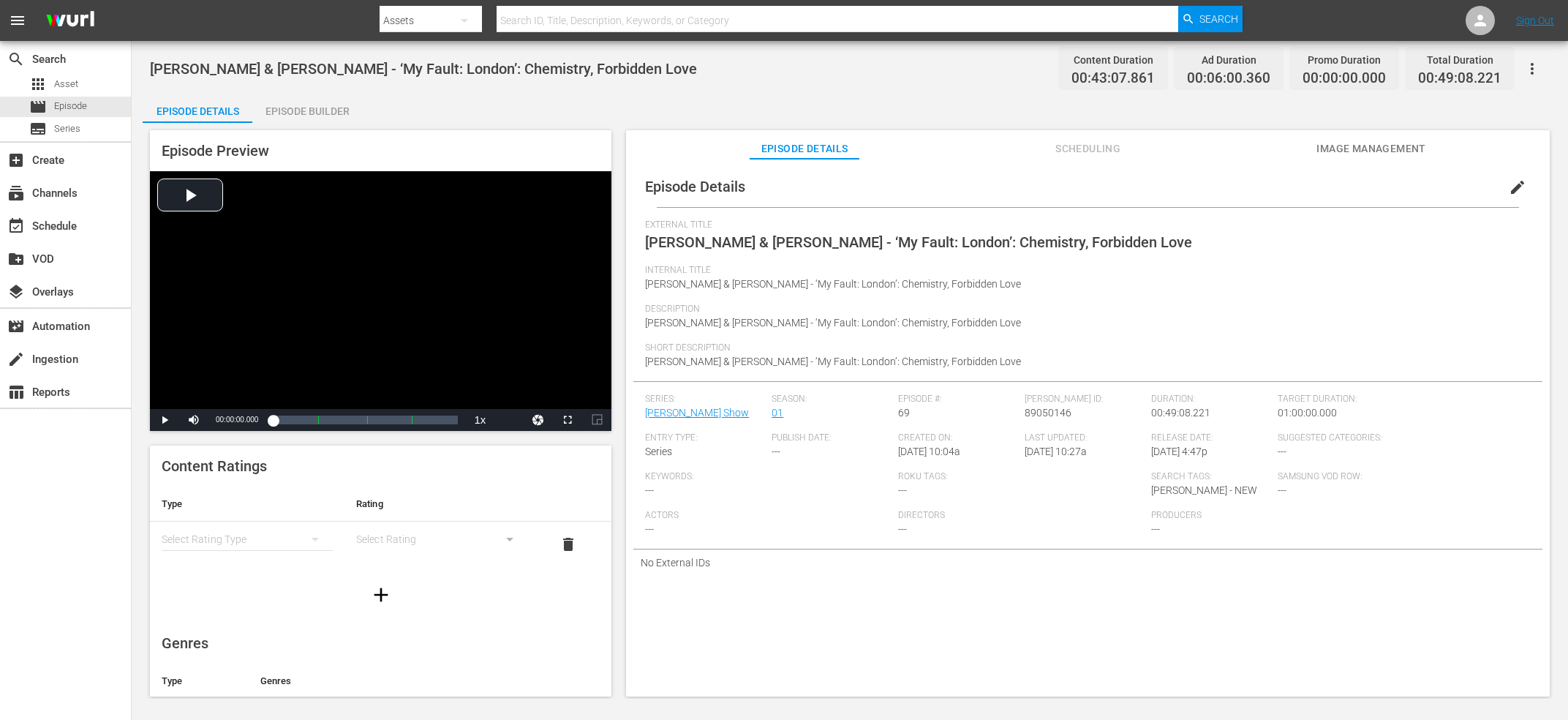
click at [299, 62] on span "Asha Banks & Matthew Broome - ‘My Fault: London’: Chemistry, Forbidden Love" at bounding box center [424, 69] width 547 height 18
click at [1043, 420] on div "Wurl ID: 89050146" at bounding box center [1088, 413] width 127 height 39
copy span "89050146"
click at [412, 69] on span "BINI Talks P-pop Vs K-pop Training, ‘Big Brother,’ and the Biniverse" at bounding box center [366, 69] width 432 height 18
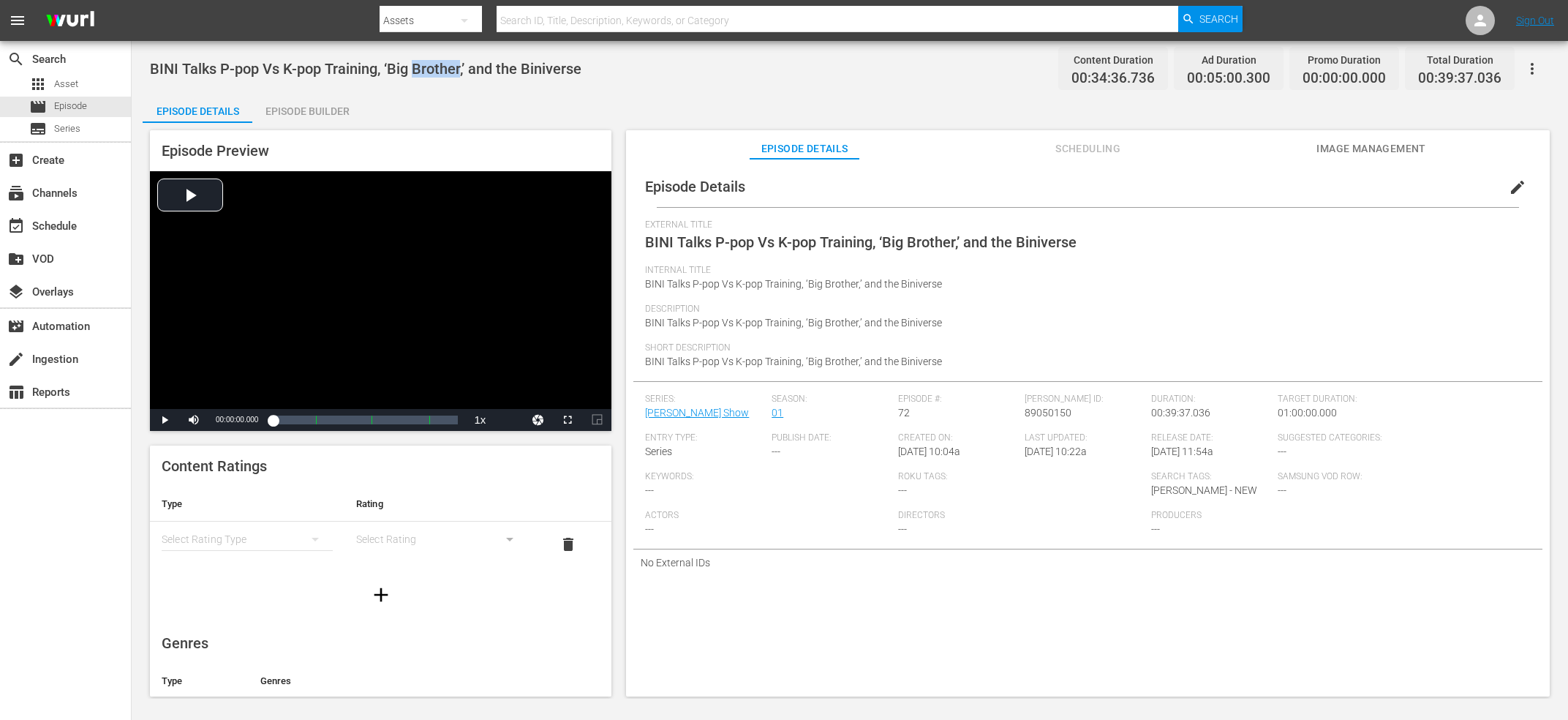
click at [412, 69] on span "BINI Talks P-pop Vs K-pop Training, ‘Big Brother,’ and the Biniverse" at bounding box center [366, 69] width 432 height 18
click at [1049, 411] on span "89050150" at bounding box center [1048, 412] width 47 height 11
copy span "89050150"
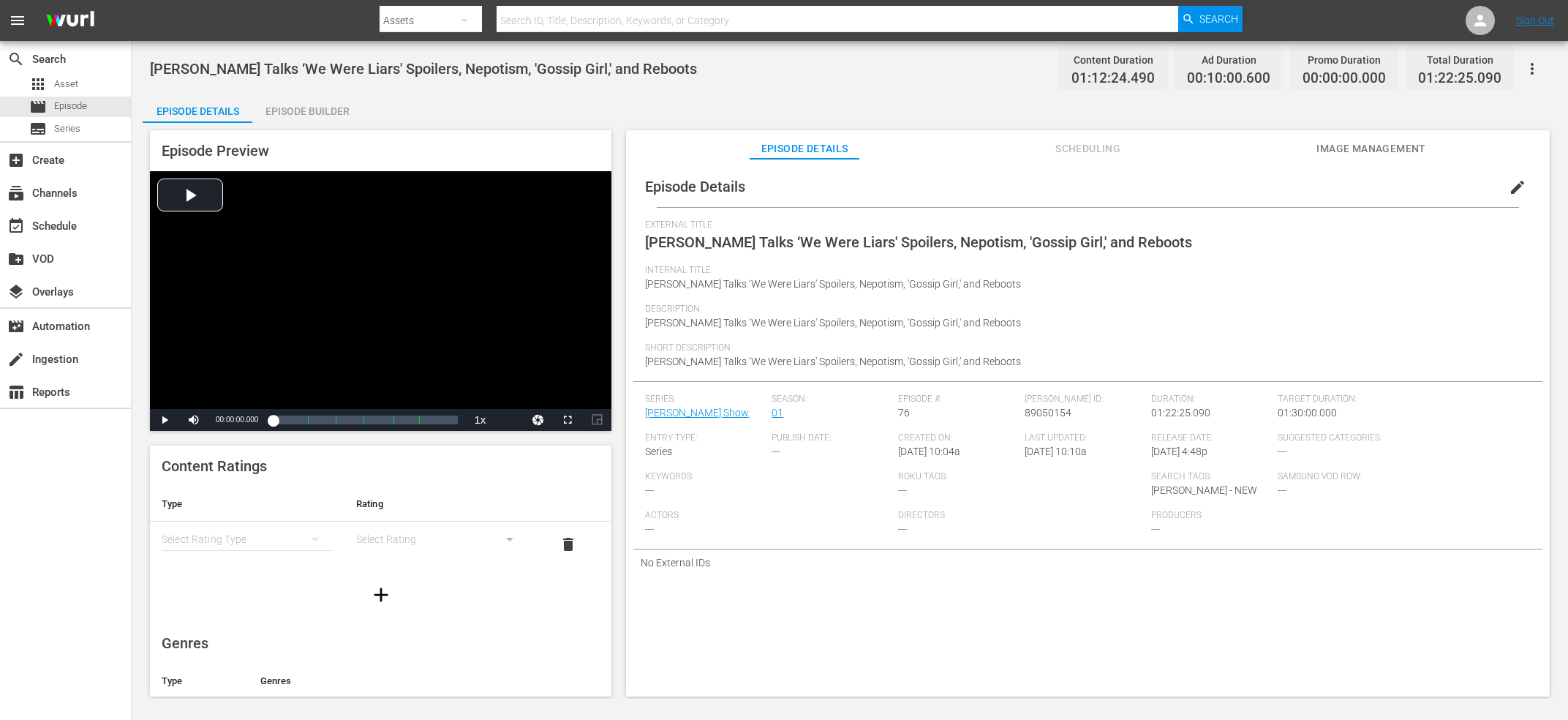
click at [432, 68] on span "[PERSON_NAME] Talks ‘We Were Liars' Spoilers, Nepotism, 'Gossip Girl,' and Rebo…" at bounding box center [424, 69] width 547 height 18
click at [1055, 414] on span "89050154" at bounding box center [1048, 412] width 47 height 11
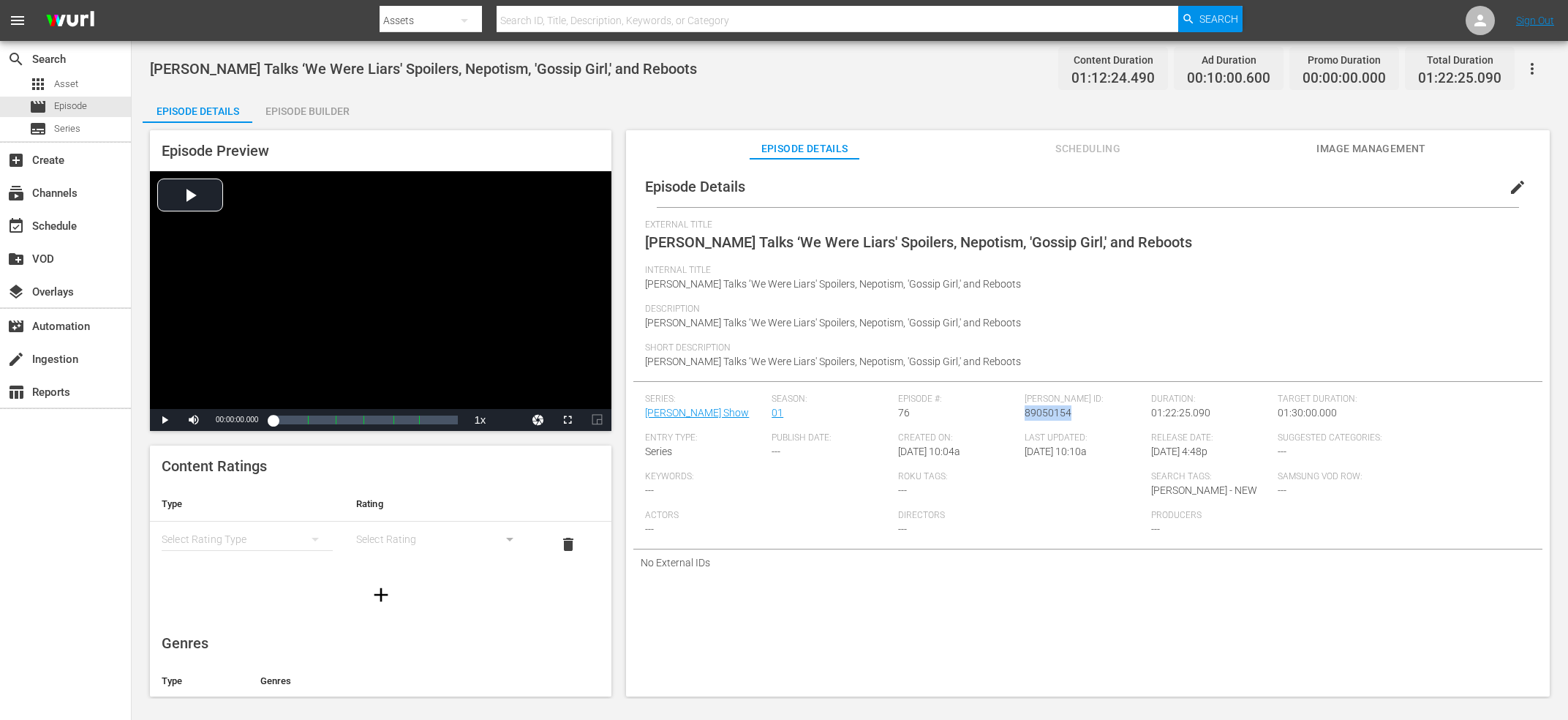
copy span "89050154"
click at [485, 62] on span "CA7RIEL & Paco Amoroso Talk Tiny Desk, Chads, Coachella, and EP ‘PAPOTA’" at bounding box center [443, 69] width 586 height 18
click at [1058, 418] on span "89050151" at bounding box center [1048, 412] width 47 height 11
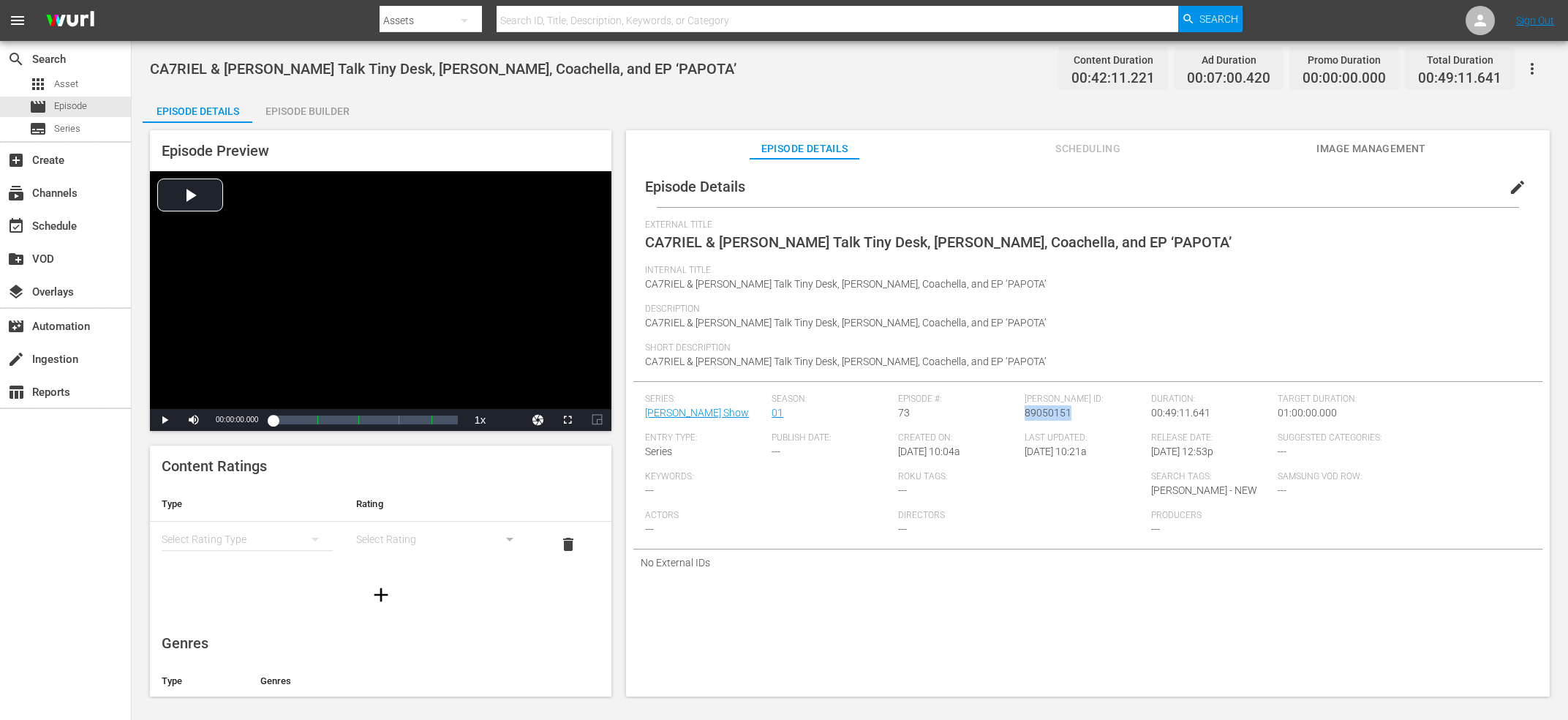
click at [1058, 418] on span "89050151" at bounding box center [1048, 412] width 47 height 11
copy span "89050151"
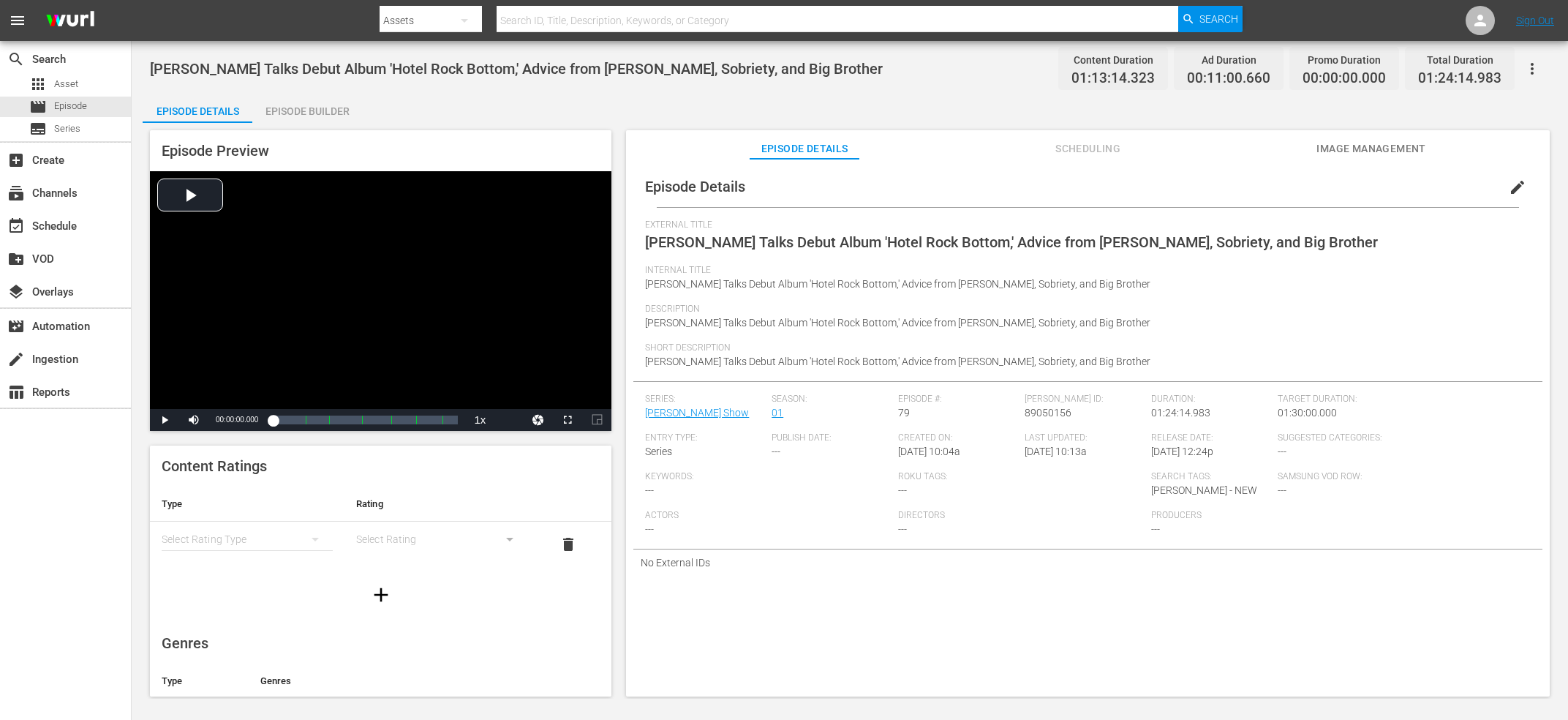
click at [530, 74] on span "Frankie Grande Talks Debut Album 'Hotel Rock Bottom,' Advice from Ariana, Sobri…" at bounding box center [517, 69] width 733 height 18
click at [1054, 426] on div "Wurl ID: 89050156" at bounding box center [1088, 413] width 127 height 39
click at [1055, 417] on span "89050156" at bounding box center [1048, 412] width 47 height 11
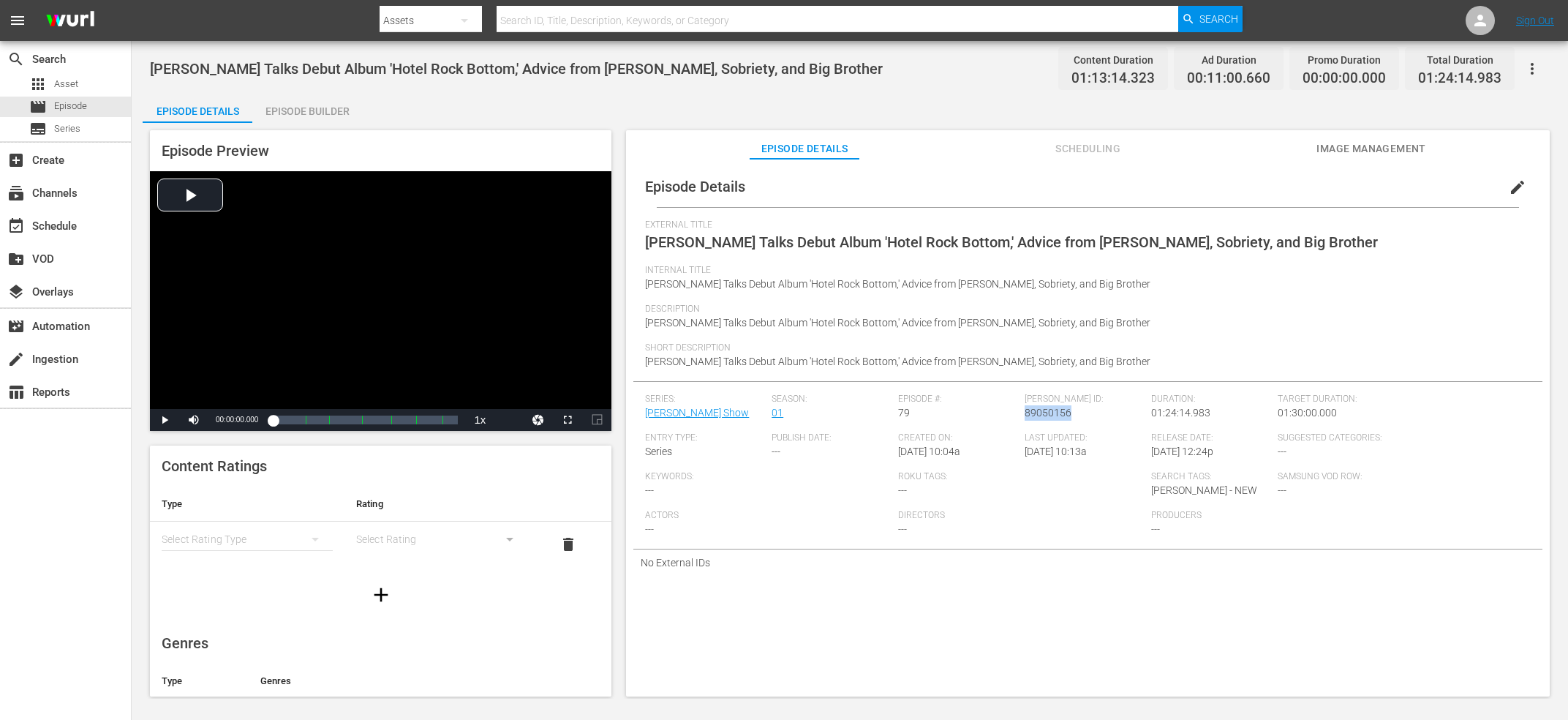
click at [1055, 417] on span "89050156" at bounding box center [1048, 412] width 47 height 11
copy span "89050156"
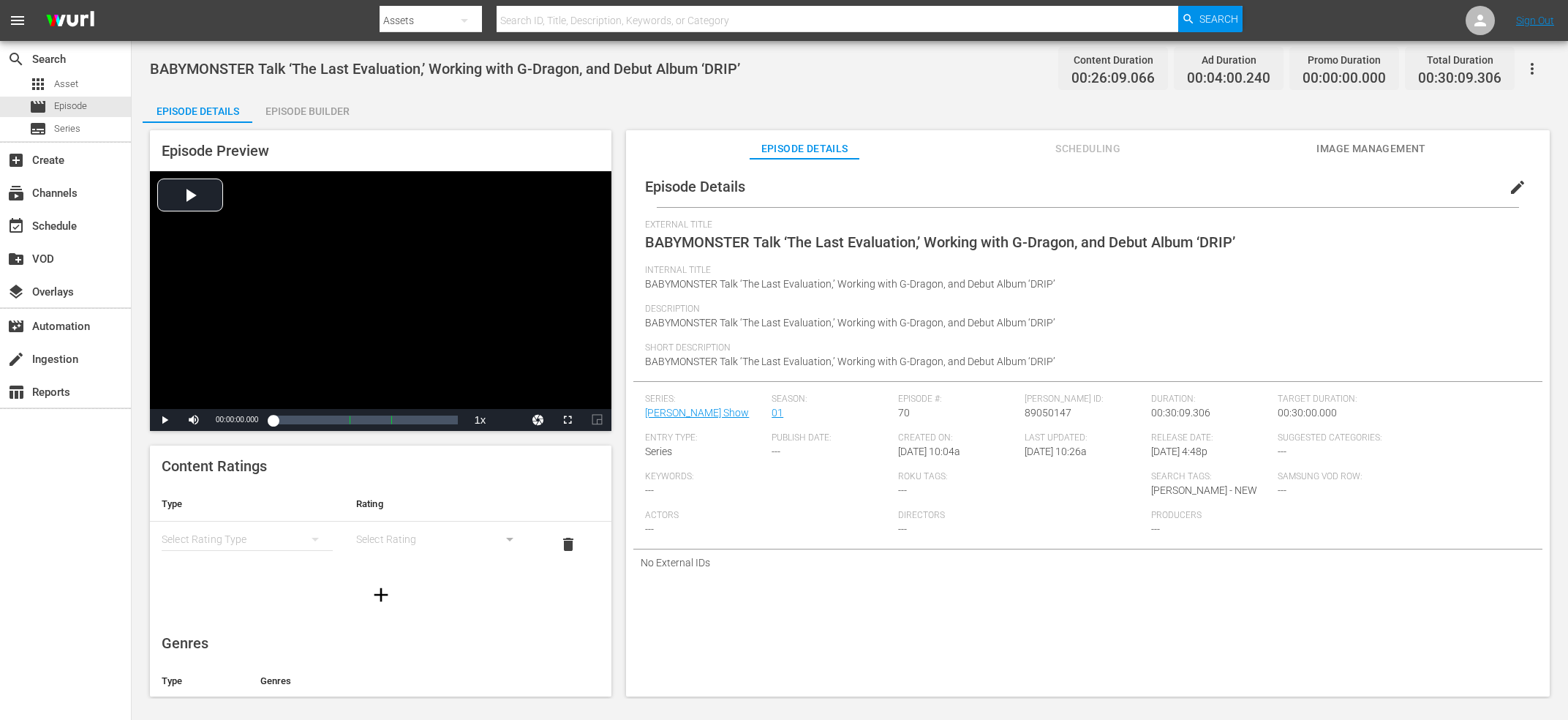
click at [400, 72] on span "BABYMONSTER Talk ‘The Last Evaluation,’ Working with G-Dragon, and Debut Album …" at bounding box center [445, 69] width 590 height 18
click at [1049, 407] on span "89050147" at bounding box center [1048, 412] width 47 height 11
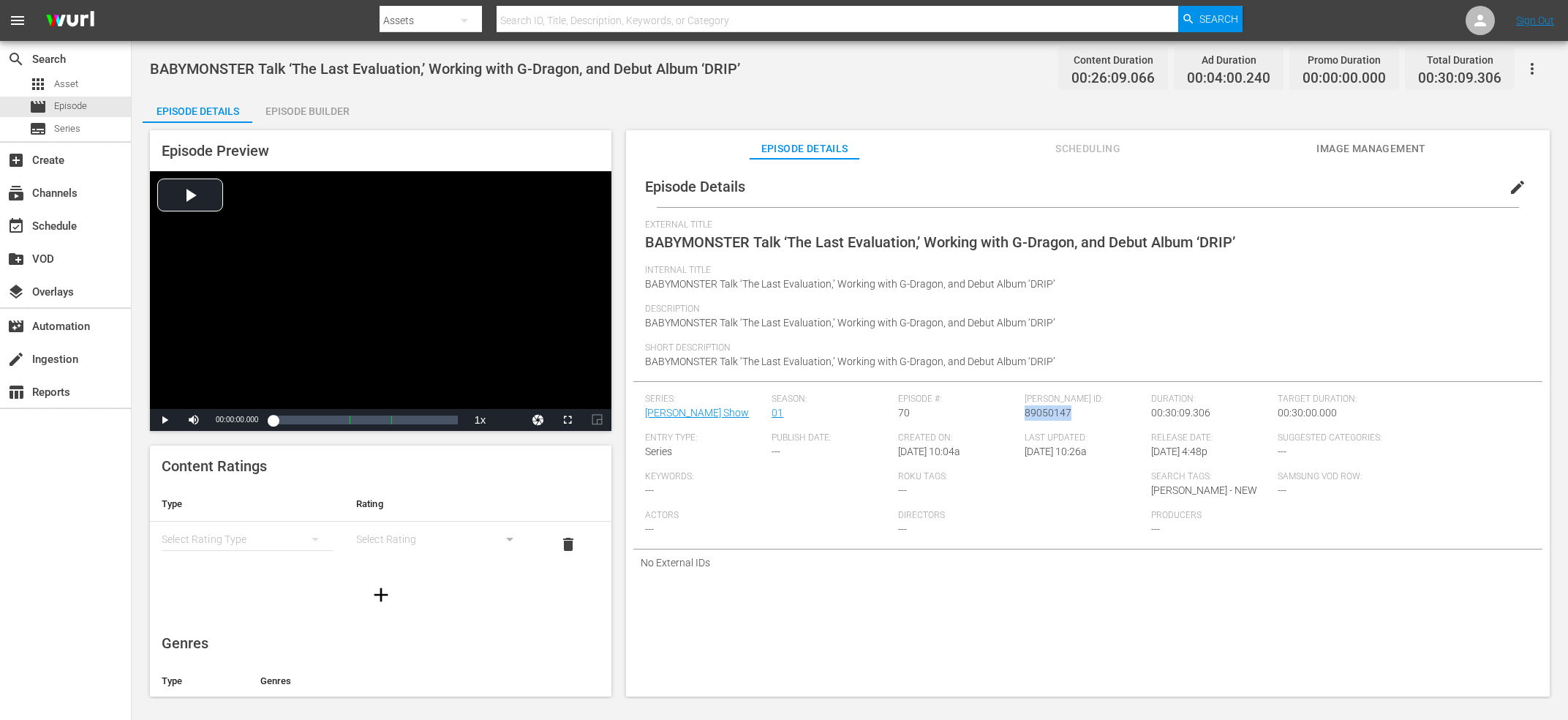
copy span "89050147"
click at [583, 63] on span "[PERSON_NAME] Talks ‘Overcompensating,’ Coming Out, [PERSON_NAME] Drama, and [P…" at bounding box center [486, 69] width 671 height 18
click at [1037, 418] on span "89050149" at bounding box center [1048, 412] width 47 height 11
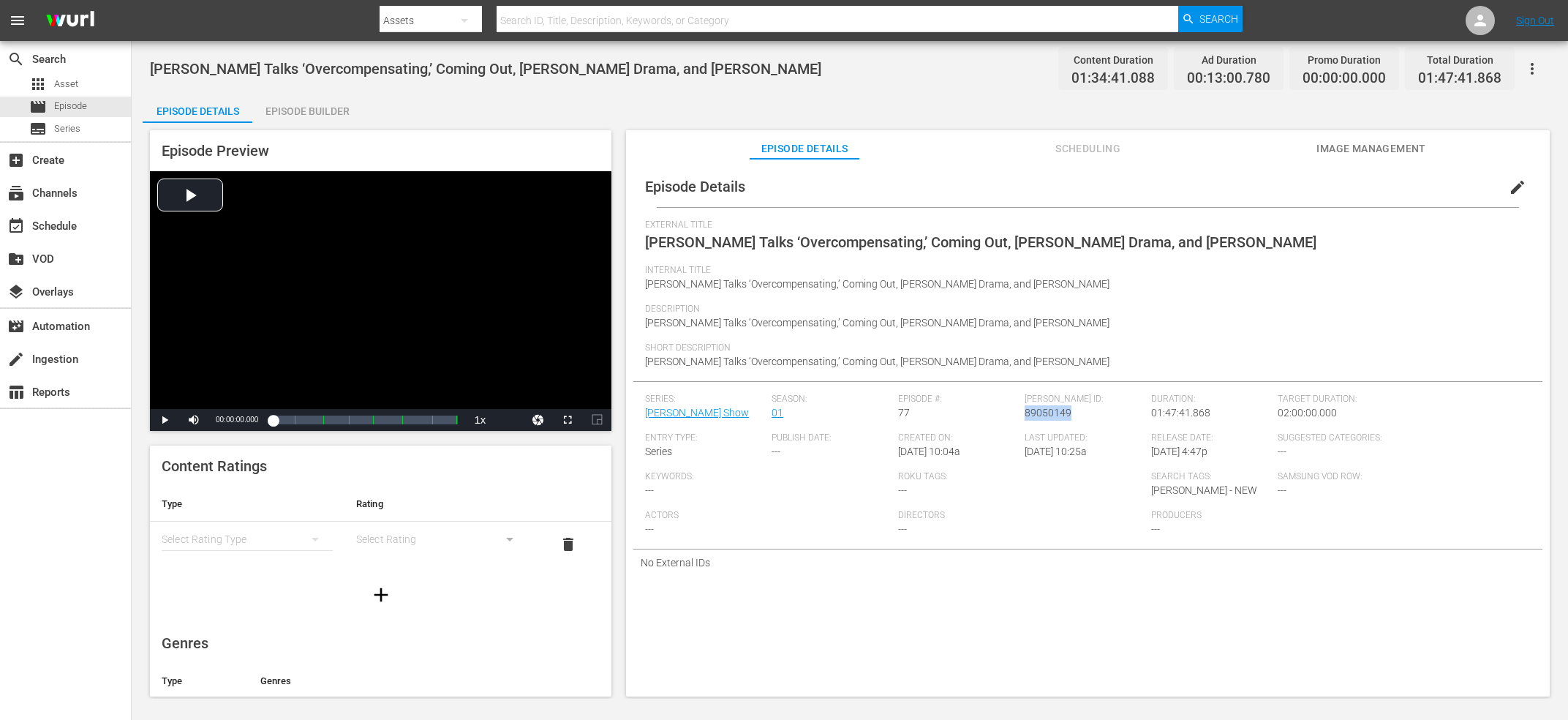
click at [1037, 418] on span "89050149" at bounding box center [1048, 412] width 47 height 11
copy span "89050149"
click at [540, 68] on span "[PERSON_NAME] Talks 'Wicked,' Friendship with [PERSON_NAME], and New Album ‘I F…" at bounding box center [462, 69] width 625 height 18
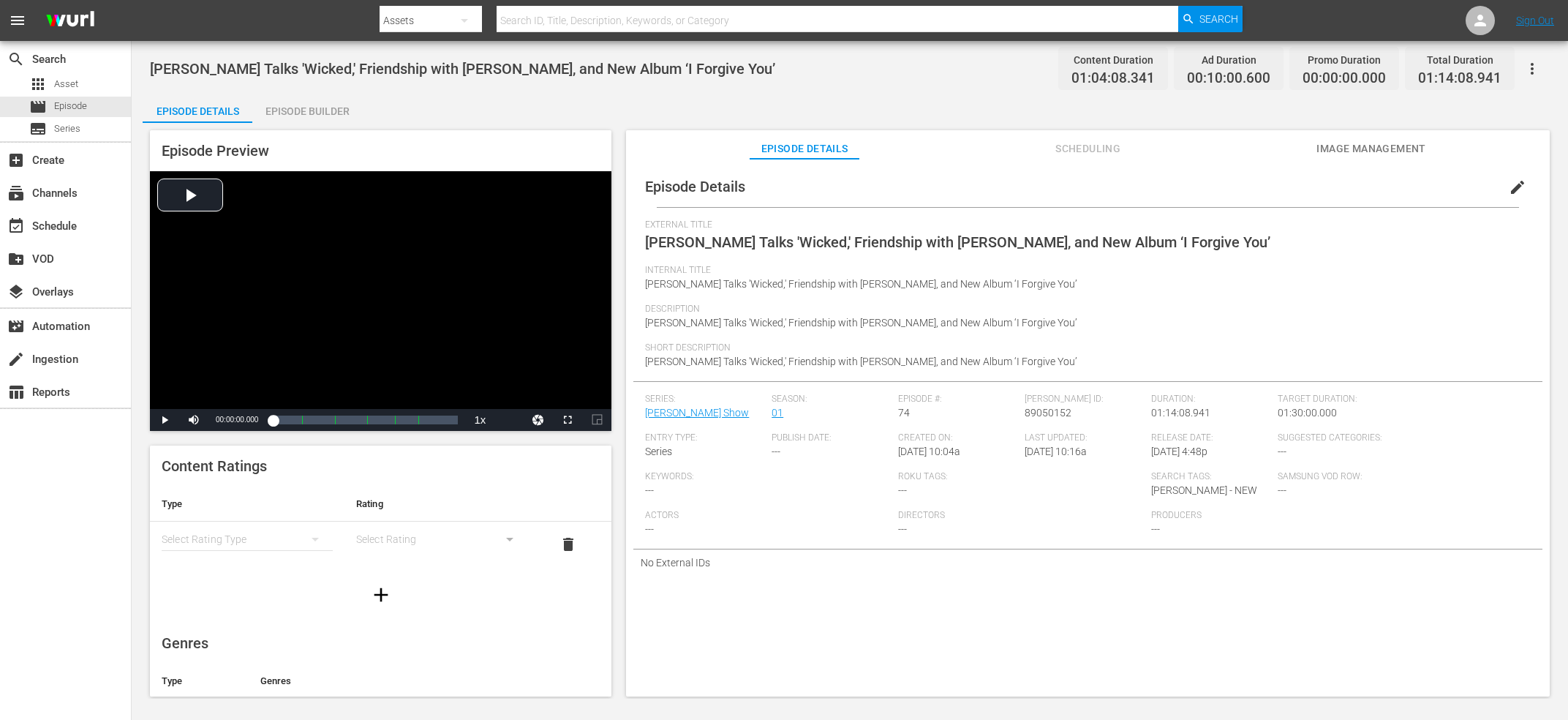
click at [1042, 419] on div "Wurl ID: 89050152" at bounding box center [1088, 413] width 127 height 39
copy span "89050152"
click at [708, 250] on span "[PERSON_NAME] on the End of ‘Stranger Things,’ Directorial Debut, and New Album…" at bounding box center [968, 242] width 646 height 18
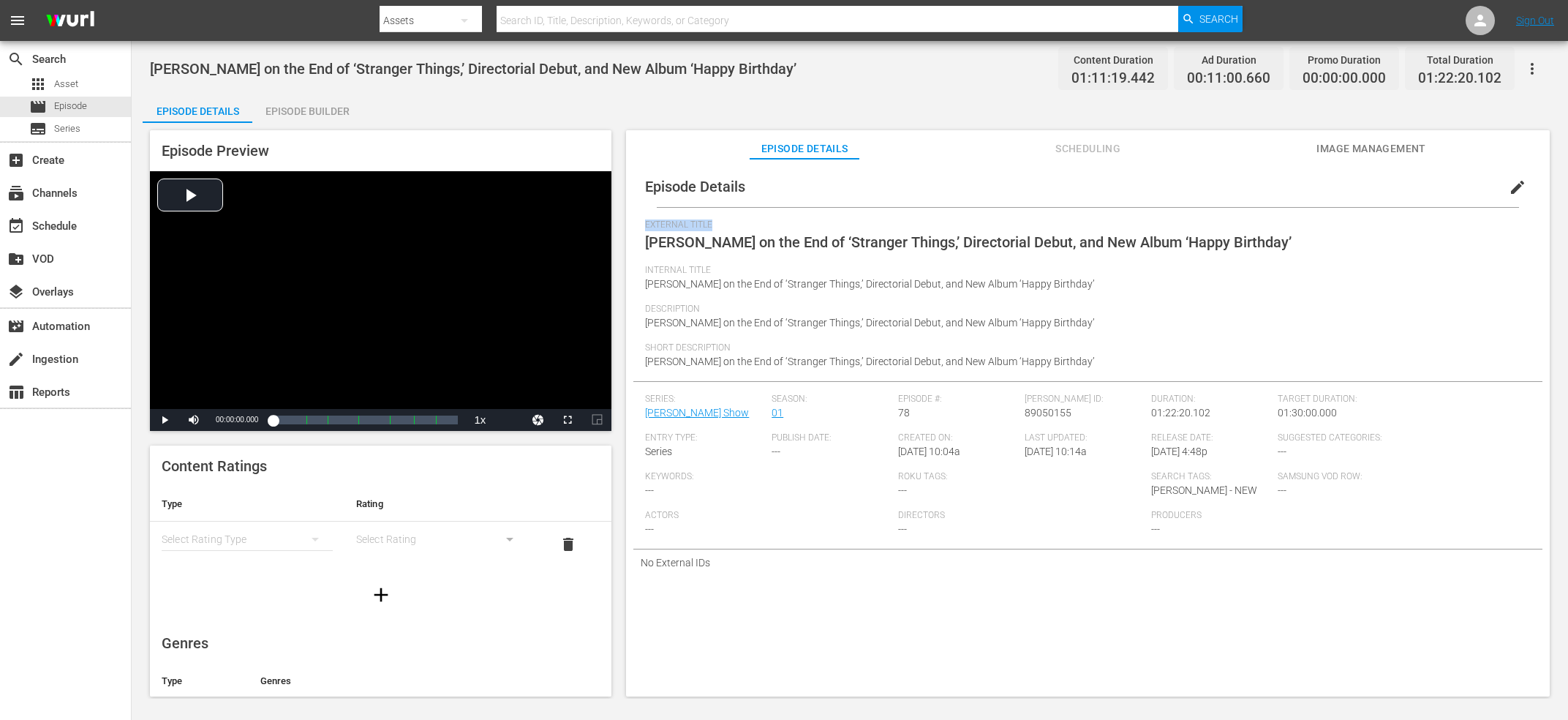
click at [708, 250] on span "[PERSON_NAME] on the End of ‘Stranger Things,’ Directorial Debut, and New Album…" at bounding box center [968, 242] width 646 height 18
copy span "External Title"
click at [1056, 412] on span "89050155" at bounding box center [1048, 412] width 47 height 11
copy span "89050155"
